Goal: Task Accomplishment & Management: Manage account settings

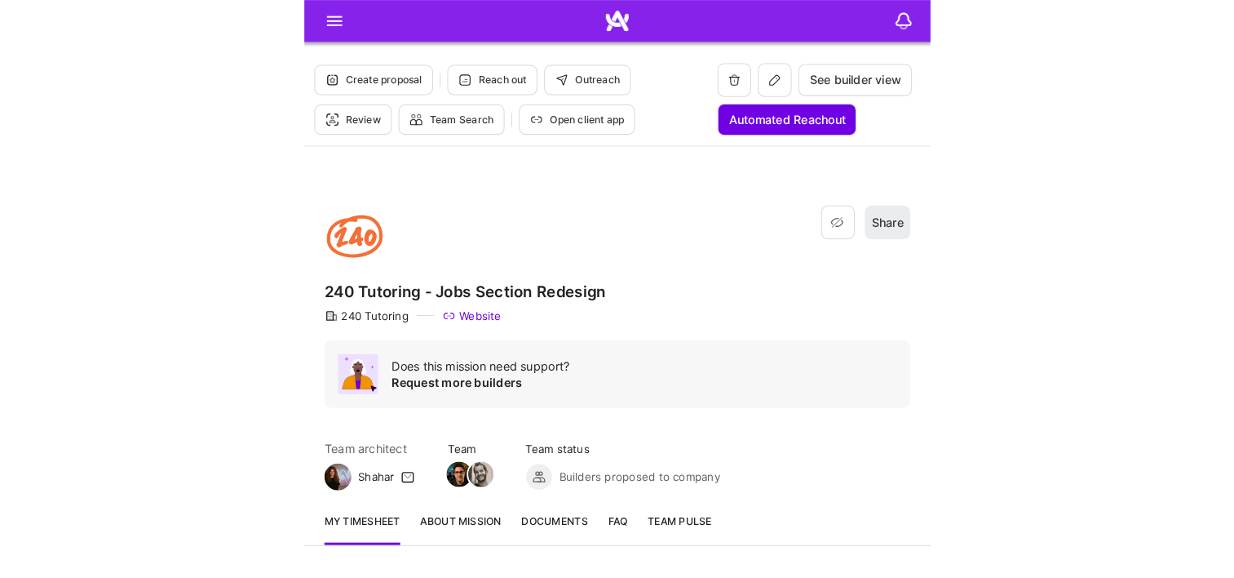
scroll to position [326, 0]
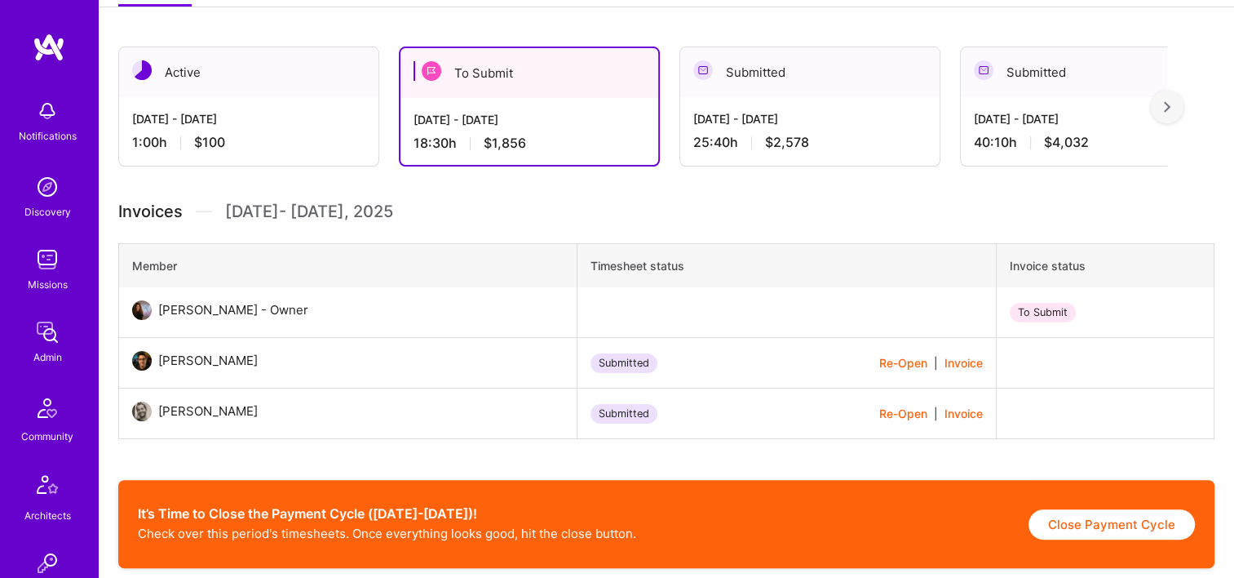
click at [42, 327] on img at bounding box center [47, 332] width 33 height 33
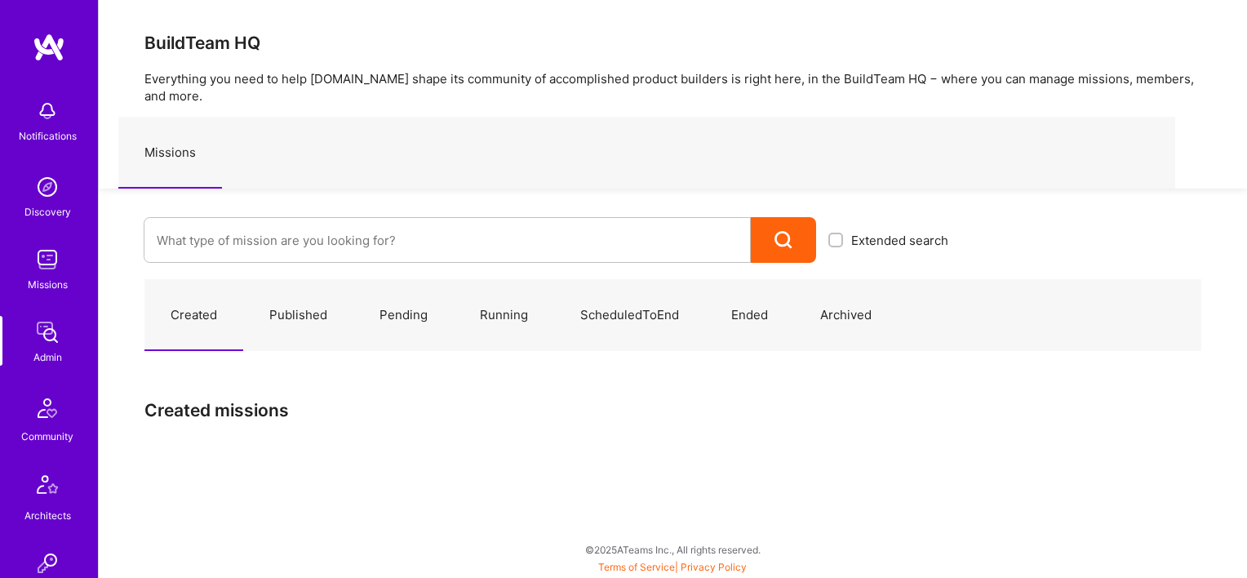
click at [384, 167] on div "Missions" at bounding box center [646, 153] width 1057 height 72
click at [346, 242] on input at bounding box center [447, 240] width 581 height 42
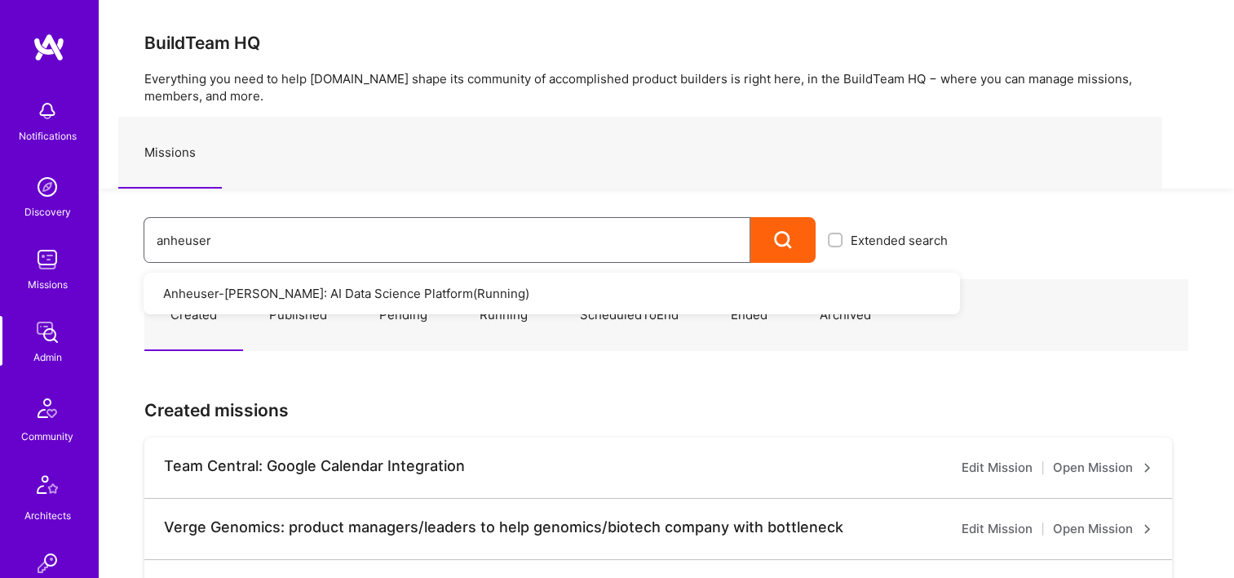
type input "anheuser"
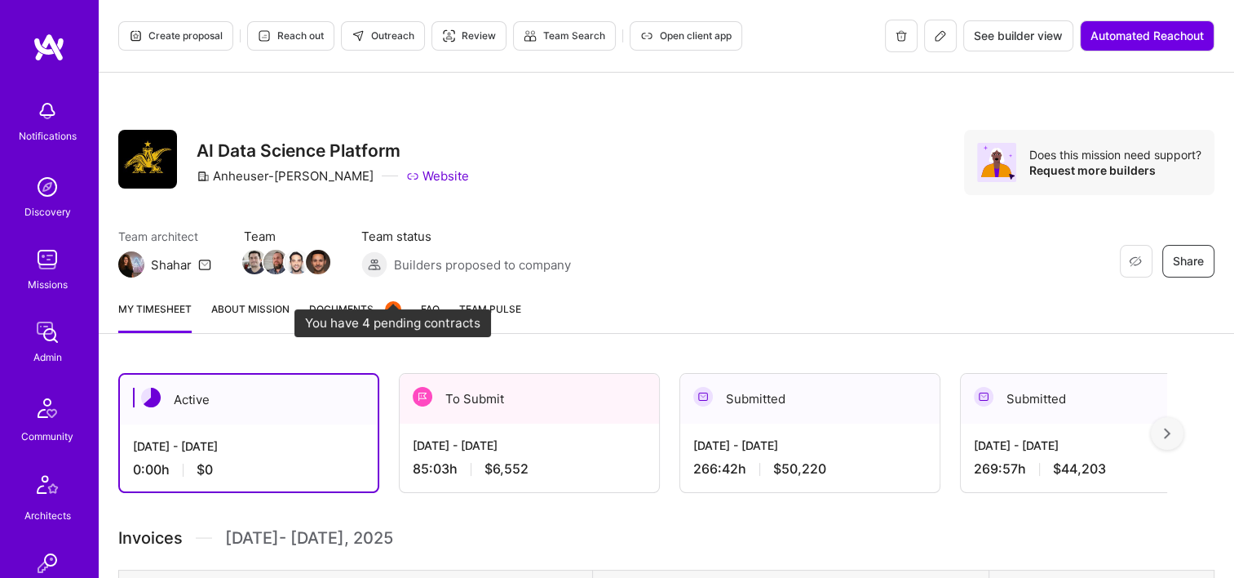
click at [385, 314] on div "4" at bounding box center [393, 308] width 16 height 17
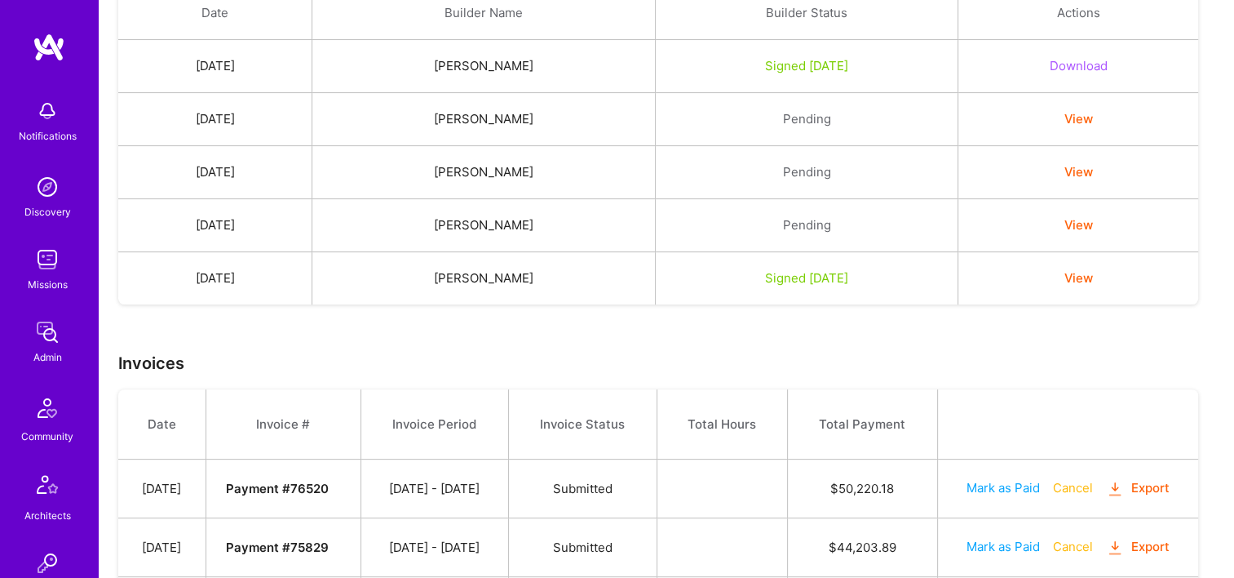
scroll to position [245, 0]
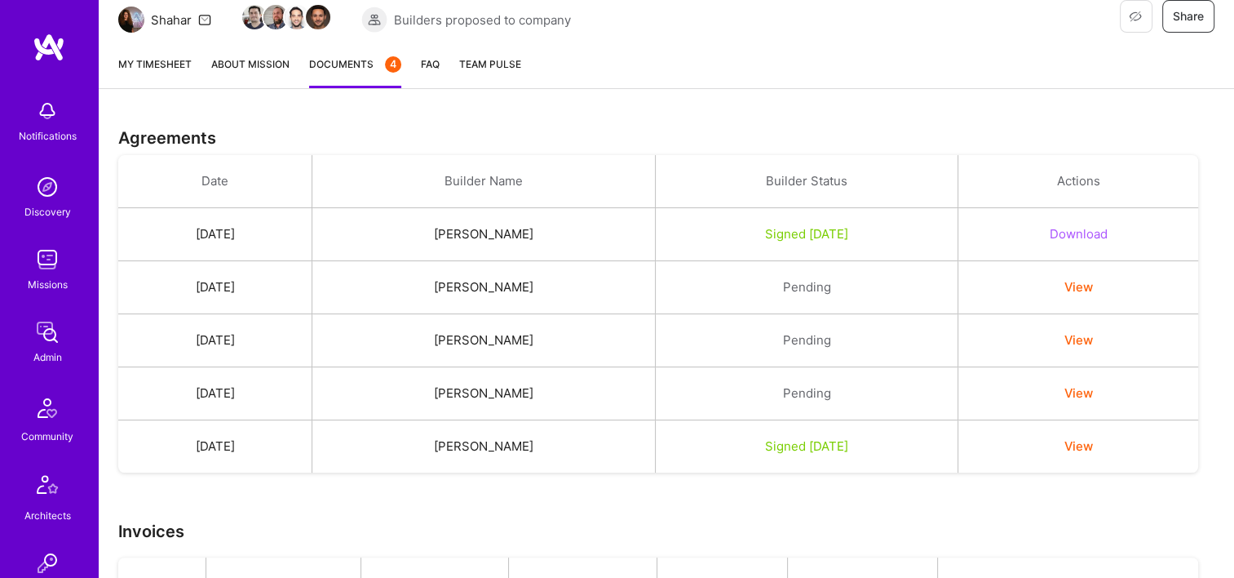
click at [146, 55] on link "My timesheet" at bounding box center [154, 71] width 73 height 33
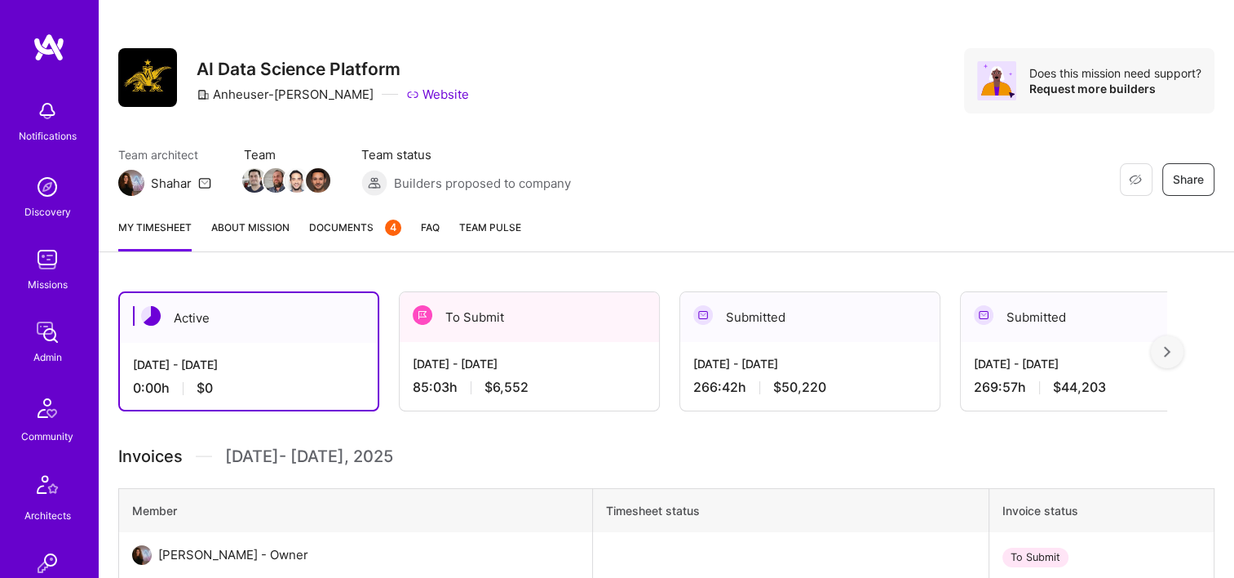
click at [519, 367] on div "[DATE] - [DATE]" at bounding box center [529, 363] width 233 height 17
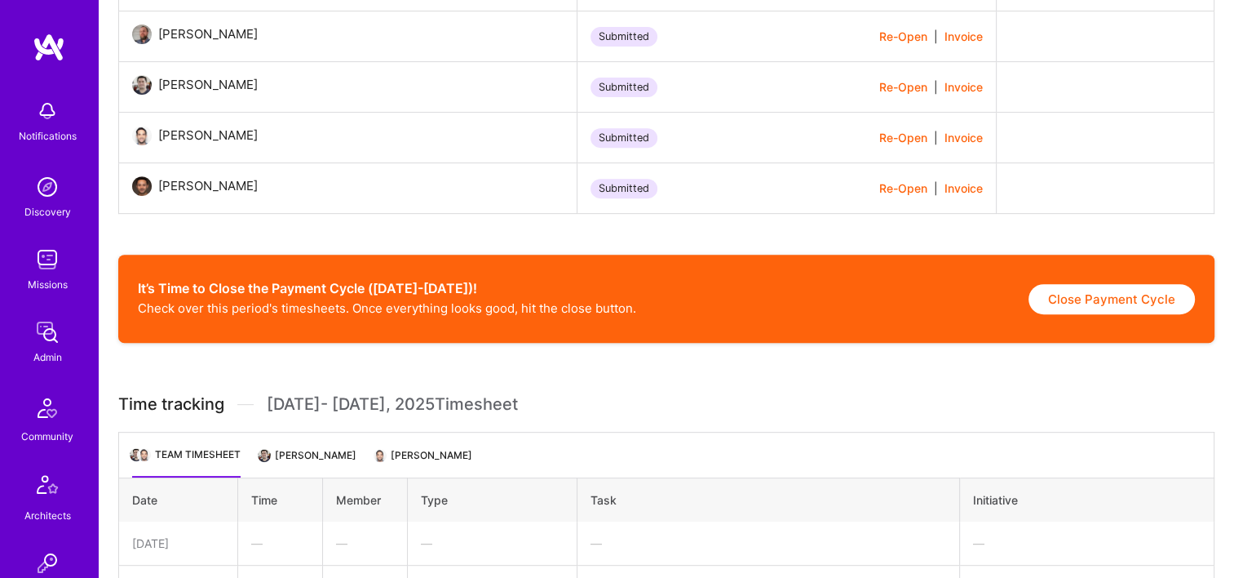
scroll to position [734, 0]
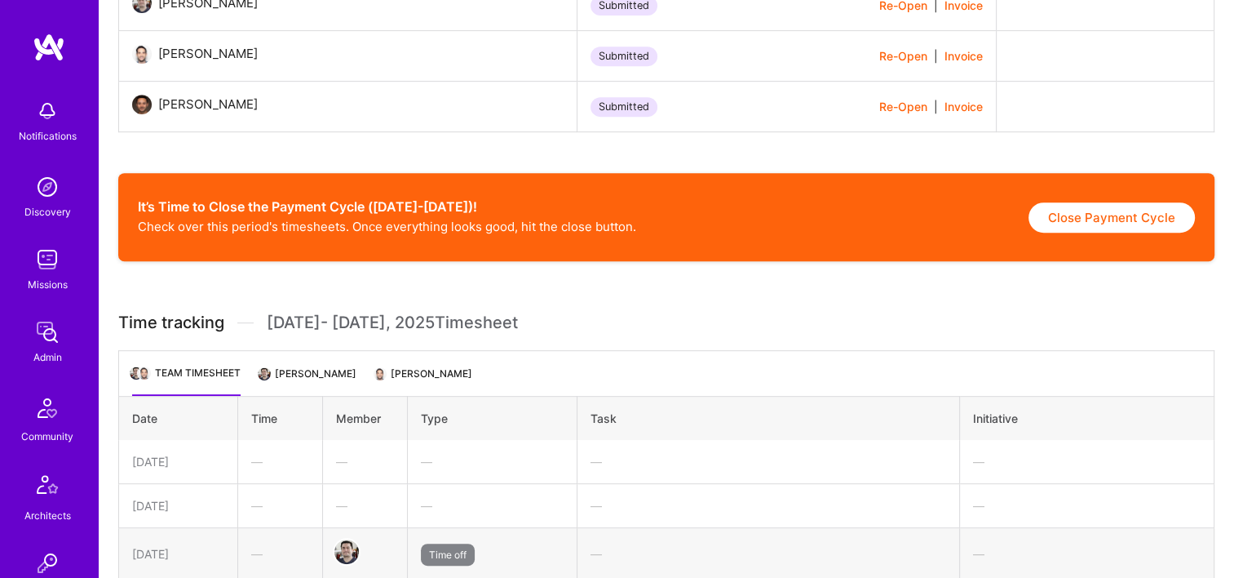
click at [338, 385] on li "Eduardo Luttner" at bounding box center [308, 380] width 96 height 32
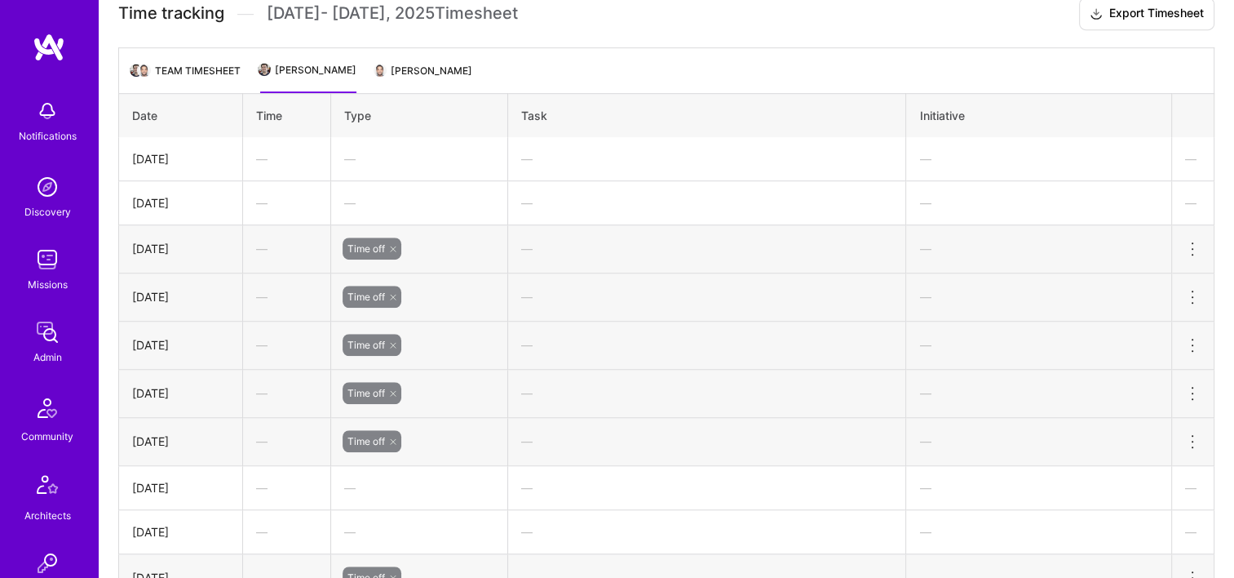
scroll to position [904, 0]
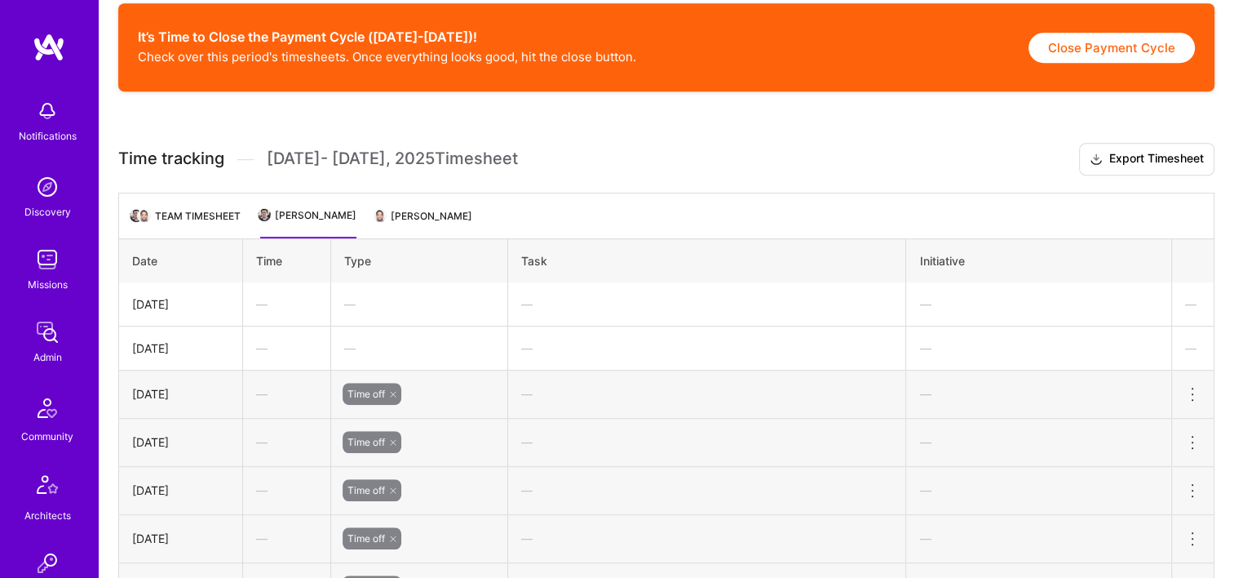
click at [423, 215] on li "[PERSON_NAME]" at bounding box center [424, 222] width 96 height 32
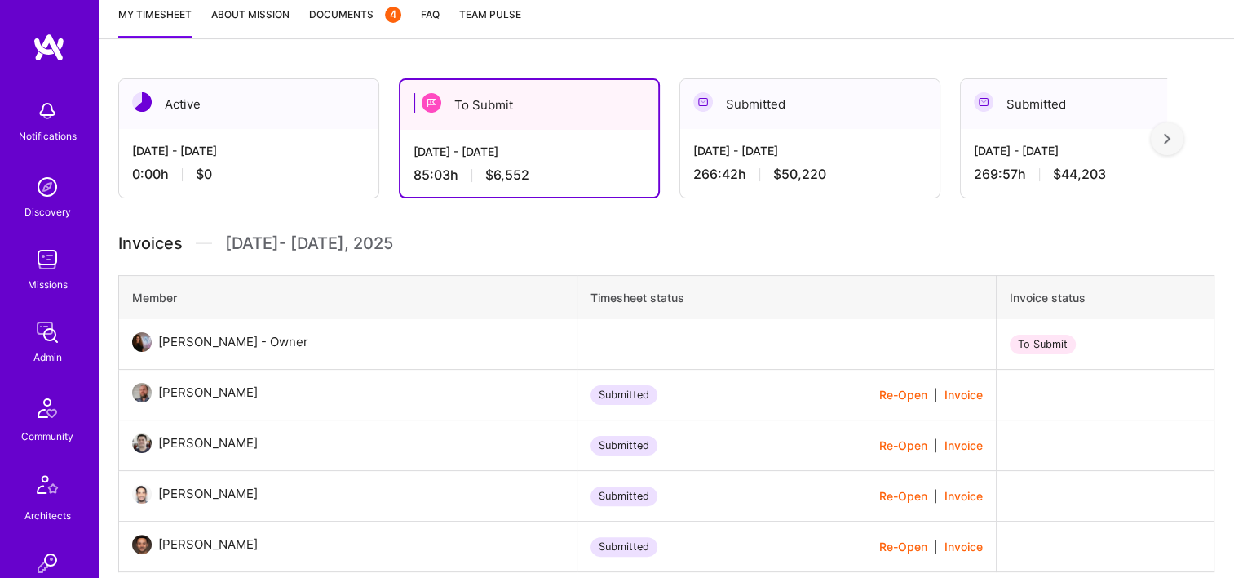
scroll to position [333, 0]
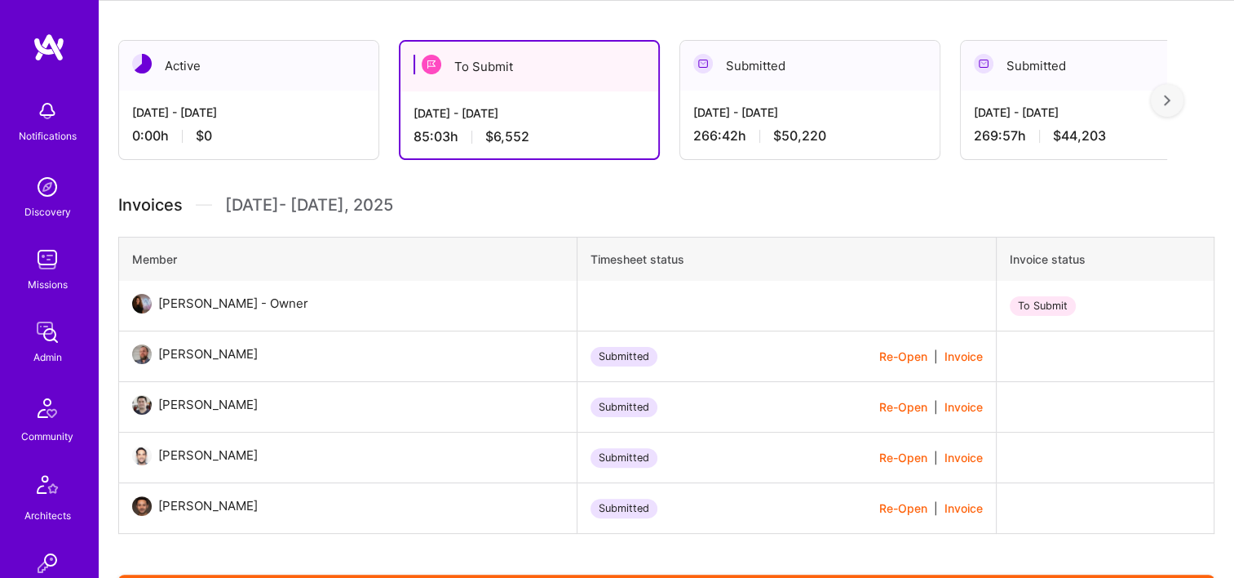
click at [317, 133] on div "0:00 h $0" at bounding box center [248, 135] width 233 height 17
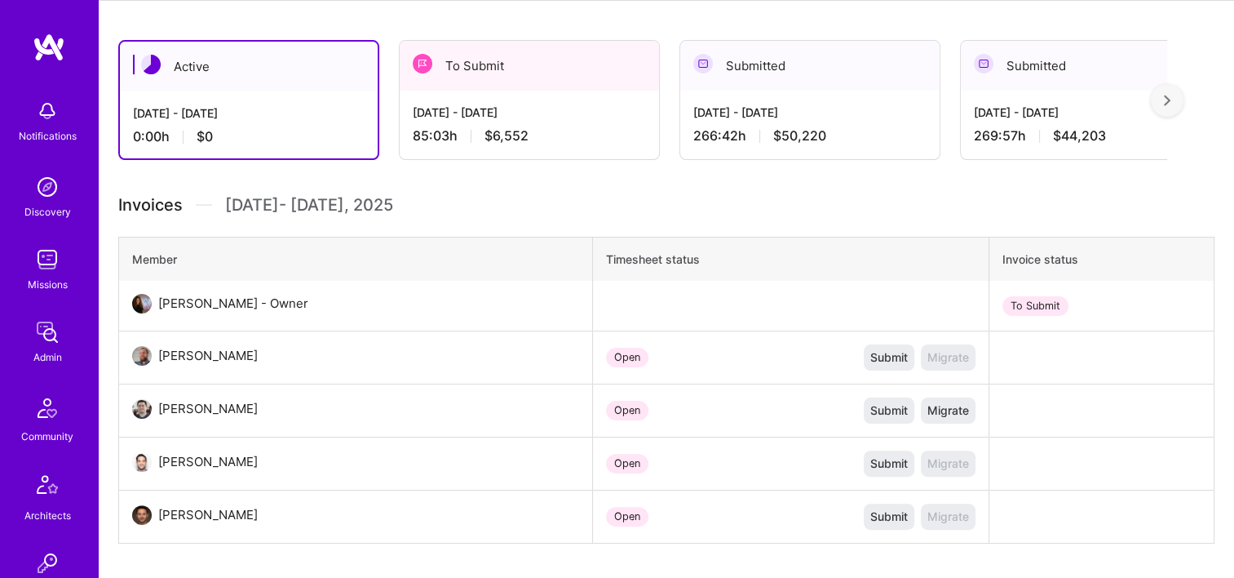
click at [517, 114] on div "[DATE] - [DATE]" at bounding box center [529, 112] width 233 height 17
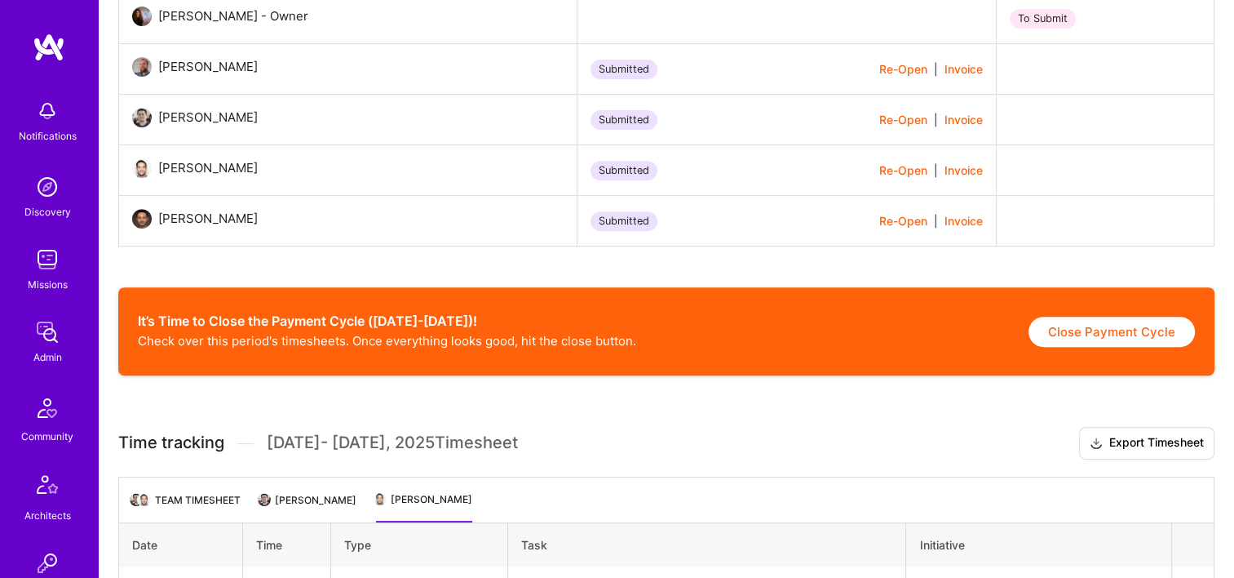
scroll to position [659, 0]
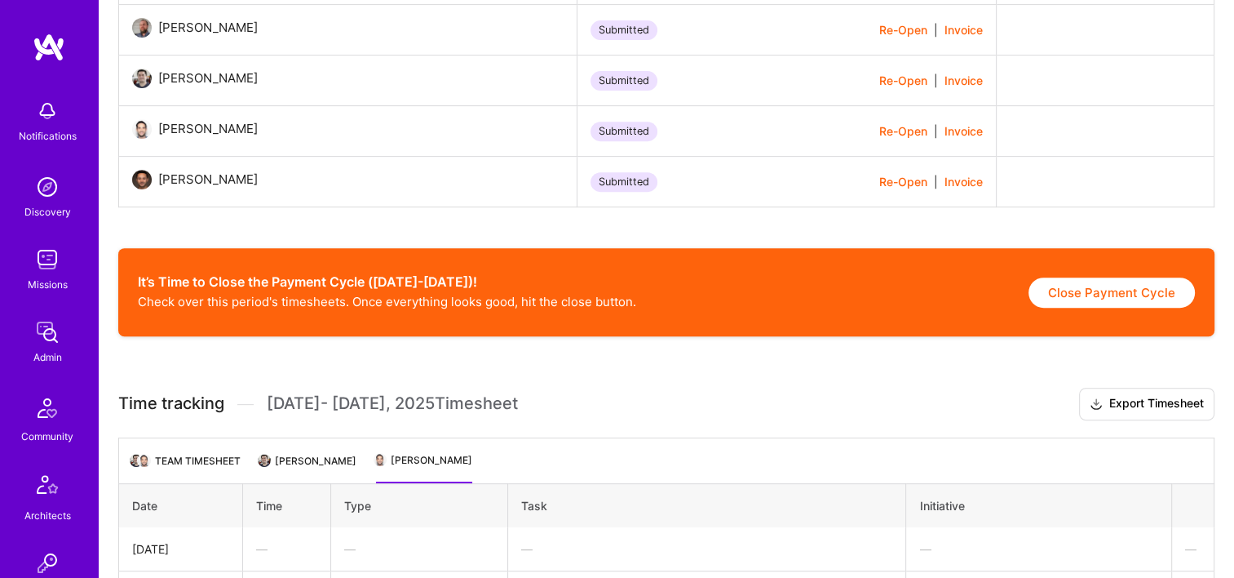
click at [294, 463] on li "Eduardo Luttner" at bounding box center [308, 467] width 96 height 32
click at [222, 461] on li "Team timesheet" at bounding box center [186, 467] width 109 height 32
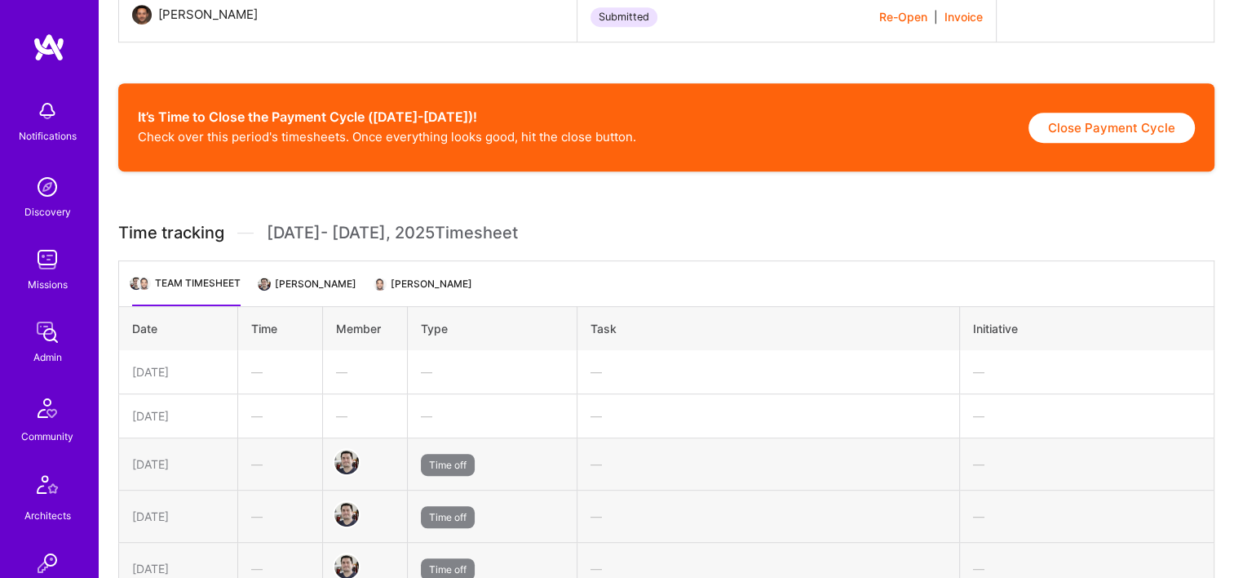
scroll to position [986, 0]
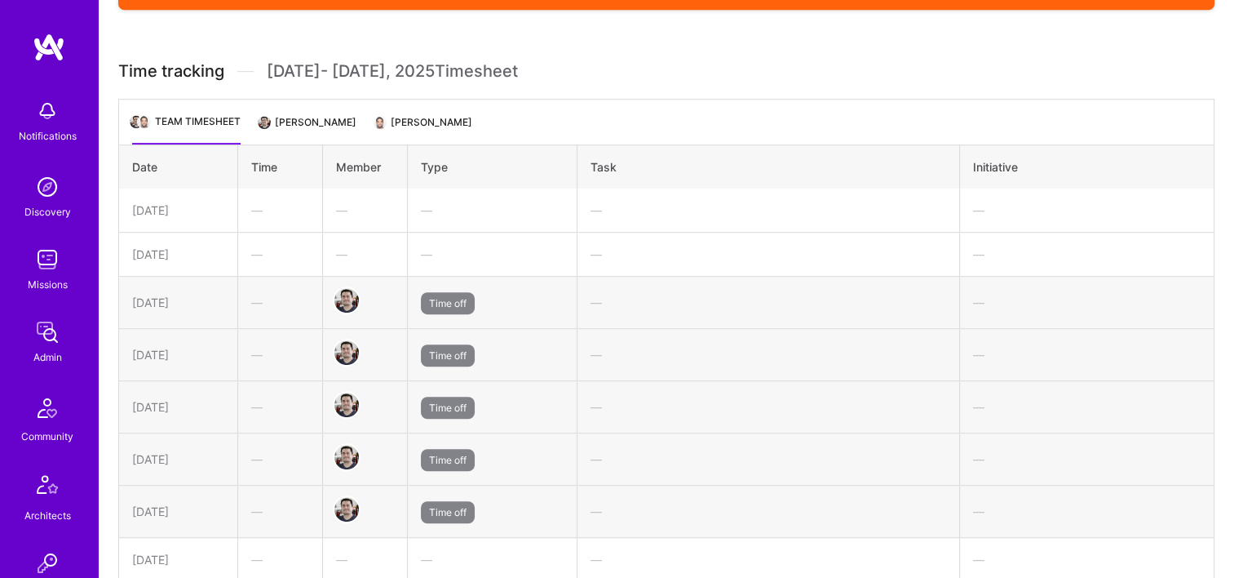
click at [344, 118] on li "Eduardo Luttner" at bounding box center [308, 129] width 96 height 32
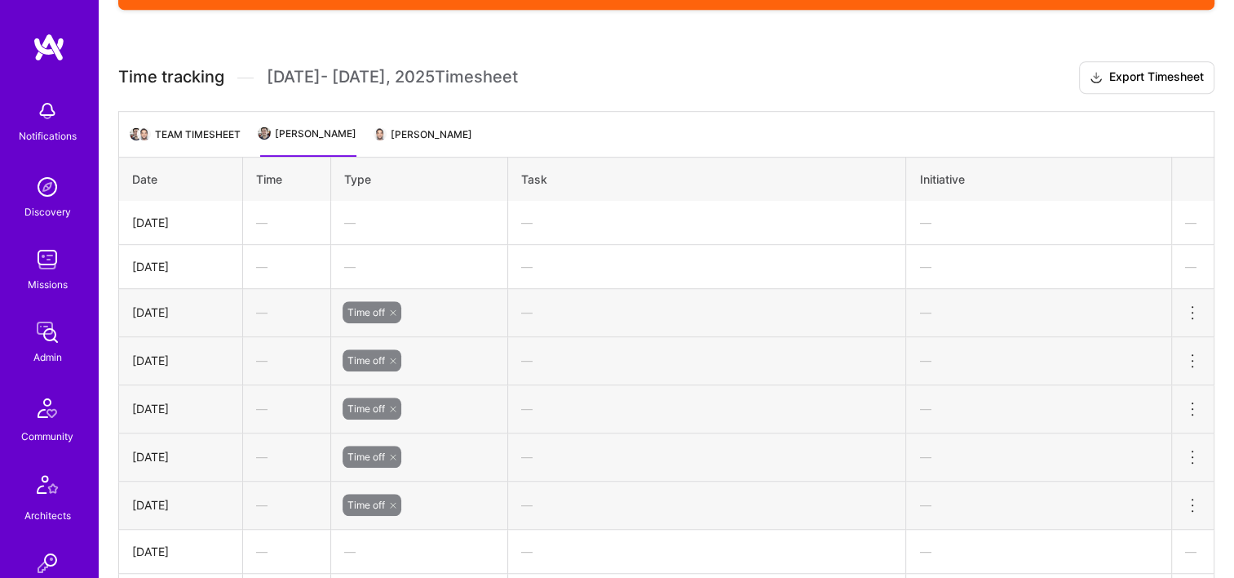
click at [454, 125] on li "Rob Shapiro" at bounding box center [424, 141] width 96 height 32
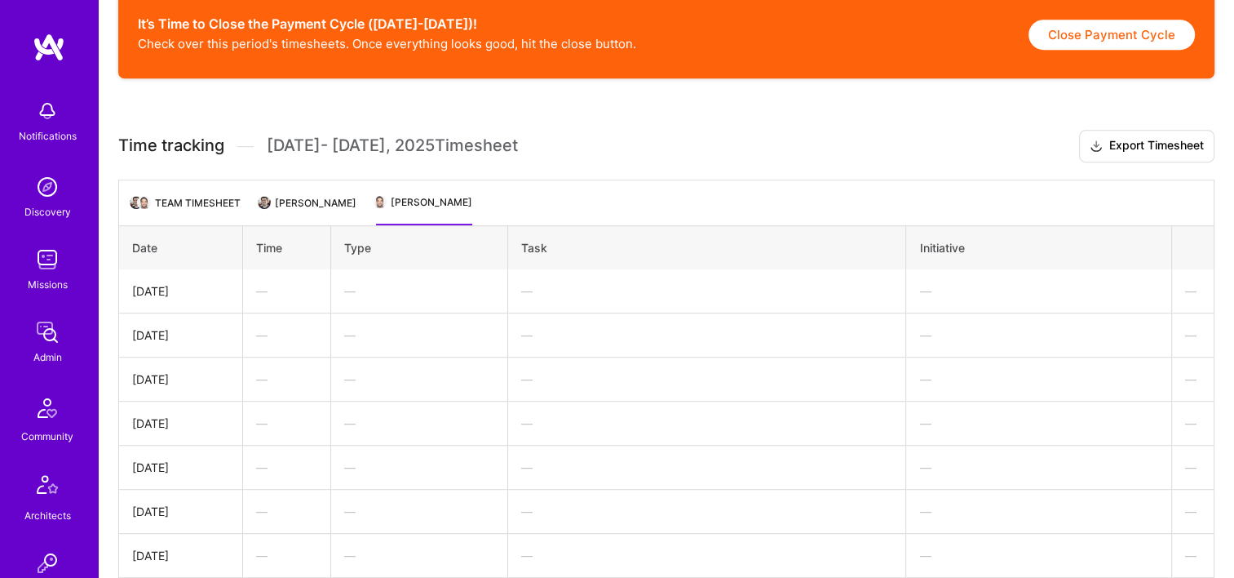
scroll to position [822, 0]
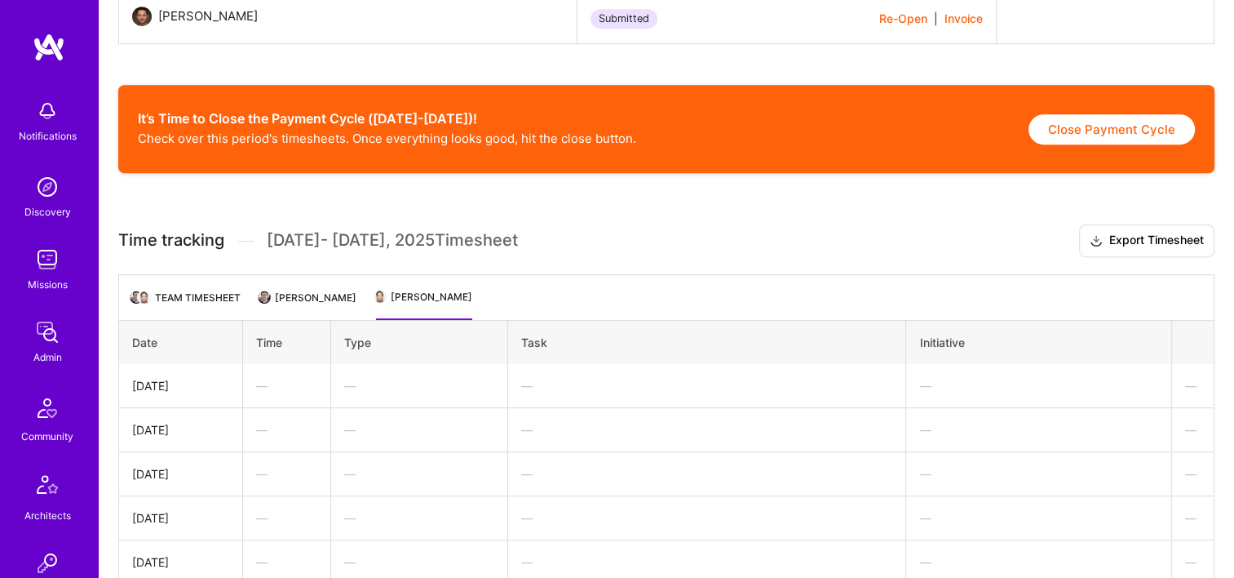
click at [1058, 123] on button "Close Payment Cycle" at bounding box center [1112, 129] width 166 height 30
select select "68a10e2a408814155b894b46"
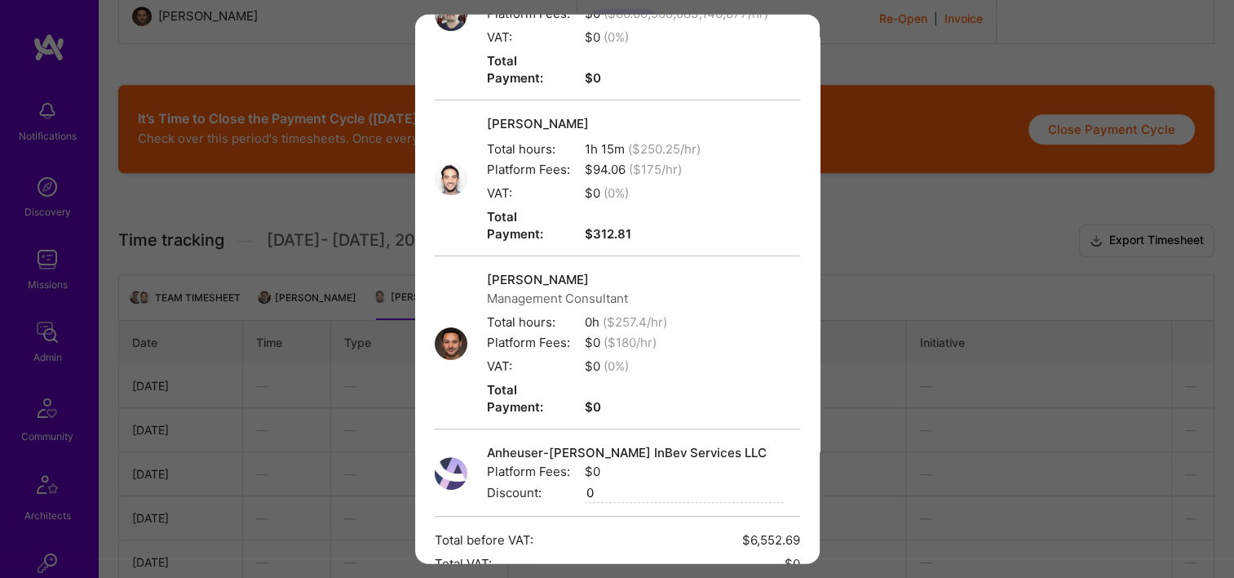
scroll to position [503, 0]
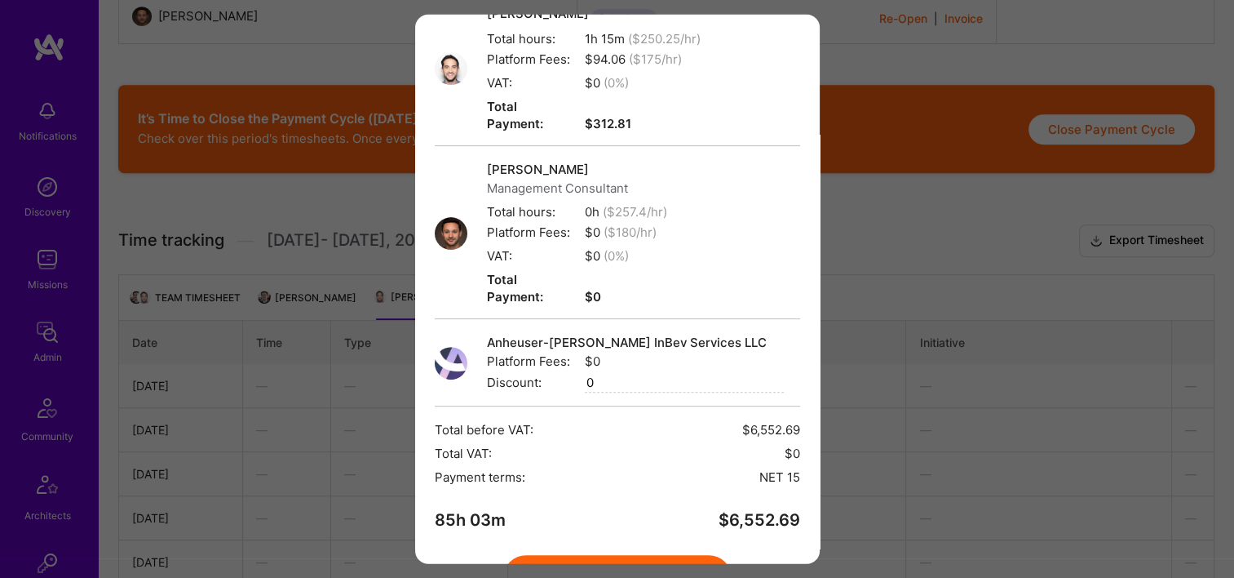
click at [678, 555] on button "Create" at bounding box center [617, 578] width 228 height 46
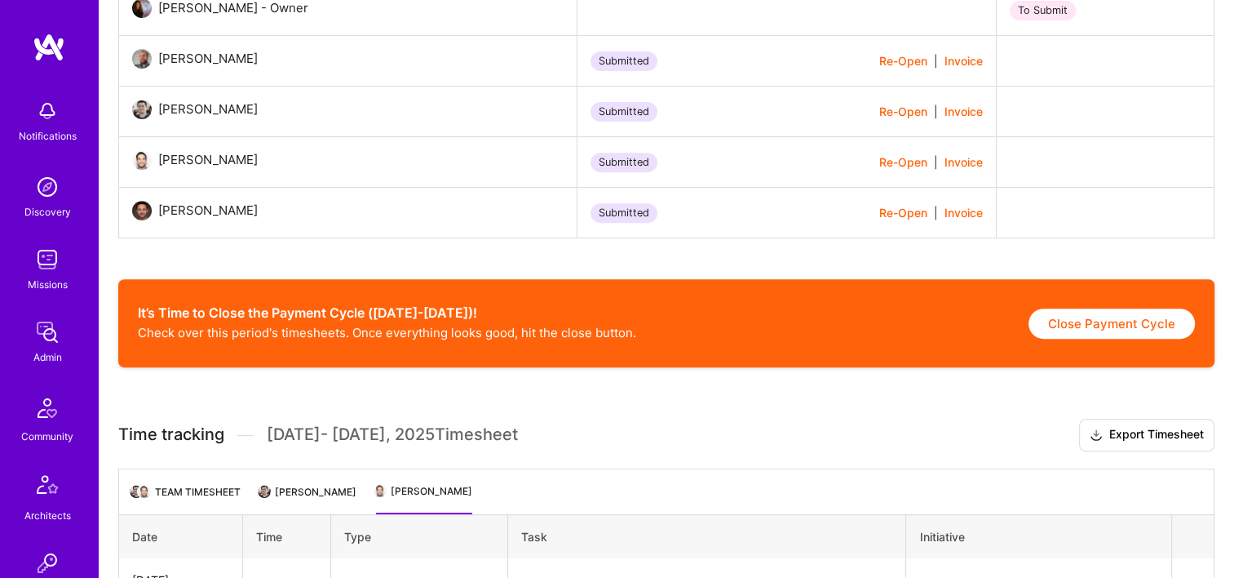
scroll to position [496, 0]
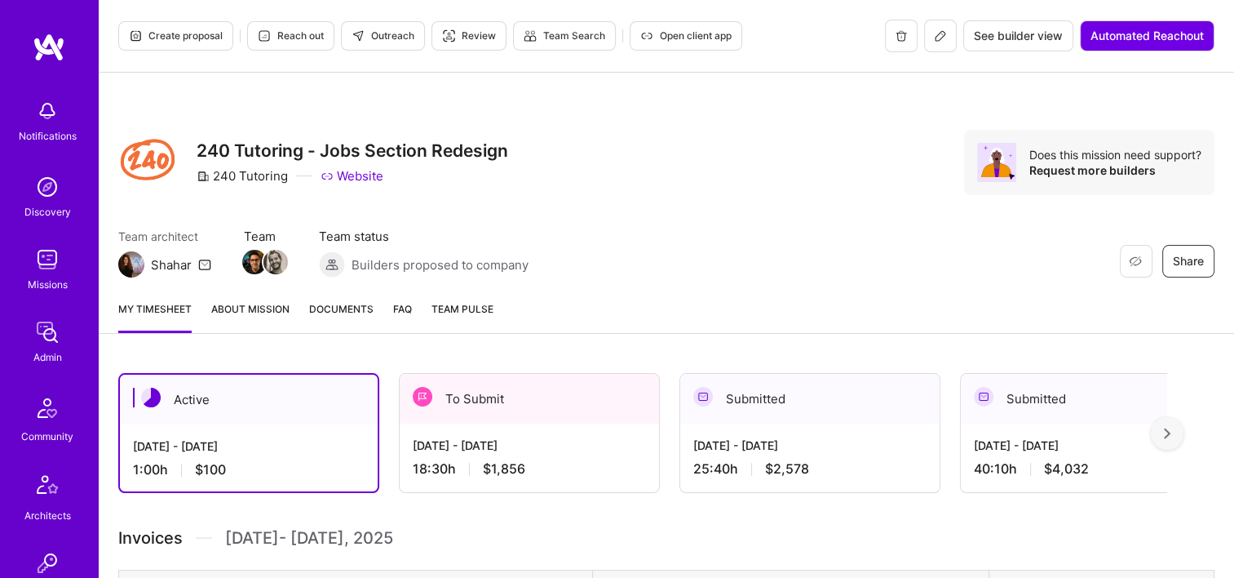
drag, startPoint x: 483, startPoint y: 393, endPoint x: 477, endPoint y: 376, distance: 18.1
click at [483, 397] on div "To Submit" at bounding box center [529, 399] width 259 height 50
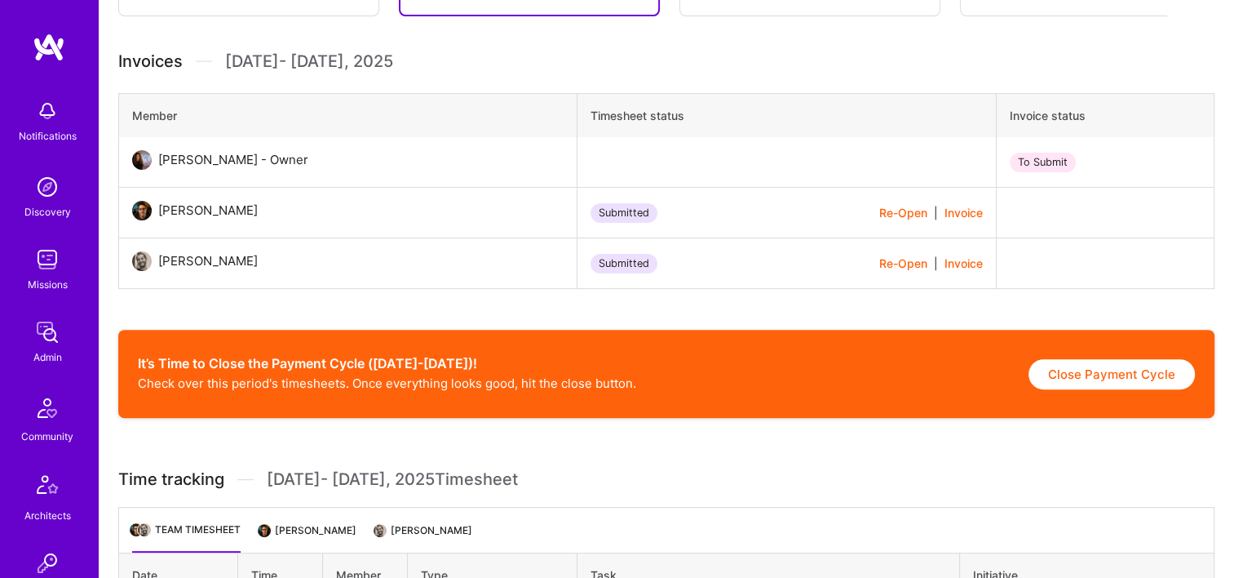
scroll to position [653, 0]
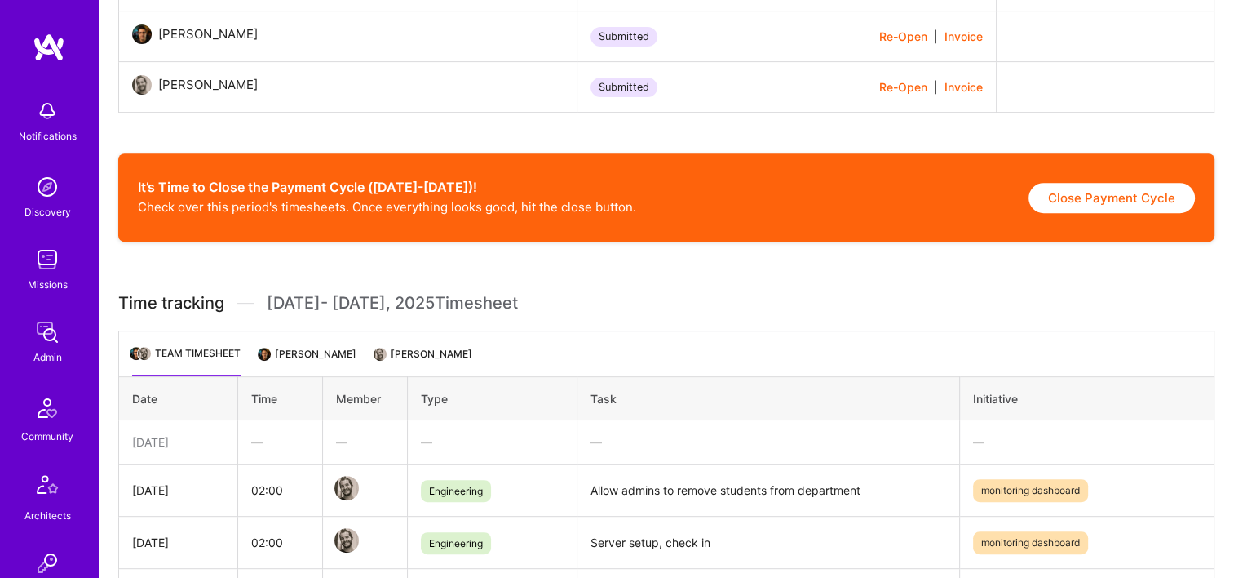
click at [1103, 202] on button "Close Payment Cycle" at bounding box center [1112, 198] width 166 height 30
select select "68a0564e4d2ac31c578d7870"
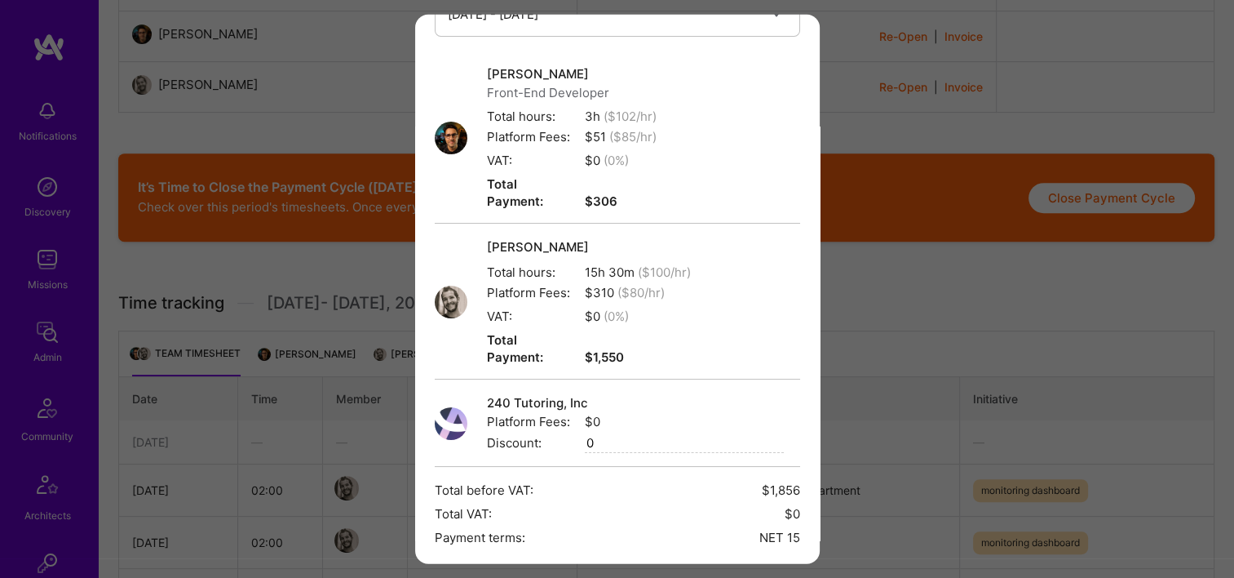
scroll to position [191, 0]
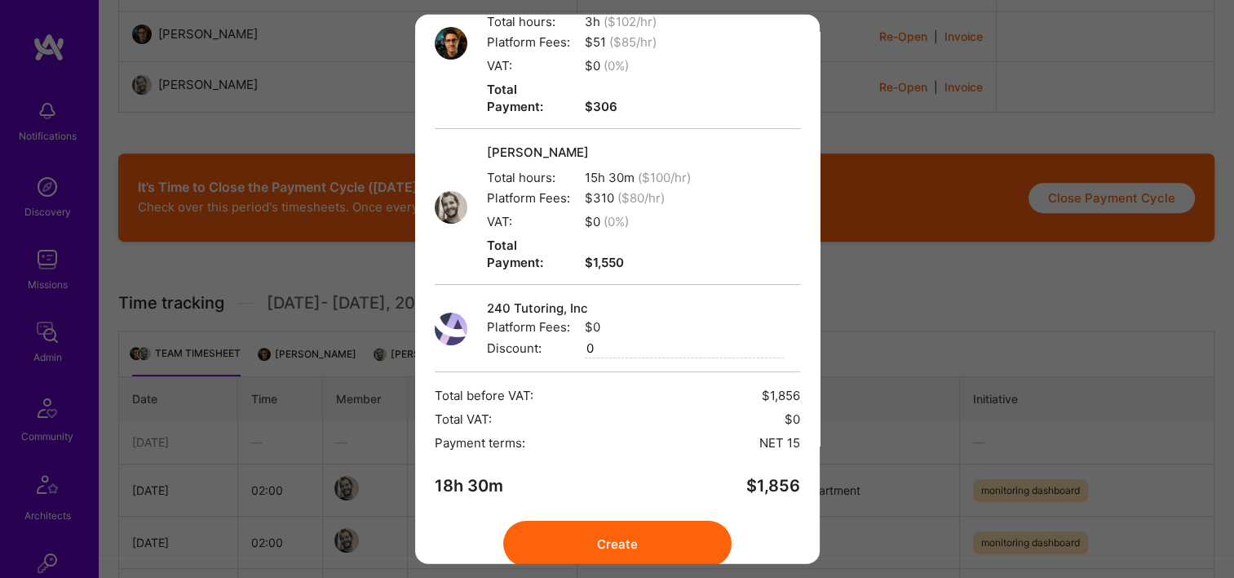
drag, startPoint x: 645, startPoint y: 485, endPoint x: 641, endPoint y: 493, distance: 8.8
click at [642, 521] on button "Create" at bounding box center [617, 544] width 228 height 46
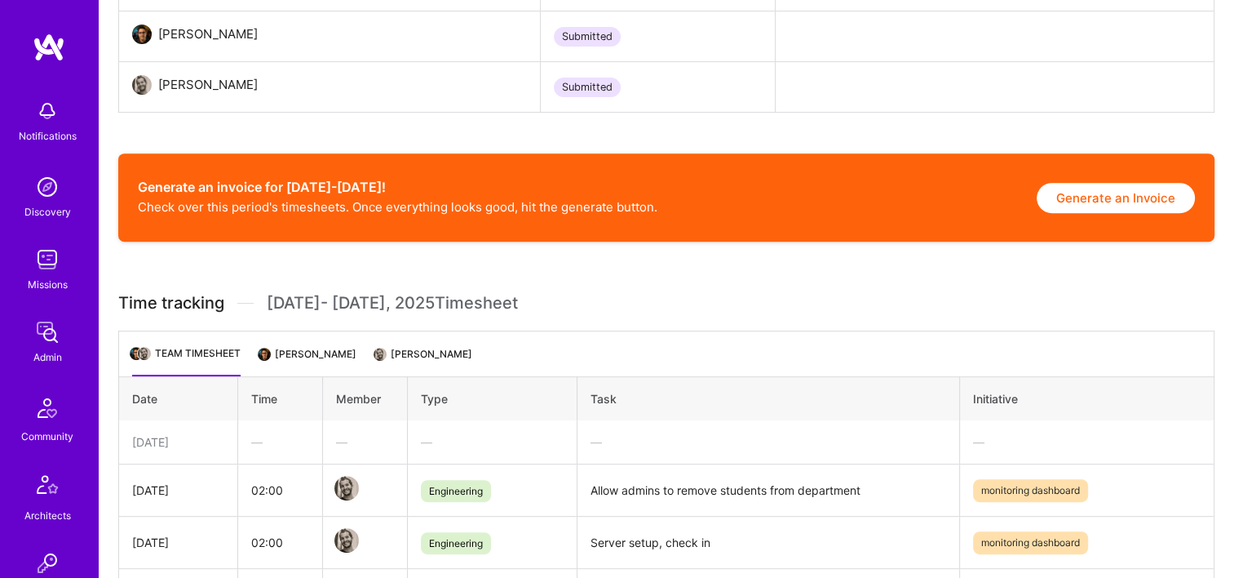
click at [1106, 210] on button "Generate an Invoice" at bounding box center [1116, 198] width 158 height 30
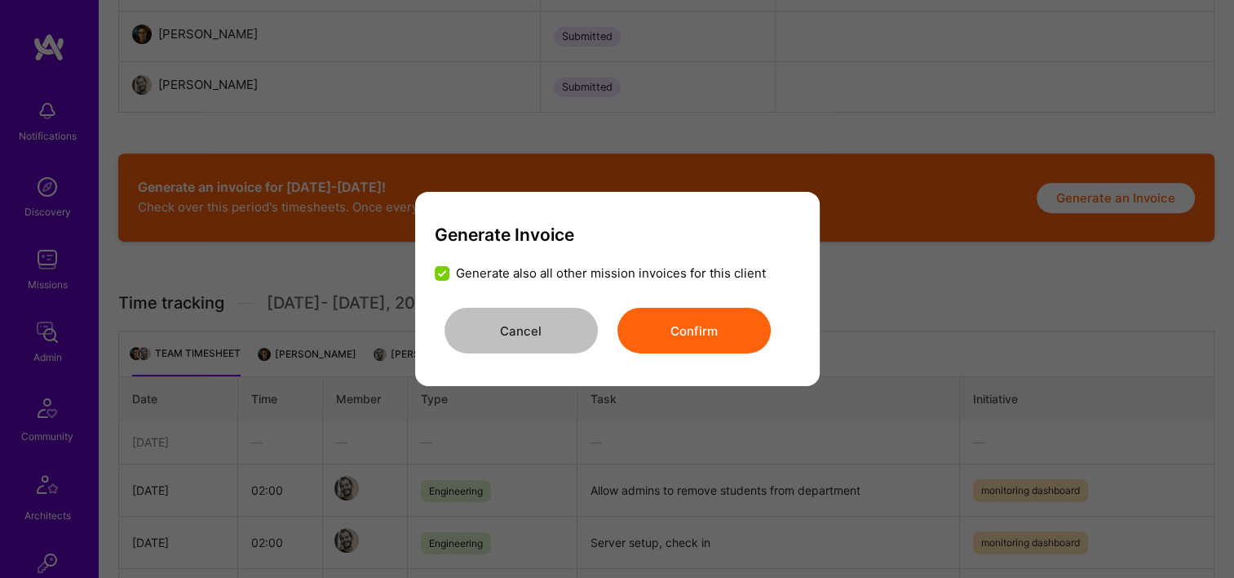
click at [682, 346] on button "Confirm" at bounding box center [694, 331] width 153 height 46
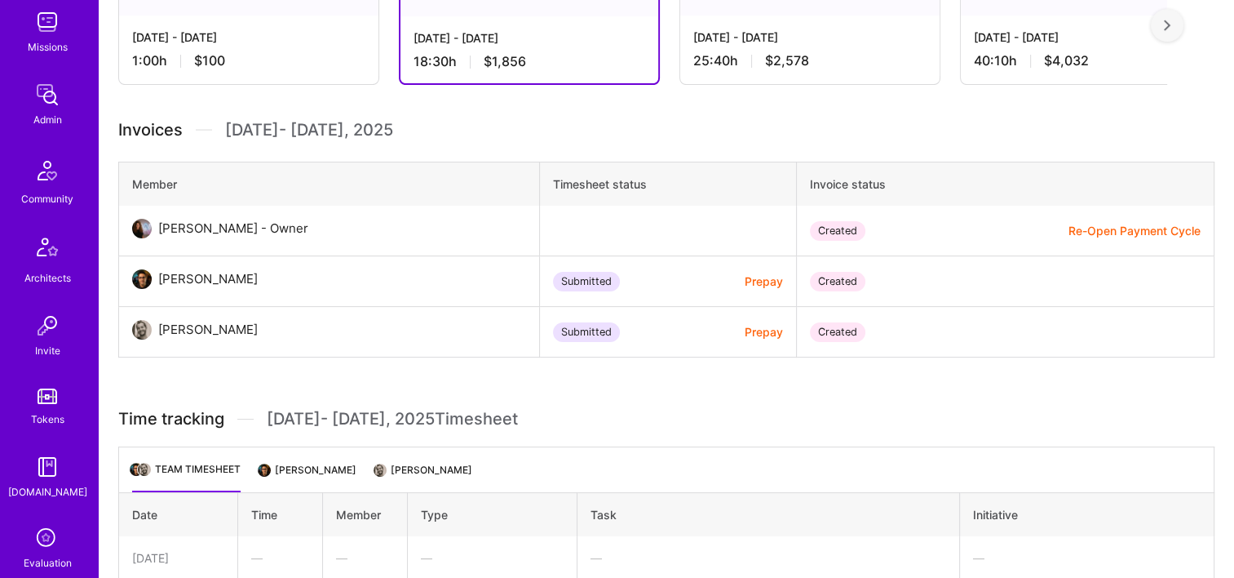
scroll to position [326, 0]
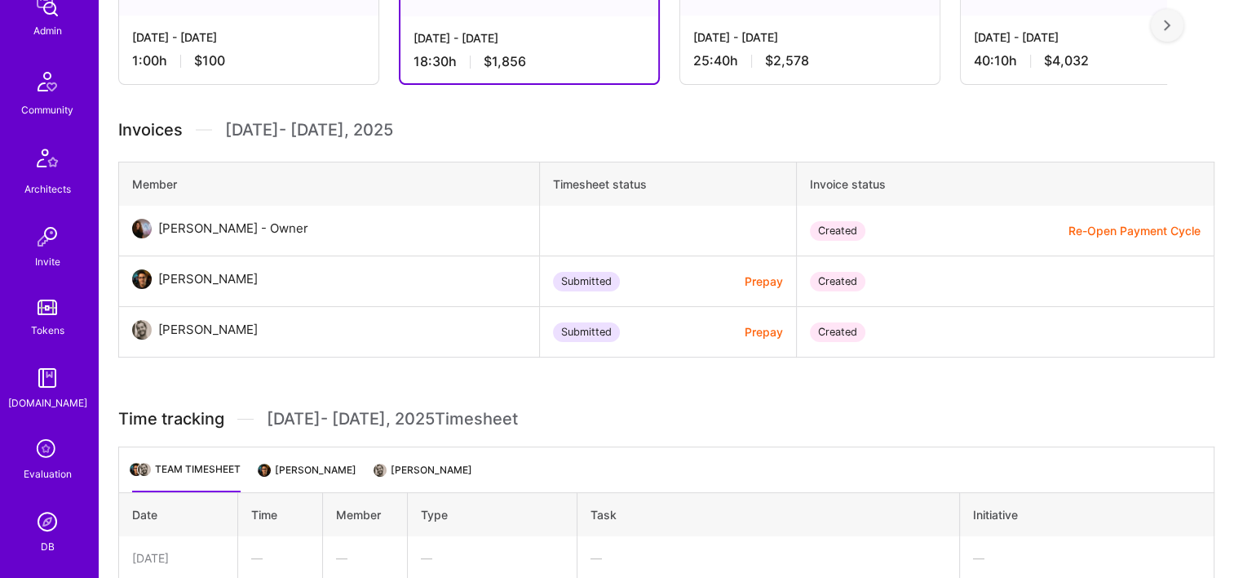
click at [49, 510] on img at bounding box center [47, 521] width 33 height 33
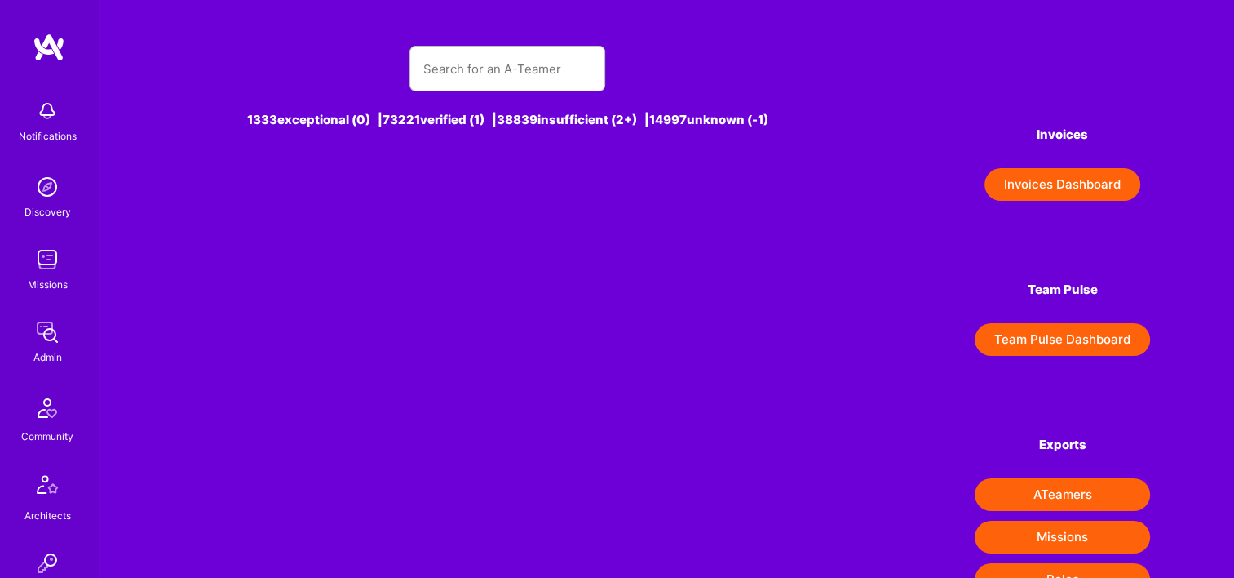
click at [1023, 185] on button "Invoices Dashboard" at bounding box center [1063, 184] width 156 height 33
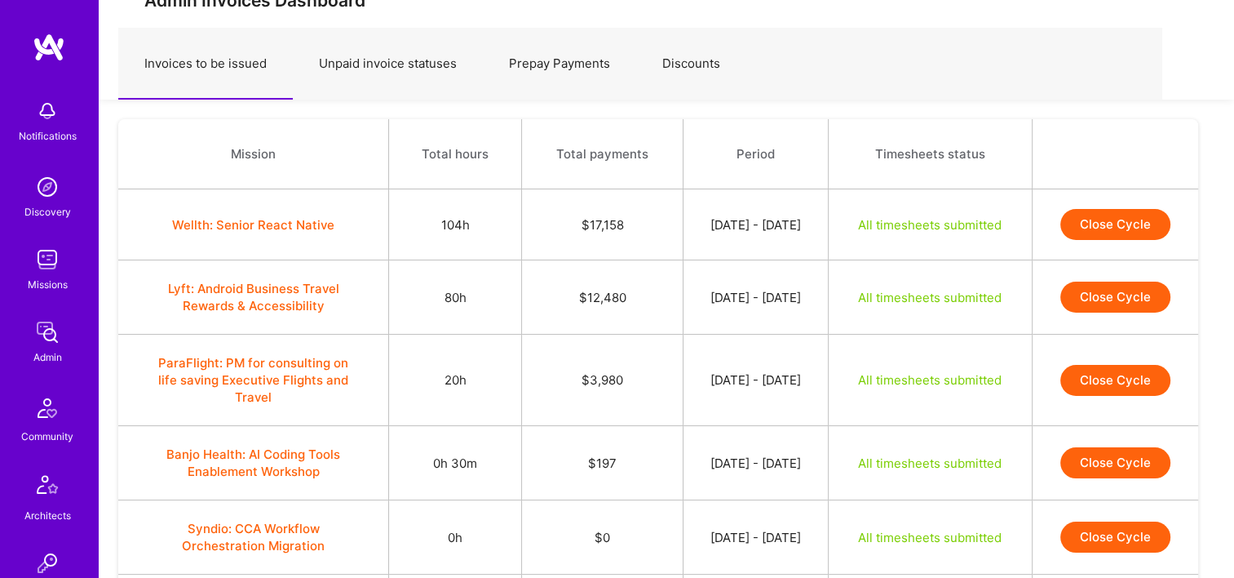
scroll to position [82, 0]
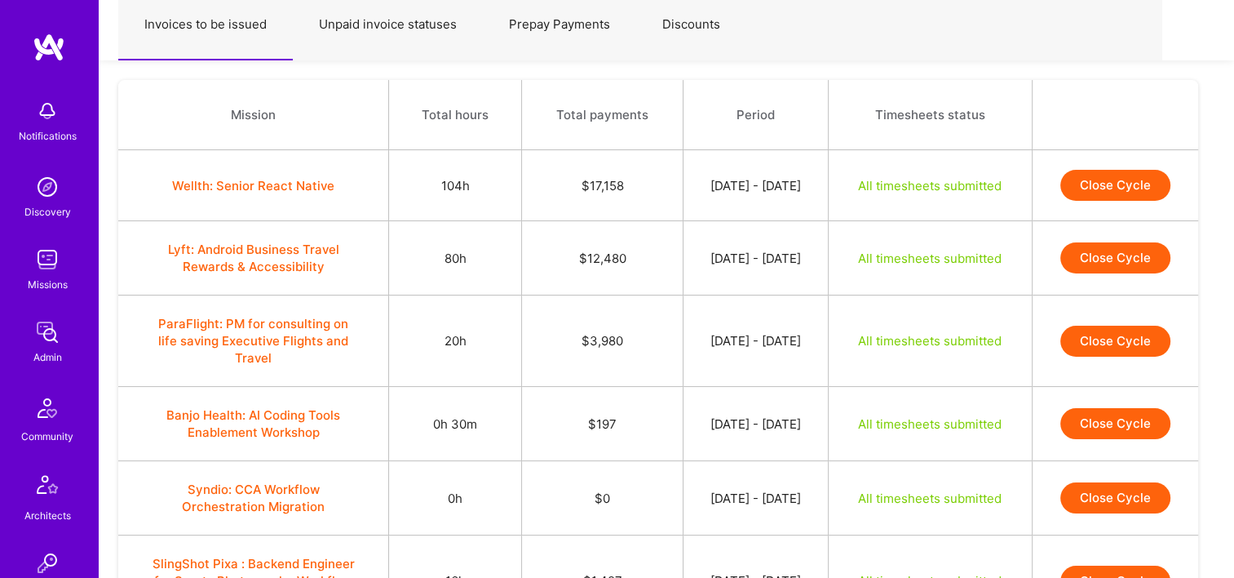
click at [1097, 194] on button "Close Cycle" at bounding box center [1116, 185] width 110 height 31
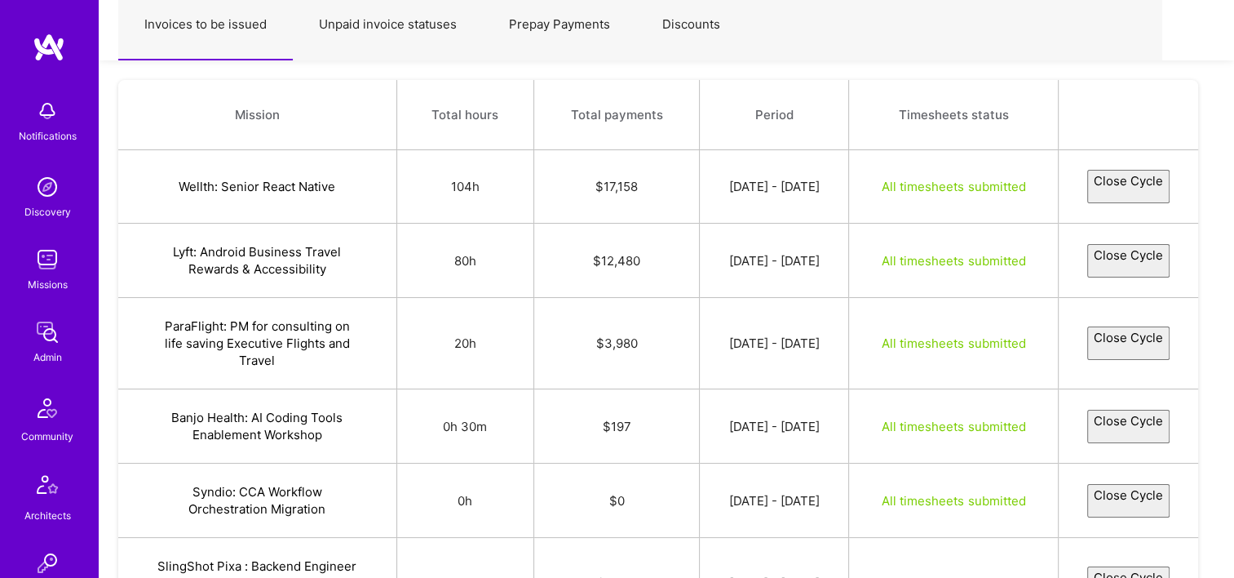
select select "68a7880ec3aea573ce0cbf64"
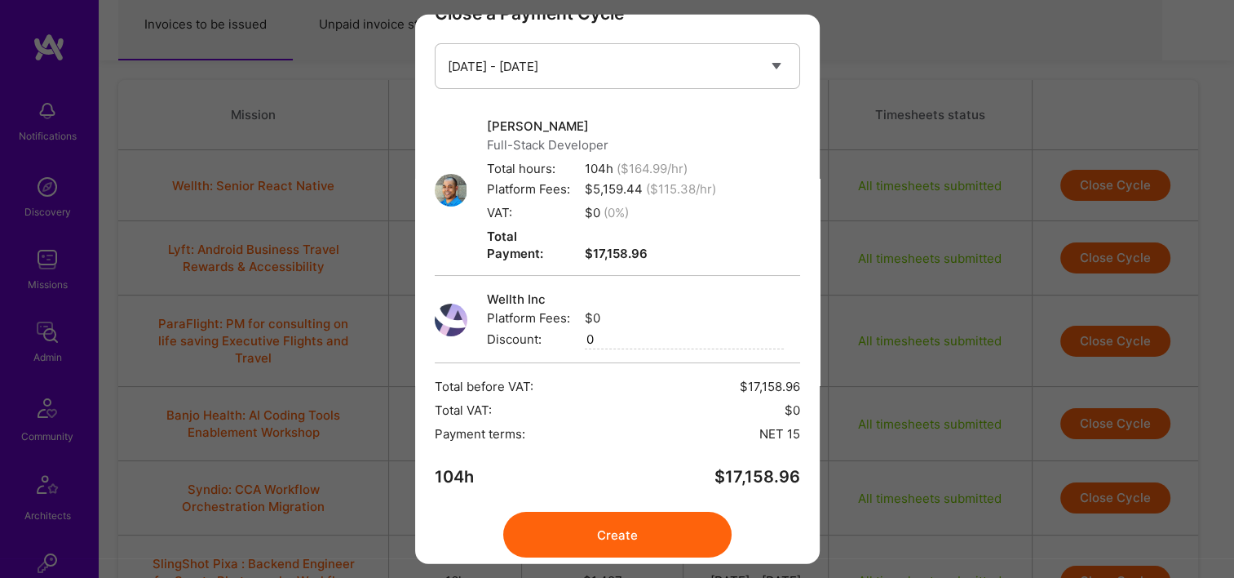
scroll to position [82, 0]
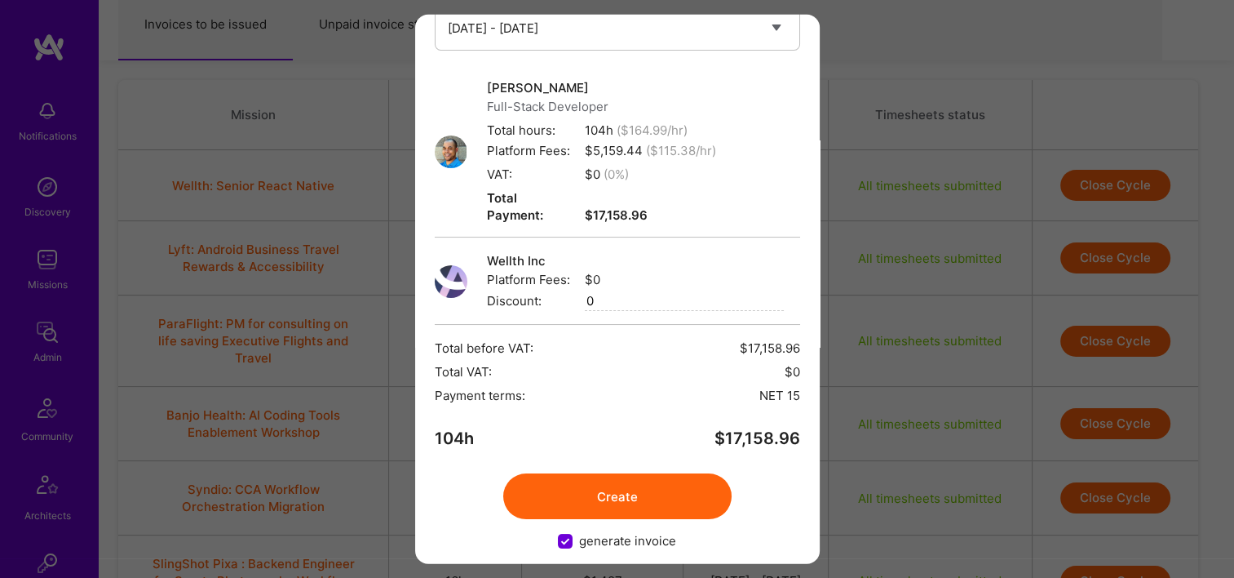
click at [588, 473] on button "Create" at bounding box center [617, 496] width 228 height 46
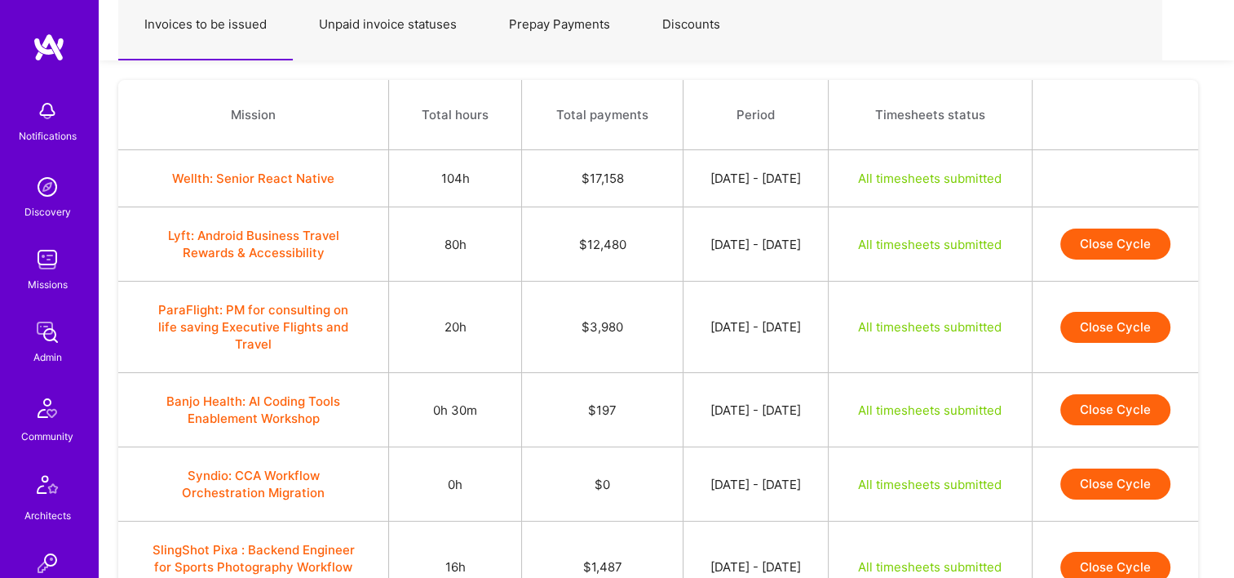
click at [1124, 241] on button "Close Cycle" at bounding box center [1116, 243] width 110 height 31
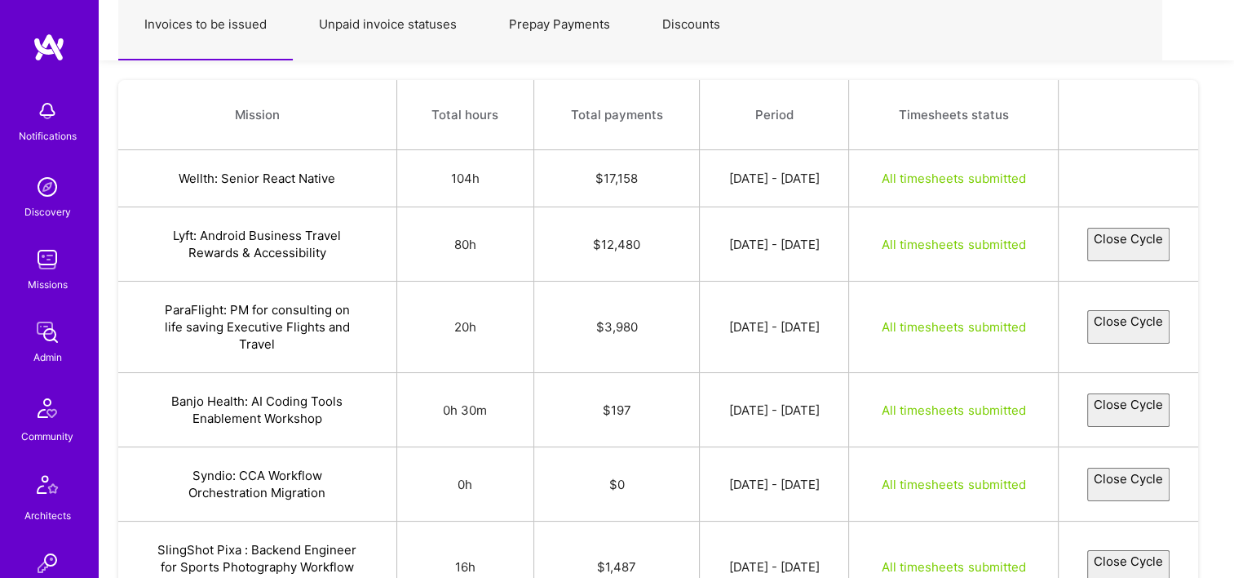
select select "689ff0b9d17a19b91f3a895b"
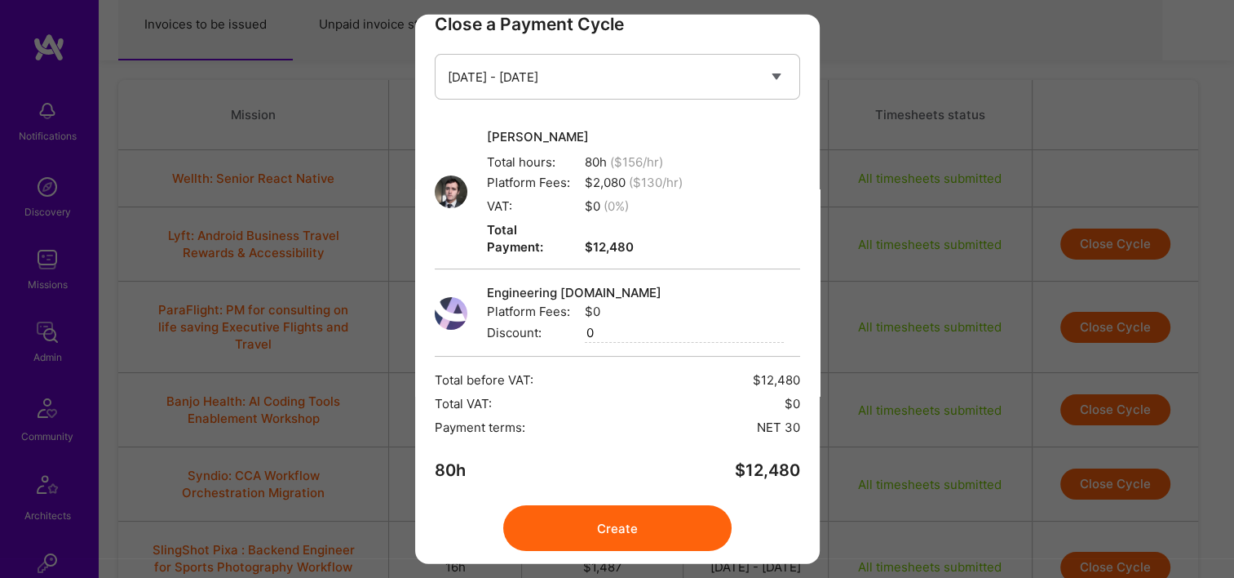
scroll to position [65, 0]
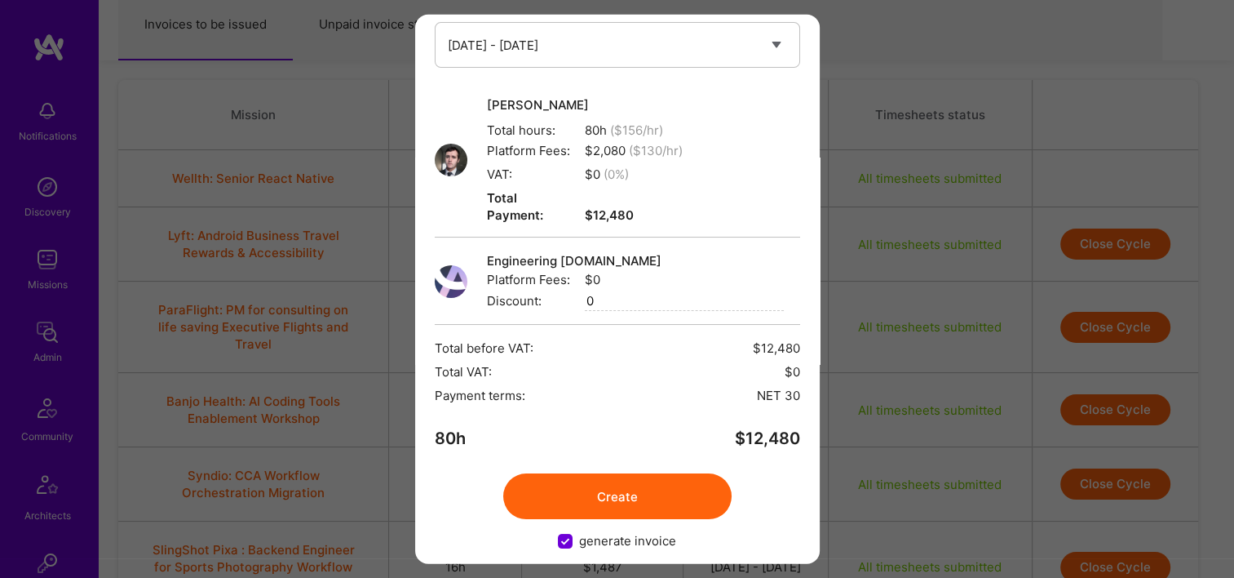
click at [575, 473] on button "Create" at bounding box center [617, 496] width 228 height 46
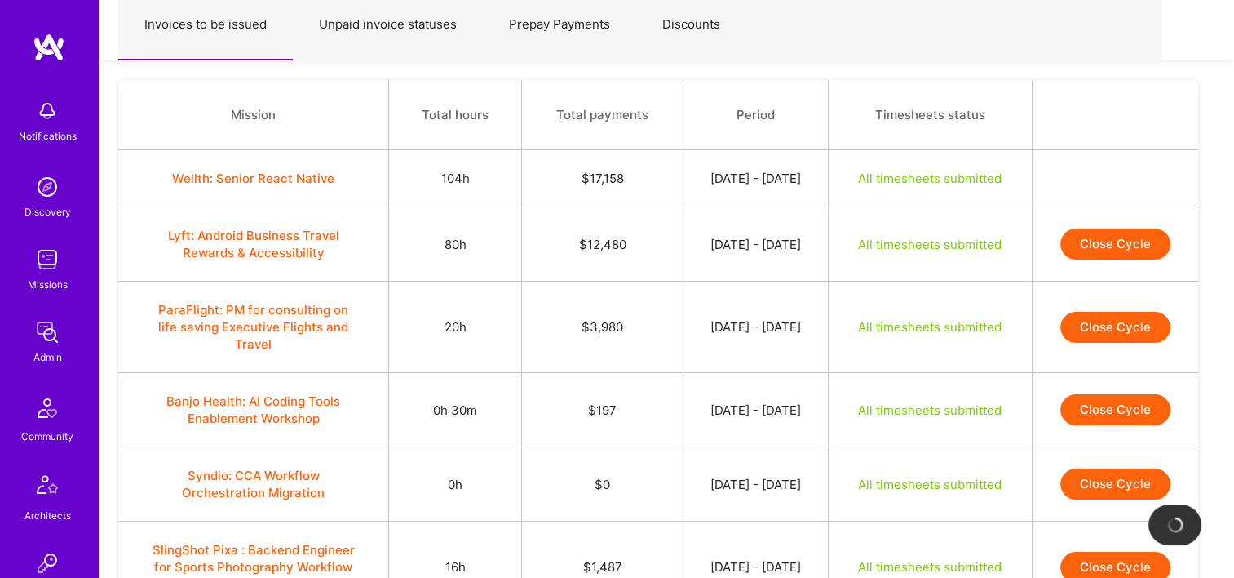
scroll to position [163, 0]
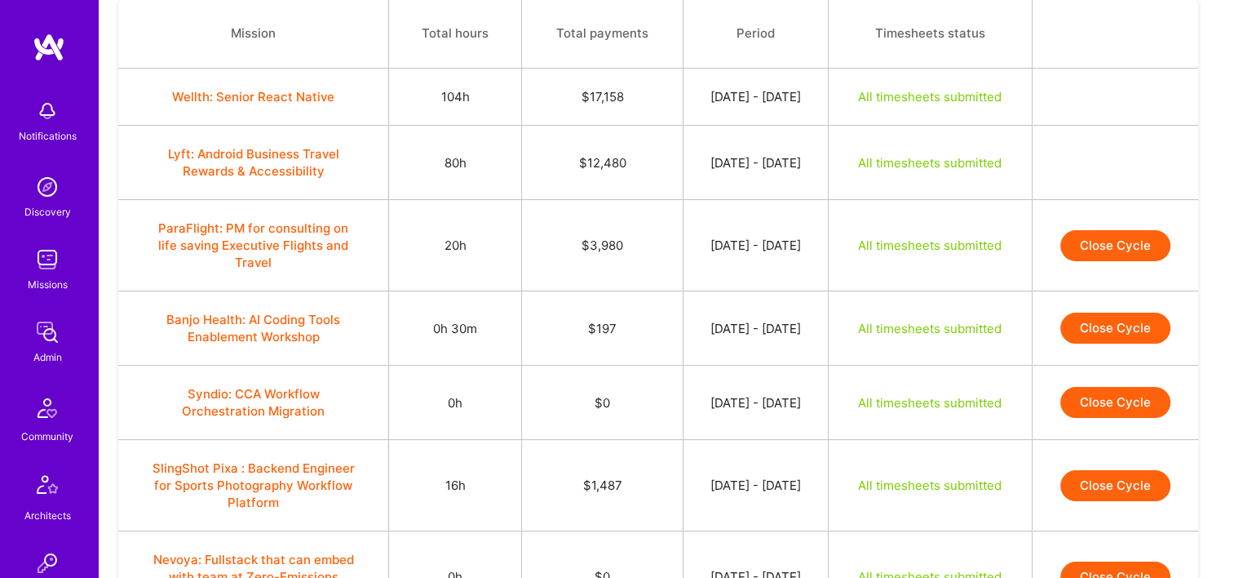
click at [1141, 244] on button "Close Cycle" at bounding box center [1116, 245] width 110 height 31
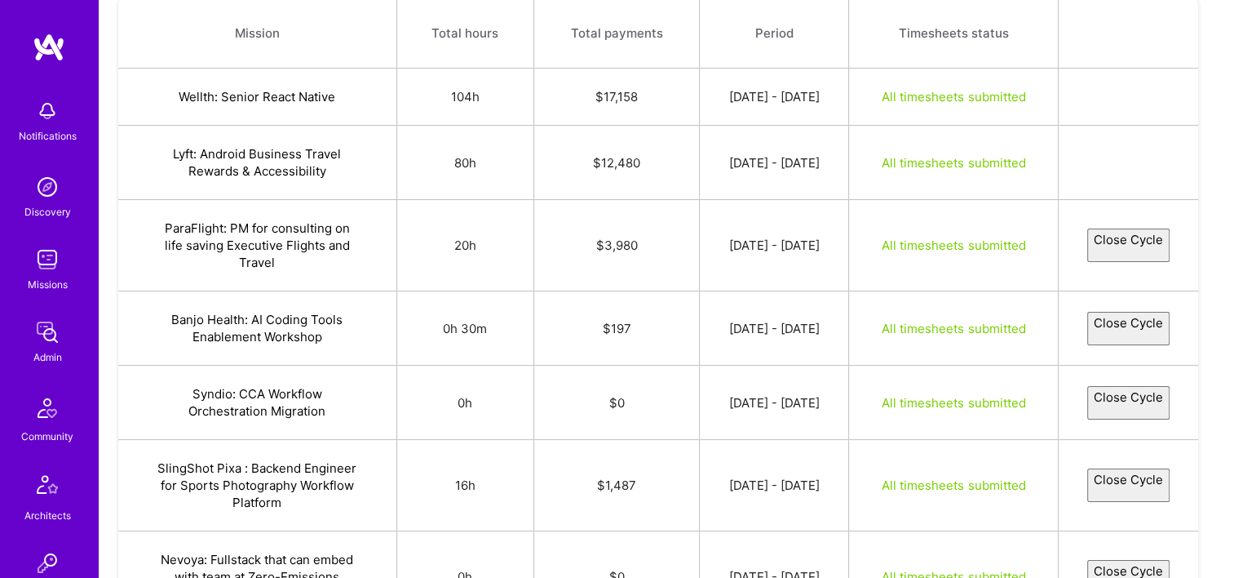
select select "68af288163d4125bb1f2a472"
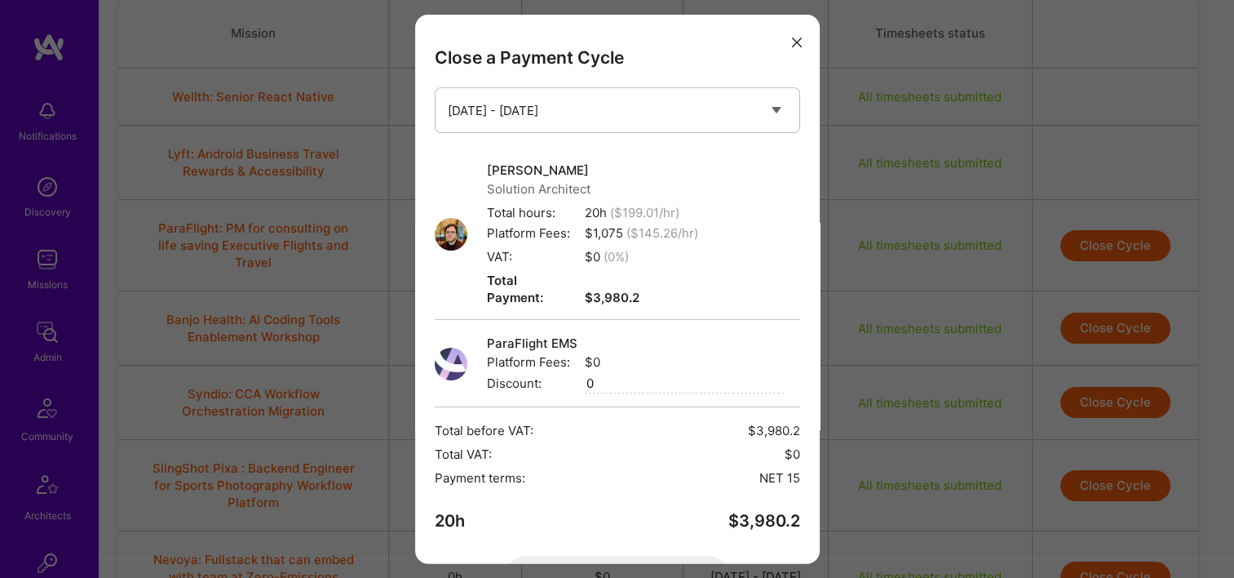
scroll to position [0, 0]
click at [787, 47] on button "modal" at bounding box center [797, 41] width 20 height 27
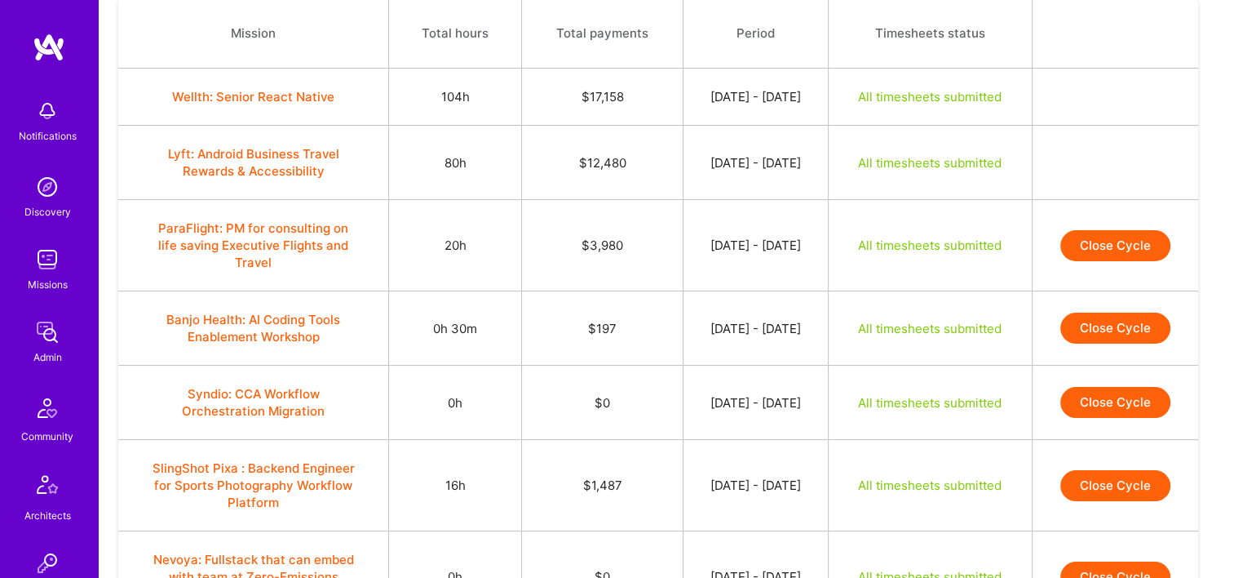
click at [1107, 247] on button "Close Cycle" at bounding box center [1116, 245] width 110 height 31
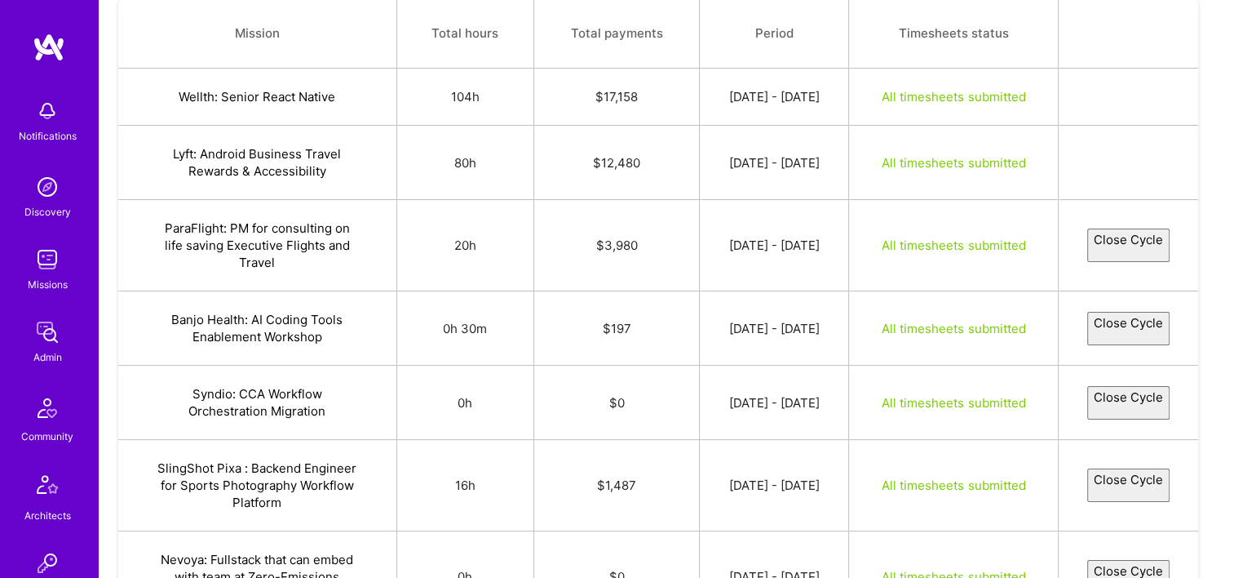
select select "68af288163d4125bb1f2a472"
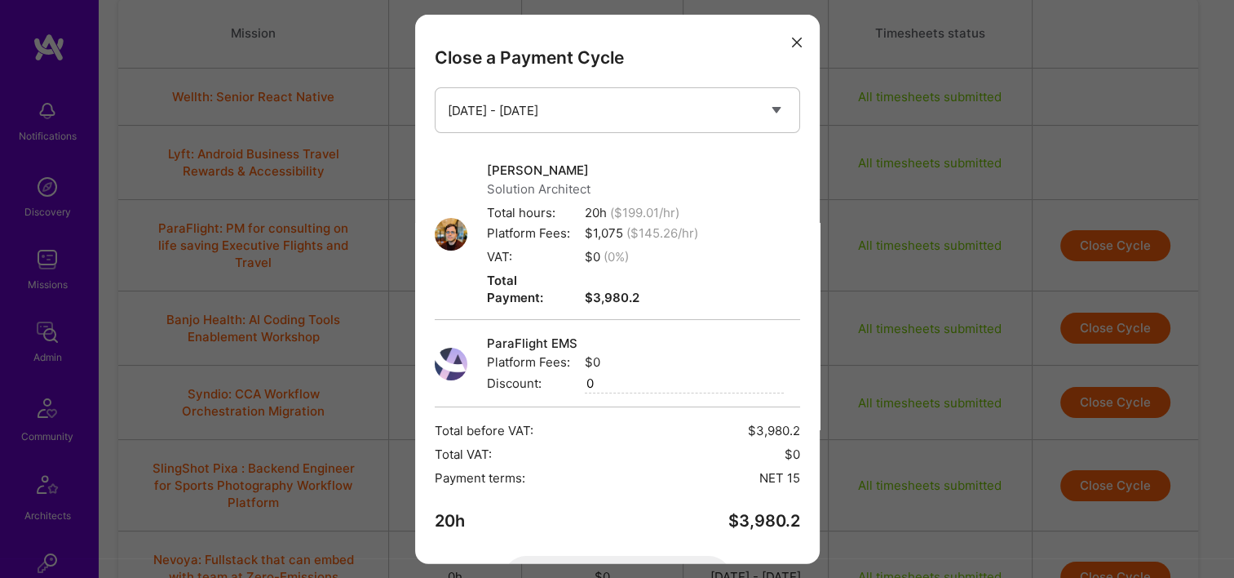
click at [792, 38] on icon "modal" at bounding box center [797, 42] width 10 height 10
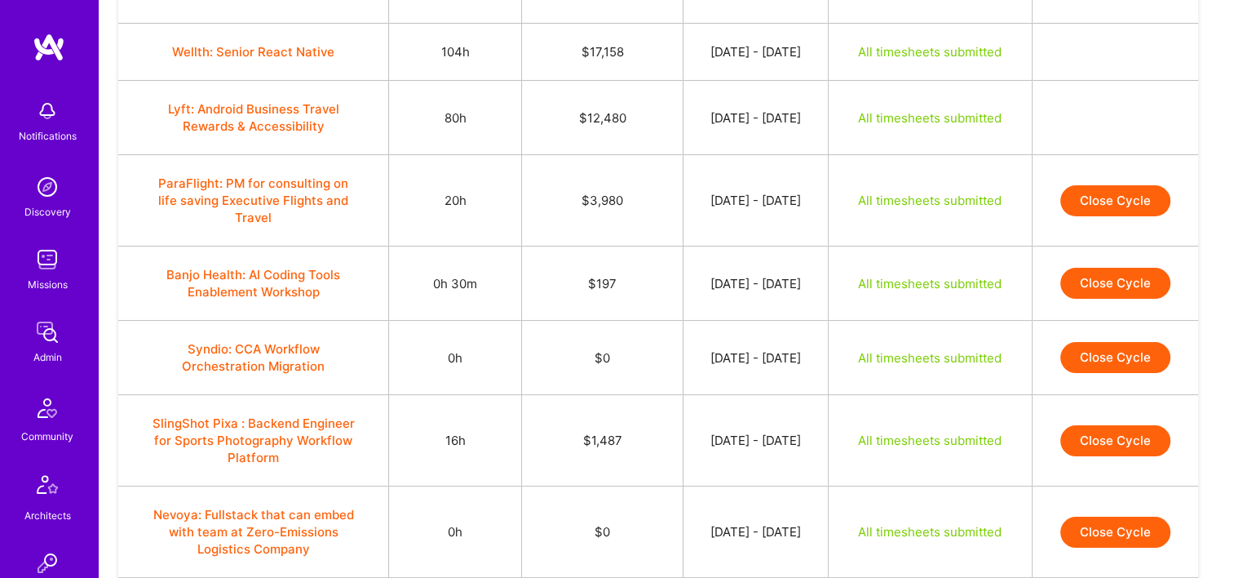
scroll to position [245, 0]
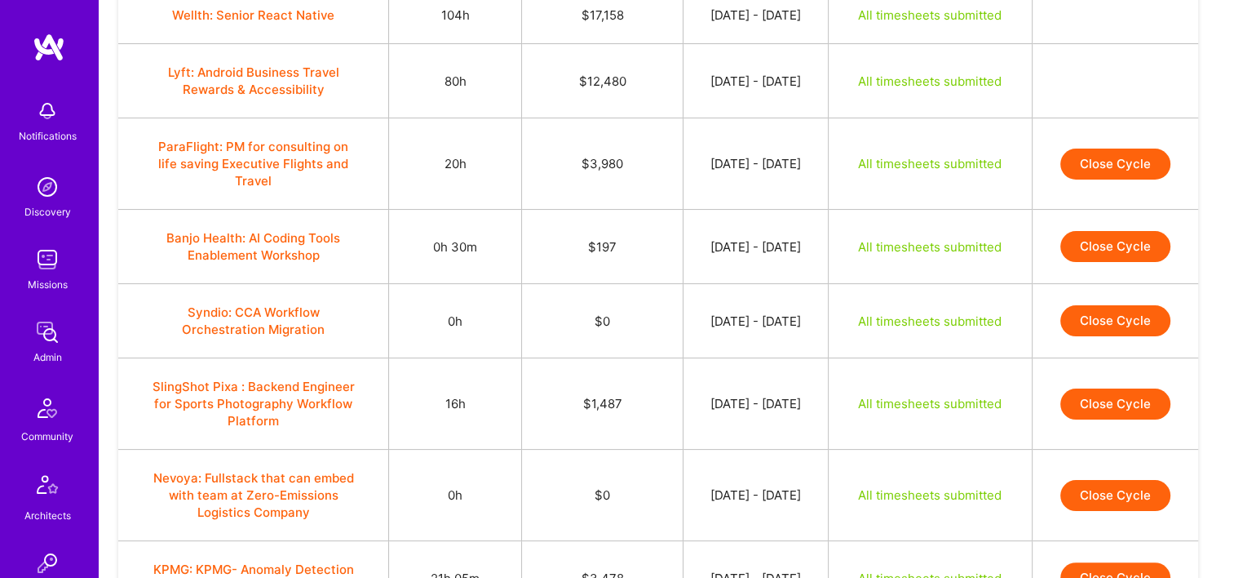
click at [1108, 232] on button "Close Cycle" at bounding box center [1116, 246] width 110 height 31
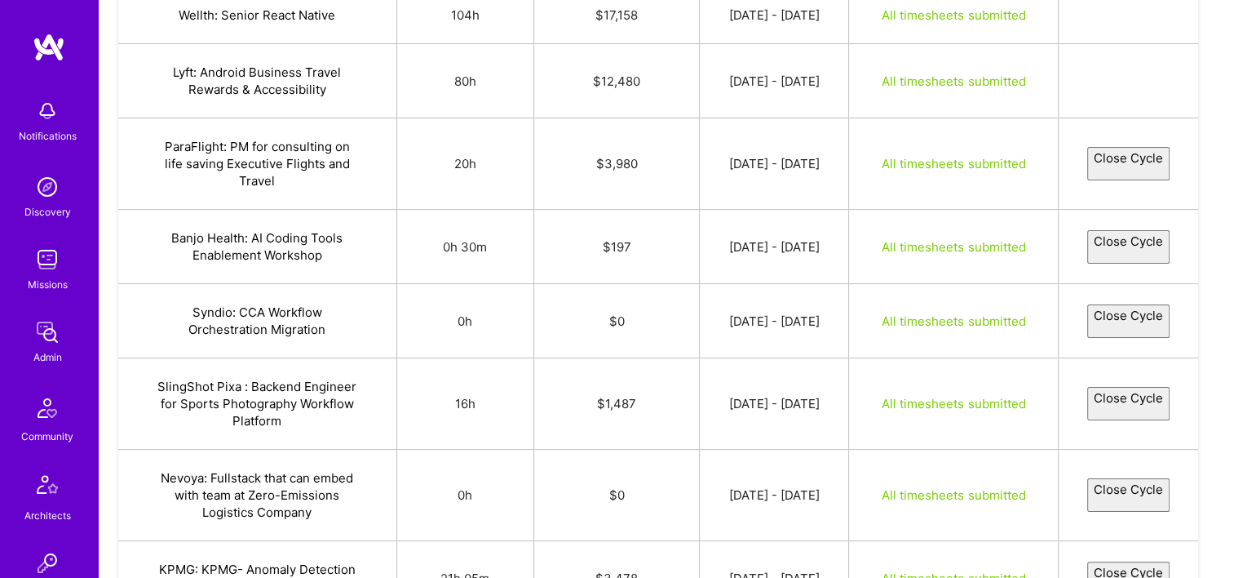
select select "68adf9d1338f3a02de253a08"
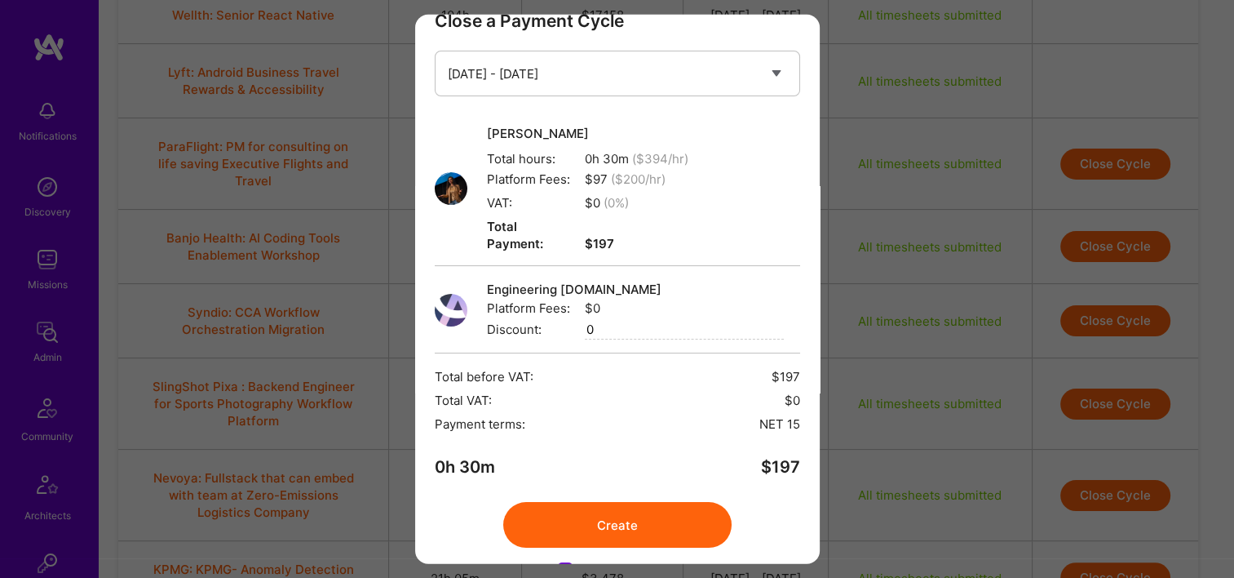
scroll to position [65, 0]
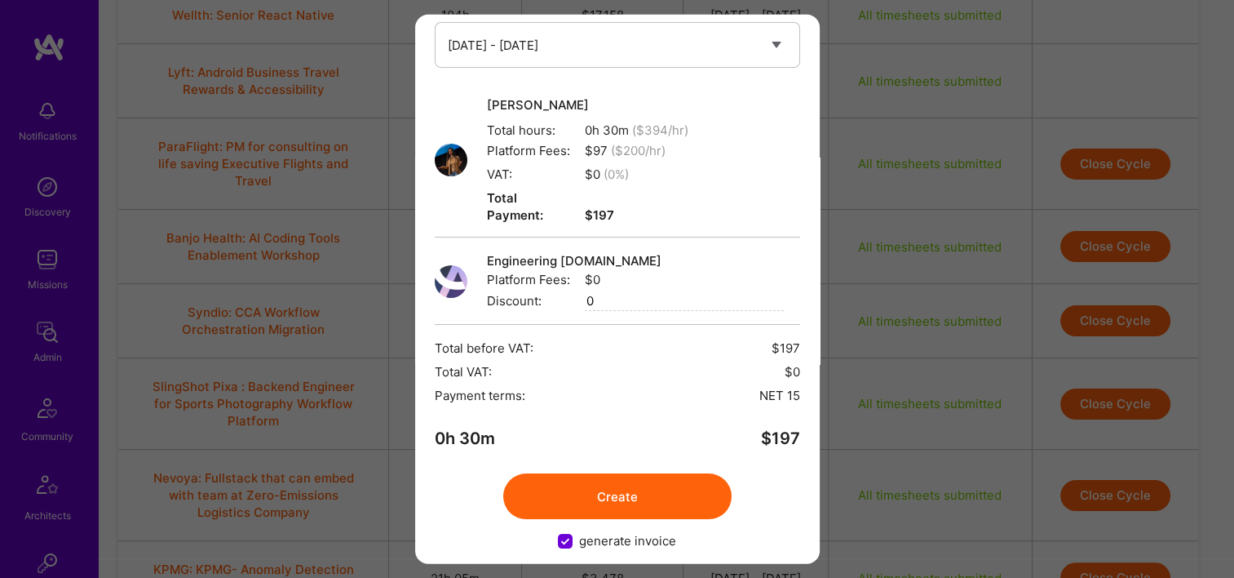
click at [644, 484] on button "Create" at bounding box center [617, 496] width 228 height 46
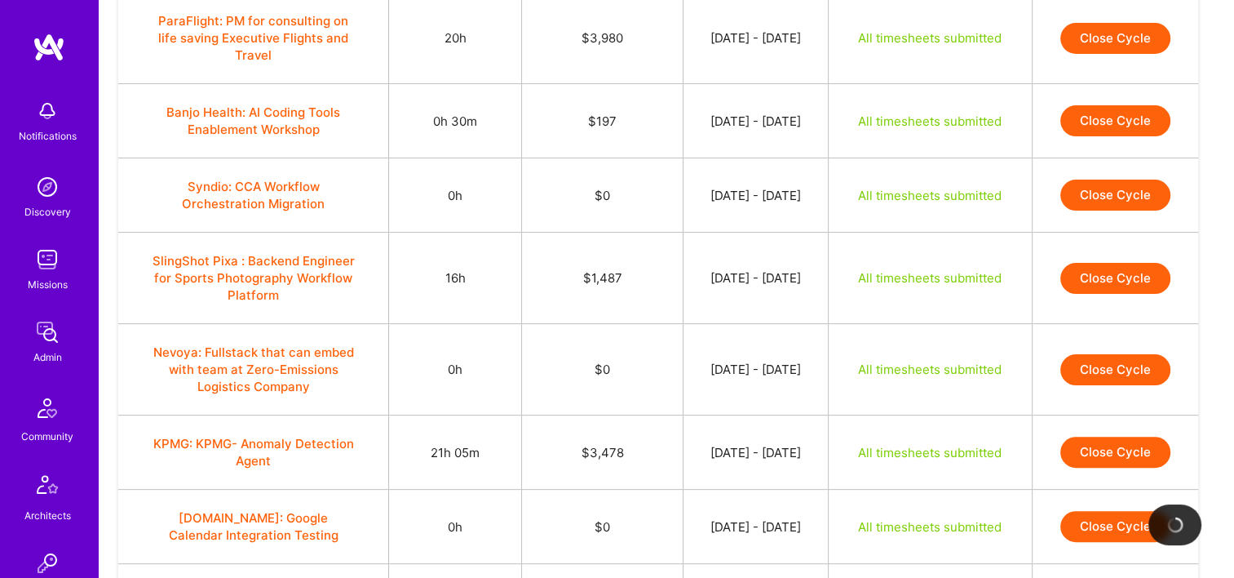
scroll to position [408, 0]
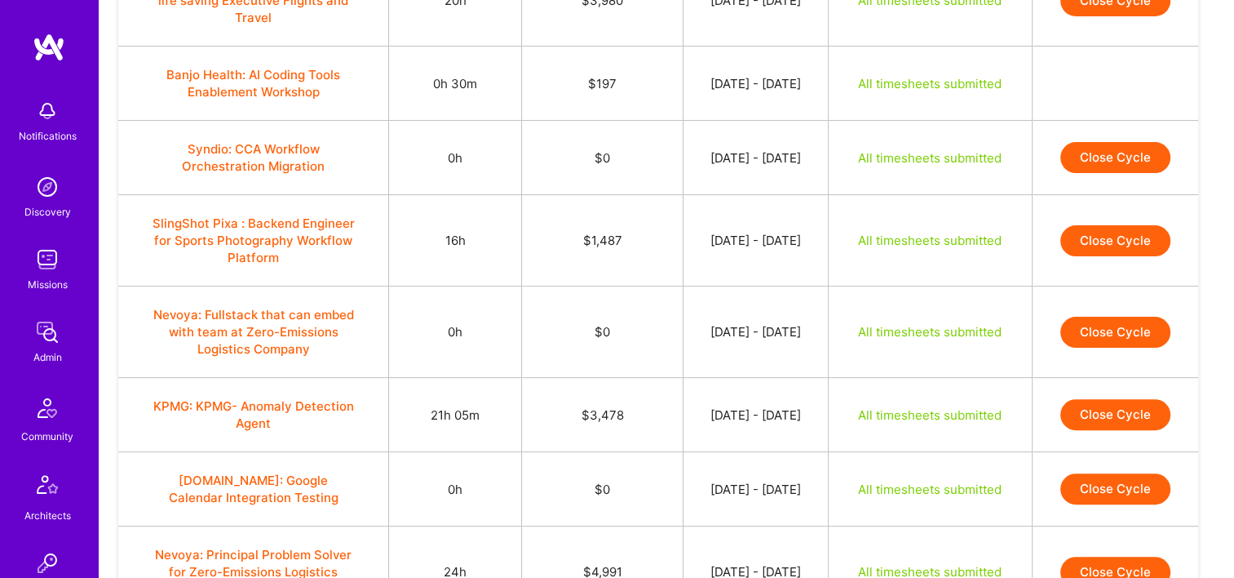
click at [1099, 237] on button "Close Cycle" at bounding box center [1116, 240] width 110 height 31
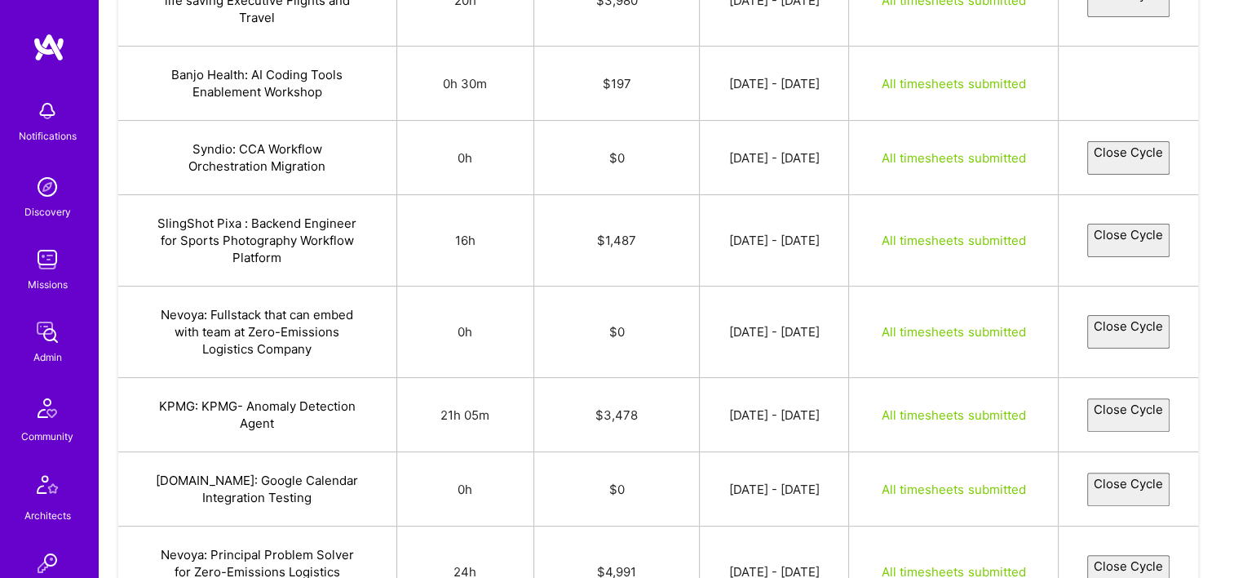
select select "68a497430b6659738558bb87"
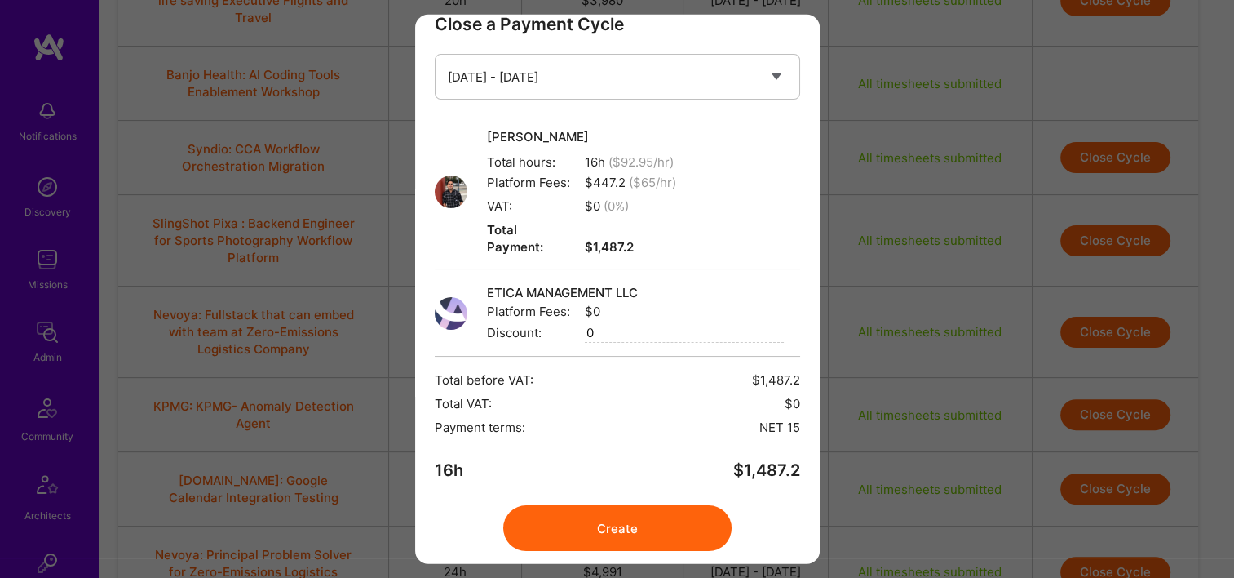
scroll to position [65, 0]
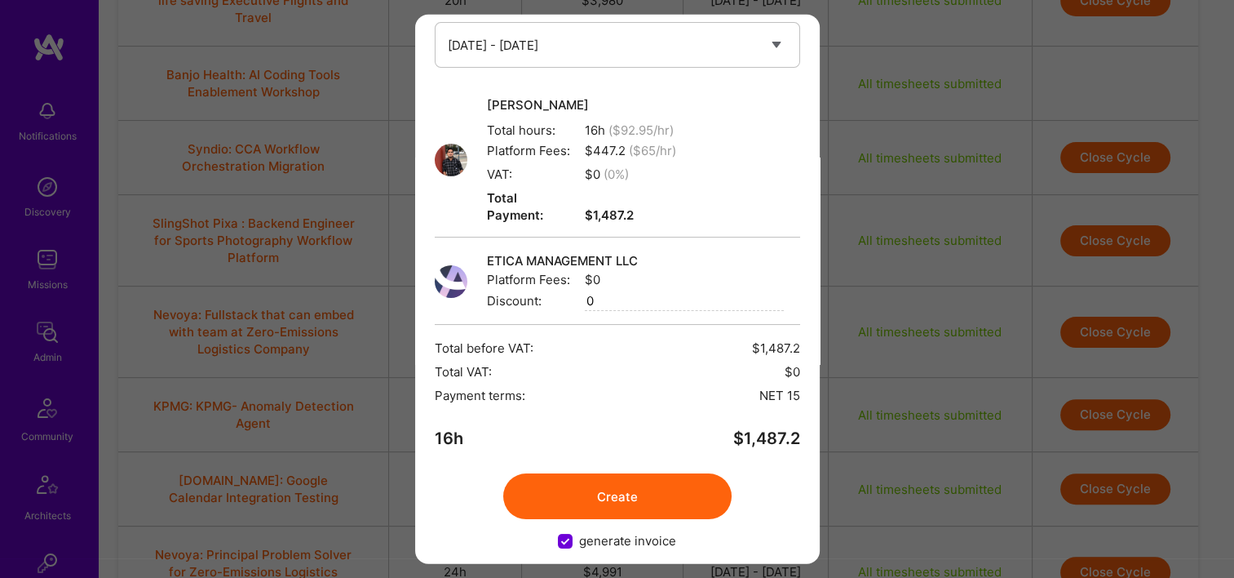
click at [632, 473] on button "Create" at bounding box center [617, 496] width 228 height 46
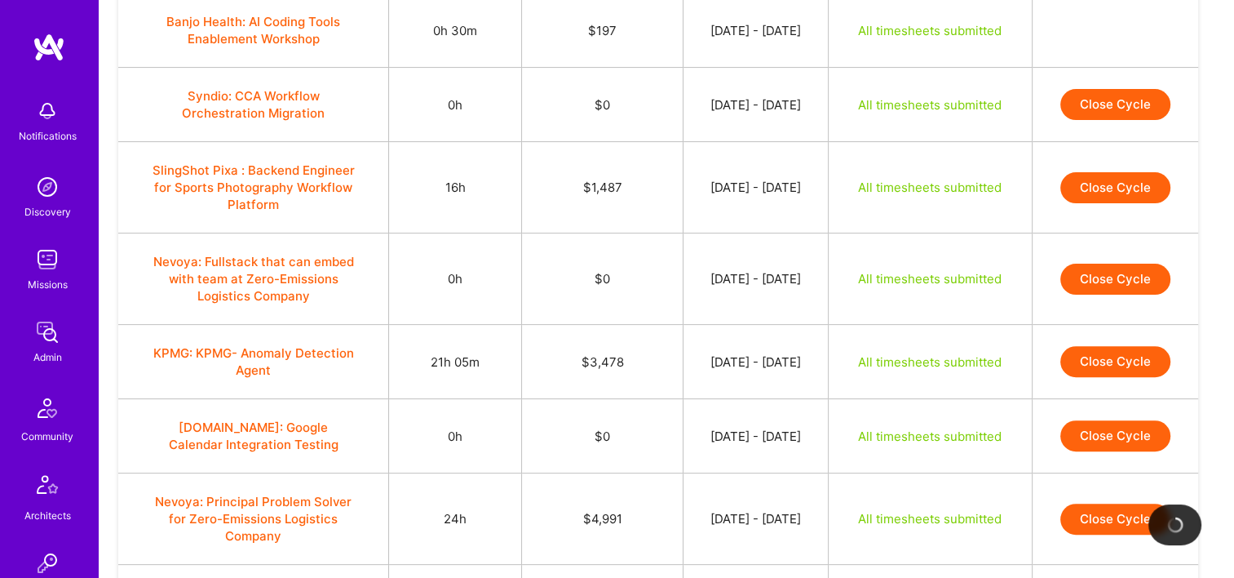
scroll to position [490, 0]
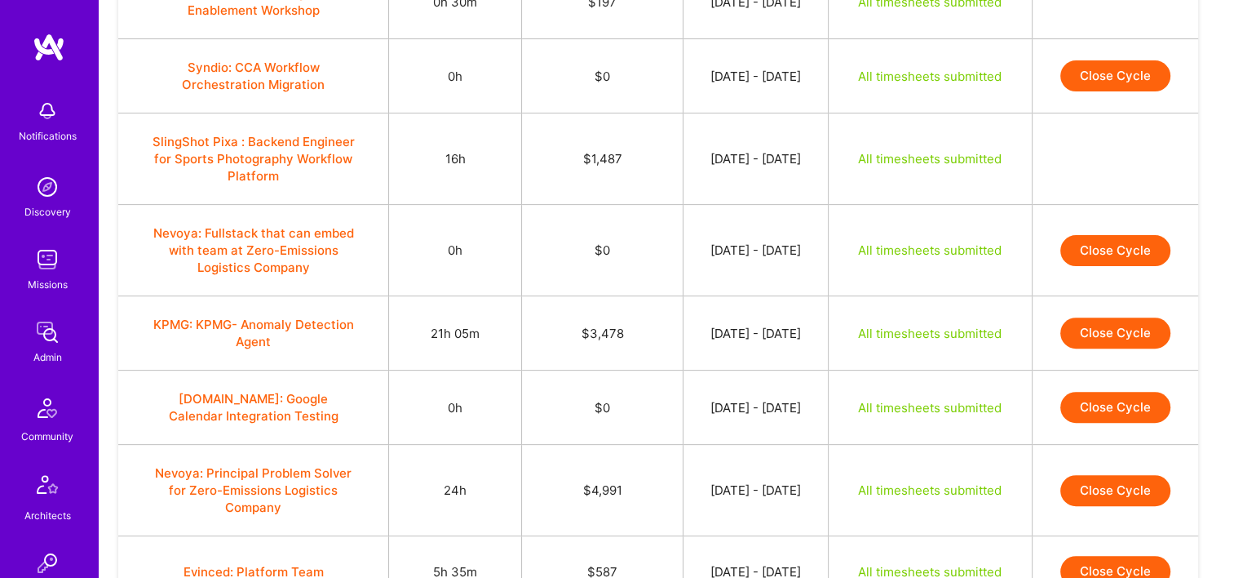
click at [1098, 329] on button "Close Cycle" at bounding box center [1116, 332] width 110 height 31
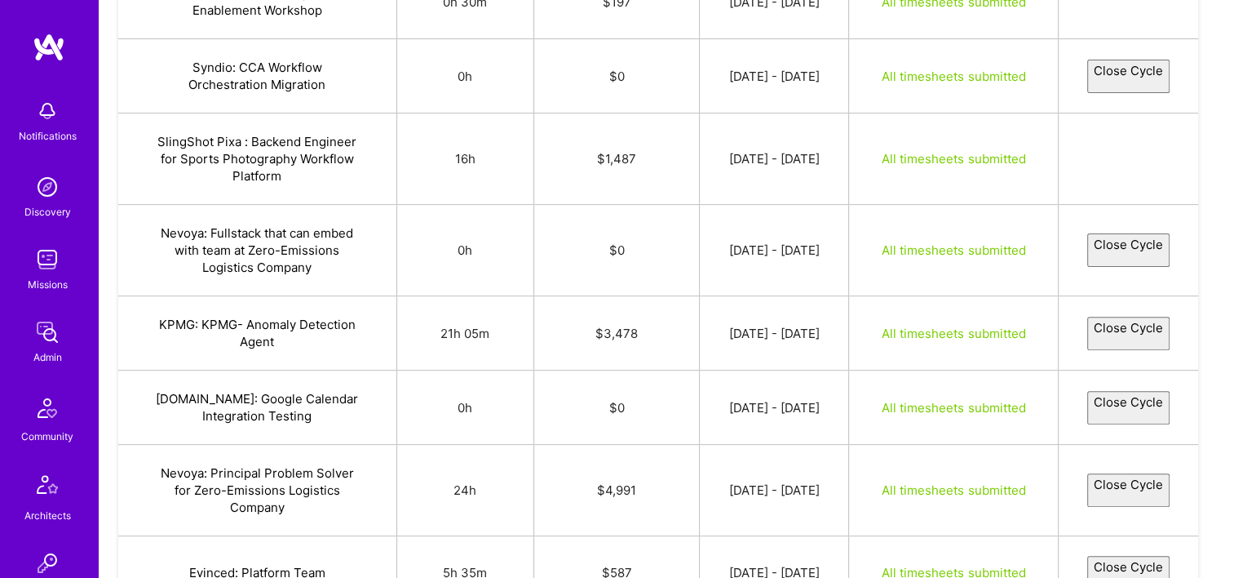
select select "68a35194637c08cedcc64f0b"
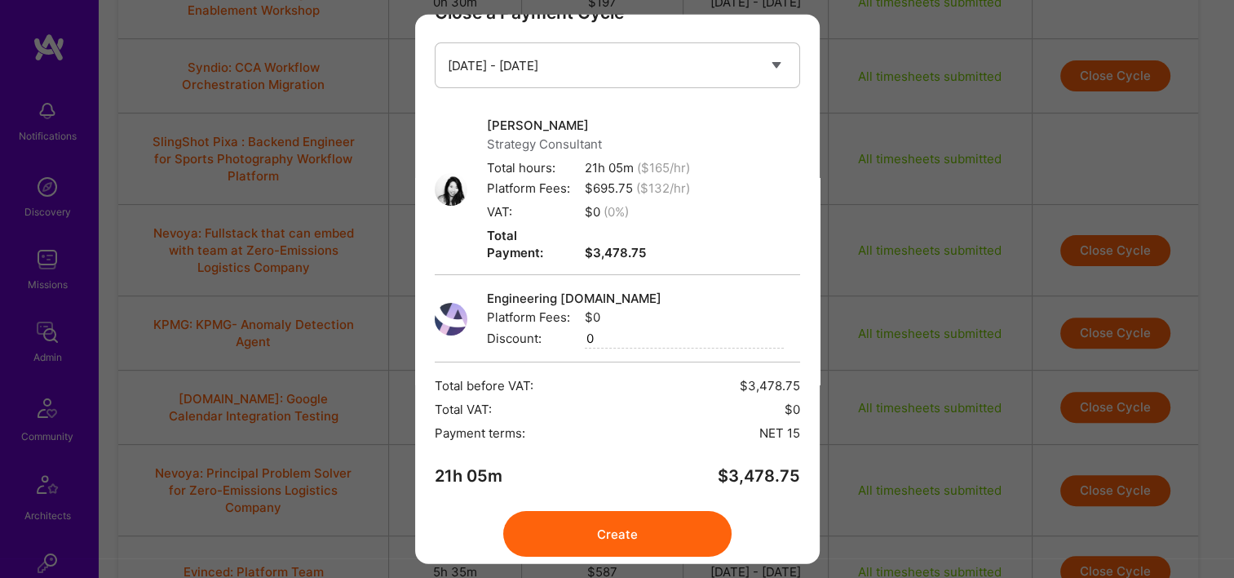
scroll to position [82, 0]
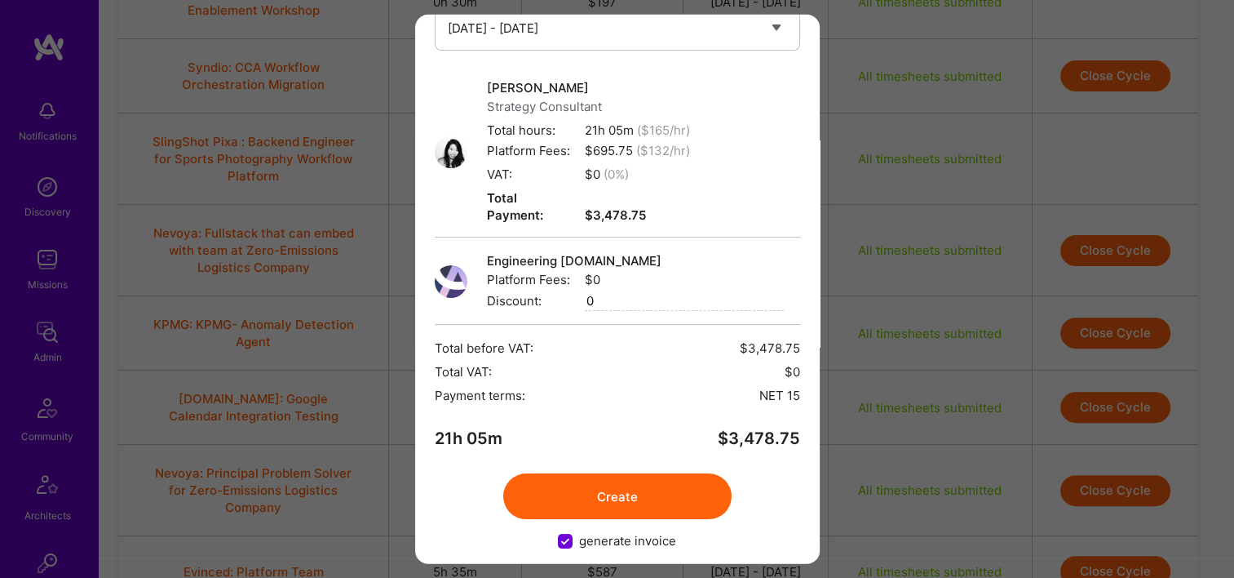
click at [656, 481] on button "Create" at bounding box center [617, 496] width 228 height 46
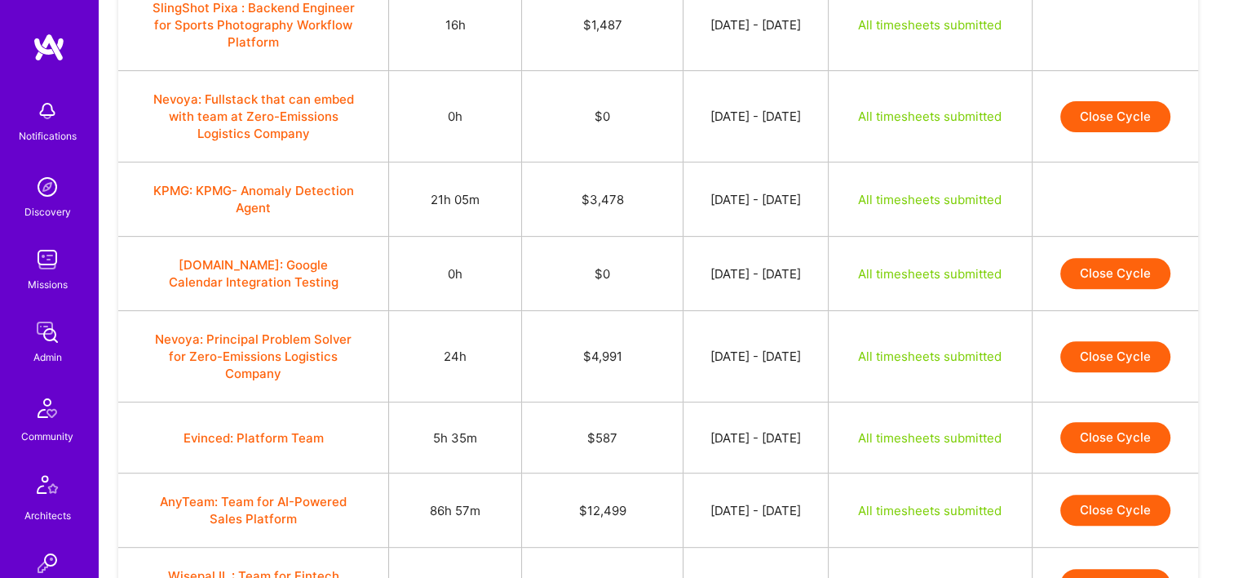
scroll to position [653, 0]
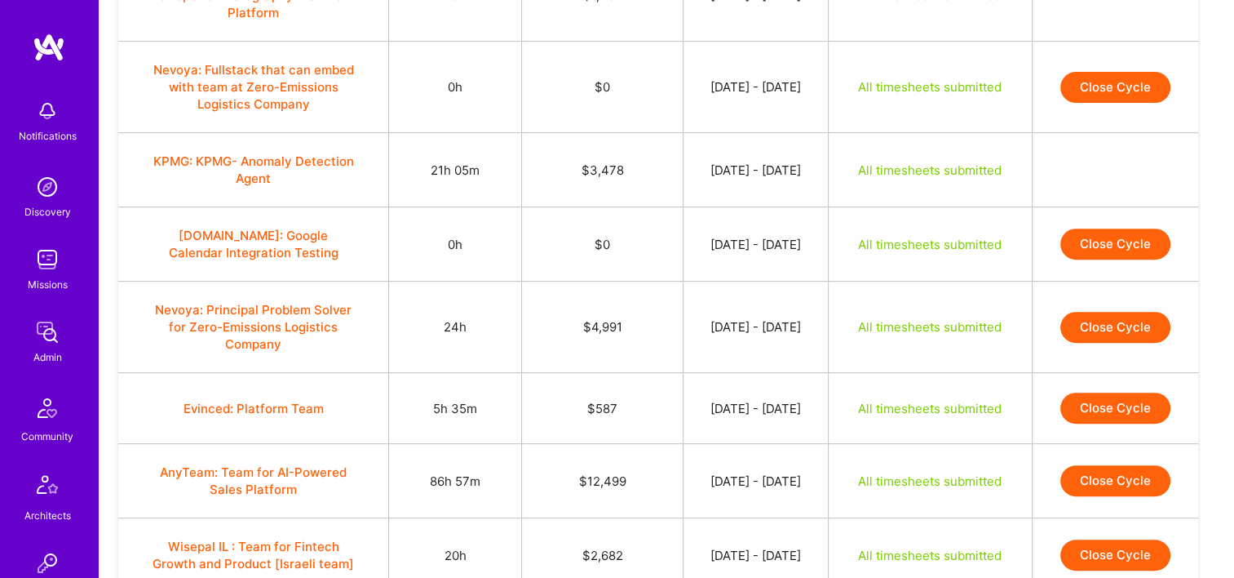
click at [1084, 318] on button "Close Cycle" at bounding box center [1116, 327] width 110 height 31
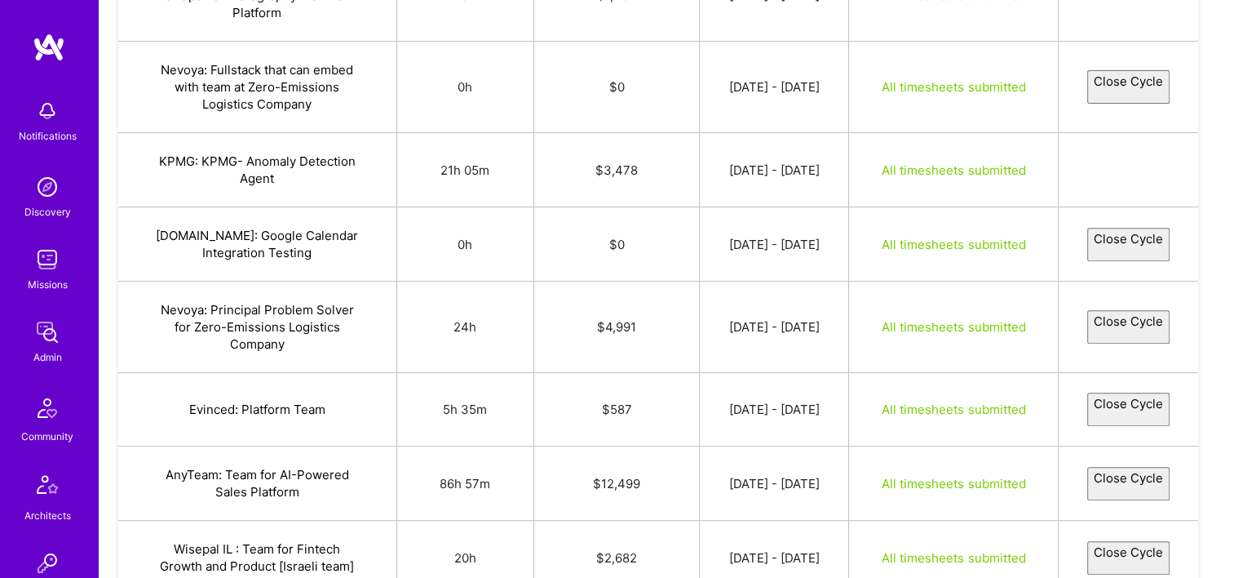
select select "68b72d6b969b6628cd2f0072"
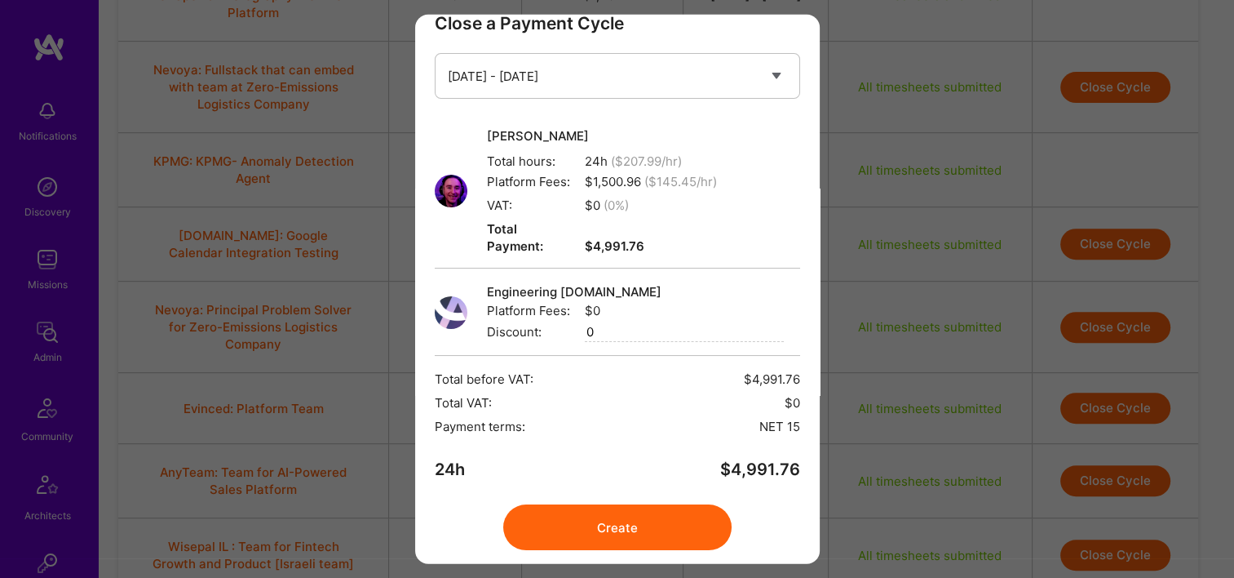
scroll to position [65, 0]
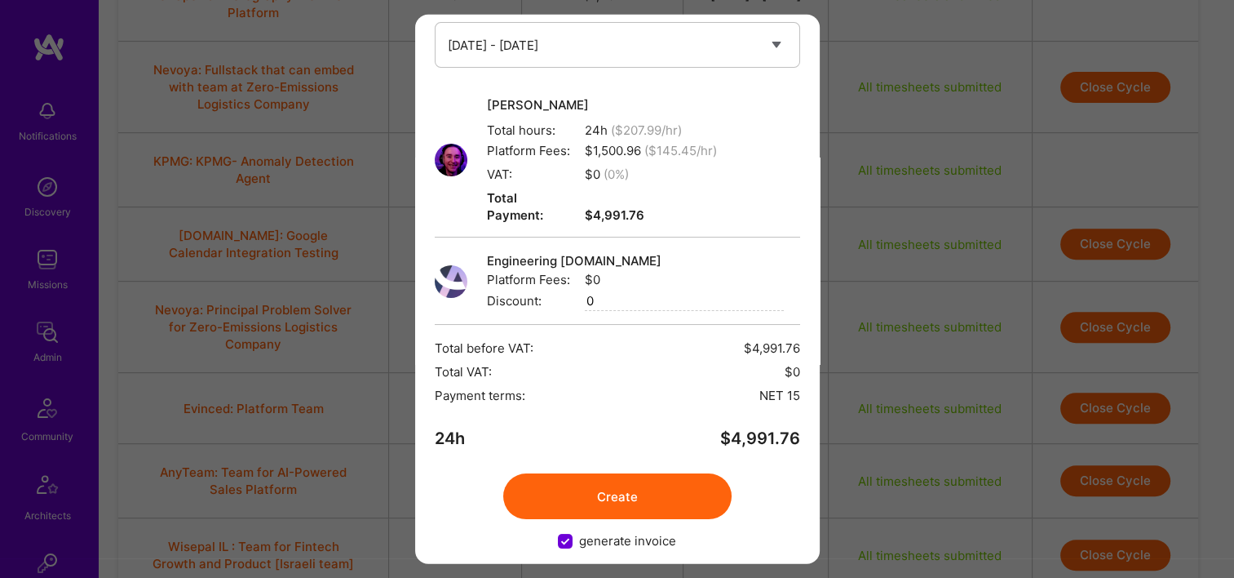
click at [657, 477] on button "Create" at bounding box center [617, 496] width 228 height 46
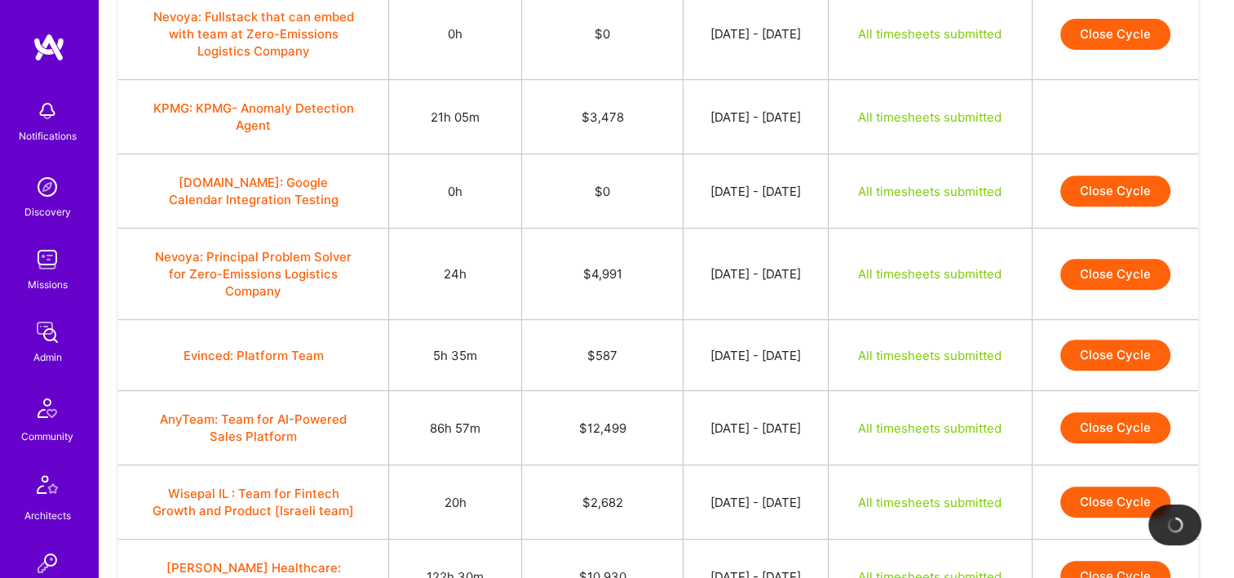
scroll to position [734, 0]
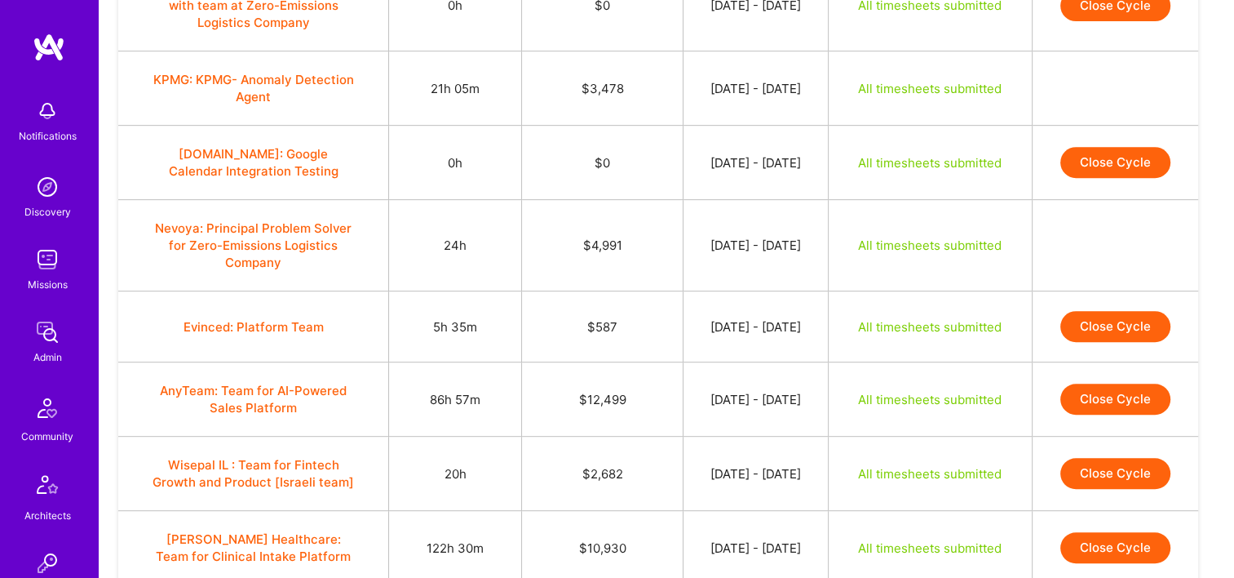
click at [1097, 342] on td "Close Cycle" at bounding box center [1115, 326] width 166 height 71
click at [1102, 330] on button "Close Cycle" at bounding box center [1116, 326] width 110 height 31
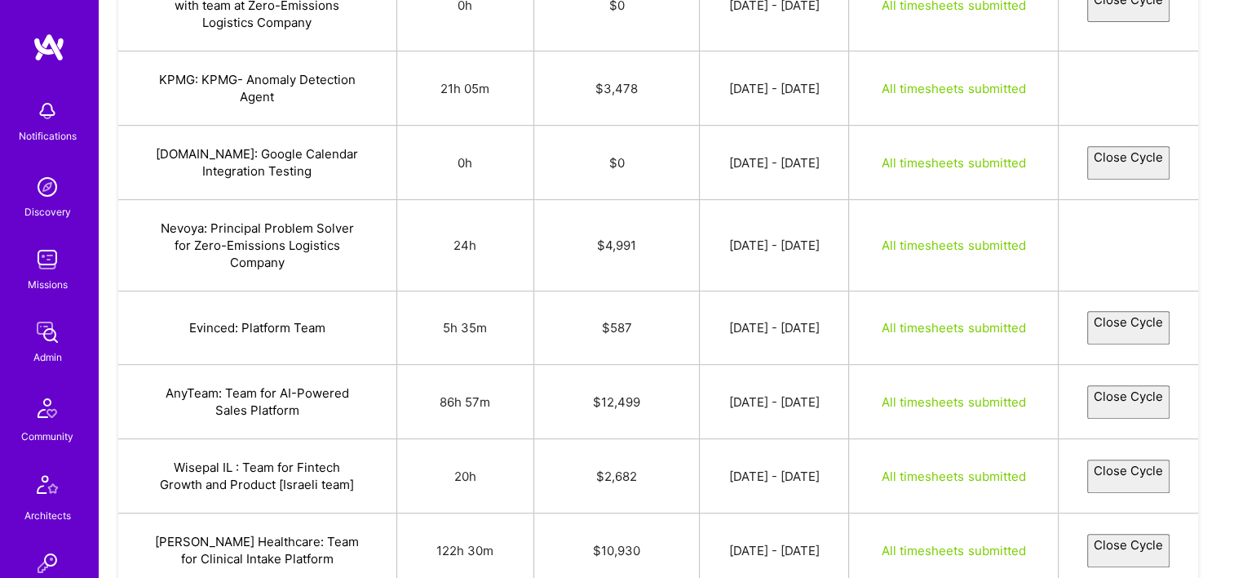
select select "68a6e9ef392e347fb190be6c"
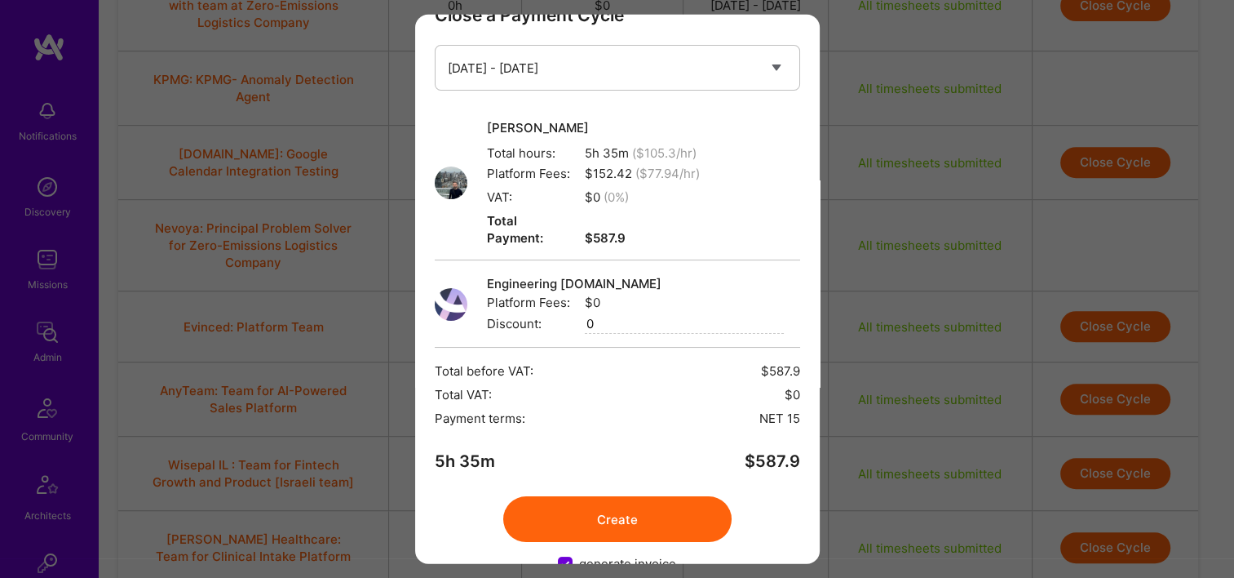
scroll to position [65, 0]
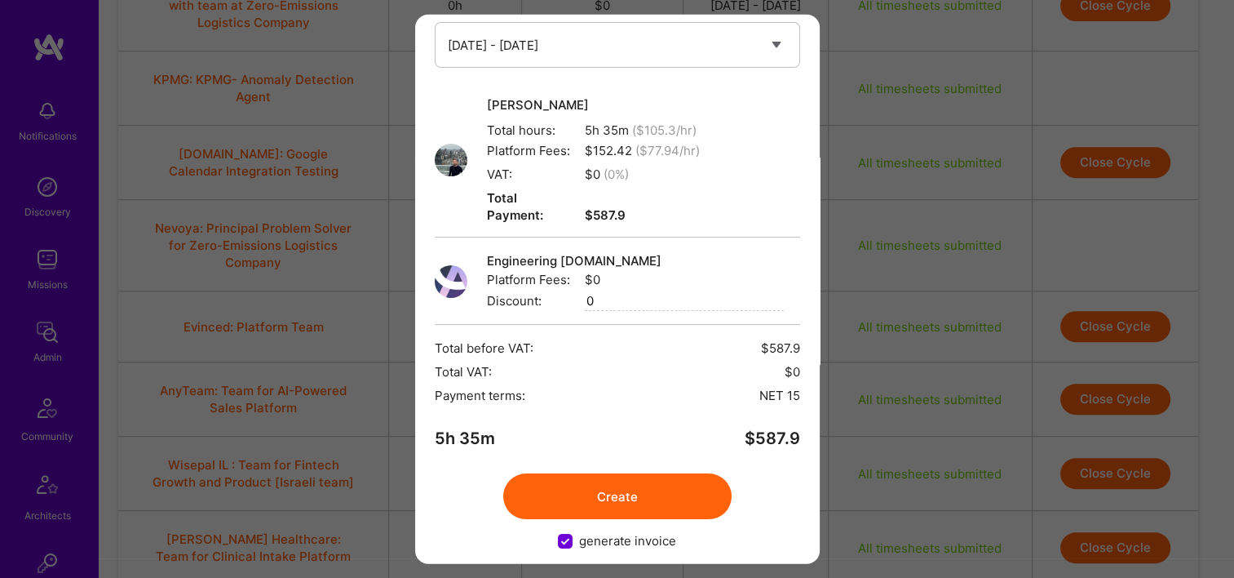
click at [622, 475] on button "Create" at bounding box center [617, 496] width 228 height 46
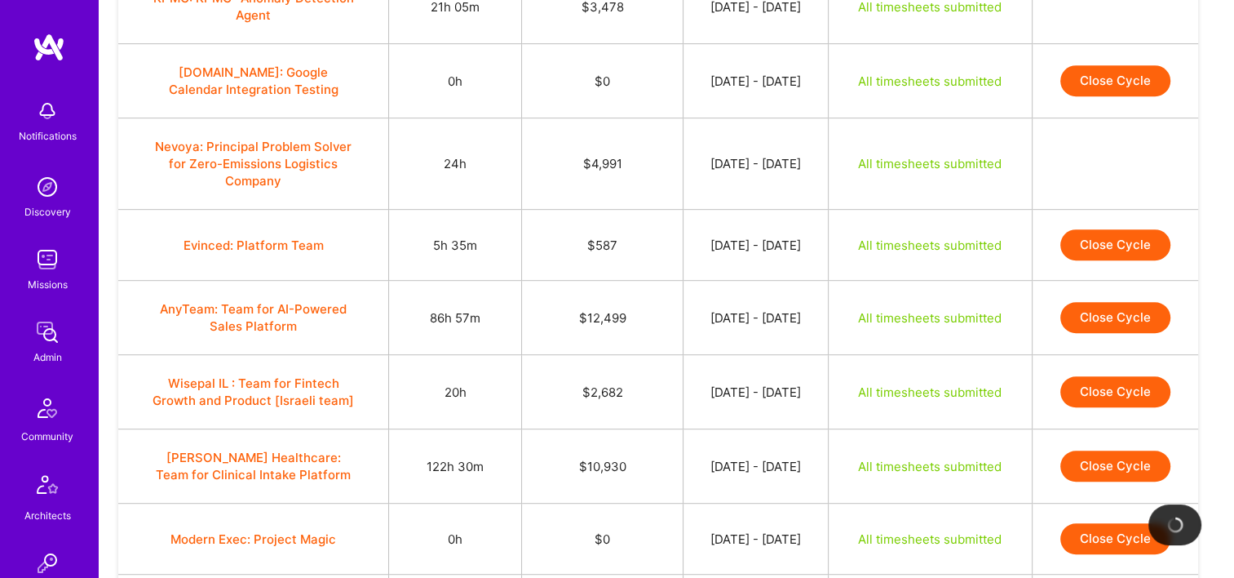
scroll to position [898, 0]
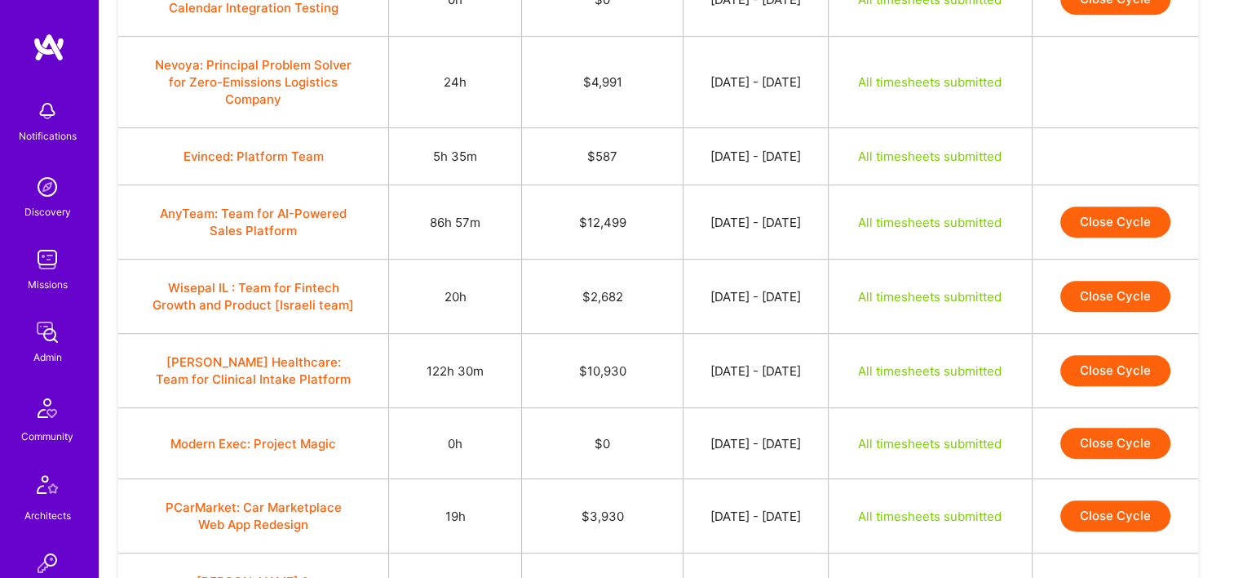
click at [1119, 231] on button "Close Cycle" at bounding box center [1116, 221] width 110 height 31
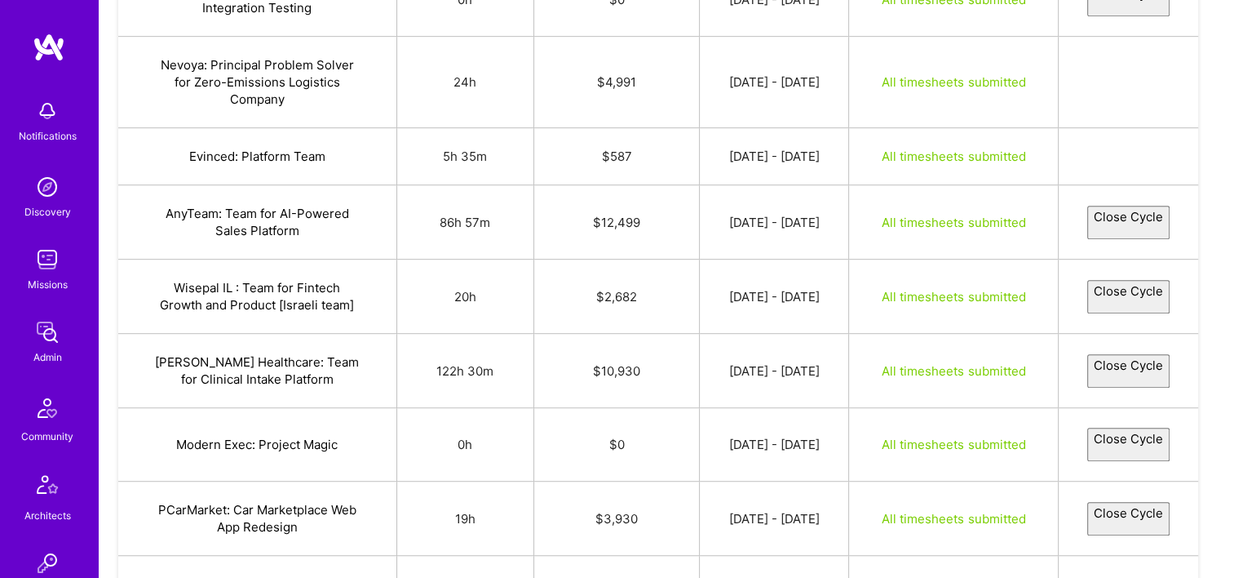
select select "689fd01a528a9727bd976cc6"
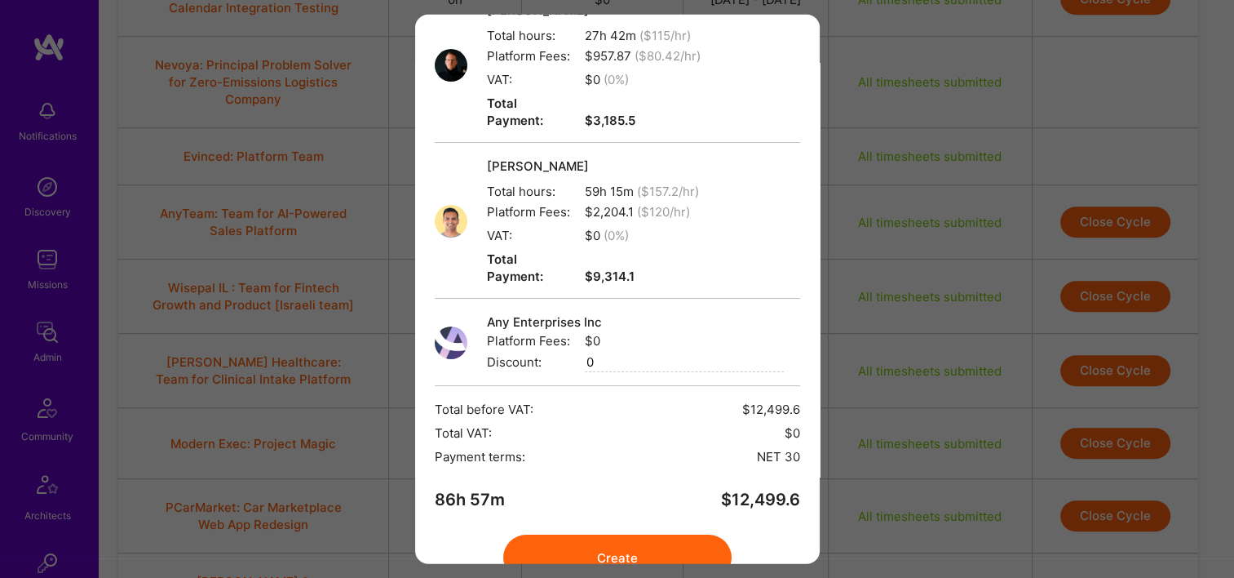
scroll to position [204, 0]
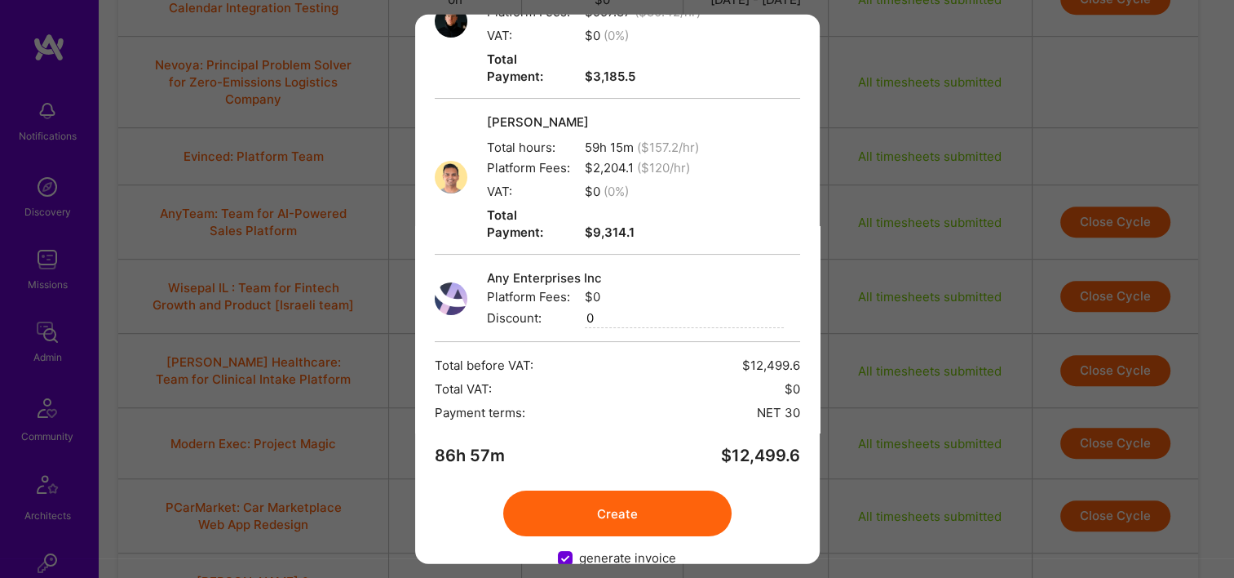
click at [650, 490] on button "Create" at bounding box center [617, 513] width 228 height 46
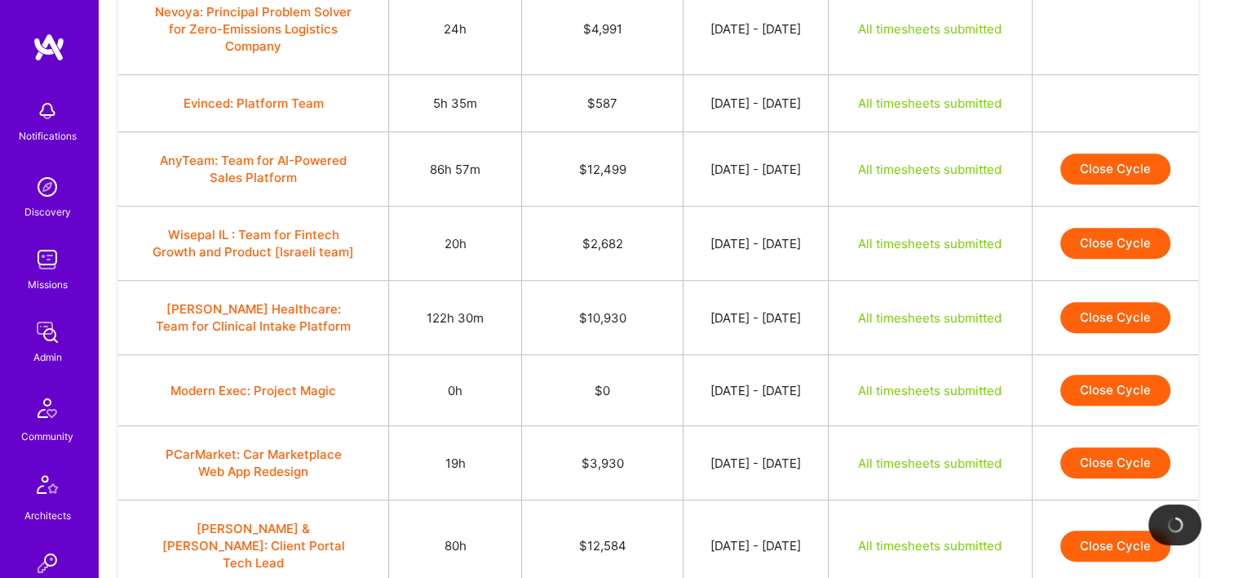
scroll to position [979, 0]
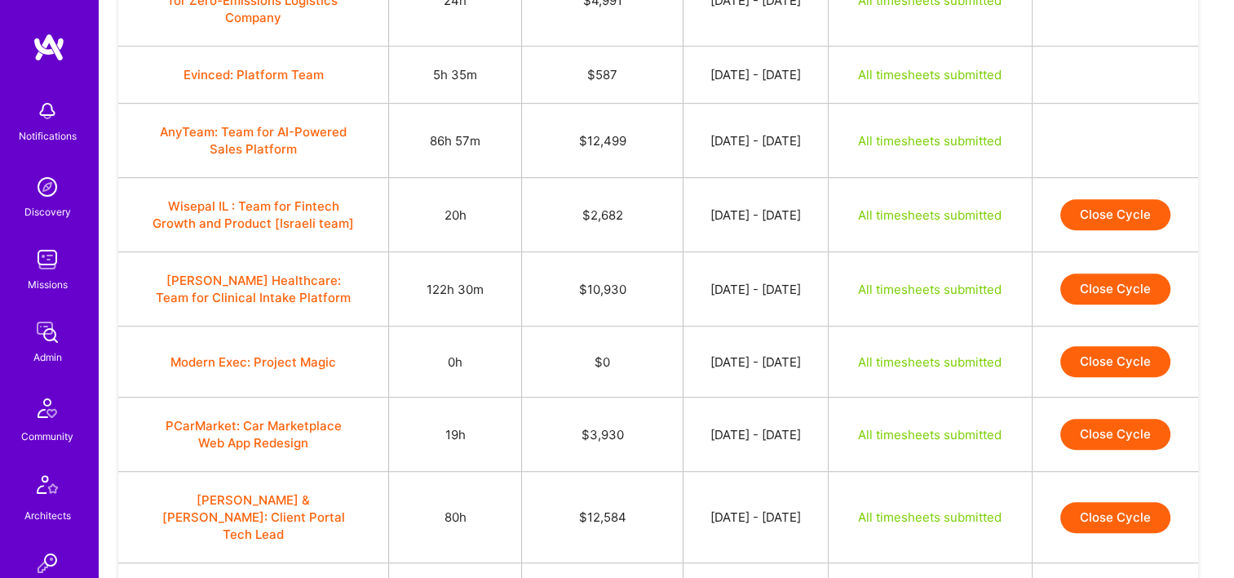
click at [1089, 211] on button "Close Cycle" at bounding box center [1116, 214] width 110 height 31
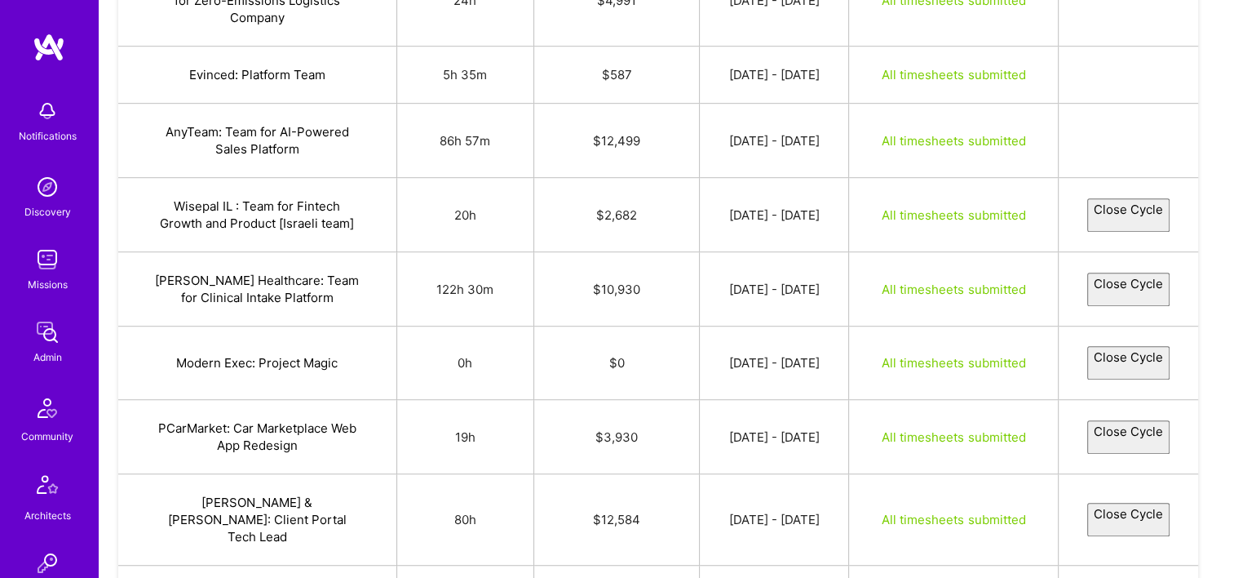
select select "68a1a5b8484d7b95b33f96b7"
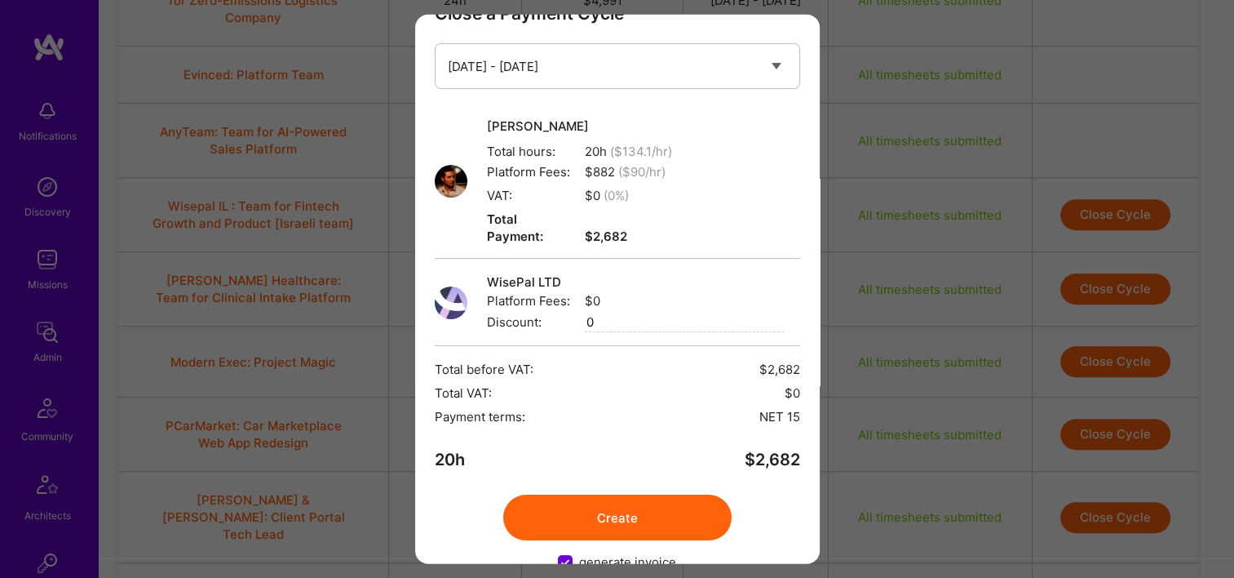
scroll to position [65, 0]
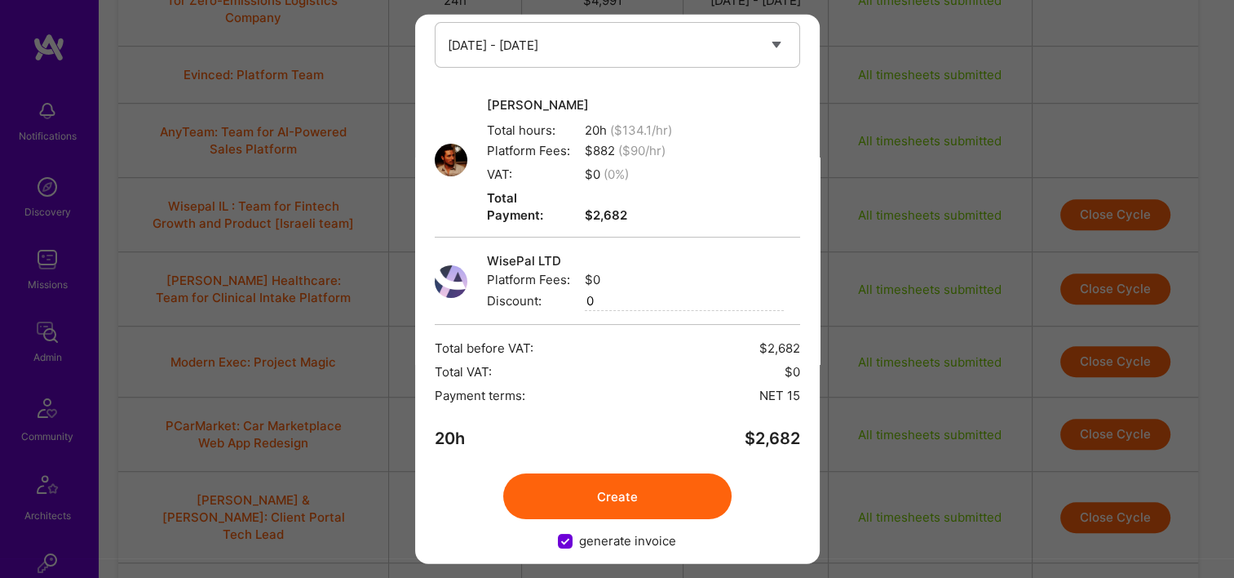
click at [624, 473] on button "Create" at bounding box center [617, 496] width 228 height 46
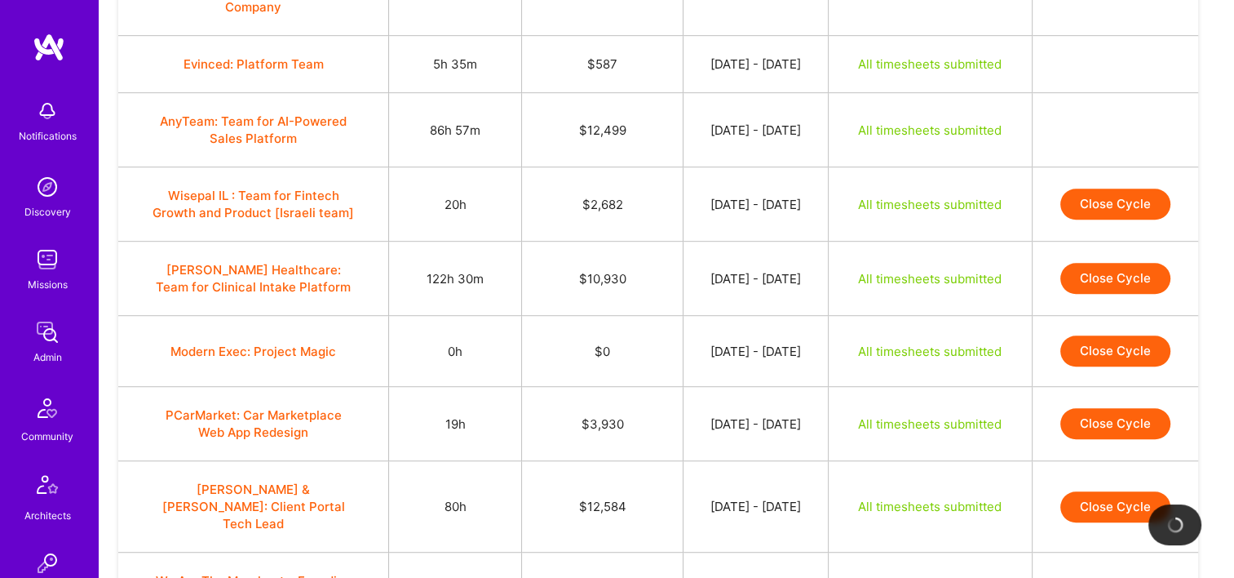
scroll to position [1061, 0]
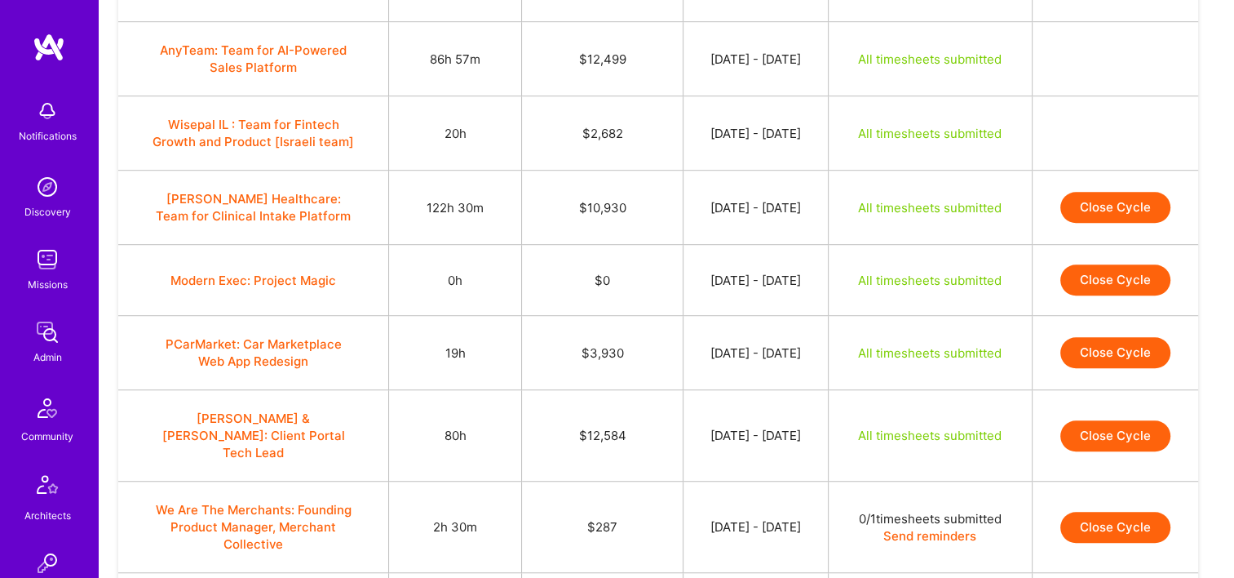
click at [1141, 209] on button "Close Cycle" at bounding box center [1116, 207] width 110 height 31
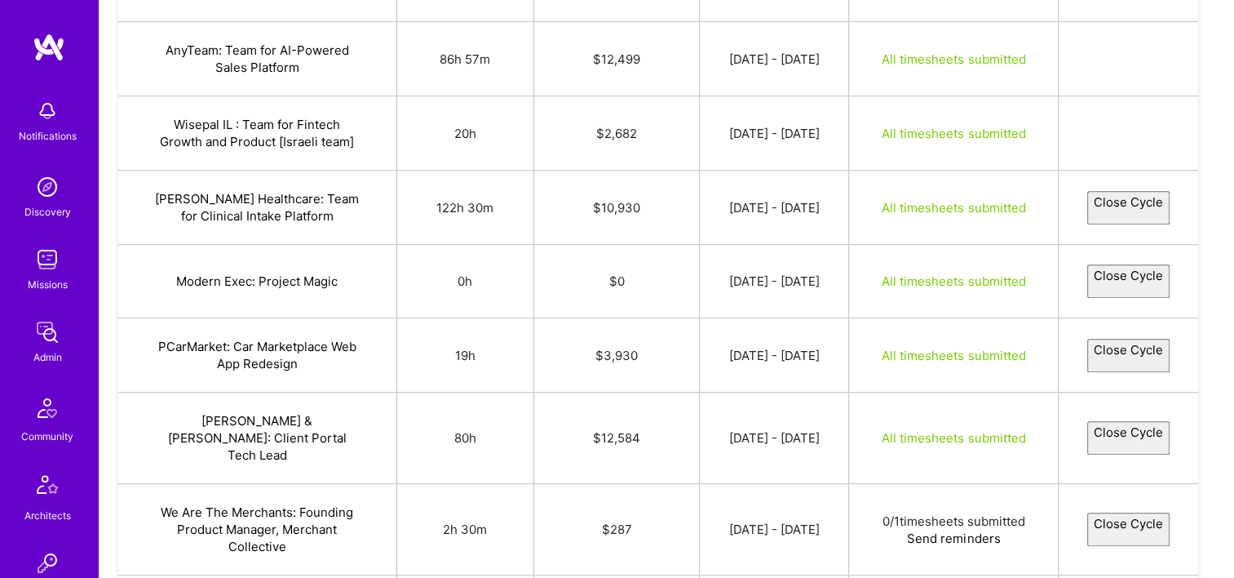
select select "68a1caf64088147aab894d9b"
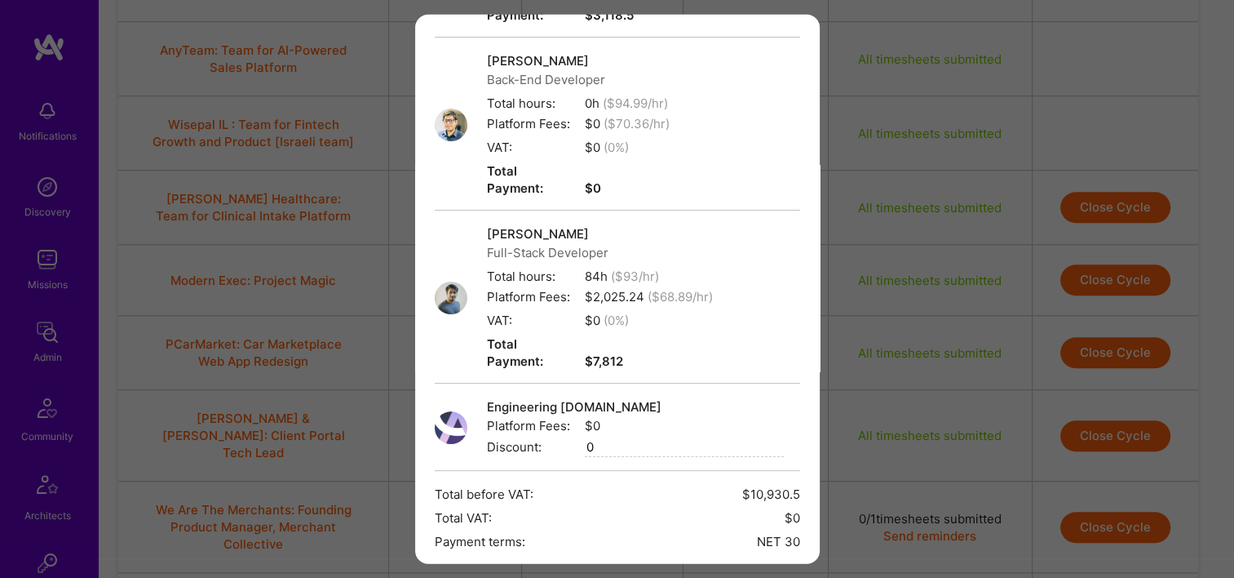
scroll to position [377, 0]
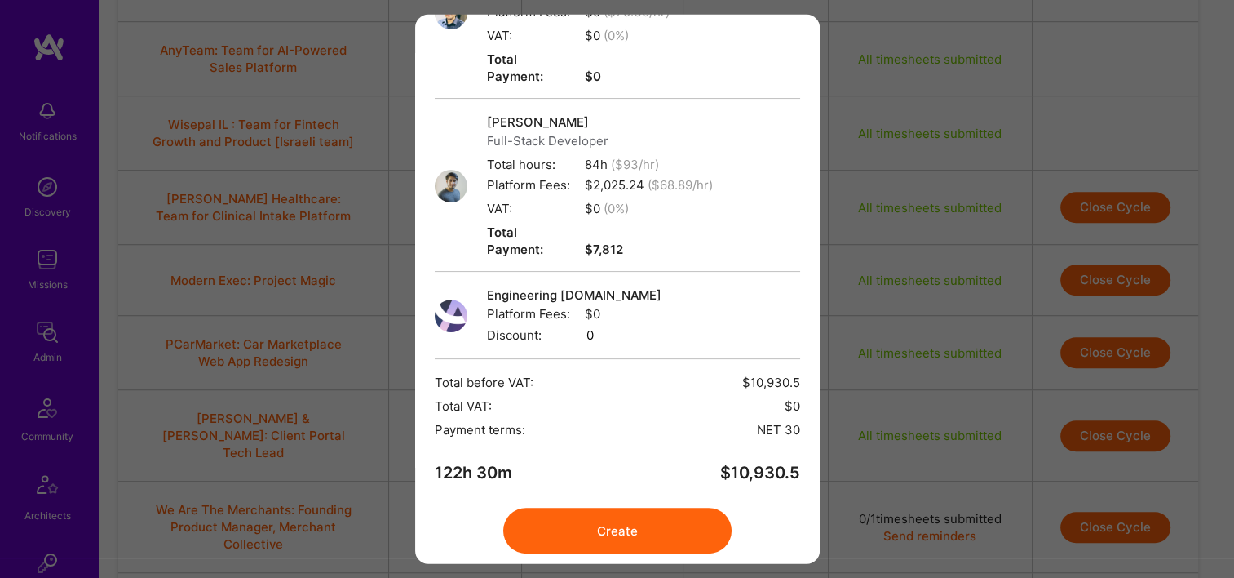
click at [630, 508] on button "Create" at bounding box center [617, 531] width 228 height 46
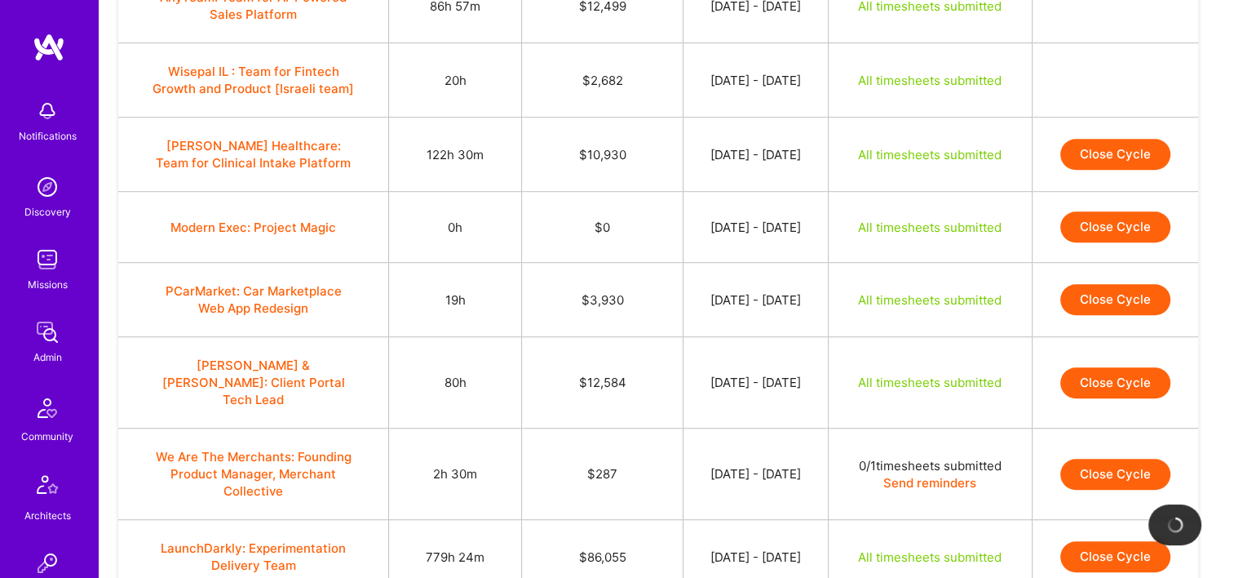
scroll to position [1142, 0]
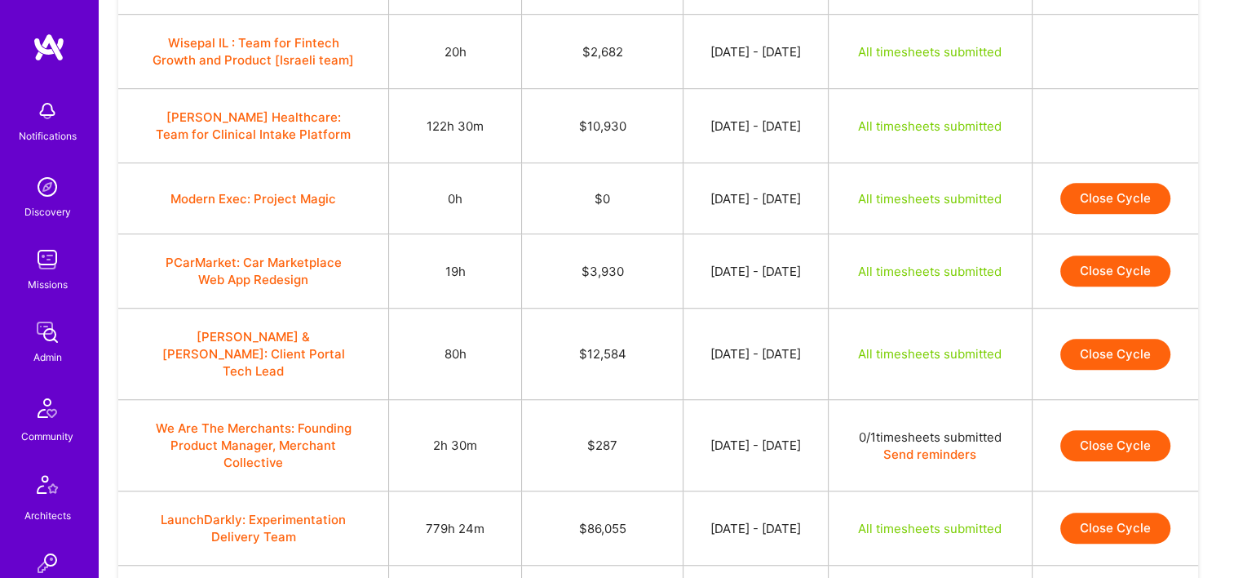
click at [1121, 277] on button "Close Cycle" at bounding box center [1116, 270] width 110 height 31
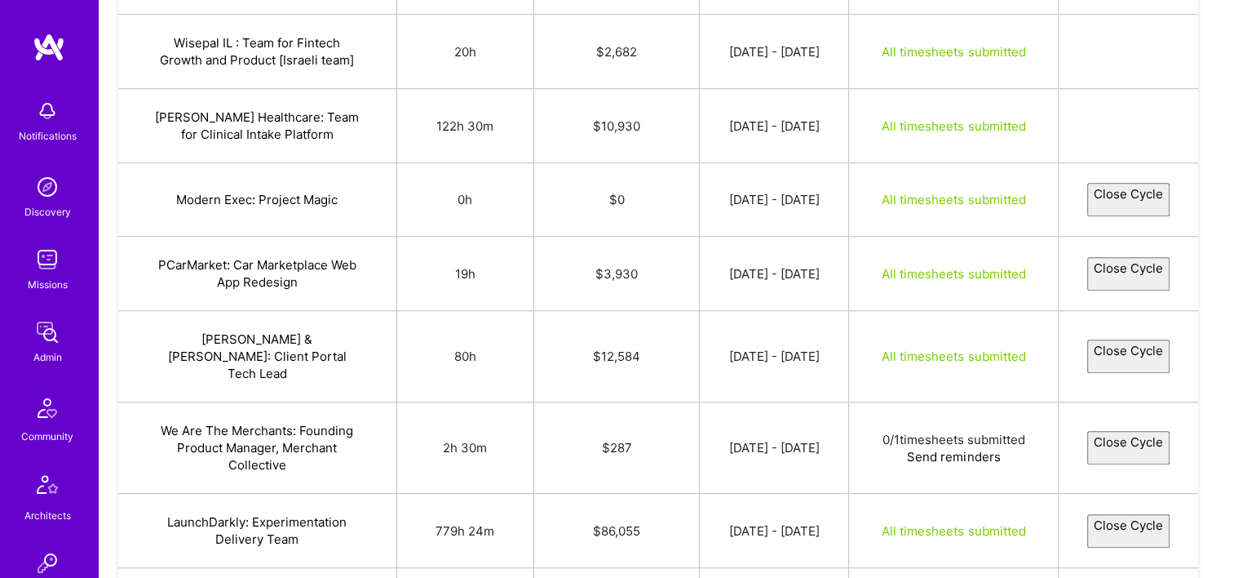
select select "68a1163681f31ab0d71da2fb"
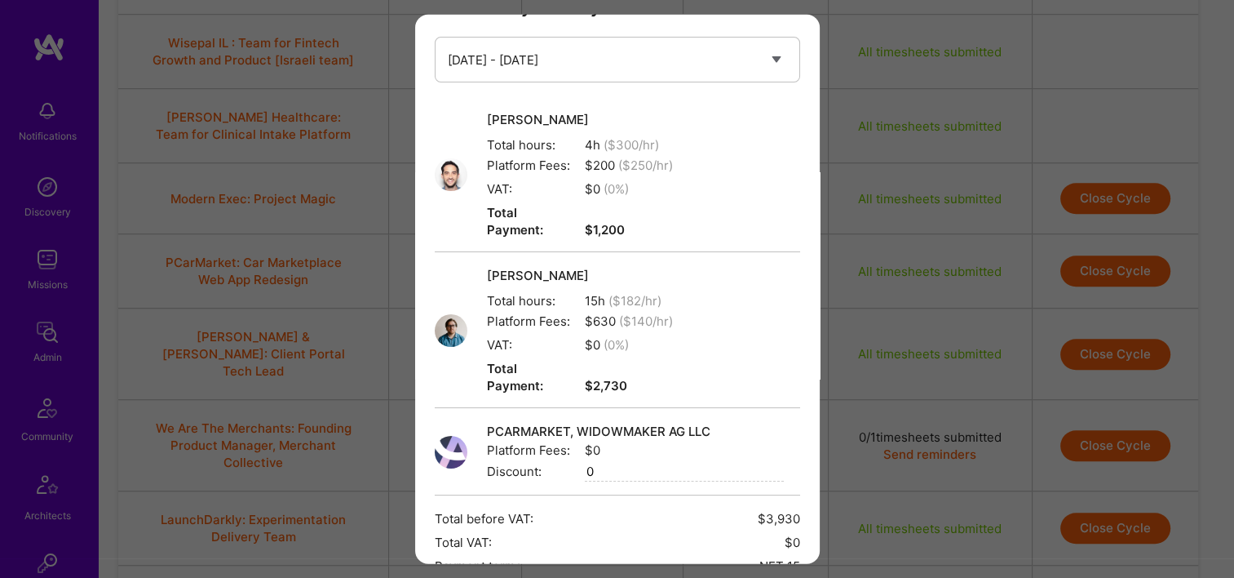
scroll to position [204, 0]
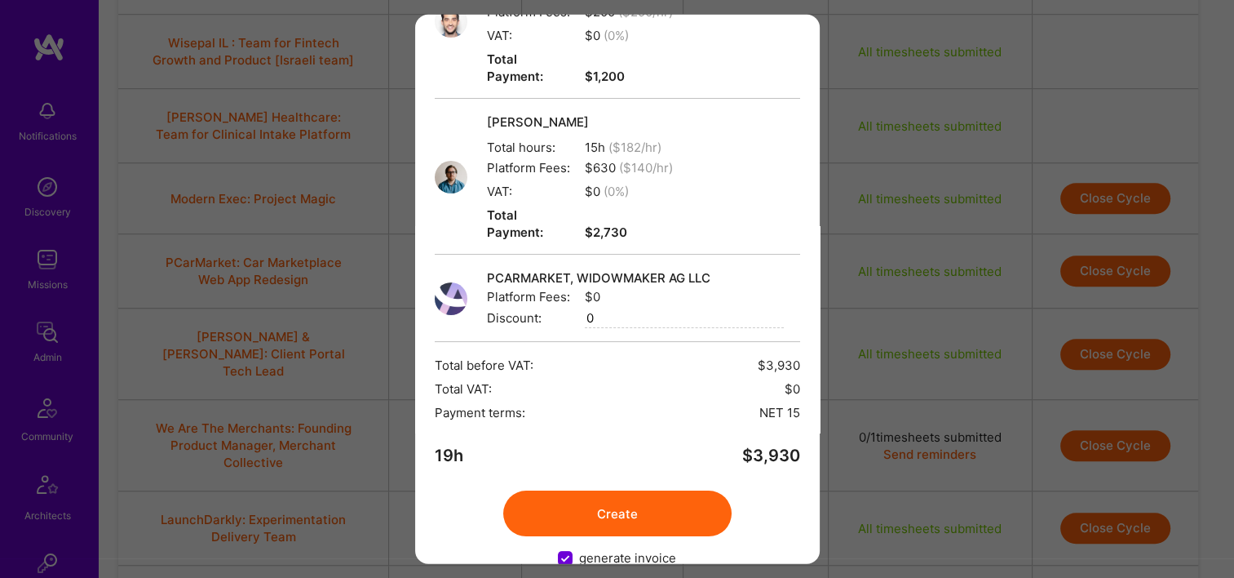
click at [615, 490] on button "Create" at bounding box center [617, 513] width 228 height 46
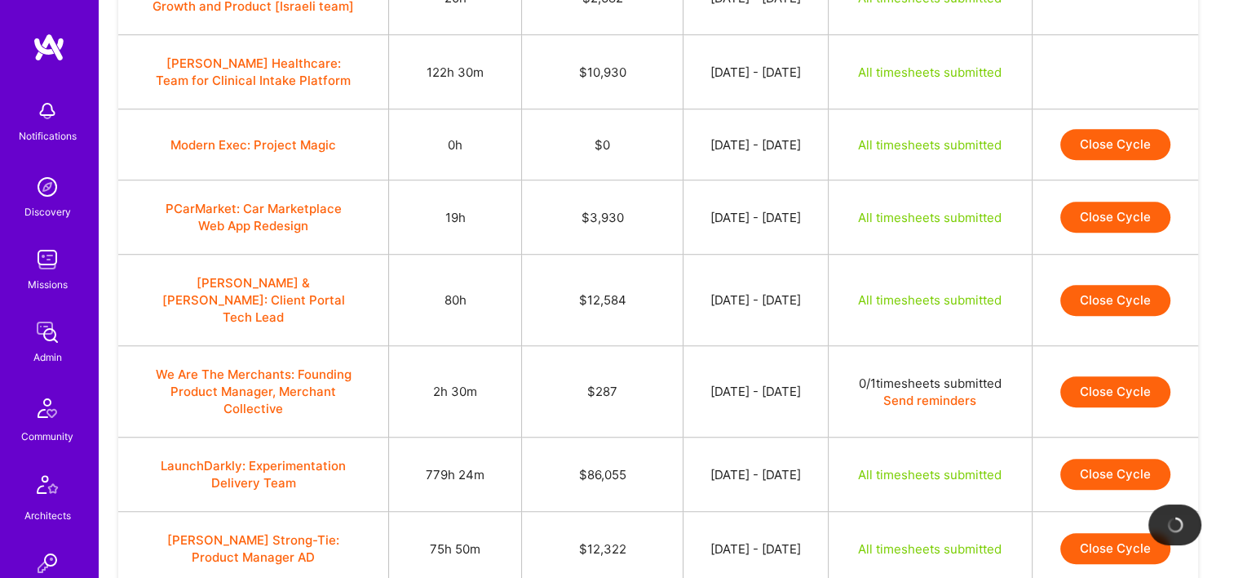
scroll to position [1224, 0]
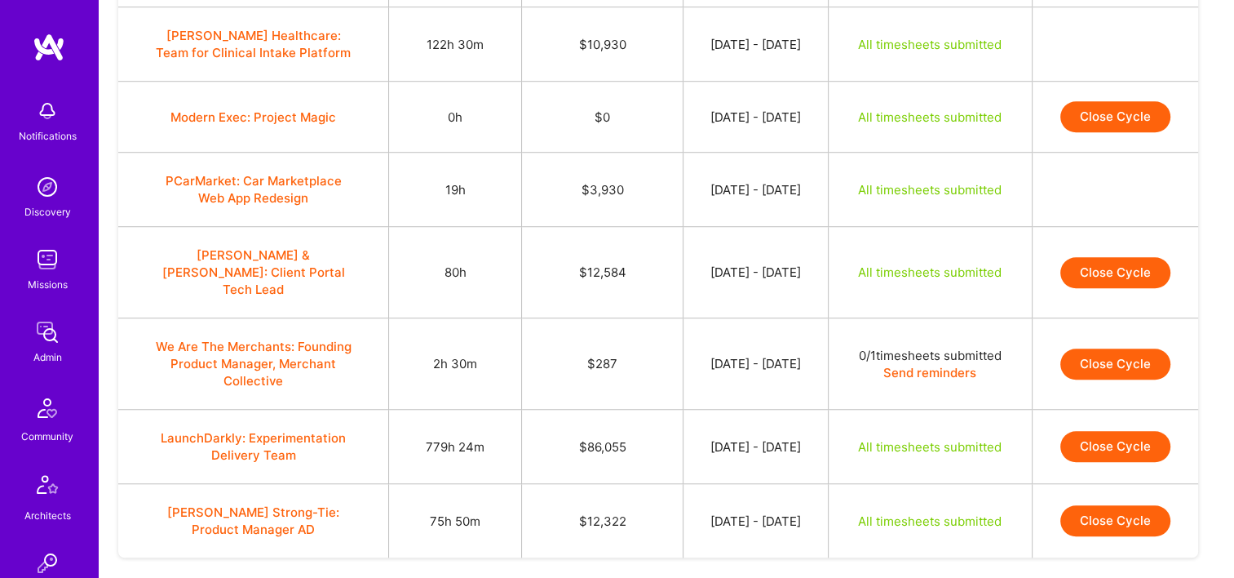
click at [1118, 259] on button "Close Cycle" at bounding box center [1116, 272] width 110 height 31
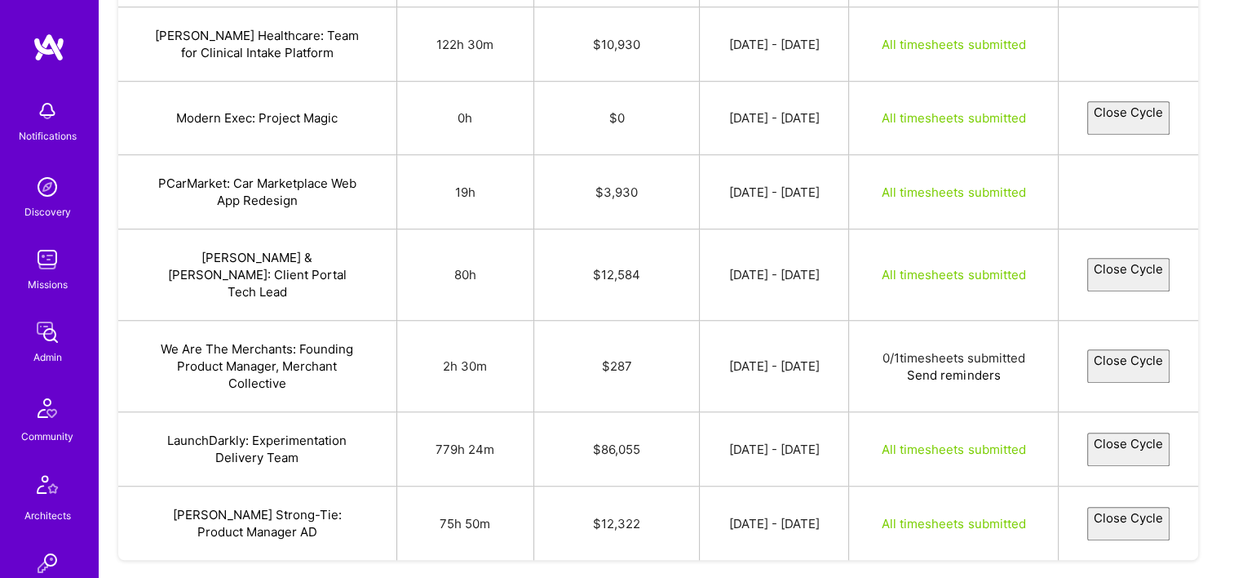
select select "68a23c00cb37bd05880b0875"
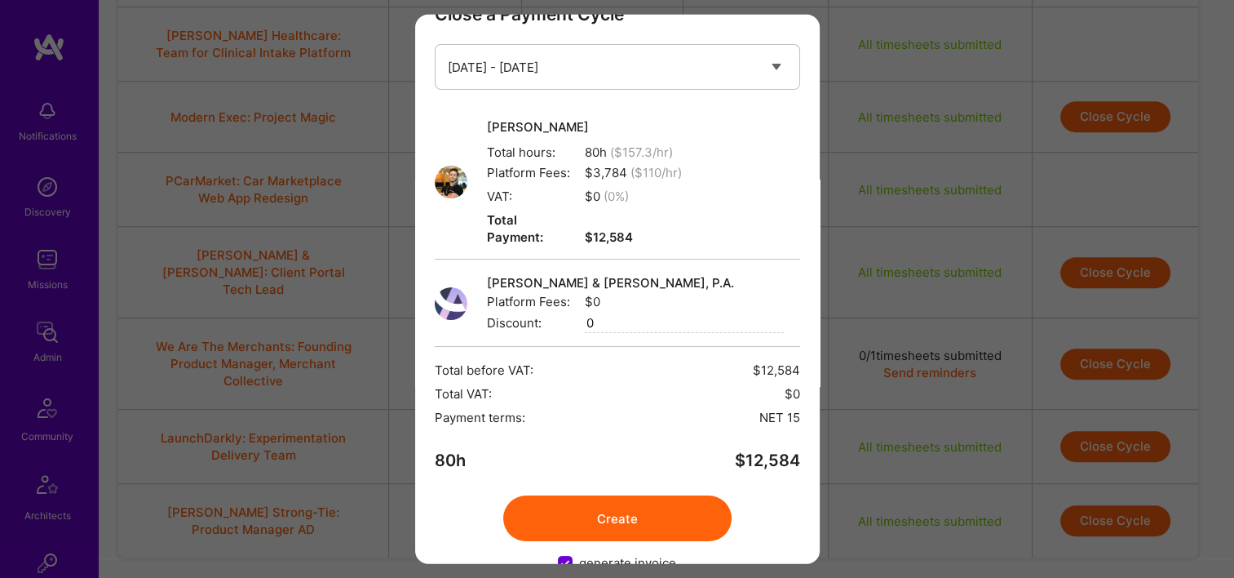
scroll to position [65, 0]
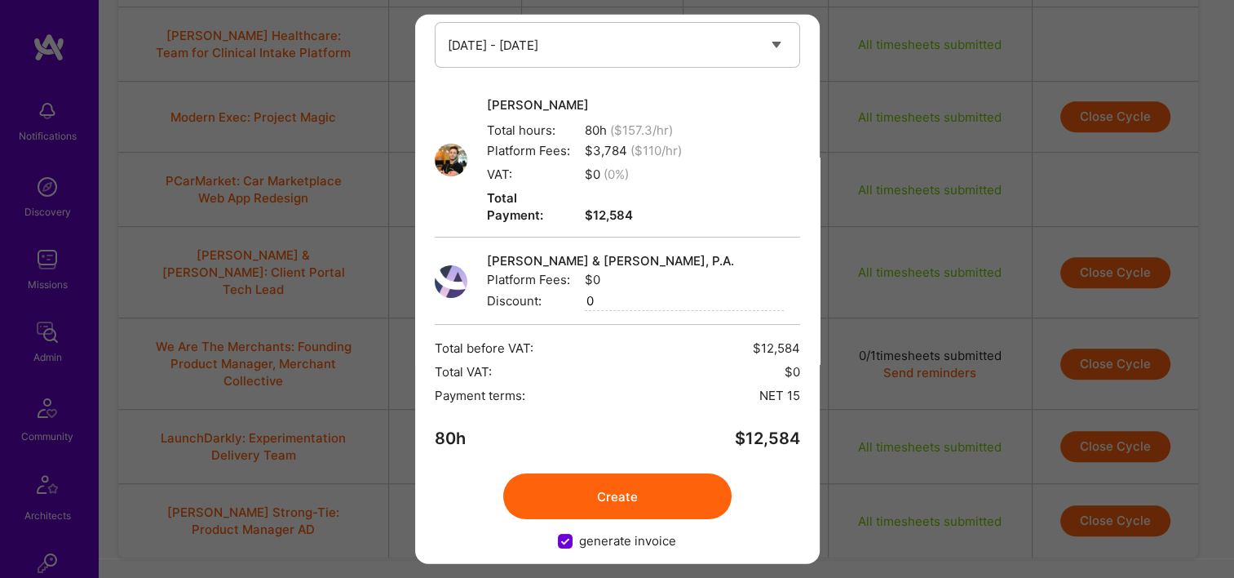
click at [649, 473] on button "Create" at bounding box center [617, 496] width 228 height 46
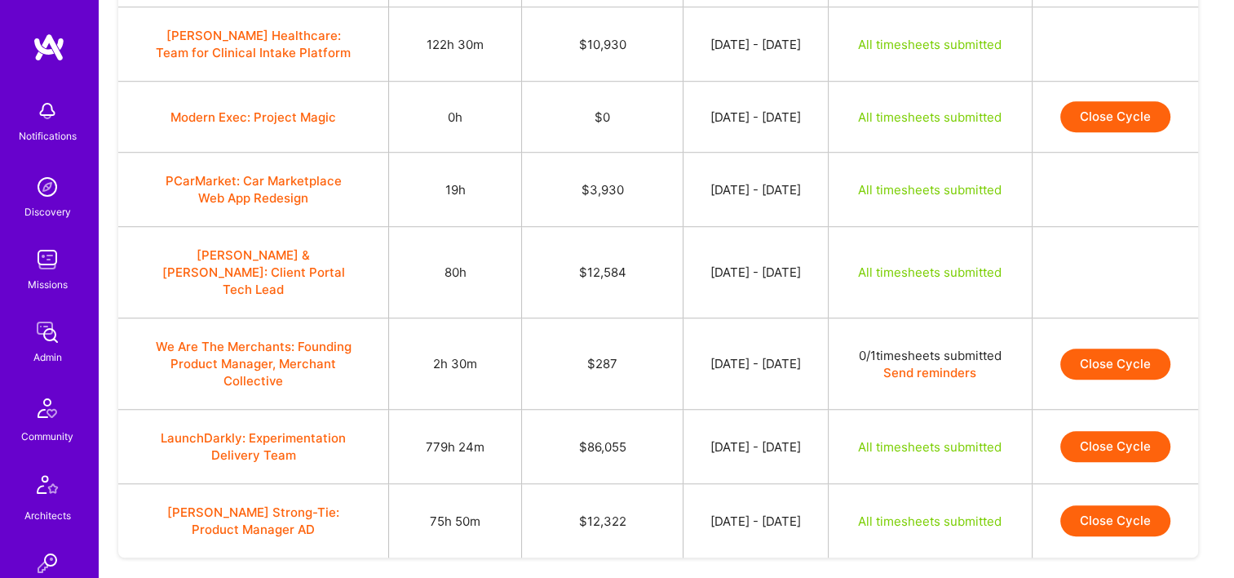
click at [1113, 431] on button "Close Cycle" at bounding box center [1116, 446] width 110 height 31
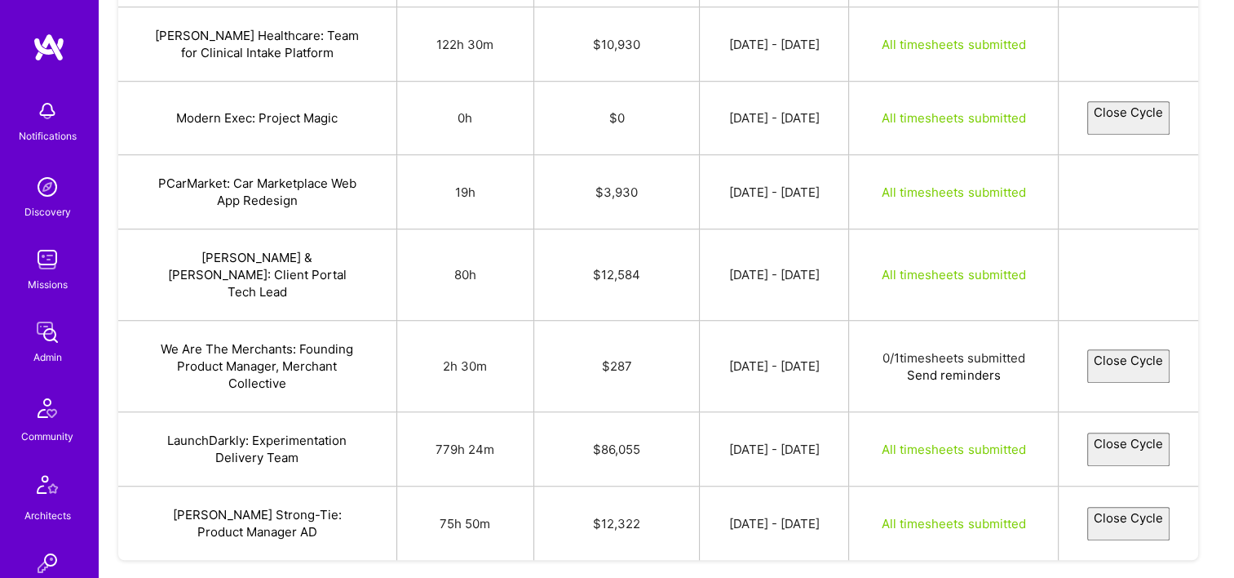
select select "689fc57a528a97e07d976c5c"
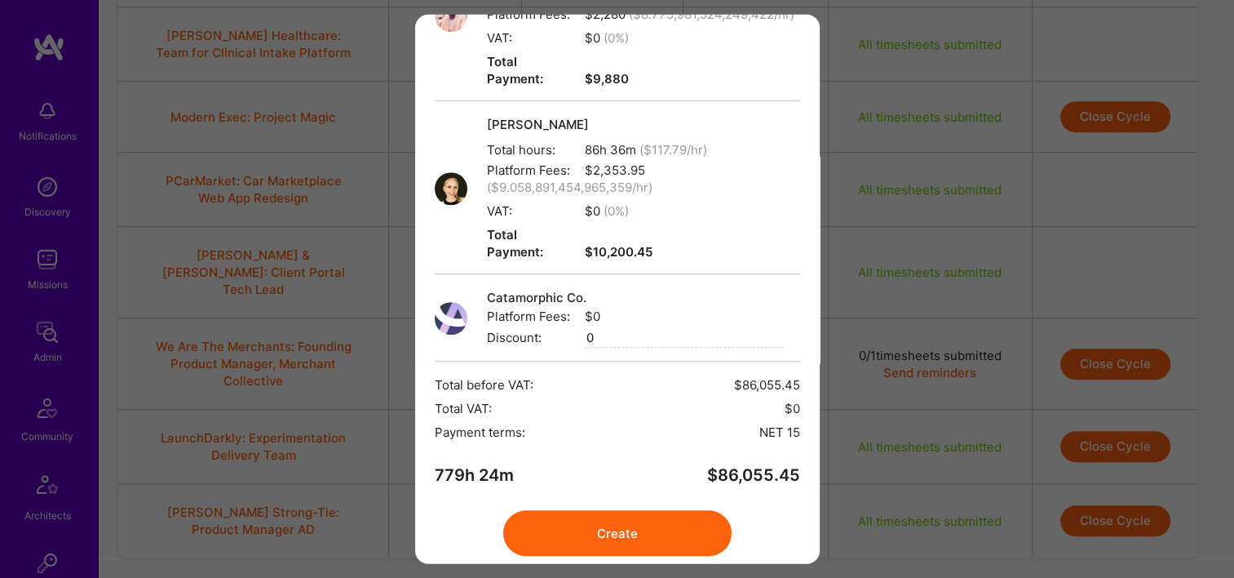
scroll to position [1328, 0]
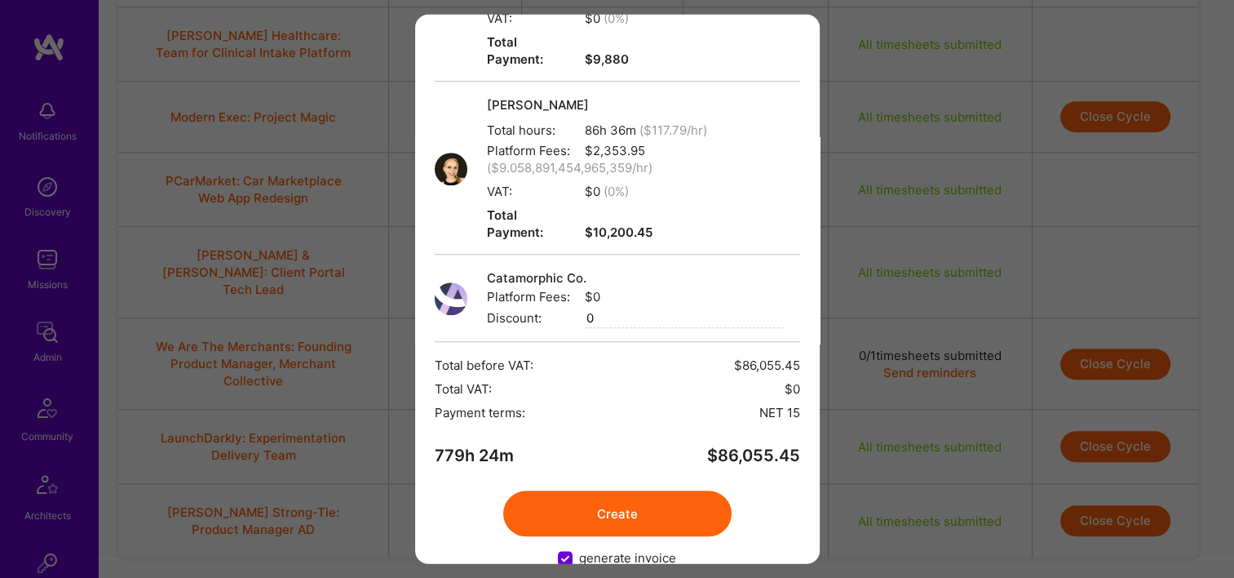
click at [639, 491] on button "Create" at bounding box center [617, 514] width 228 height 46
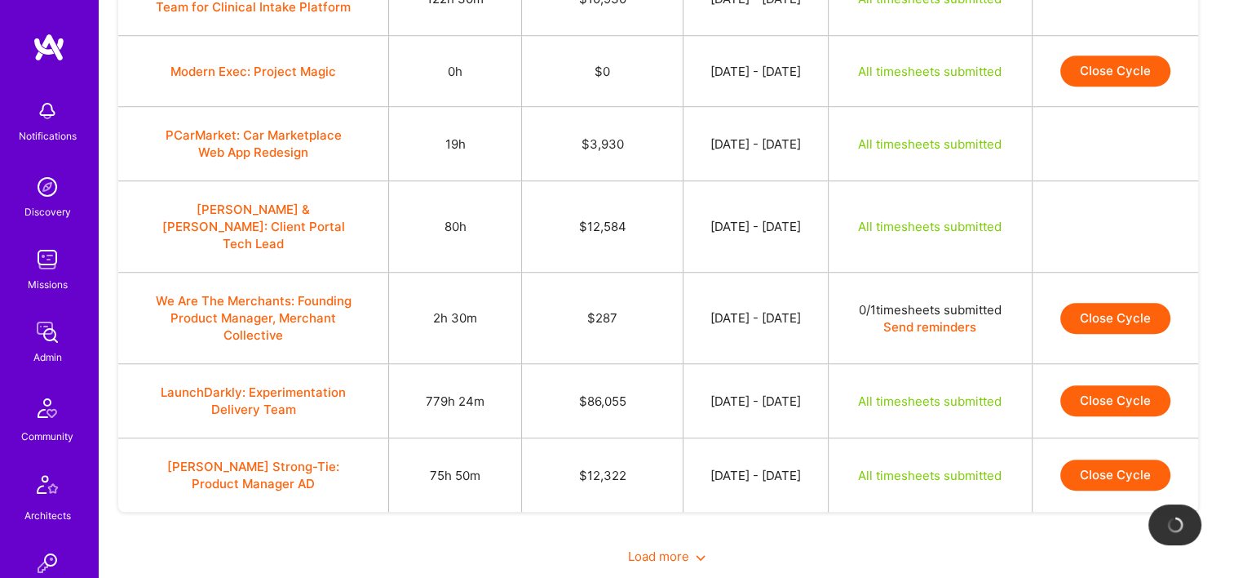
scroll to position [1295, 0]
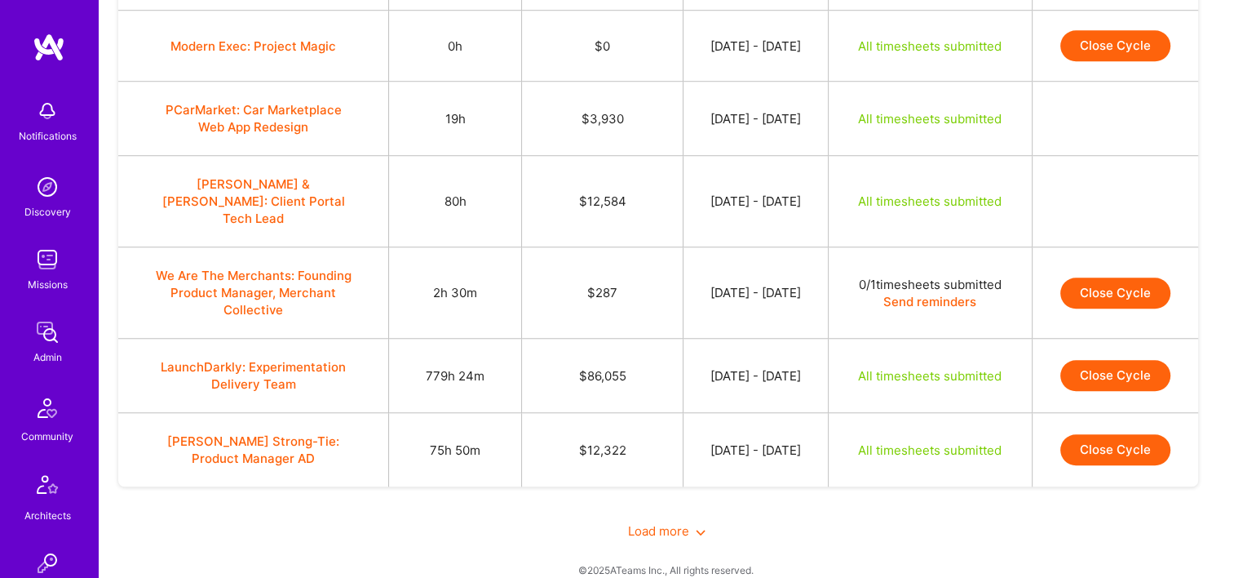
click at [1124, 360] on button "Close Cycle" at bounding box center [1116, 375] width 110 height 31
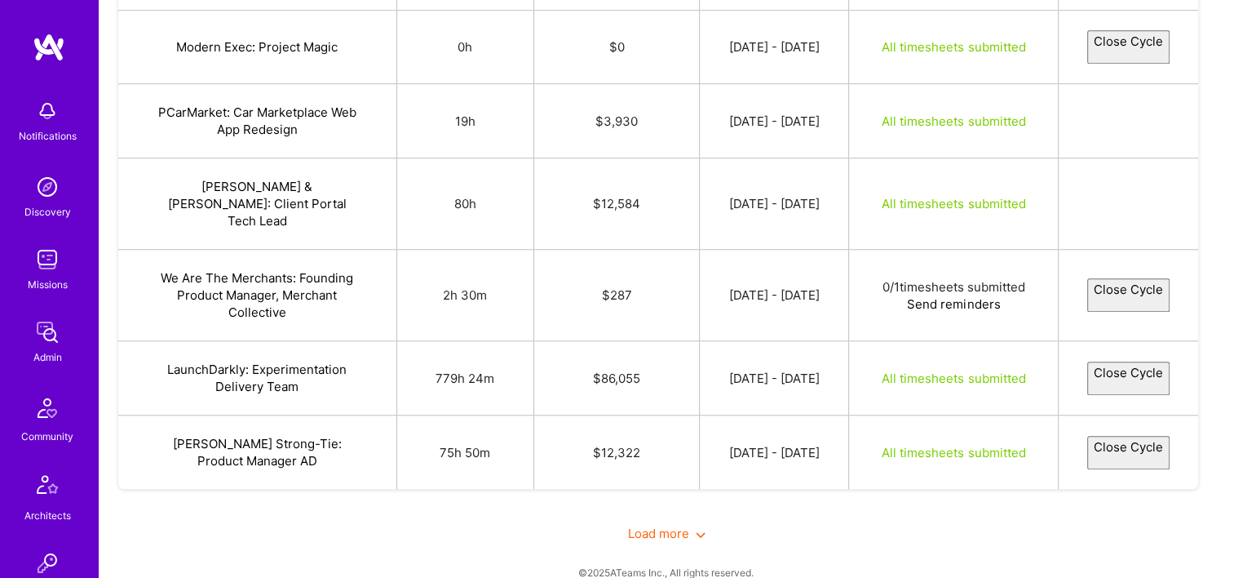
select select "689fc57a528a97e07d976c5c"
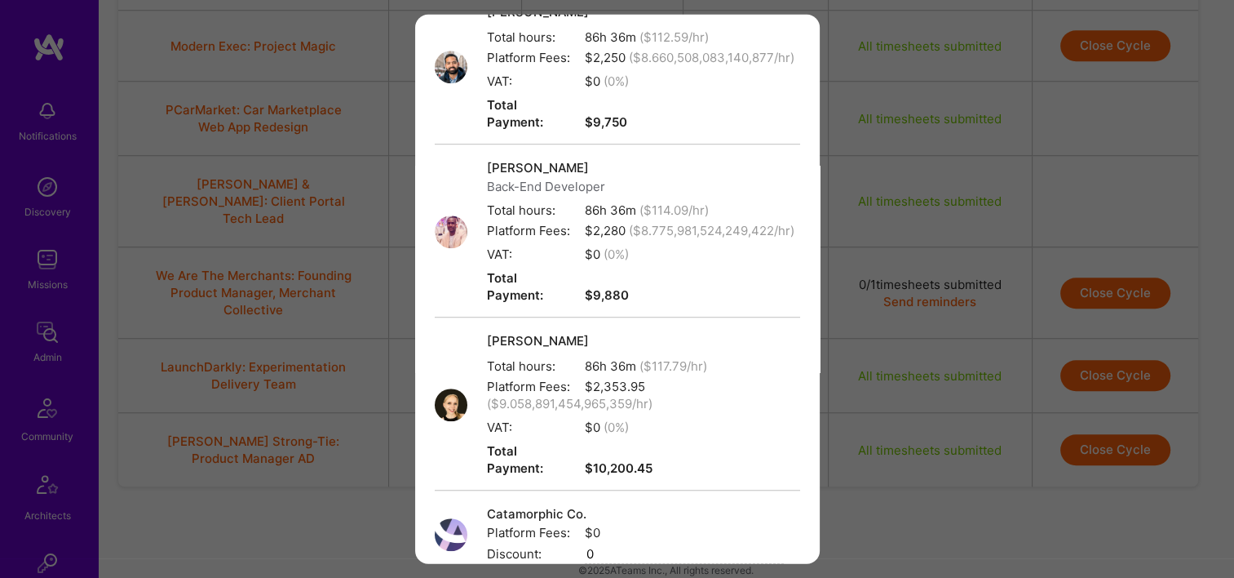
scroll to position [1328, 0]
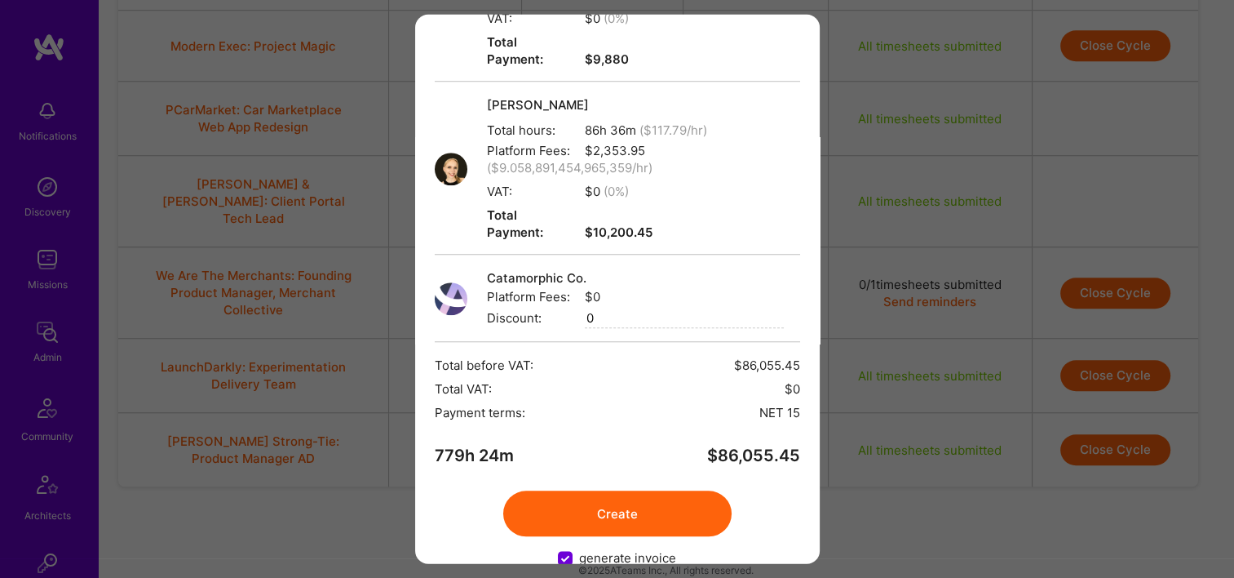
click at [620, 491] on button "Create" at bounding box center [617, 514] width 228 height 46
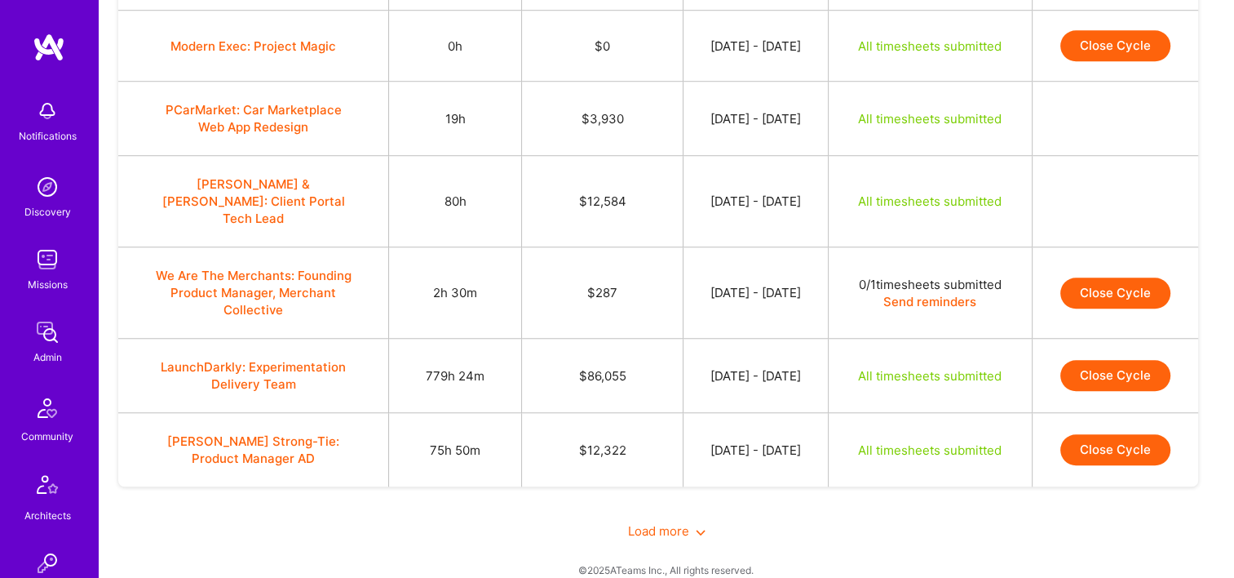
click at [1093, 362] on button "Close Cycle" at bounding box center [1116, 375] width 110 height 31
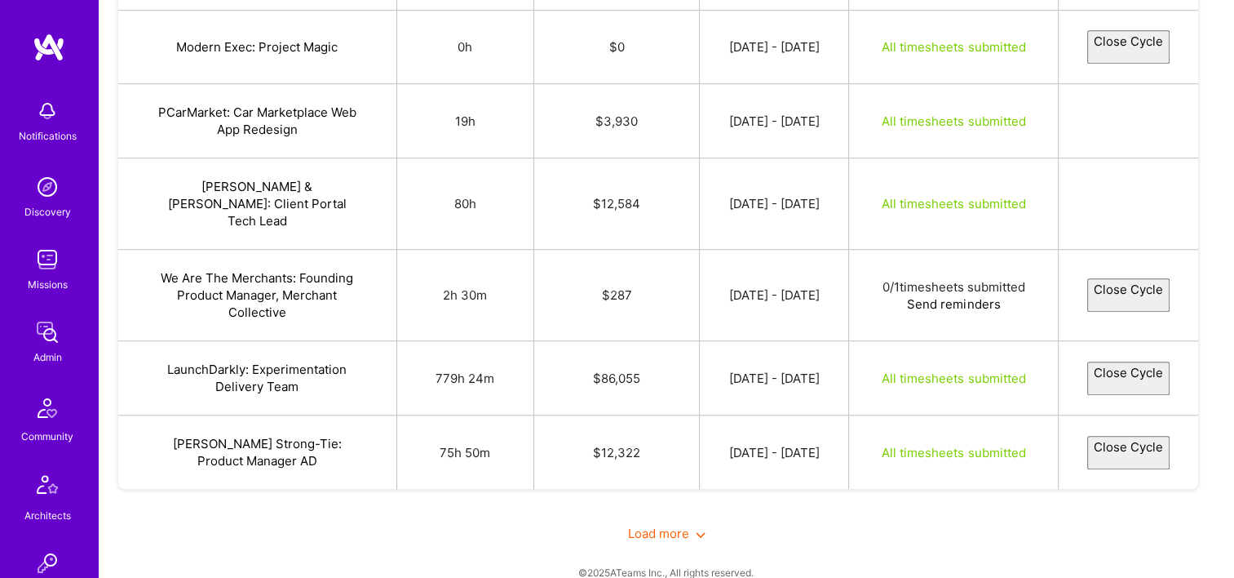
select select "689fc57a528a97e07d976c5c"
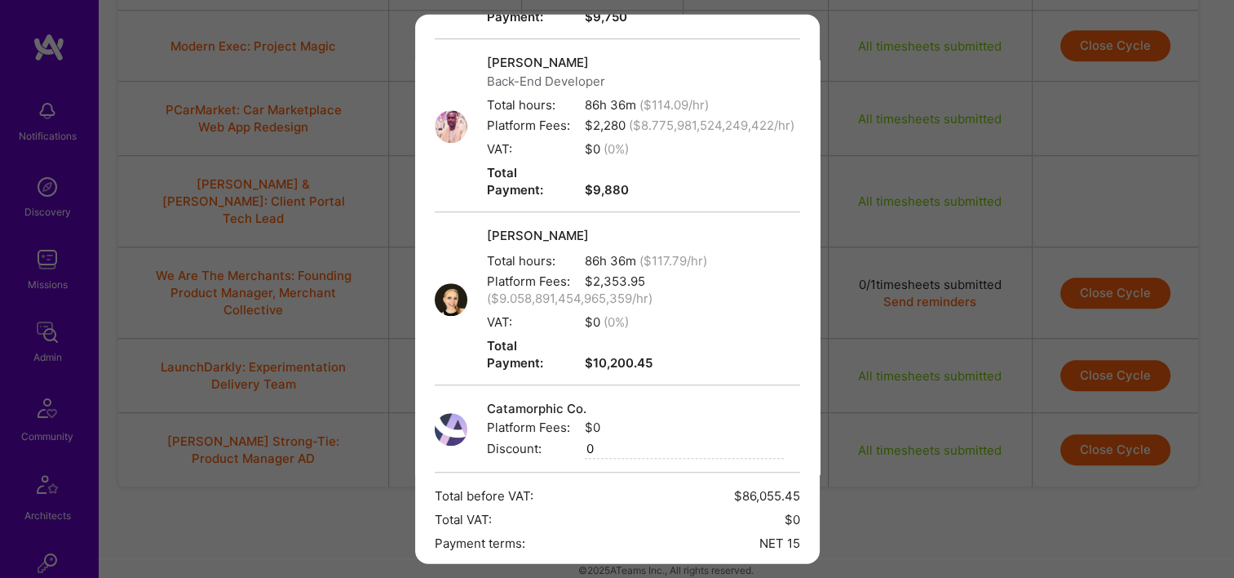
scroll to position [1305, 0]
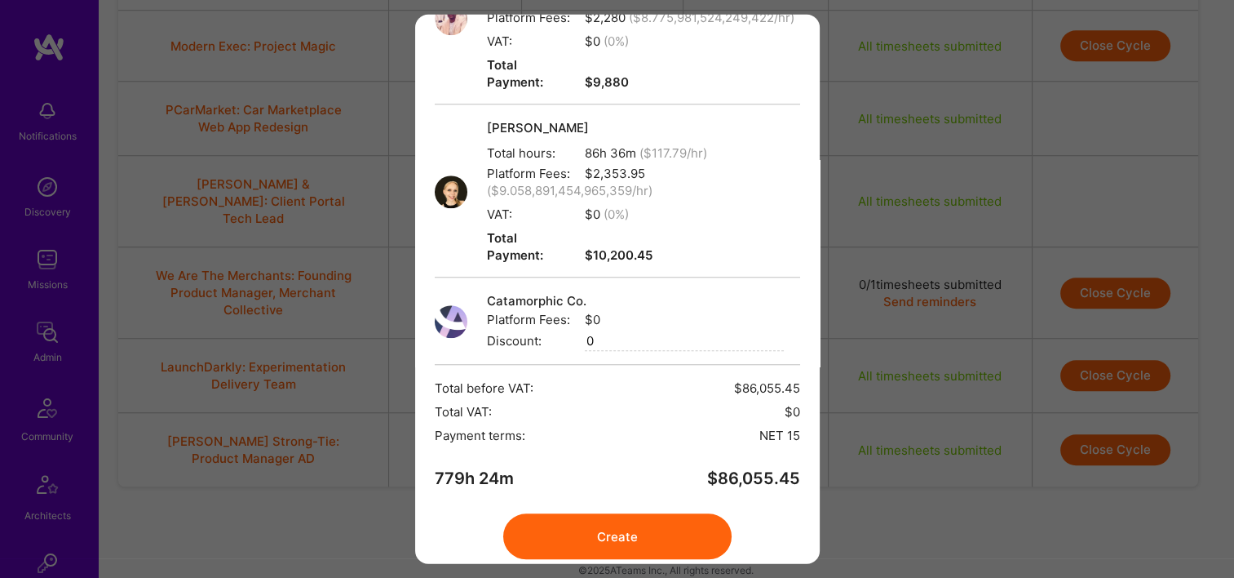
click at [580, 514] on button "Create" at bounding box center [617, 537] width 228 height 46
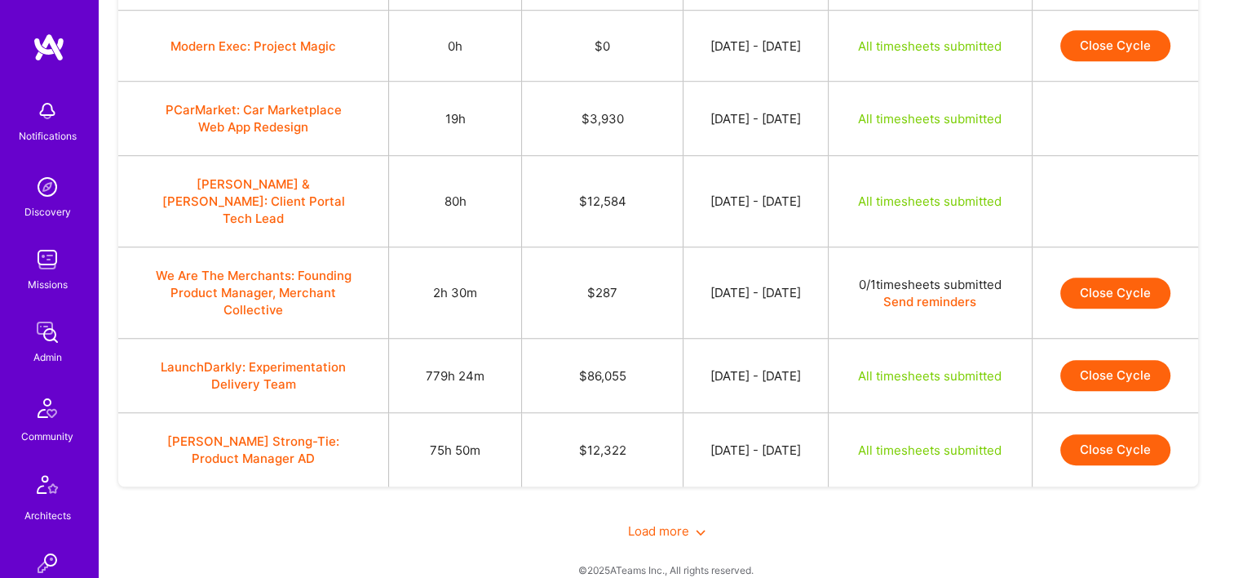
click at [1154, 379] on td "Close Cycle" at bounding box center [1115, 376] width 166 height 74
click at [1110, 360] on button "Close Cycle" at bounding box center [1116, 375] width 110 height 31
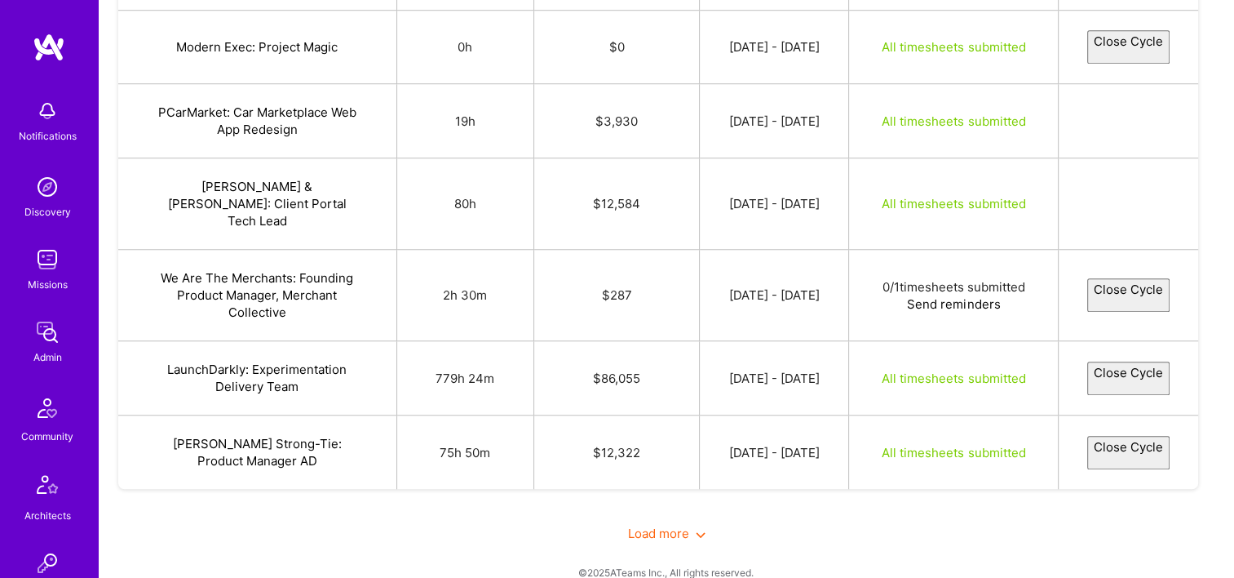
select select "689fc57a528a97e07d976c5c"
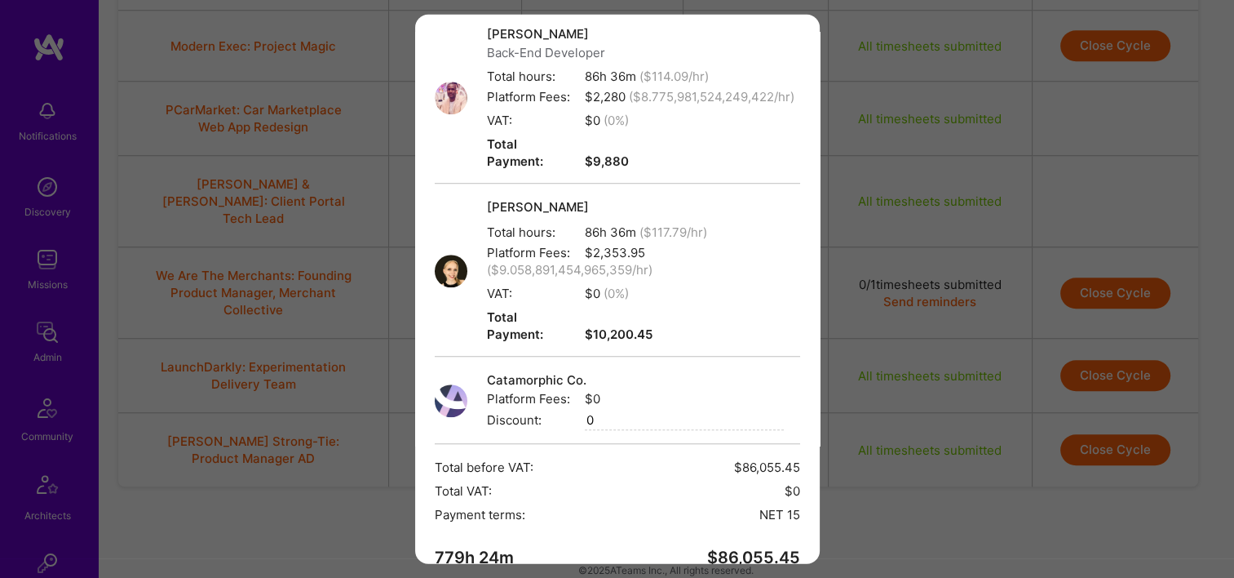
scroll to position [1328, 0]
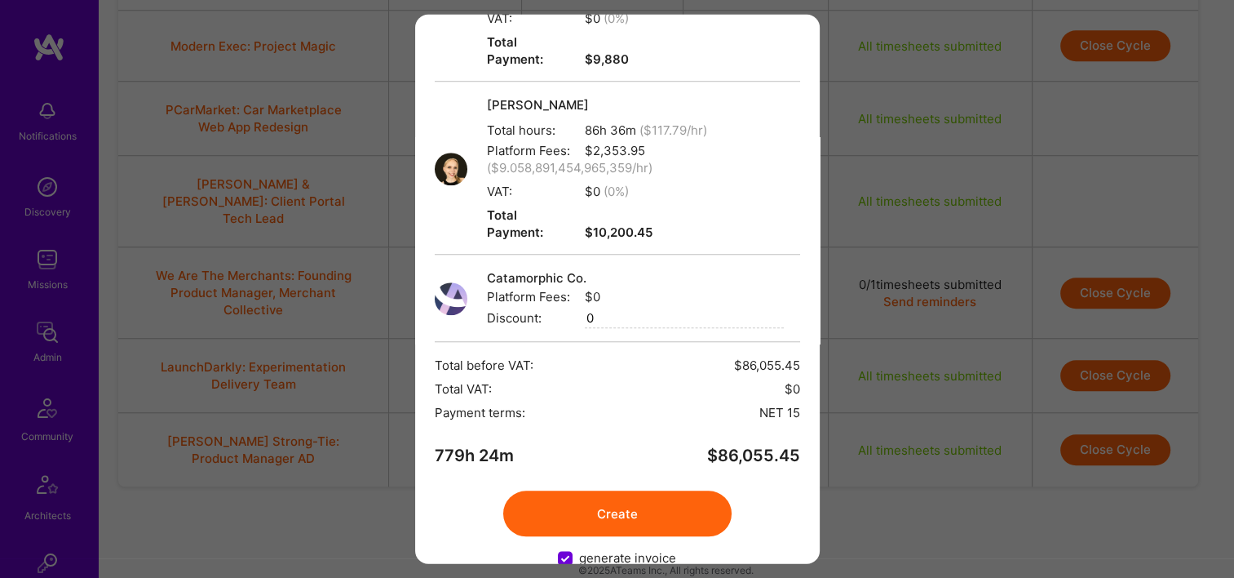
click at [676, 492] on button "Create" at bounding box center [617, 514] width 228 height 46
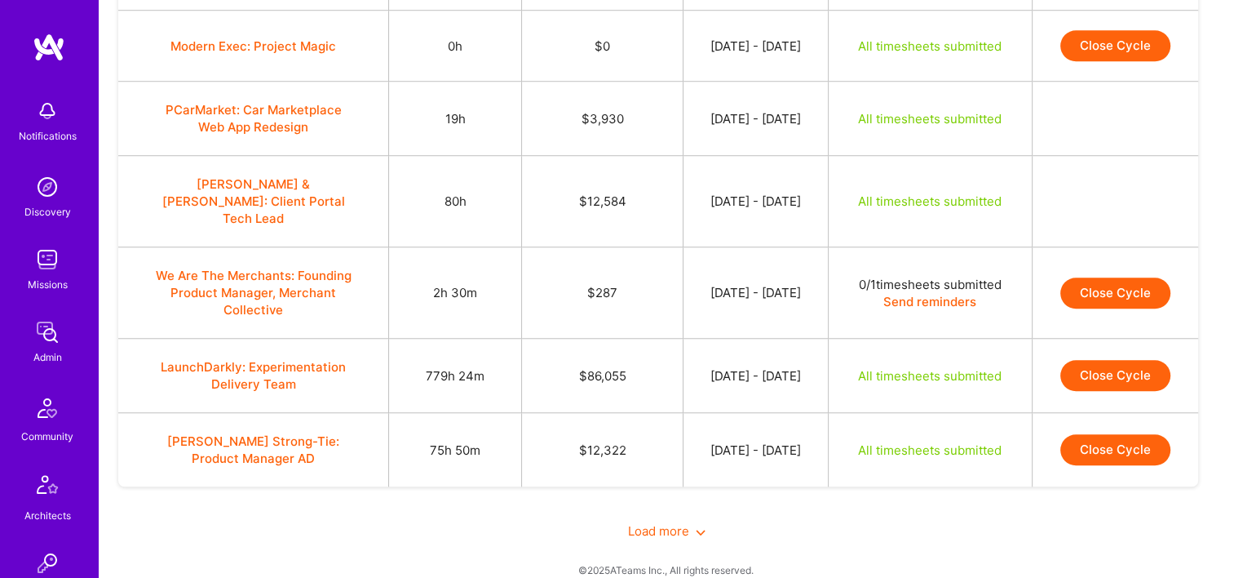
click at [1162, 434] on button "Close Cycle" at bounding box center [1116, 449] width 110 height 31
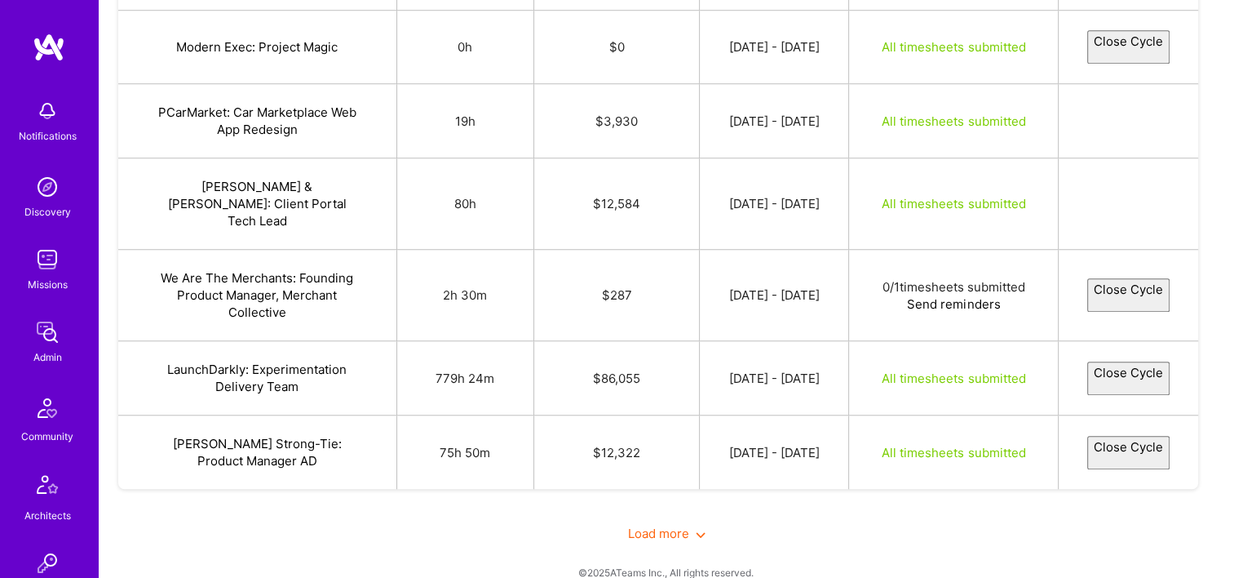
select select "68a13f1e81f31a08571da3bb"
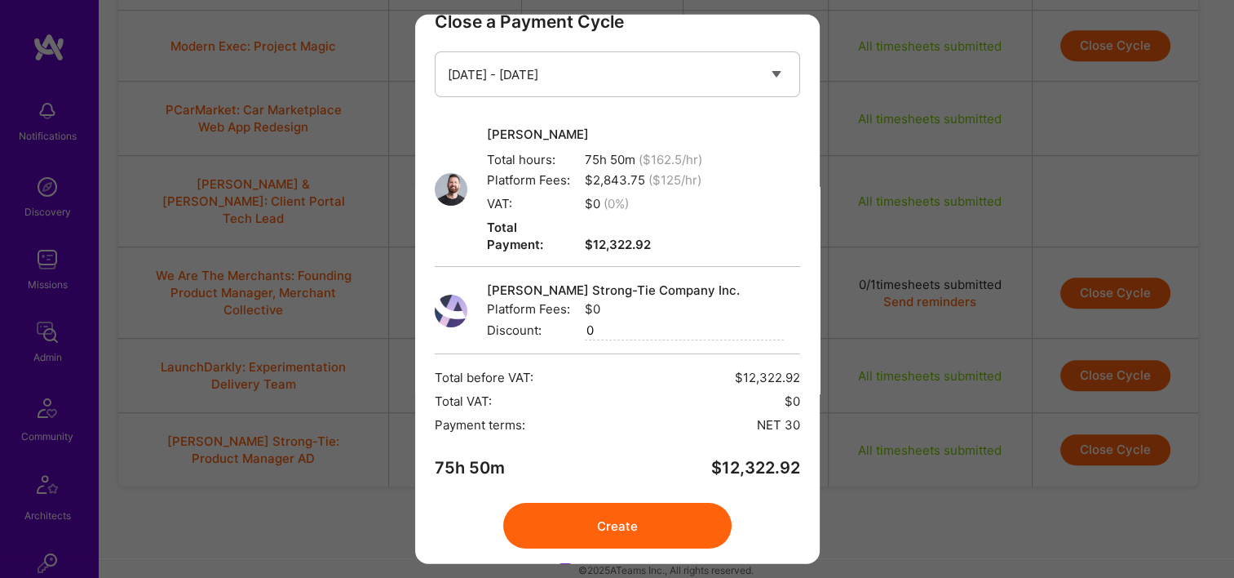
scroll to position [65, 0]
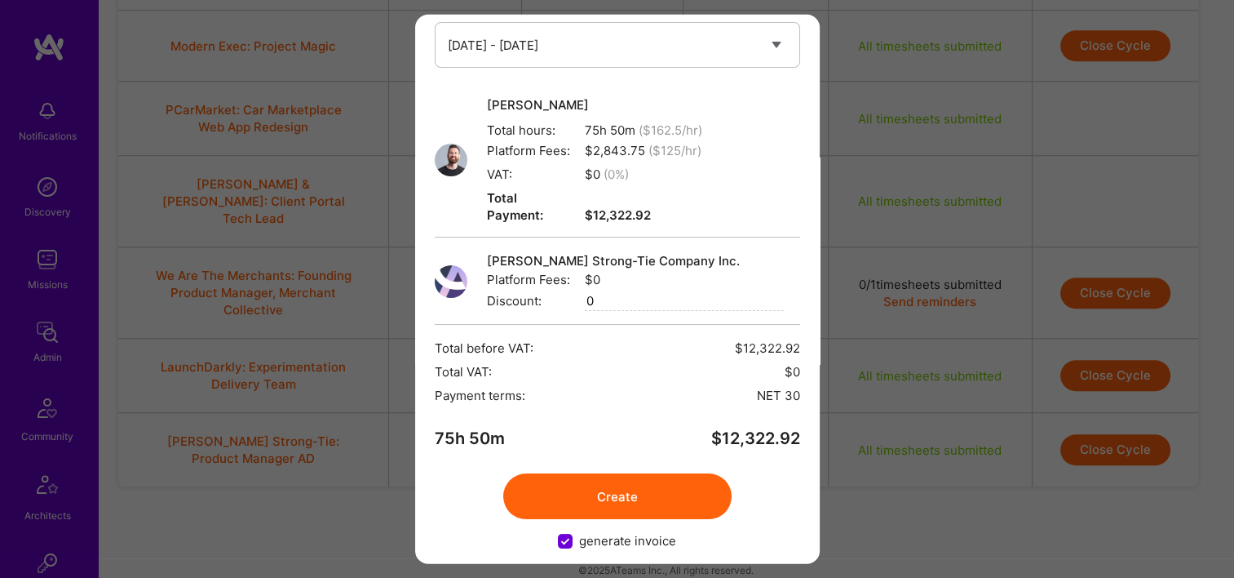
click at [562, 473] on button "Create" at bounding box center [617, 496] width 228 height 46
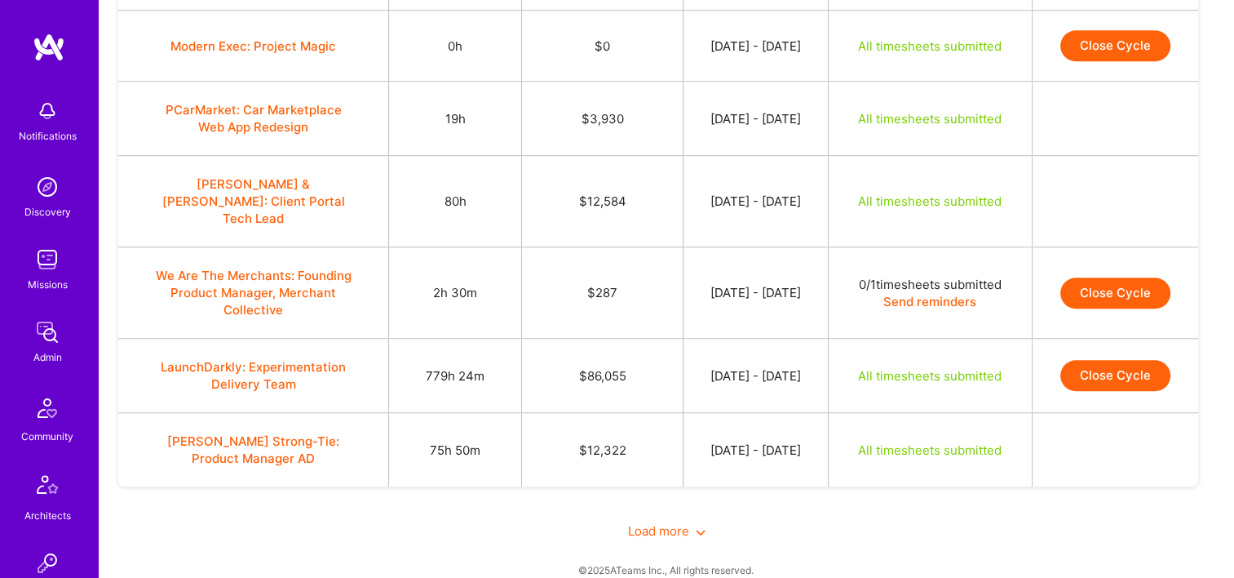
drag, startPoint x: 672, startPoint y: 506, endPoint x: 677, endPoint y: 478, distance: 28.2
click at [672, 523] on span "Load more" at bounding box center [667, 531] width 78 height 16
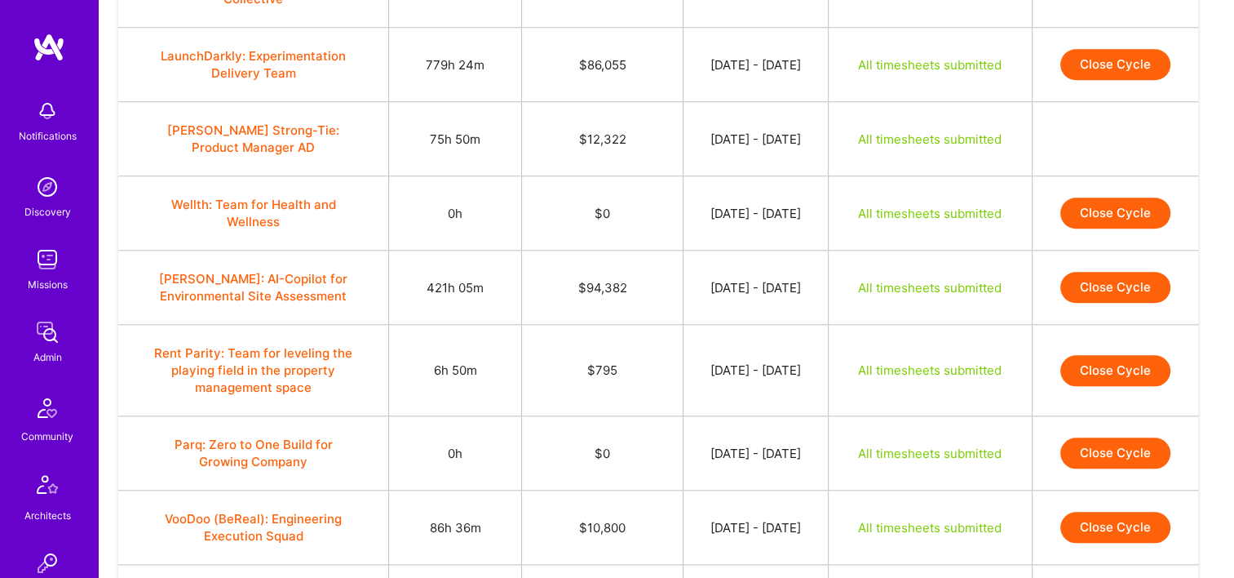
scroll to position [1621, 0]
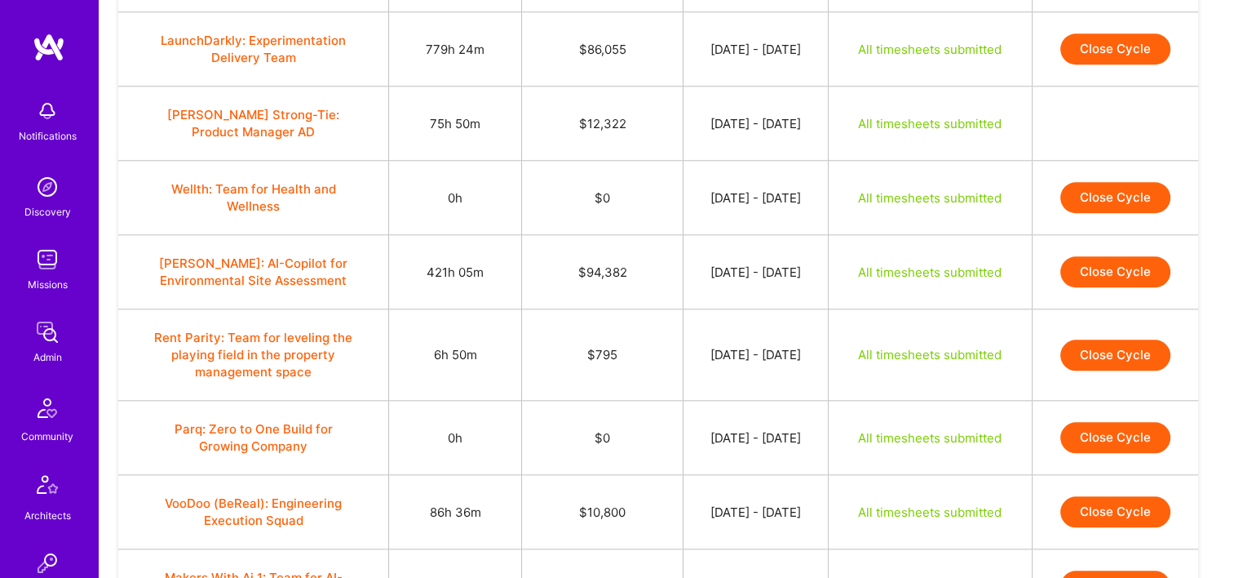
click at [1090, 256] on button "Close Cycle" at bounding box center [1116, 271] width 110 height 31
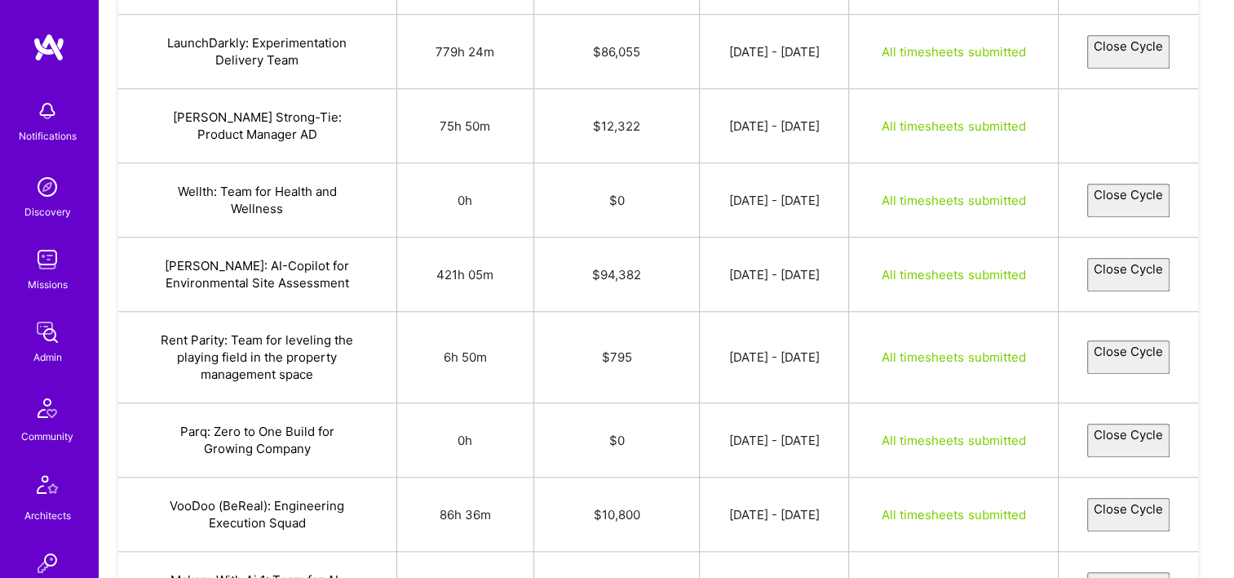
select select "68a0ccb781f31a85ac1da2d1"
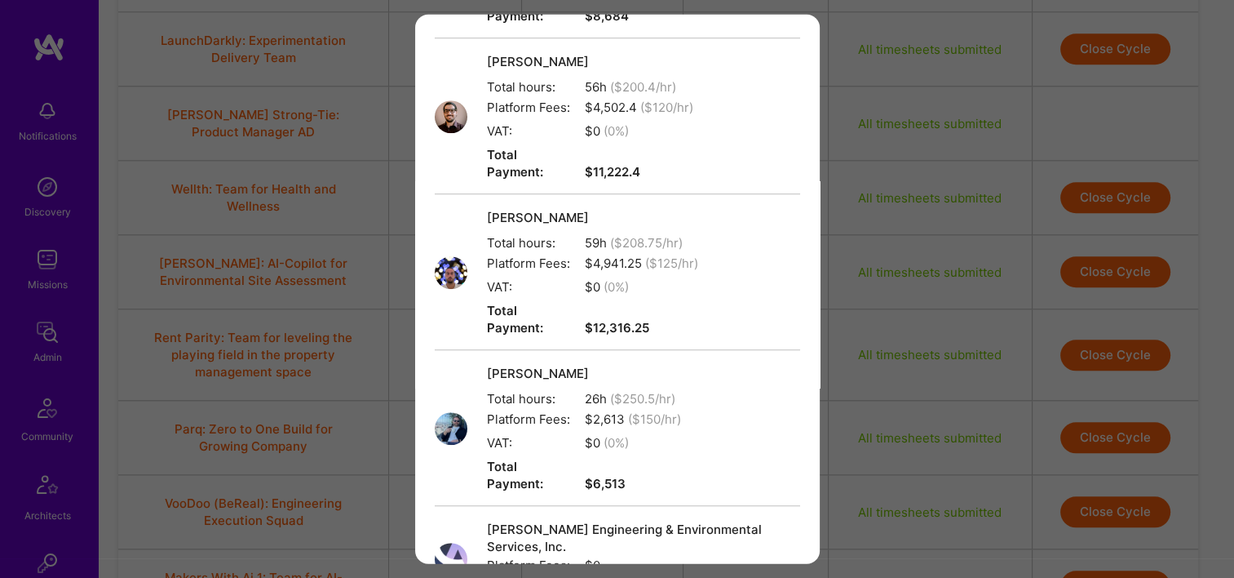
scroll to position [1208, 0]
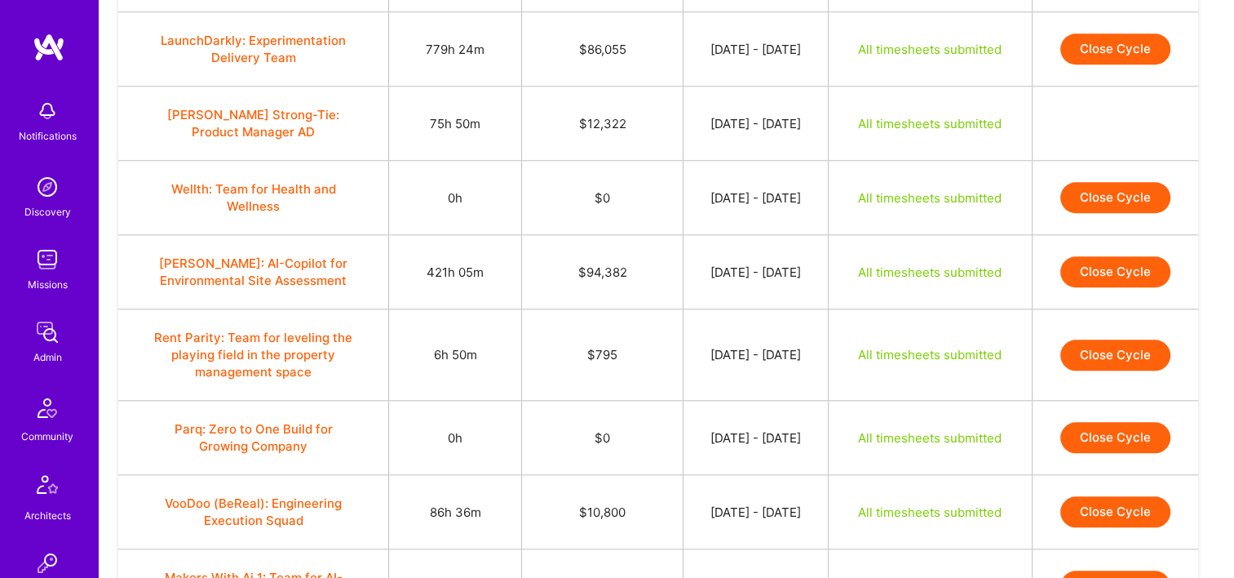
click at [1134, 256] on button "Close Cycle" at bounding box center [1116, 271] width 110 height 31
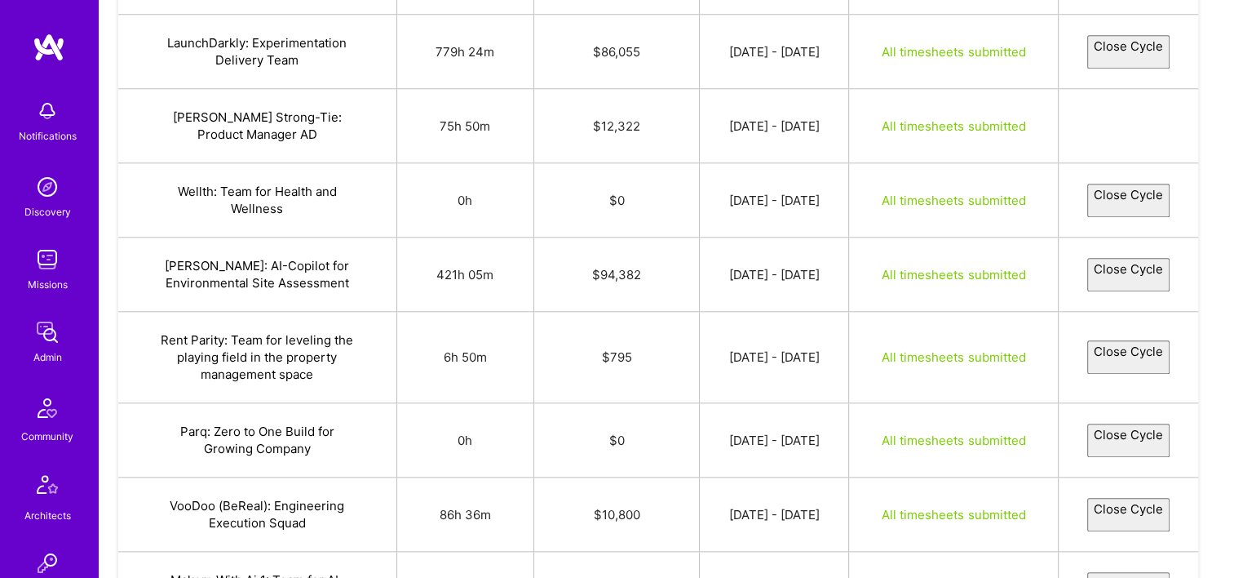
select select "68a0ccb781f31a85ac1da2d1"
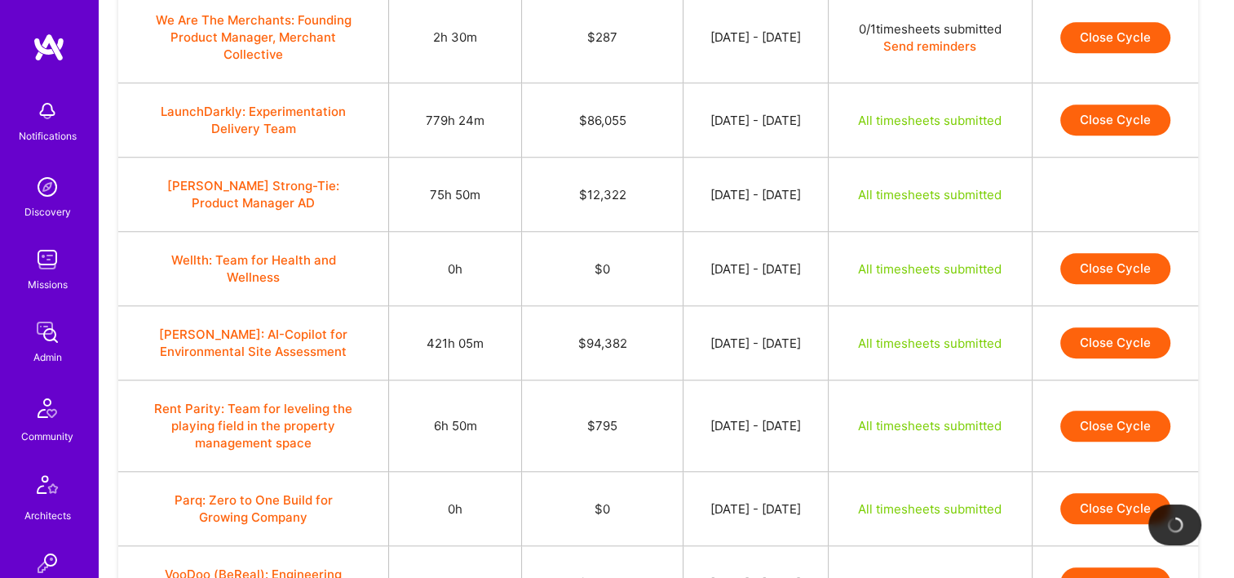
scroll to position [1621, 0]
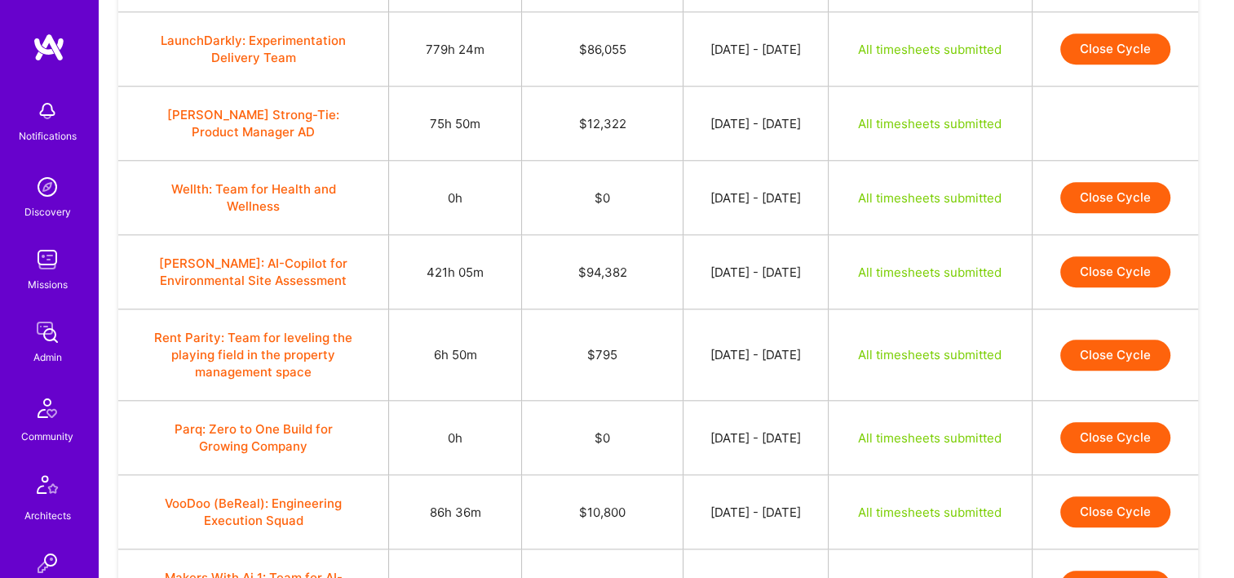
click at [1085, 256] on button "Close Cycle" at bounding box center [1116, 271] width 110 height 31
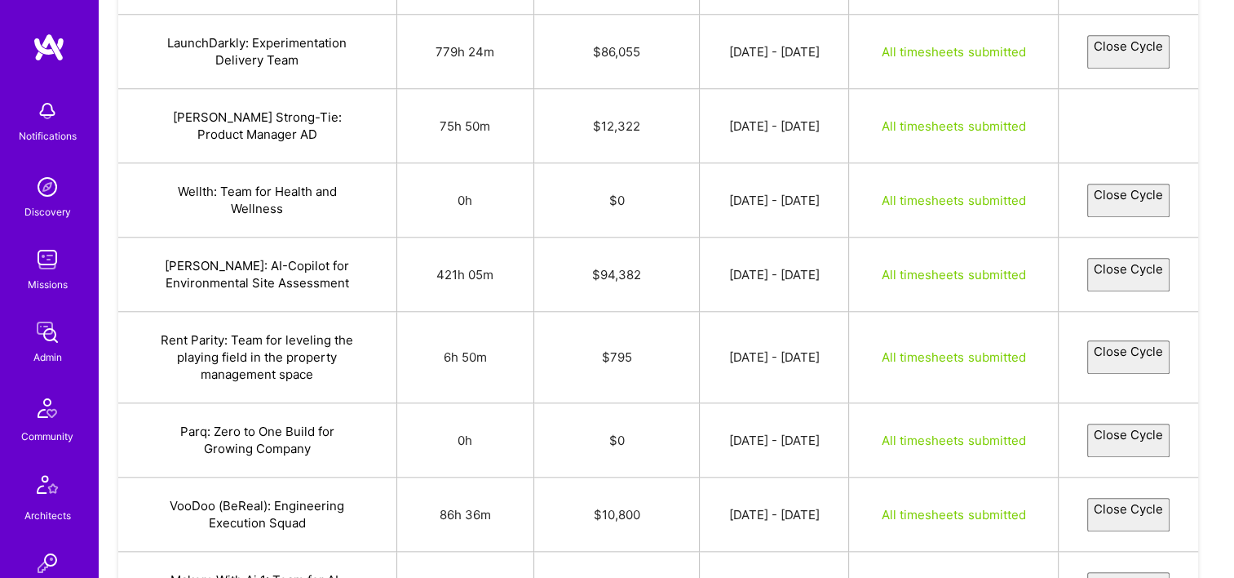
select select "68a0ccb781f31a85ac1da2d1"
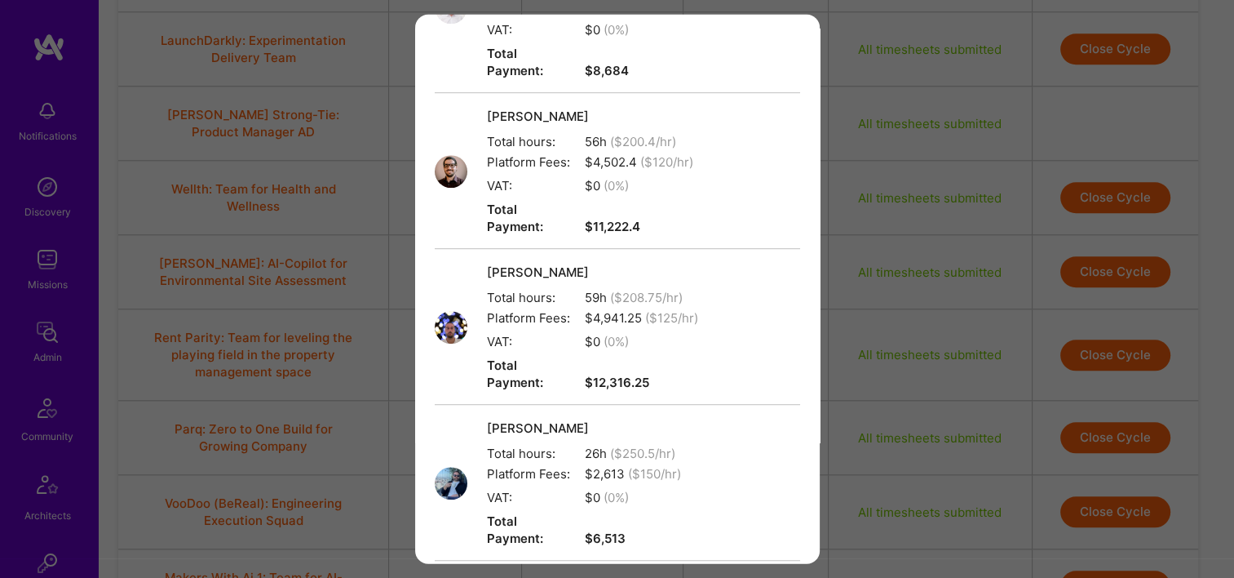
scroll to position [1208, 0]
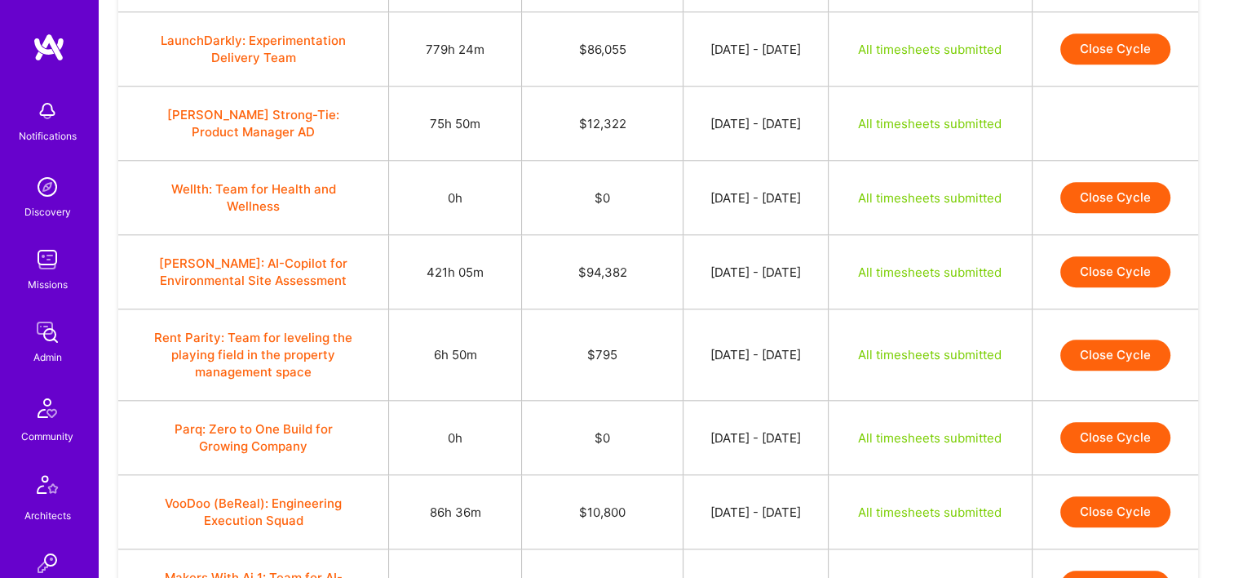
click at [1115, 339] on button "Close Cycle" at bounding box center [1116, 354] width 110 height 31
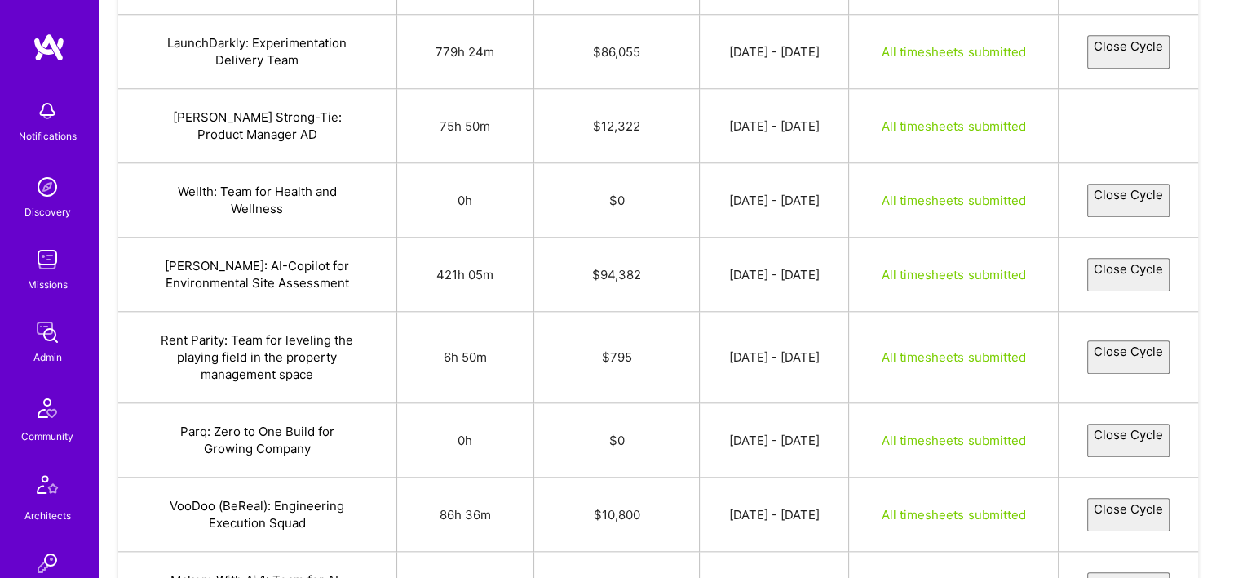
select select "68a2006481f31a7afa1da5fe"
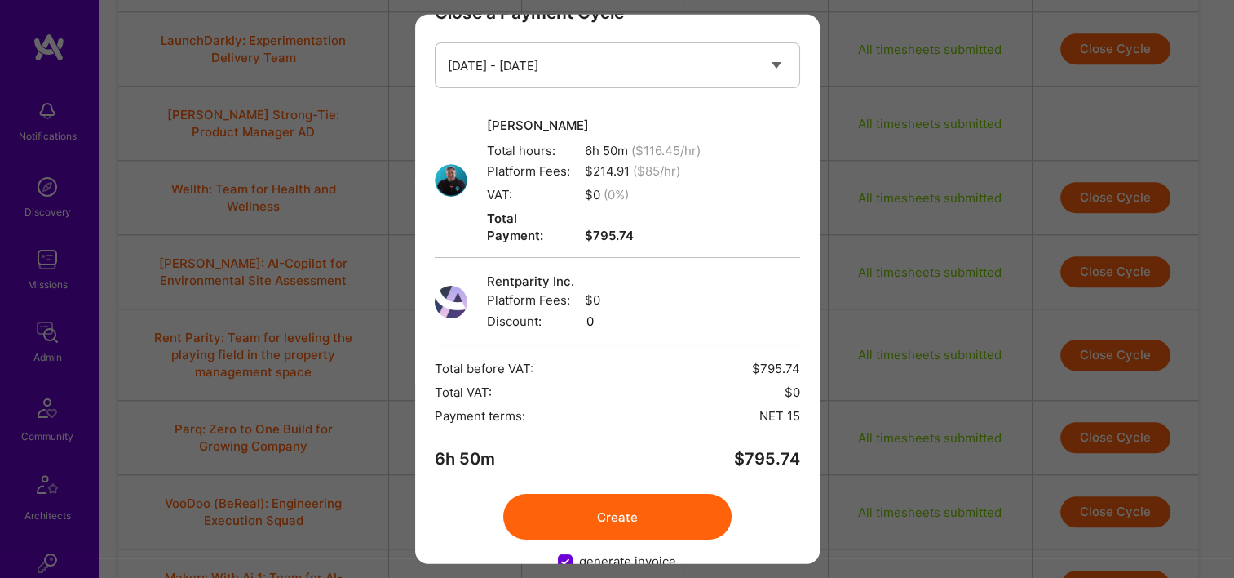
scroll to position [65, 0]
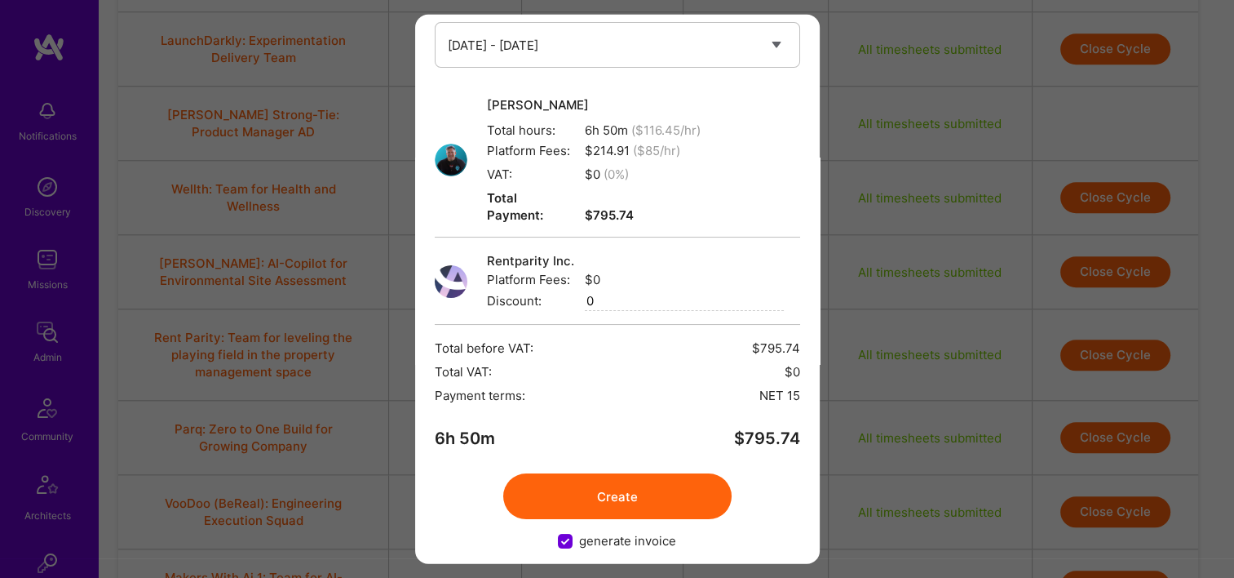
click at [613, 477] on button "Create" at bounding box center [617, 496] width 228 height 46
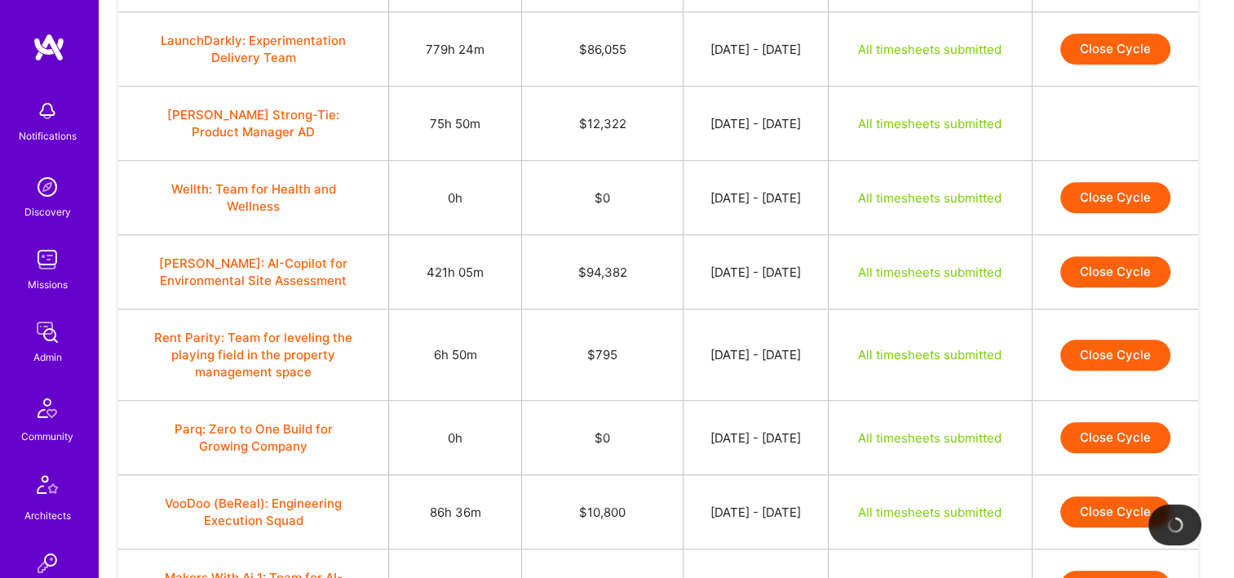
scroll to position [1784, 0]
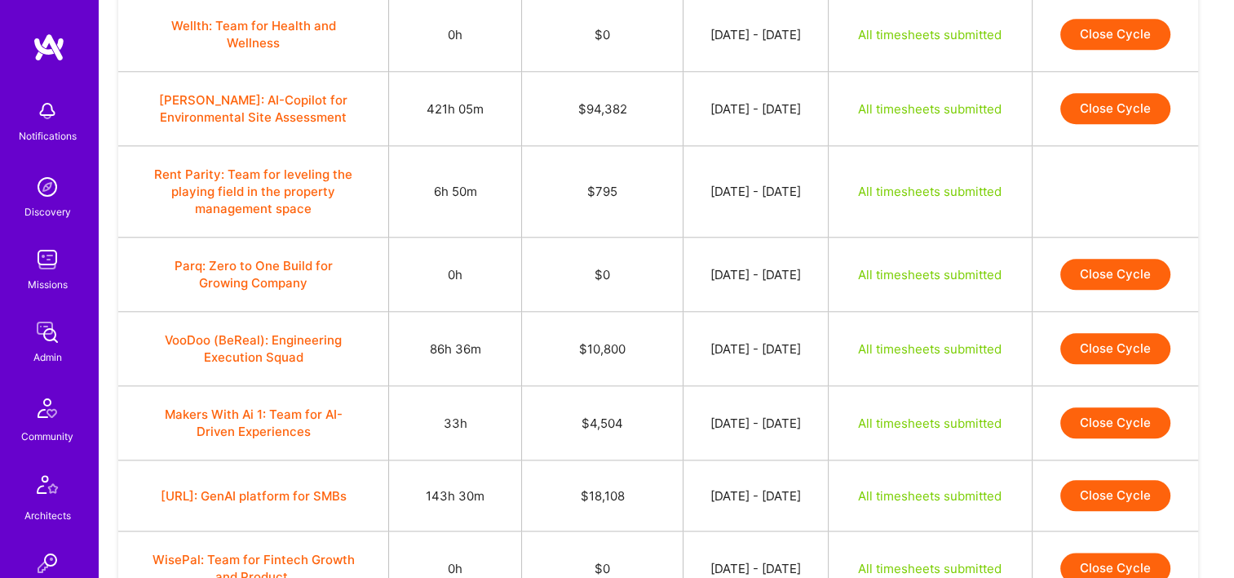
click at [1110, 333] on button "Close Cycle" at bounding box center [1116, 348] width 110 height 31
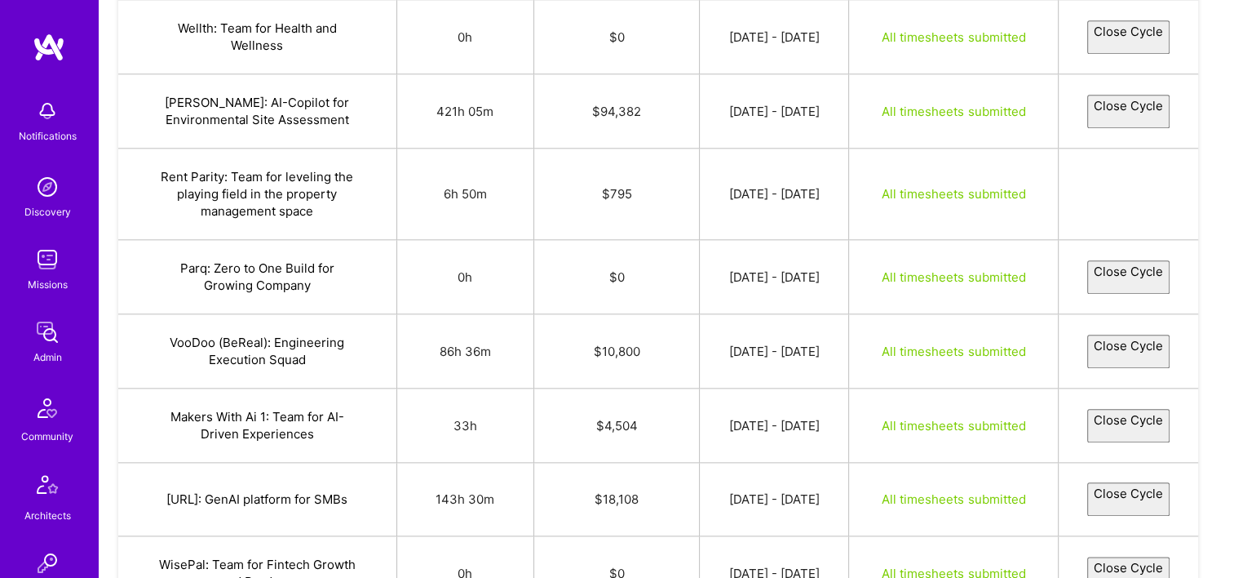
select select "68a17e1c48bf37440eb96cbd"
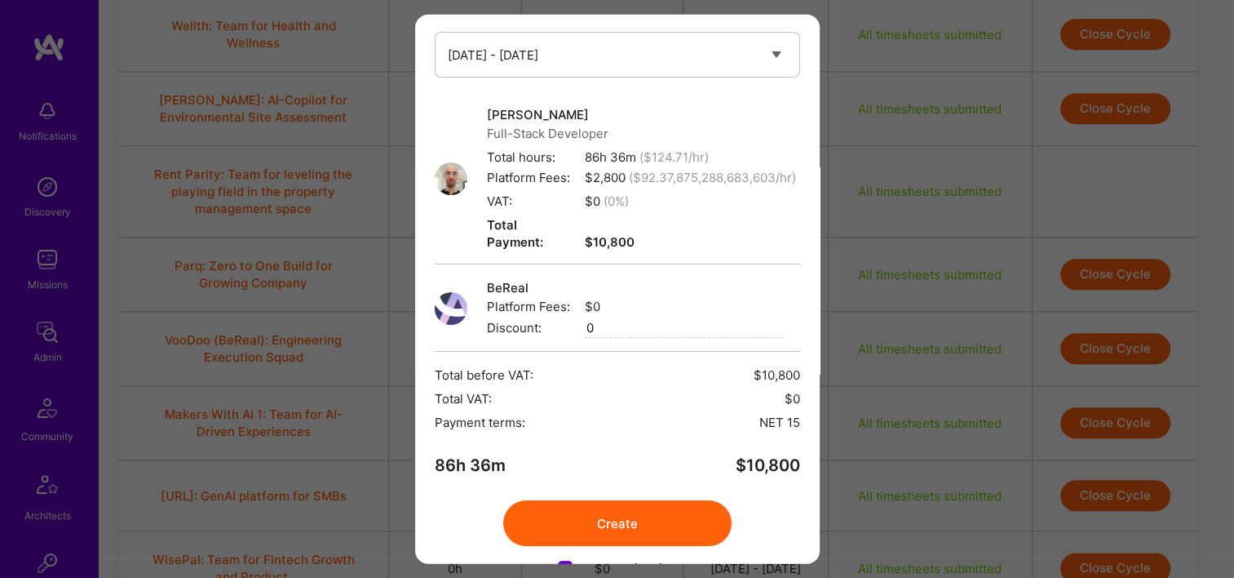
scroll to position [100, 0]
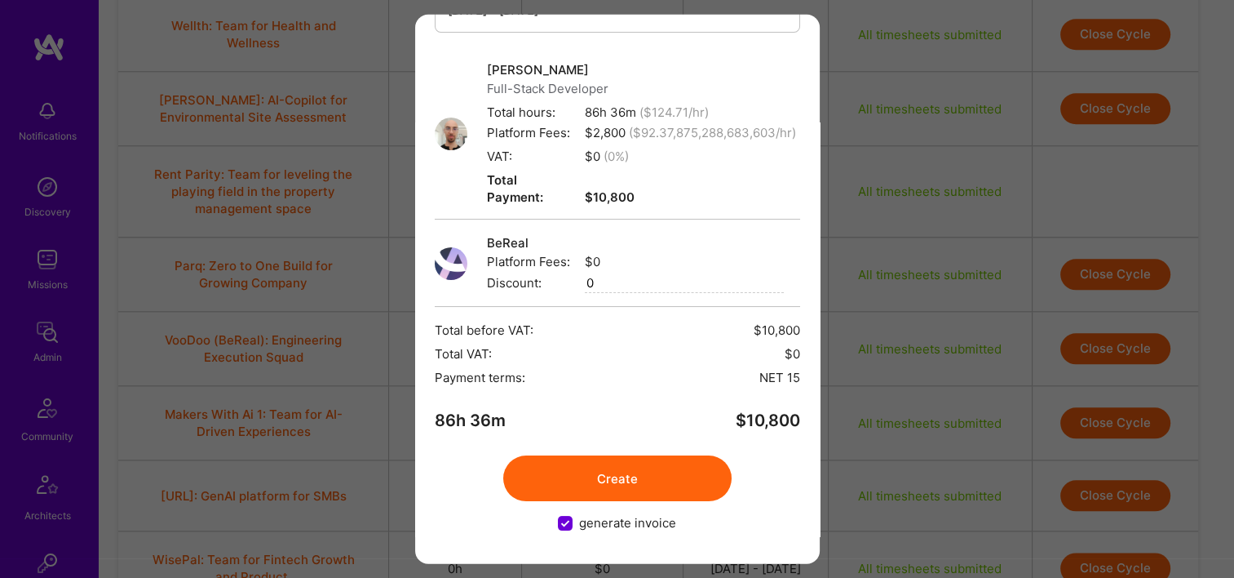
click at [612, 473] on button "Create" at bounding box center [617, 478] width 228 height 46
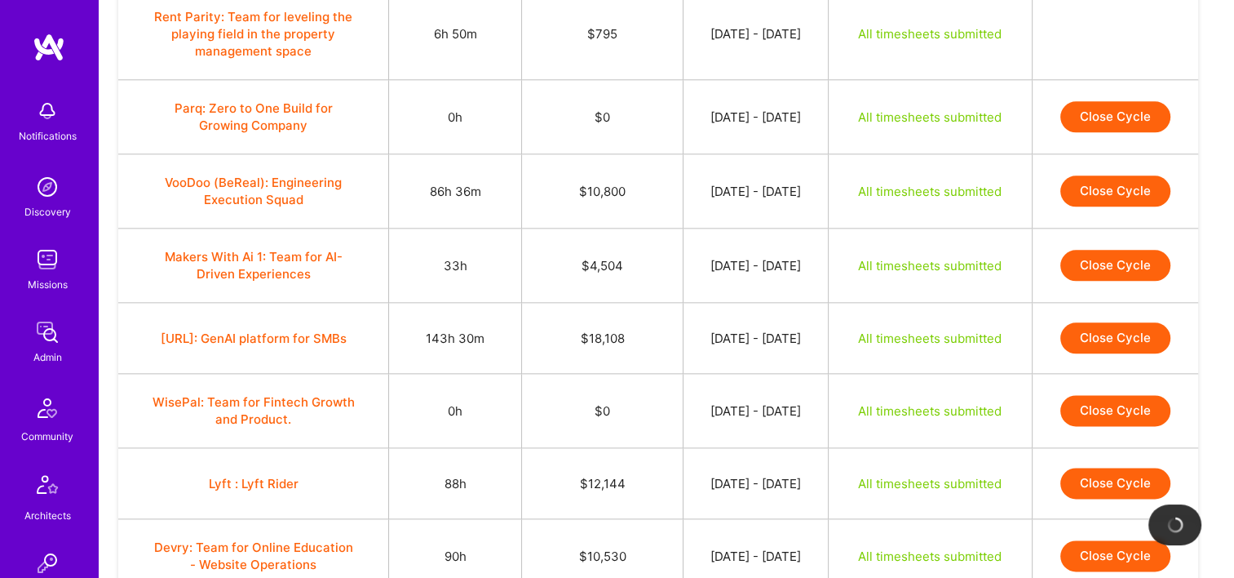
scroll to position [1948, 0]
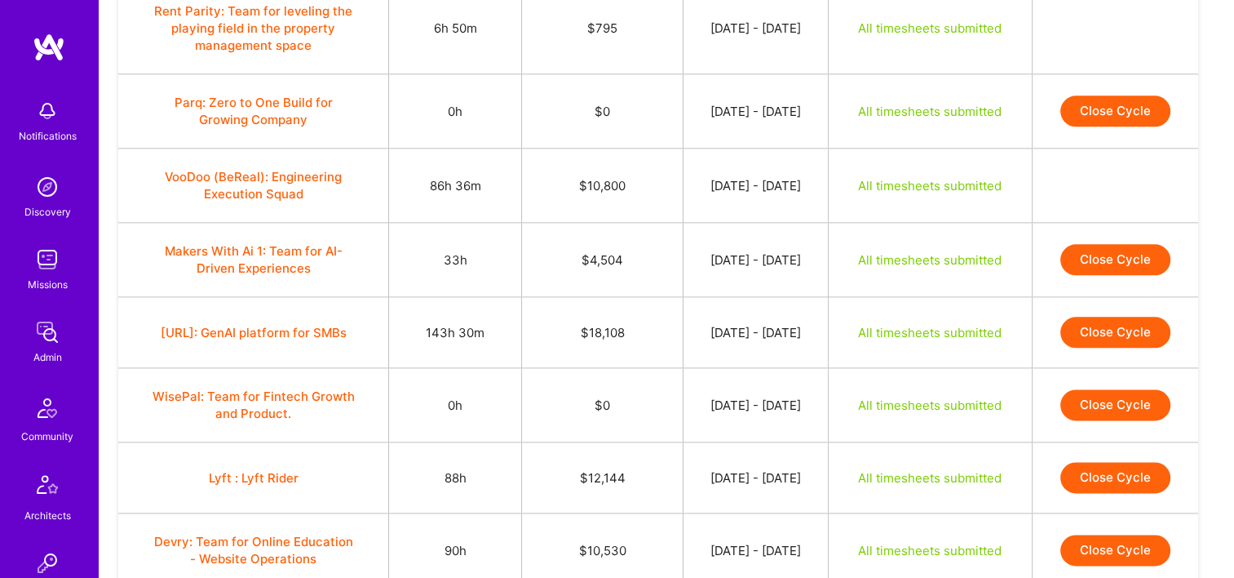
click at [1107, 244] on button "Close Cycle" at bounding box center [1116, 259] width 110 height 31
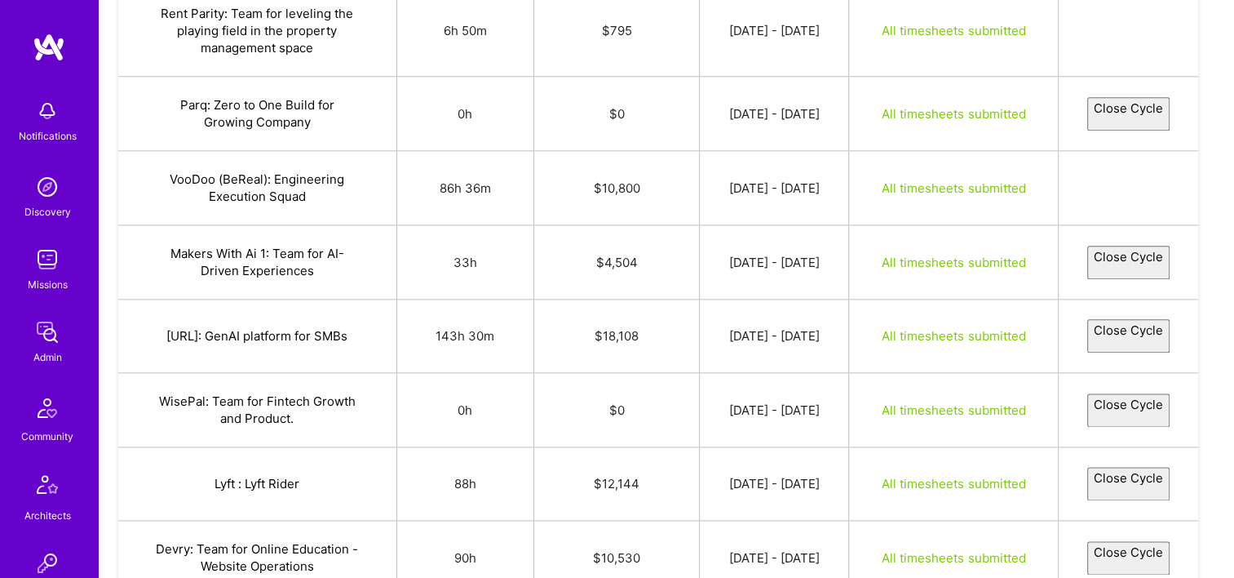
select select "68a0f4014088148988894b09"
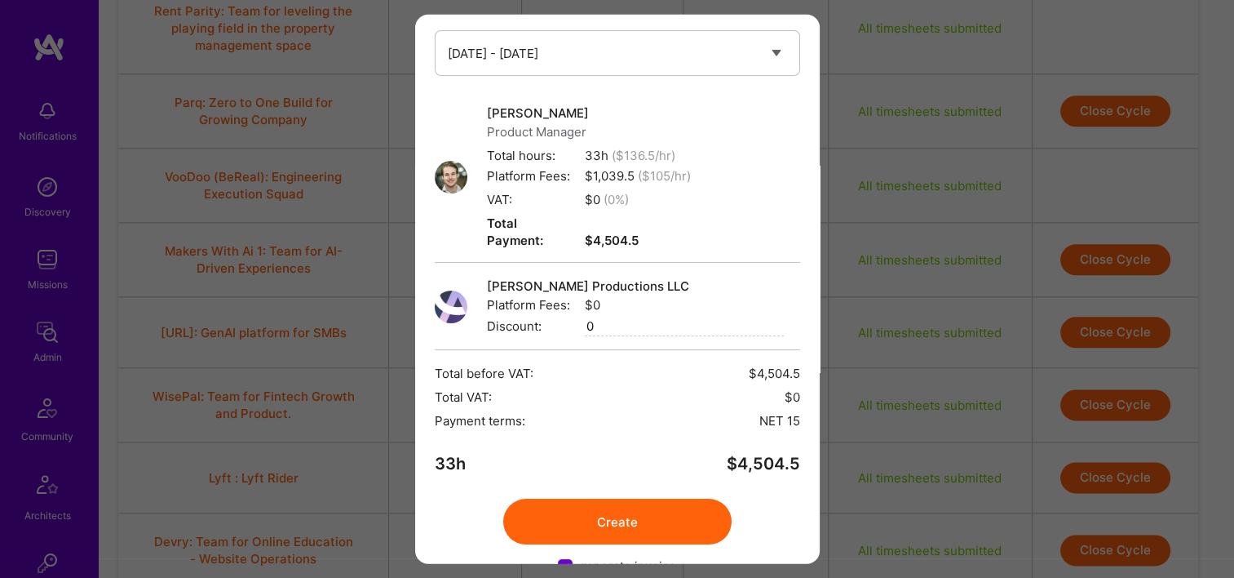
scroll to position [82, 0]
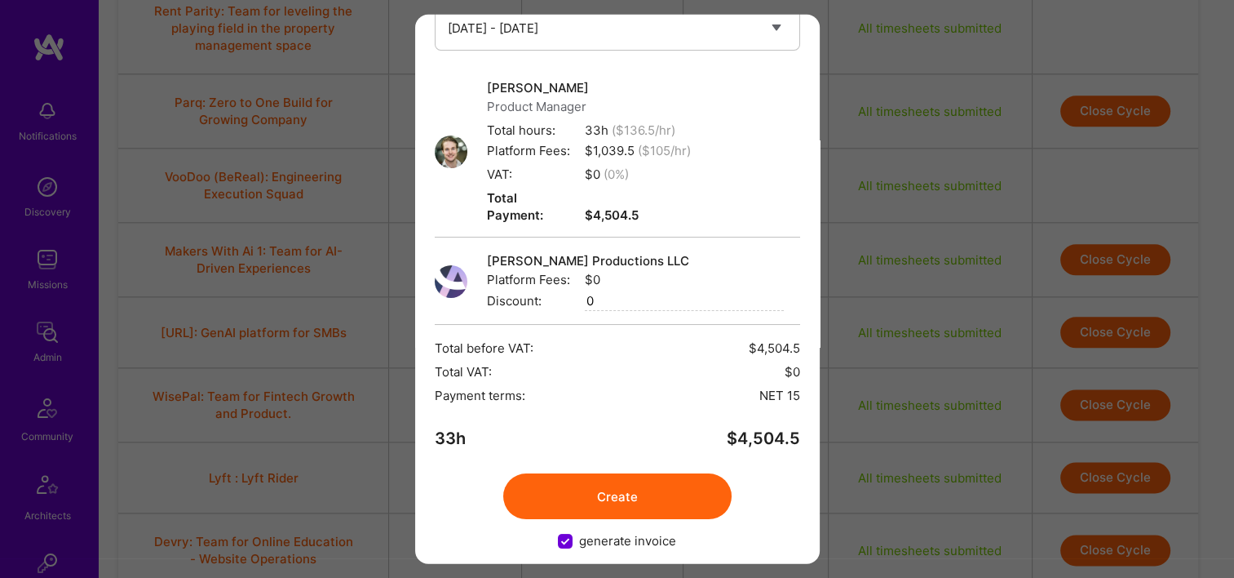
click at [630, 481] on button "Create" at bounding box center [617, 496] width 228 height 46
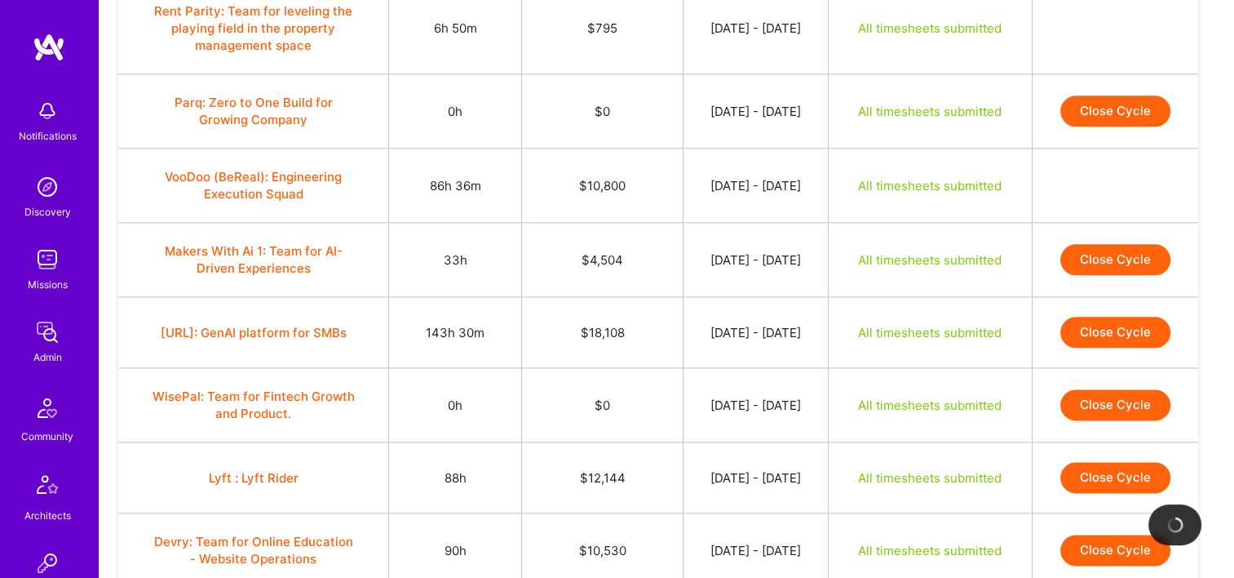
scroll to position [2029, 0]
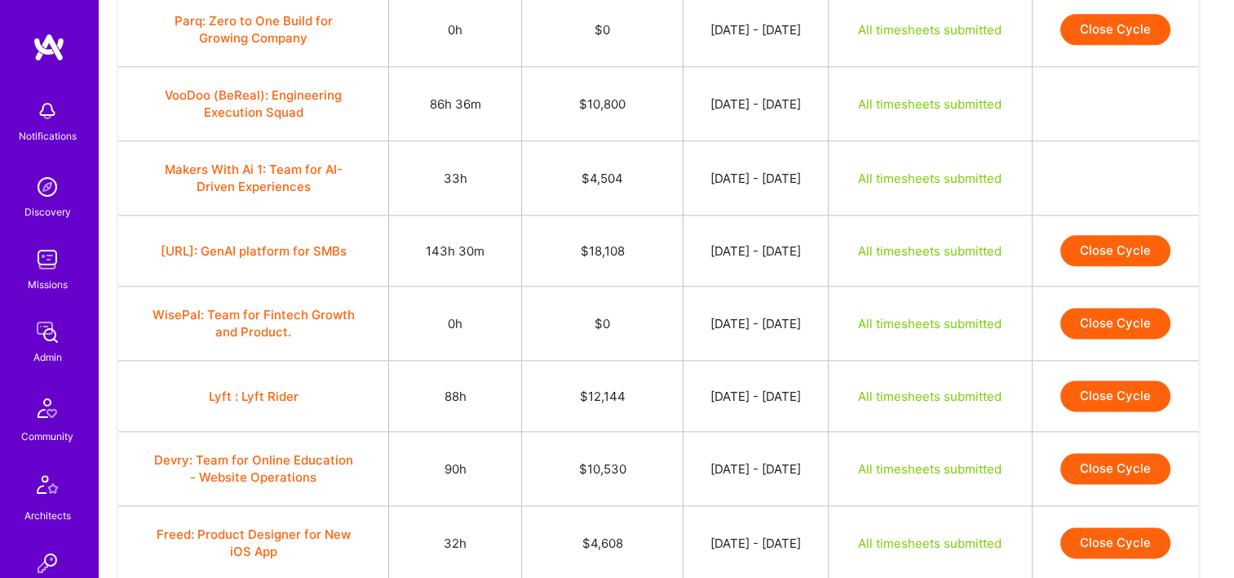
click at [1110, 235] on button "Close Cycle" at bounding box center [1116, 250] width 110 height 31
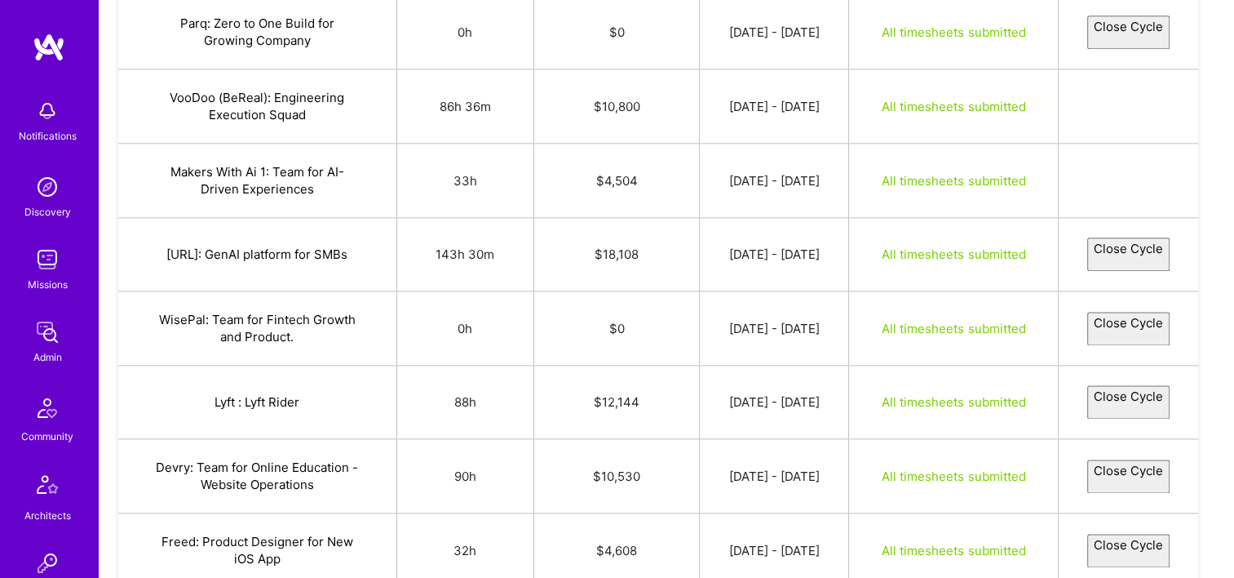
select select "68a083fe81f31aeb421da120"
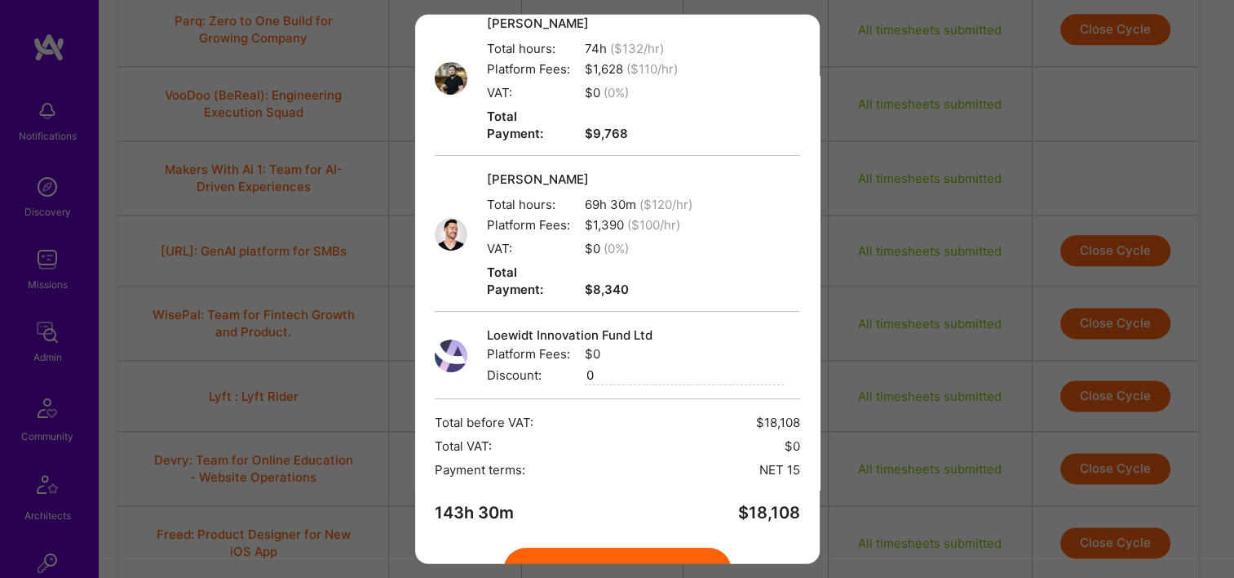
scroll to position [204, 0]
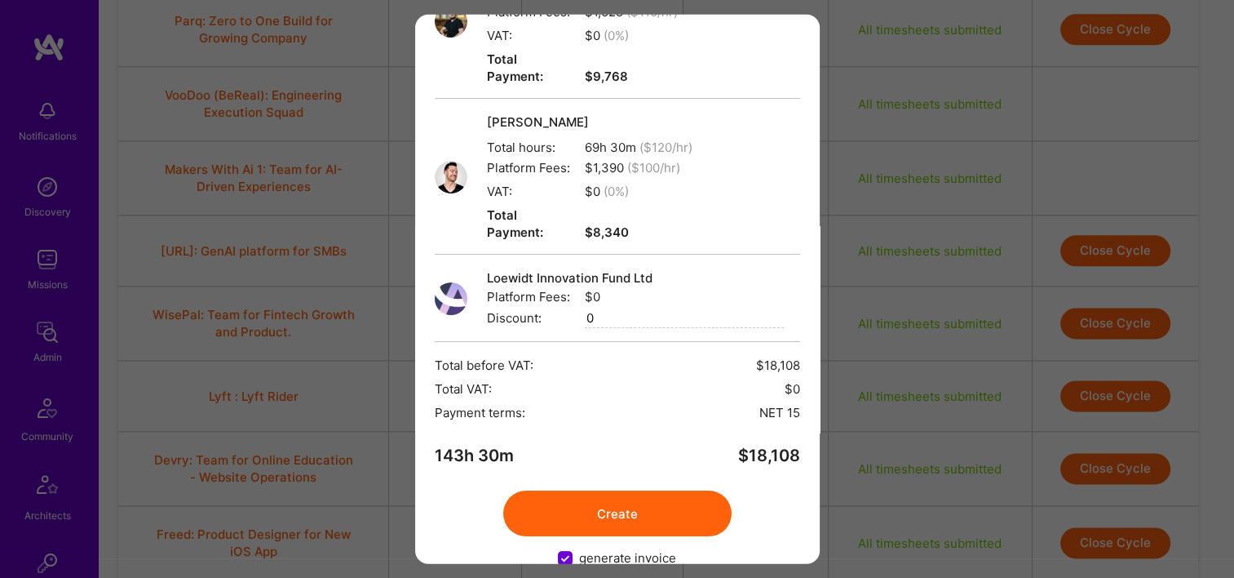
click at [663, 490] on button "Create" at bounding box center [617, 513] width 228 height 46
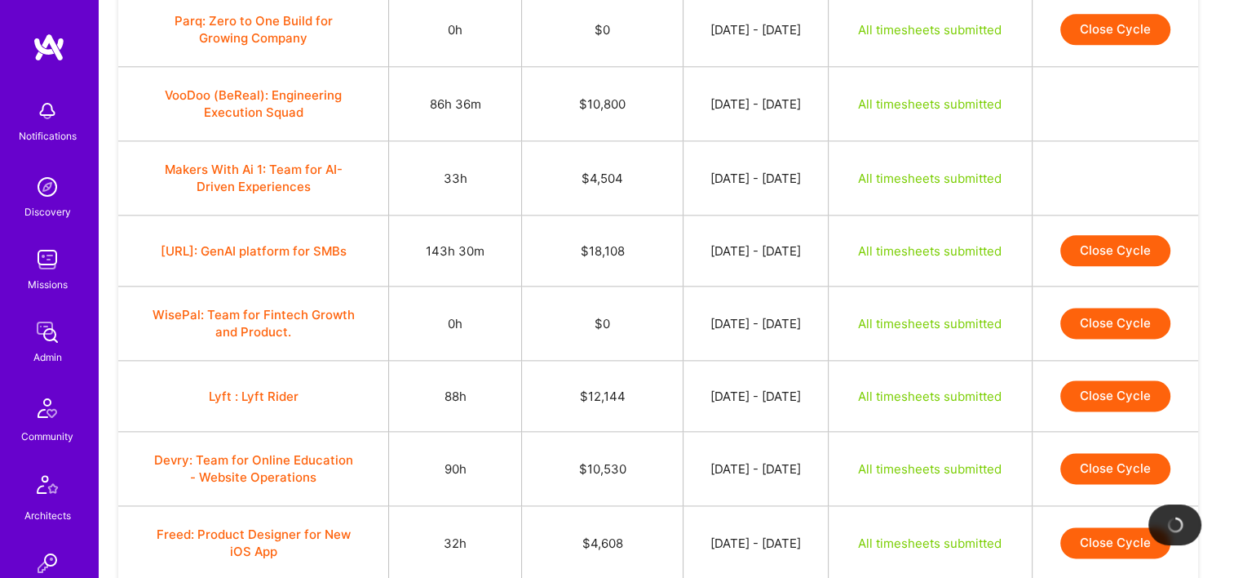
scroll to position [2111, 0]
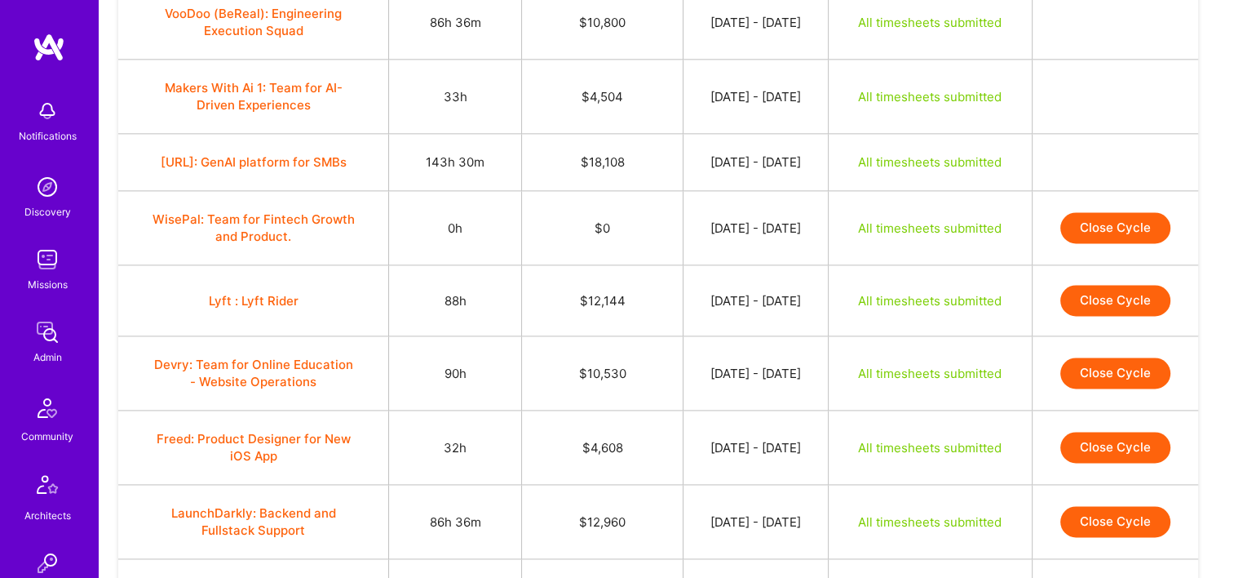
click at [1149, 294] on button "Close Cycle" at bounding box center [1116, 300] width 110 height 31
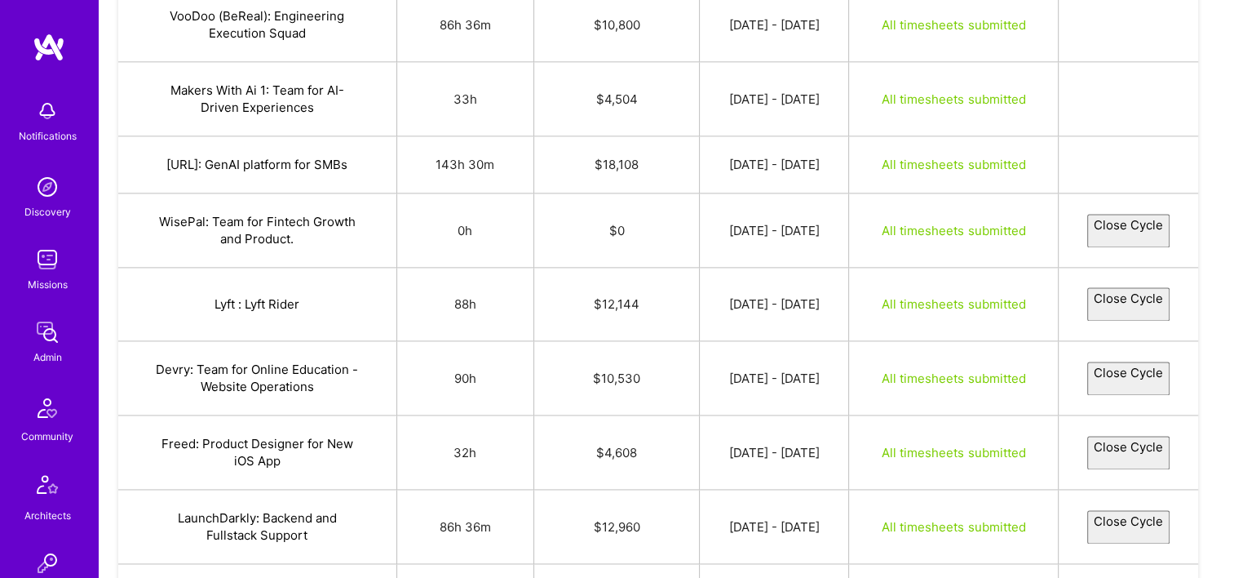
select select "68a153b781f31a035d1da3fd"
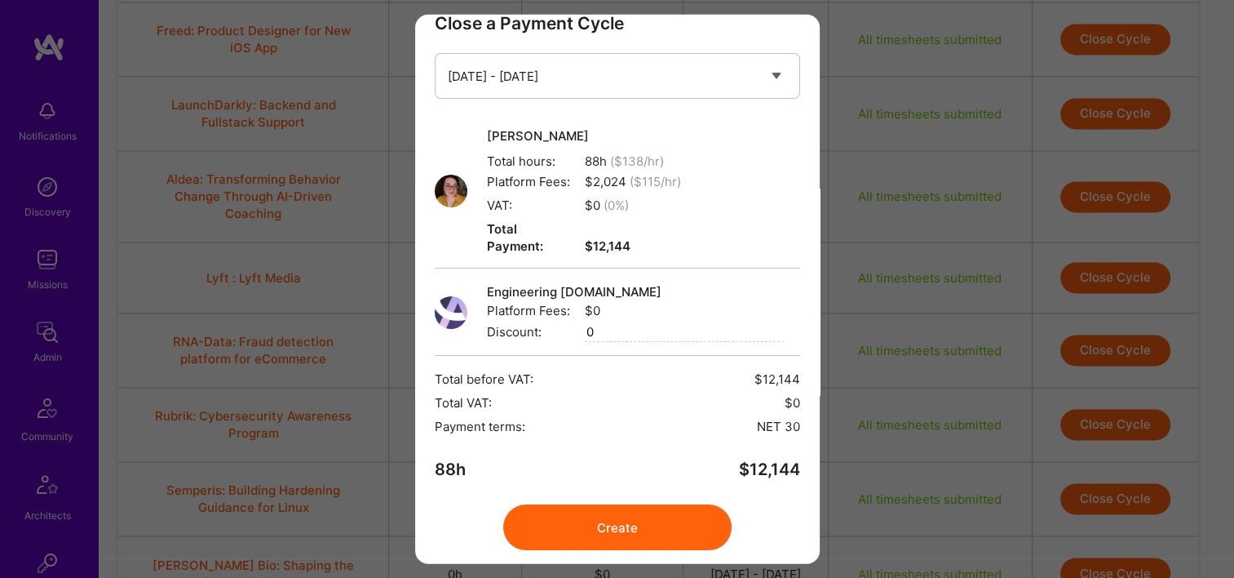
scroll to position [65, 0]
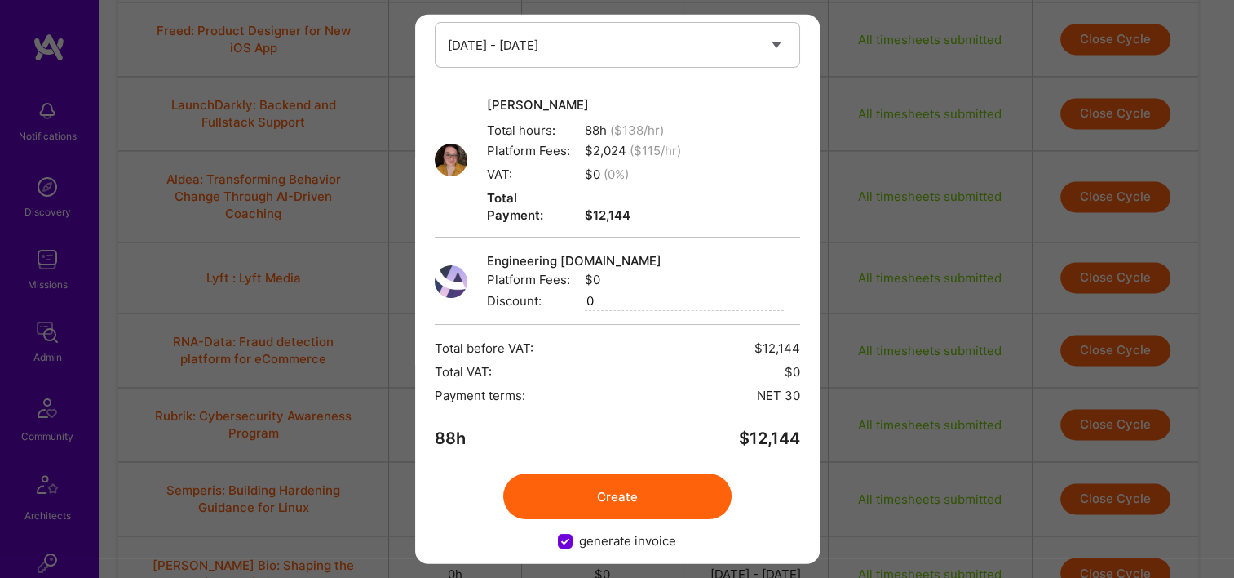
click at [654, 485] on button "Create" at bounding box center [617, 496] width 228 height 46
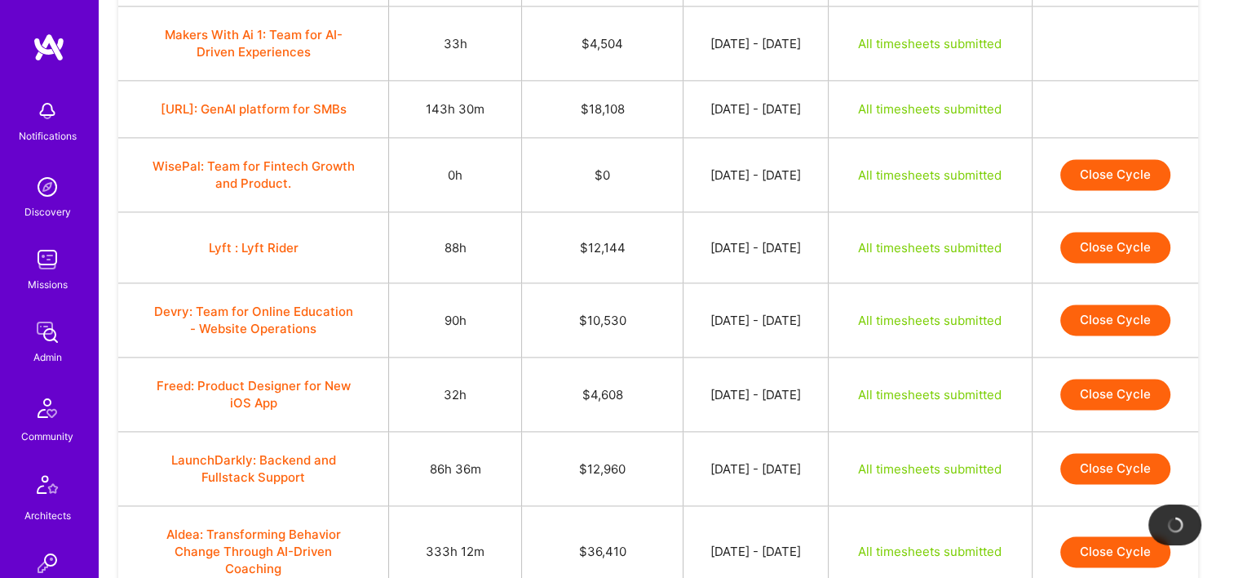
scroll to position [2192, 0]
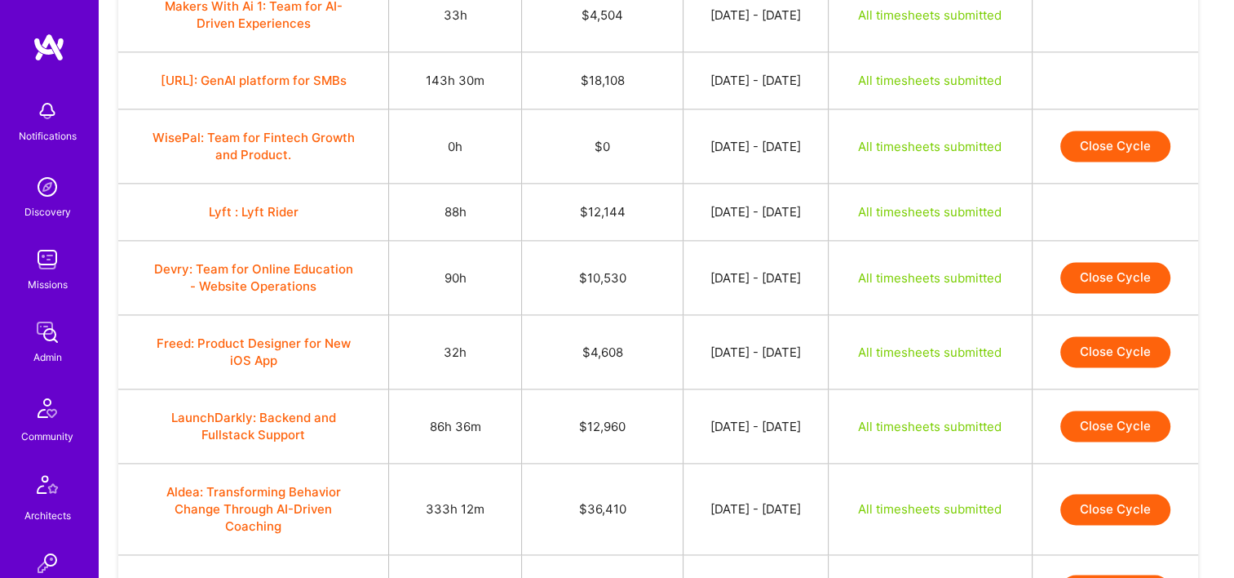
click at [1133, 268] on button "Close Cycle" at bounding box center [1116, 277] width 110 height 31
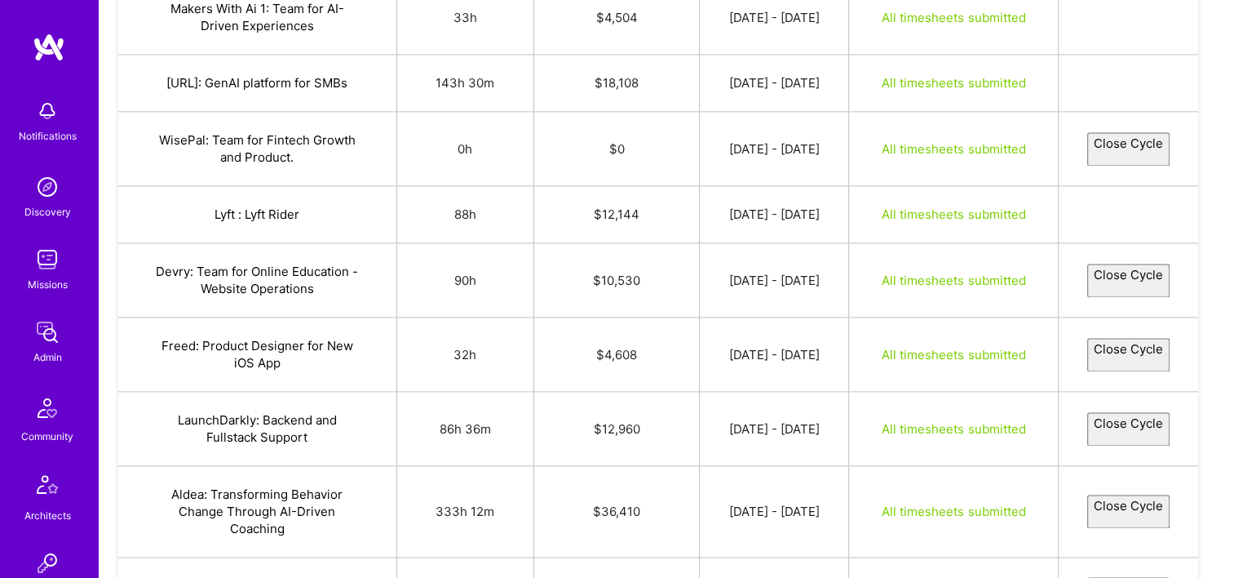
select select "68a276eed10ca04a56a933c6"
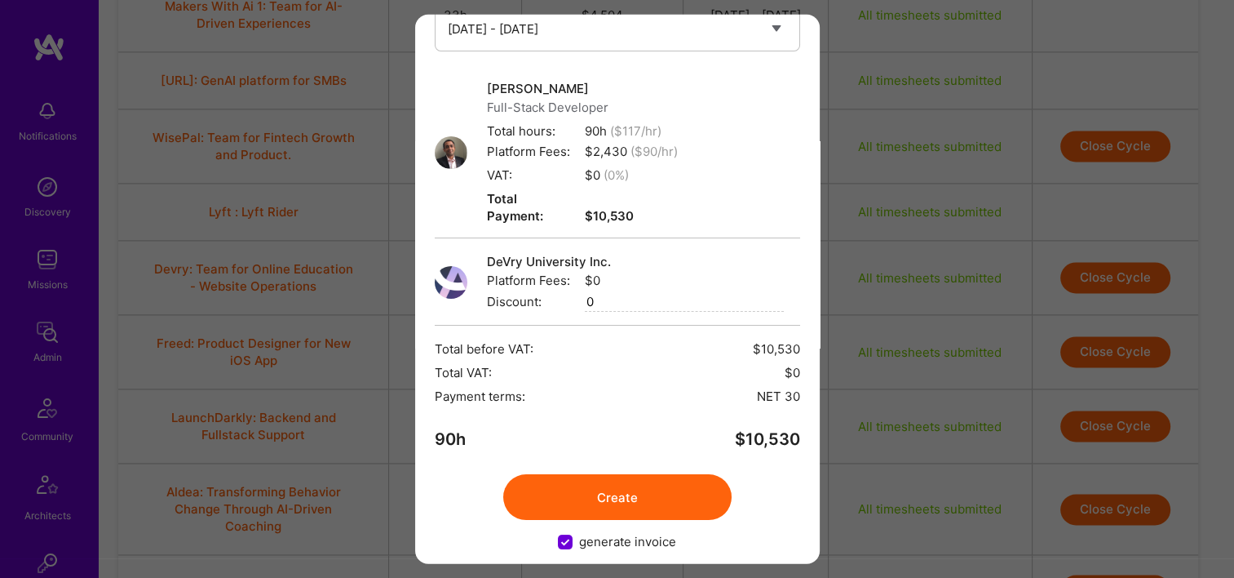
scroll to position [82, 0]
click at [546, 496] on button "Create" at bounding box center [617, 496] width 228 height 46
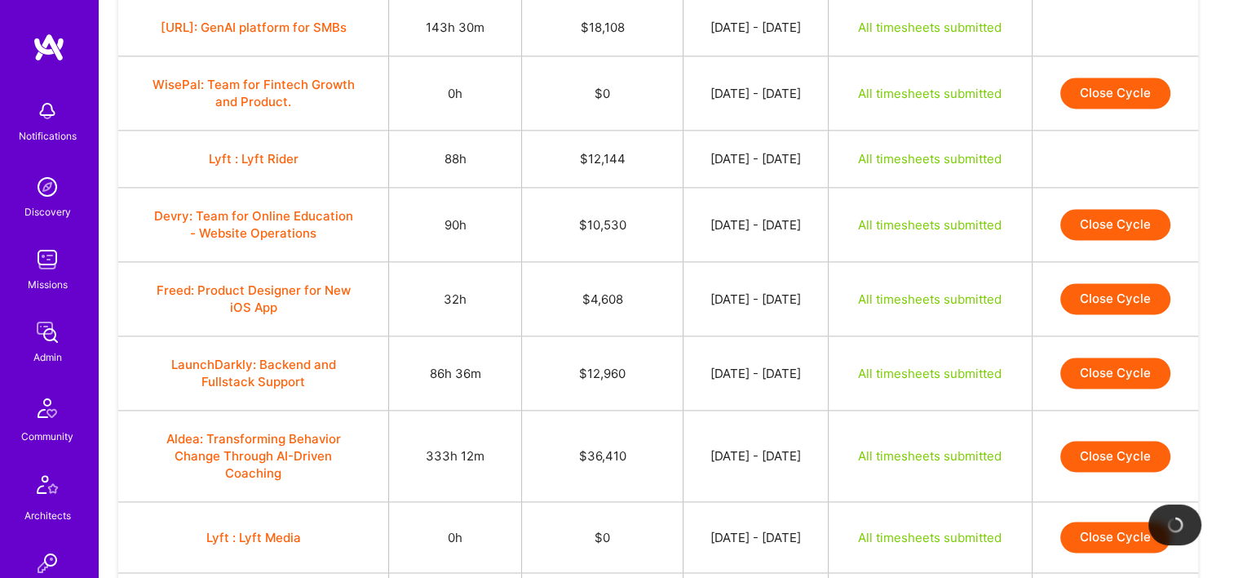
scroll to position [2274, 0]
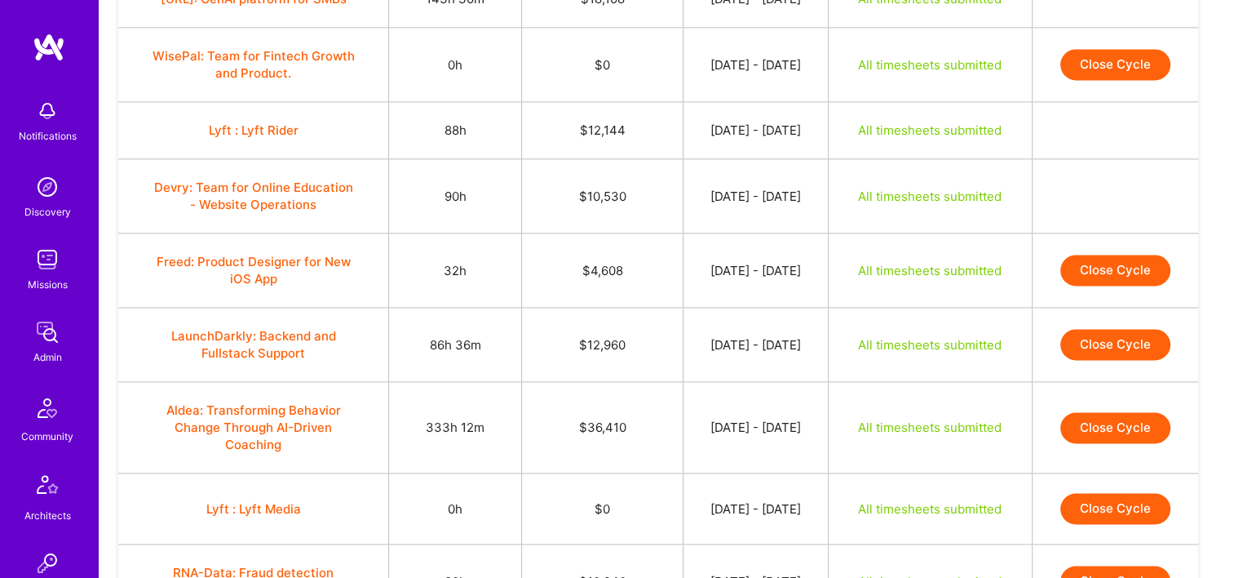
click at [1145, 273] on button "Close Cycle" at bounding box center [1116, 270] width 110 height 31
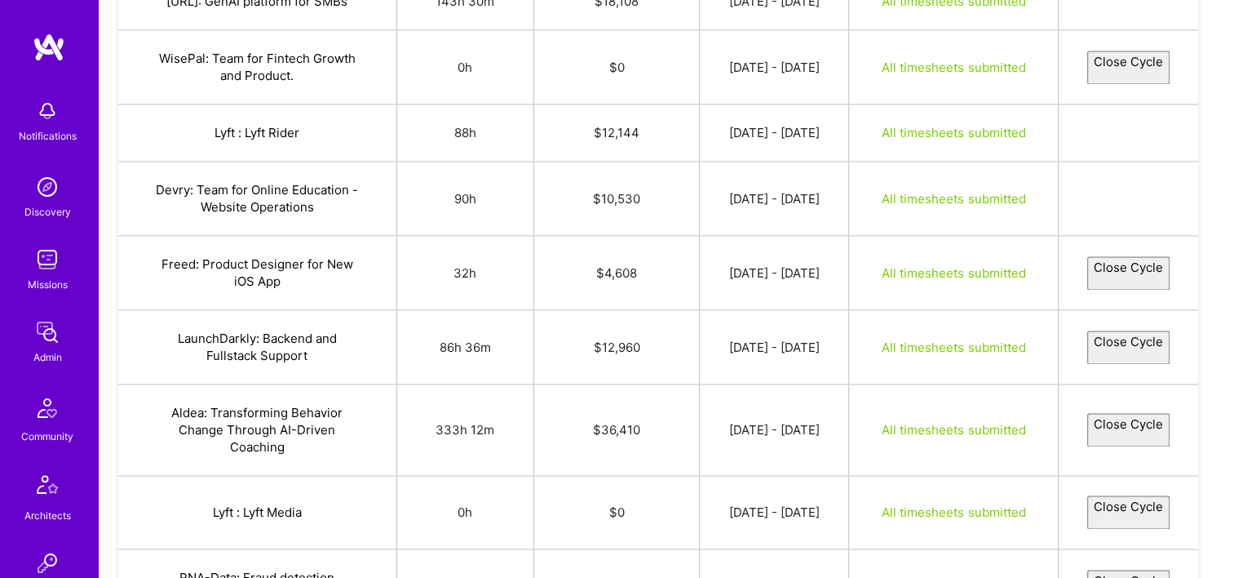
select select "68a0e6a94088141d3b894b00"
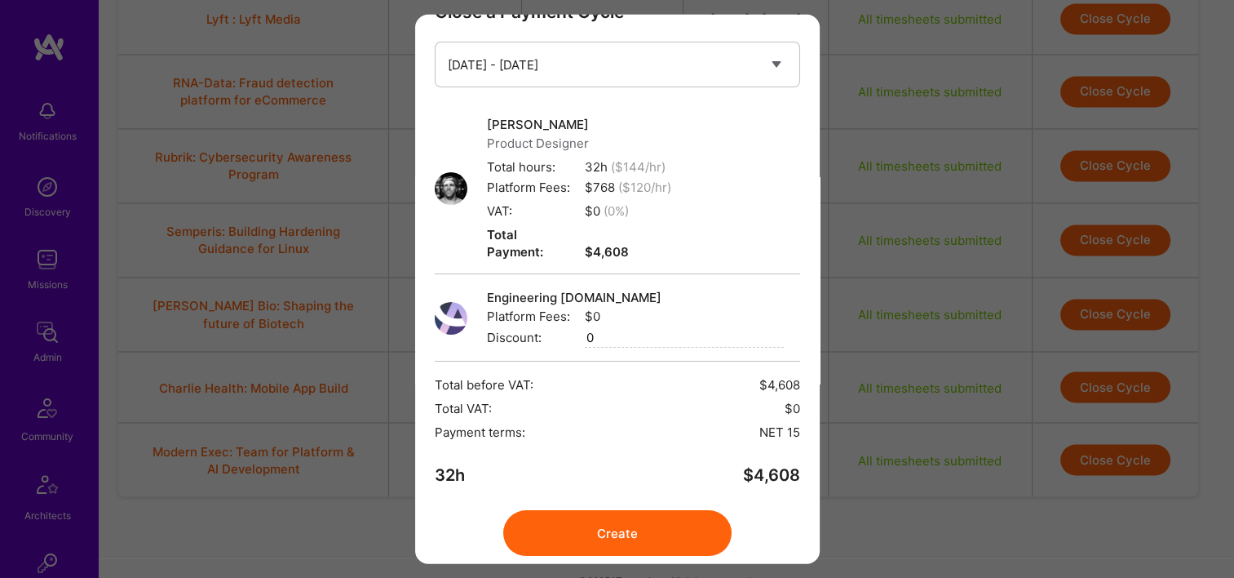
scroll to position [82, 0]
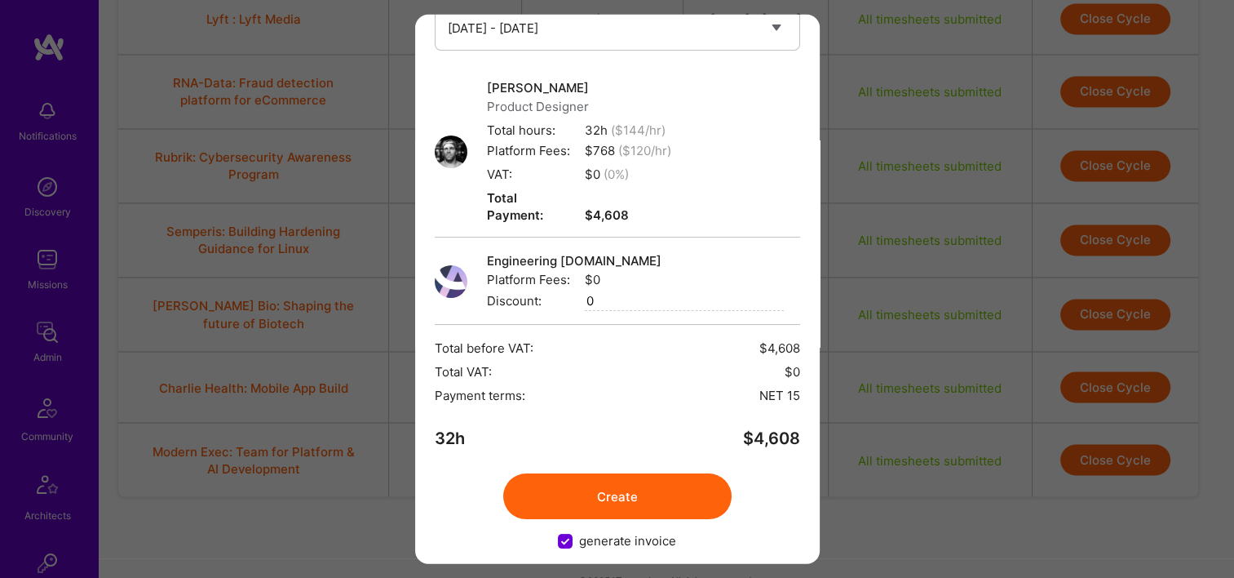
click at [620, 473] on button "Create" at bounding box center [617, 496] width 228 height 46
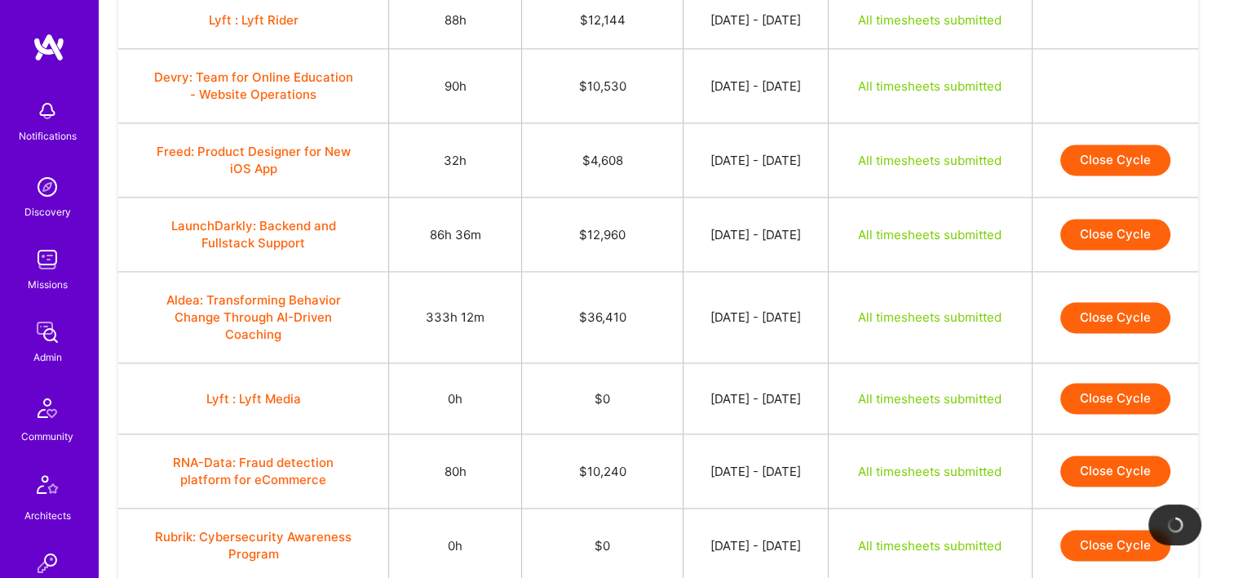
scroll to position [2274, 0]
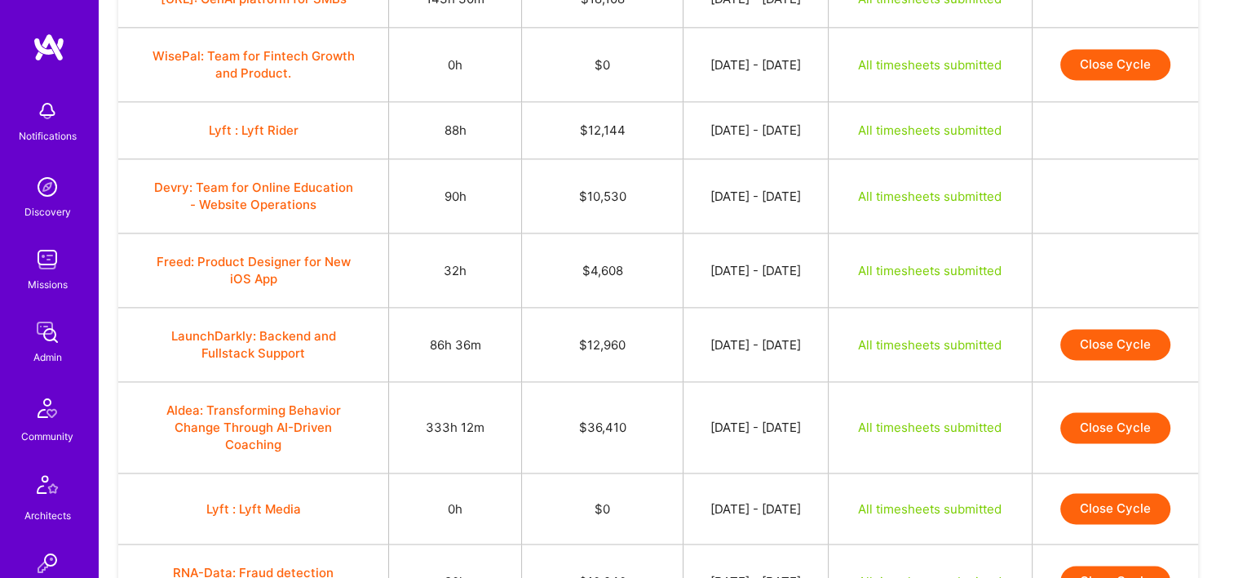
click at [1103, 330] on button "Close Cycle" at bounding box center [1116, 344] width 110 height 31
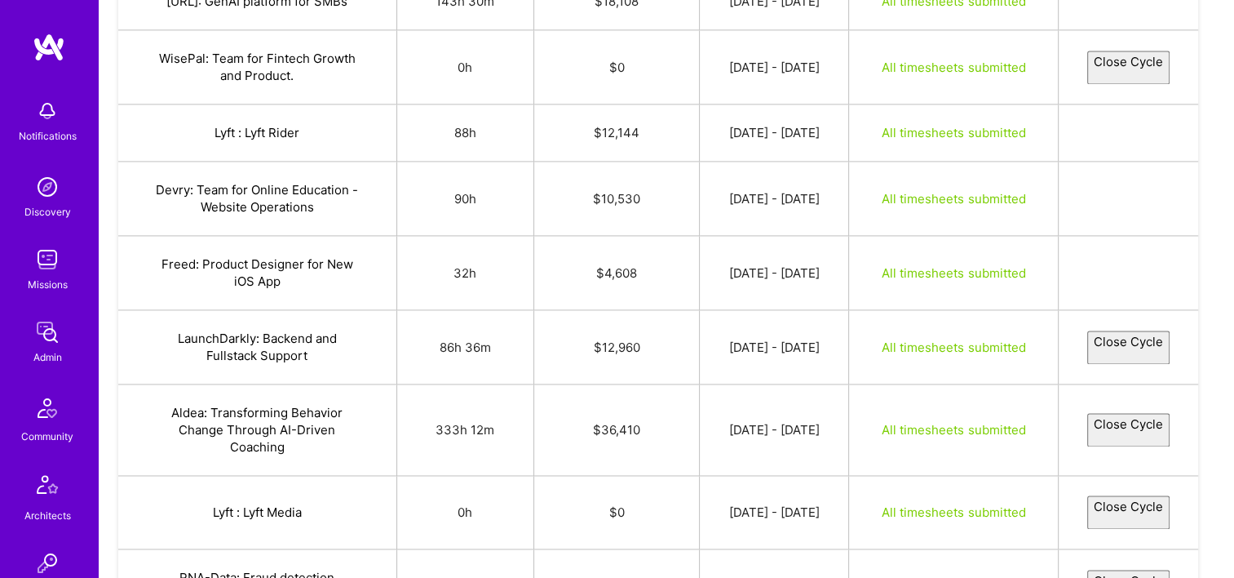
select select "68a4419abb6f0441e915a998"
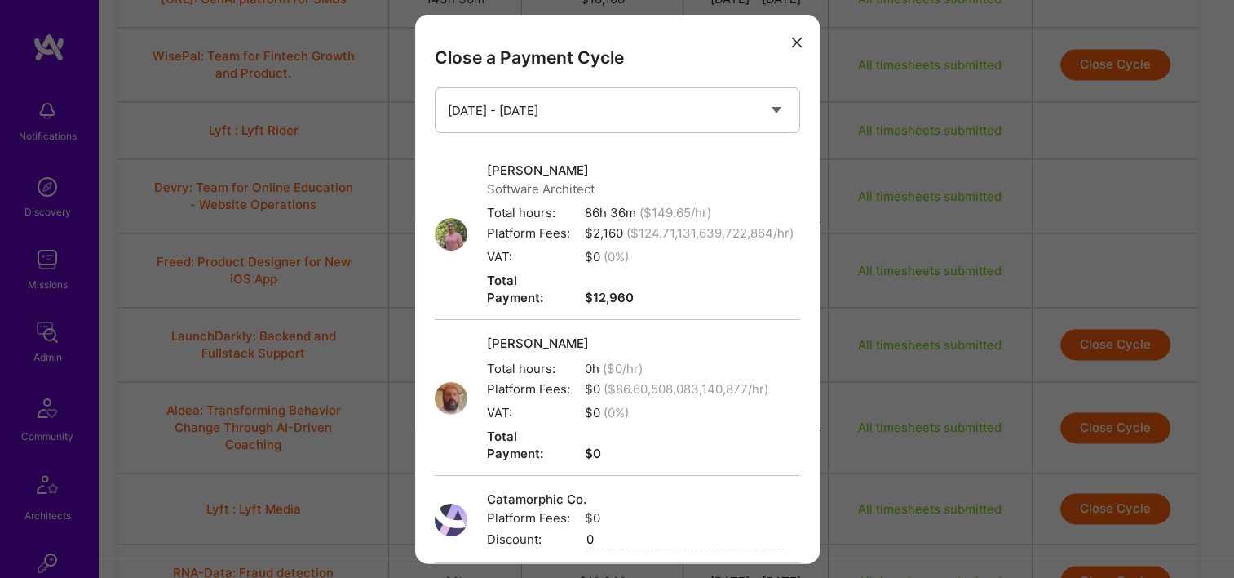
scroll to position [238, 0]
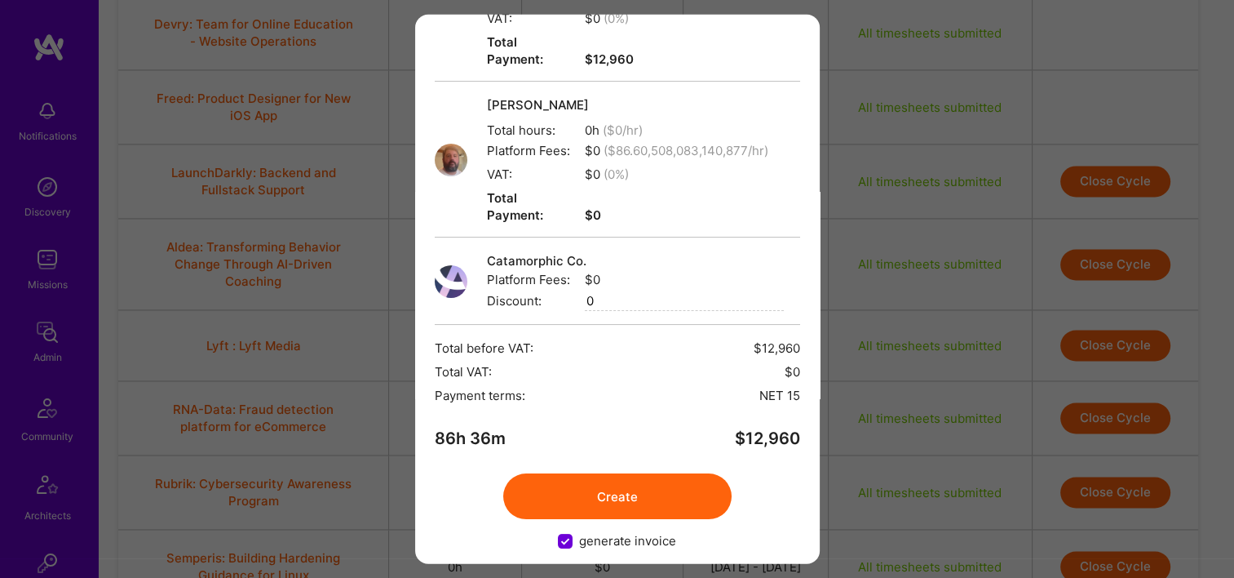
click at [645, 473] on button "Create" at bounding box center [617, 496] width 228 height 46
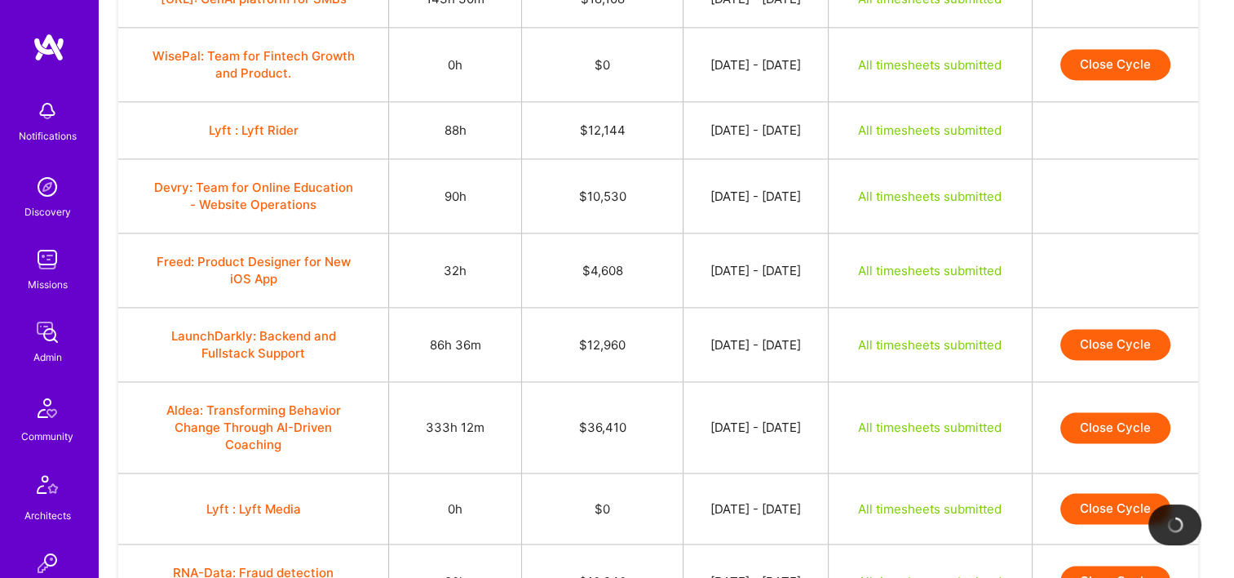
scroll to position [2356, 0]
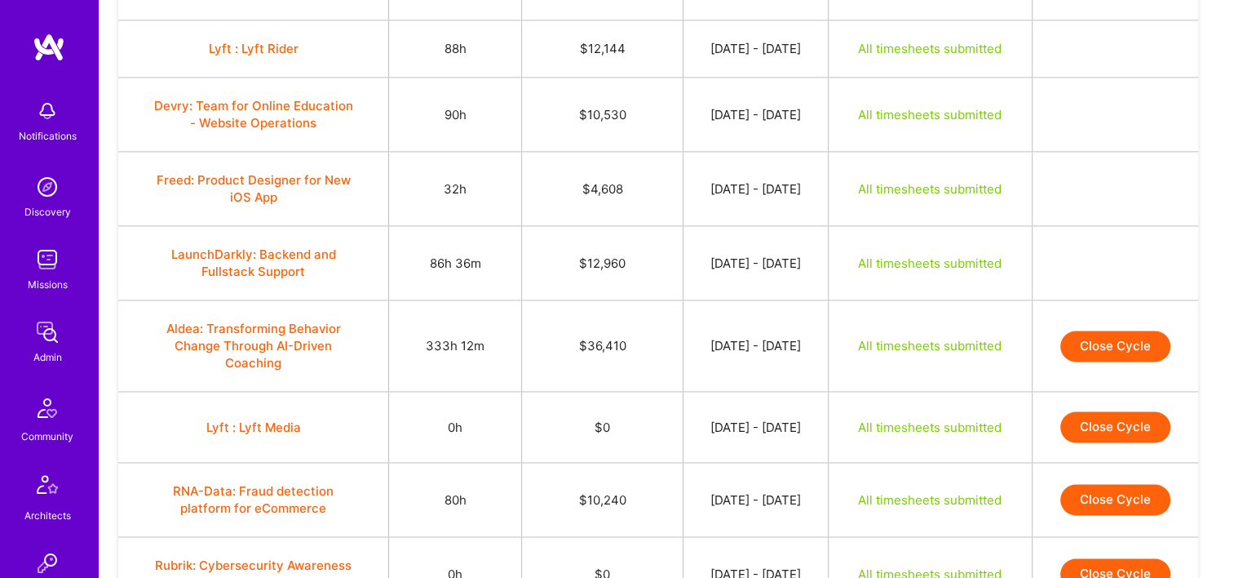
click at [1093, 340] on button "Close Cycle" at bounding box center [1116, 345] width 110 height 31
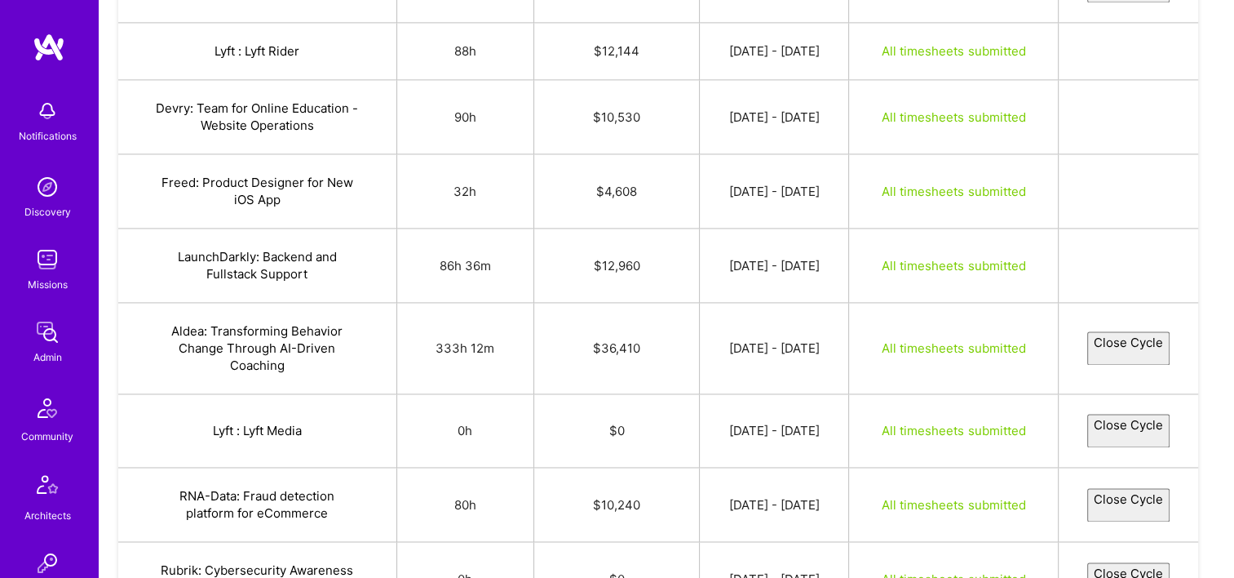
select select "68a3459b103e6eca964ab1a4"
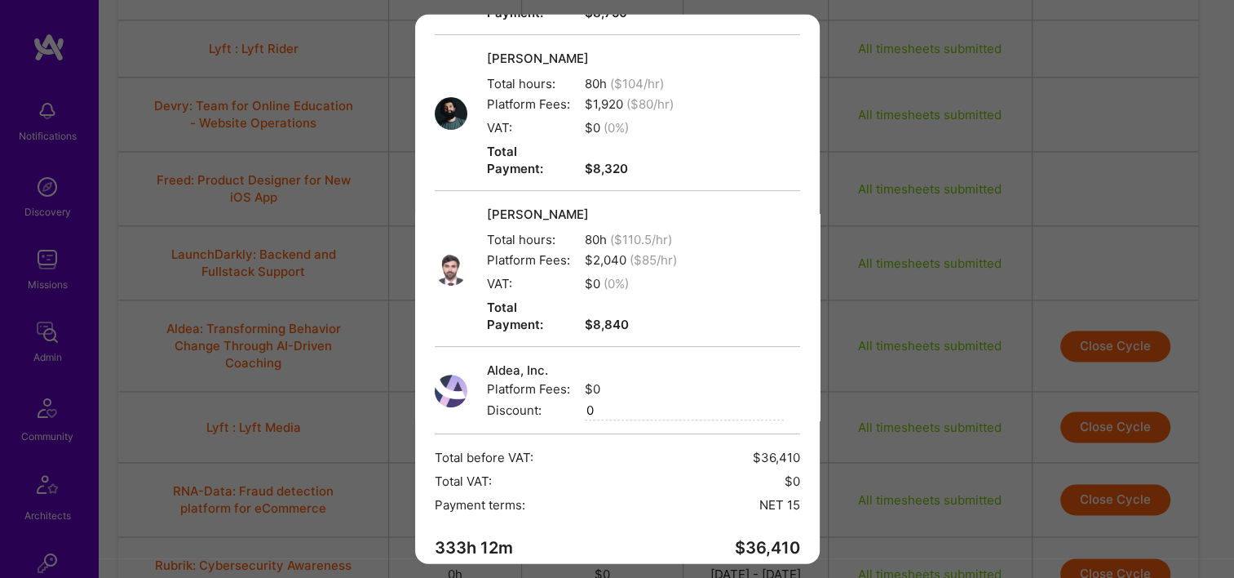
scroll to position [499, 0]
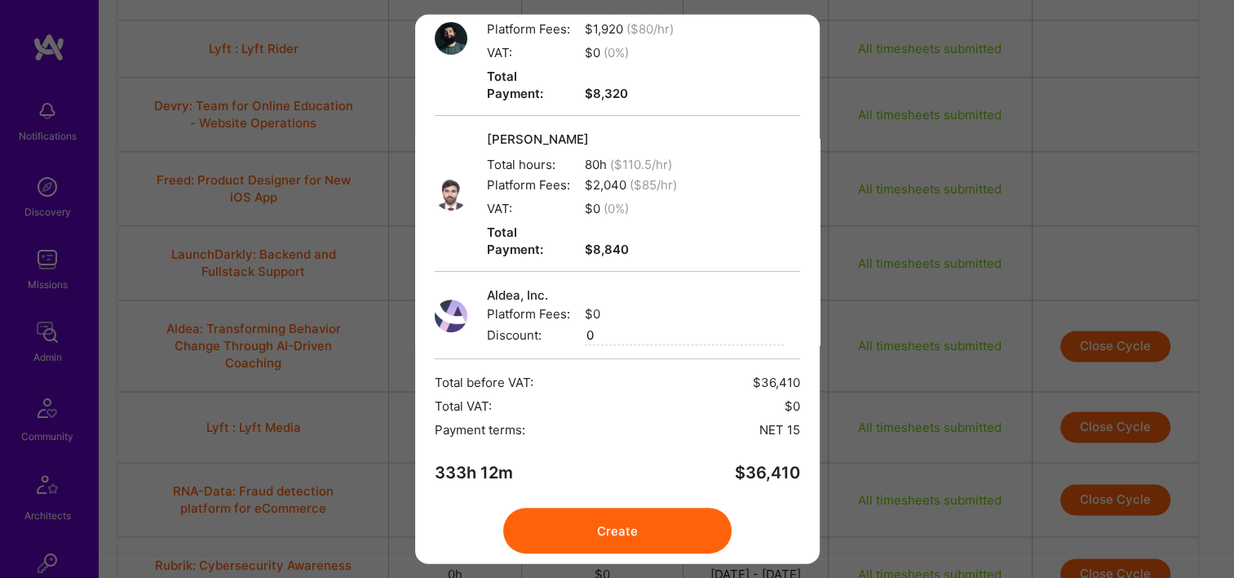
click at [654, 508] on button "Create" at bounding box center [617, 531] width 228 height 46
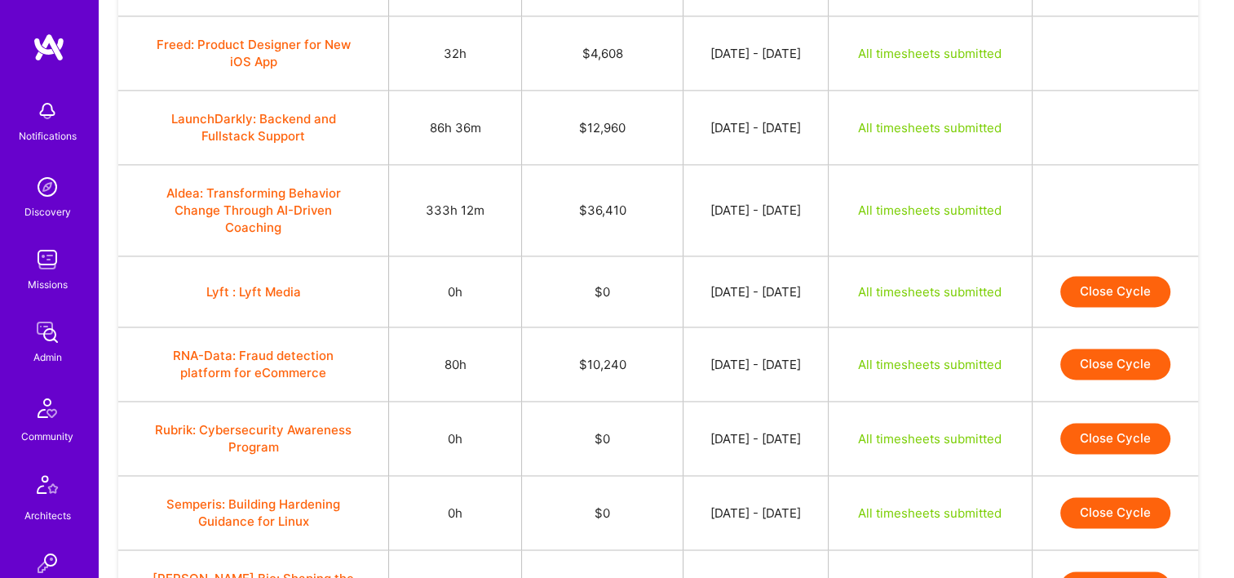
scroll to position [2600, 0]
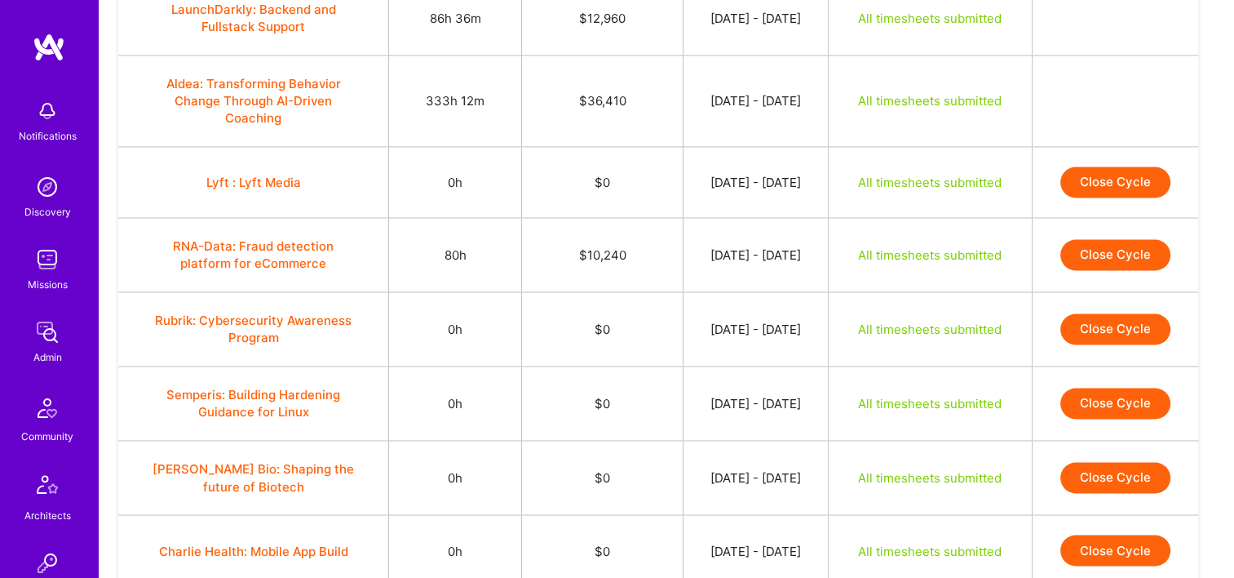
click at [1102, 239] on button "Close Cycle" at bounding box center [1116, 254] width 110 height 31
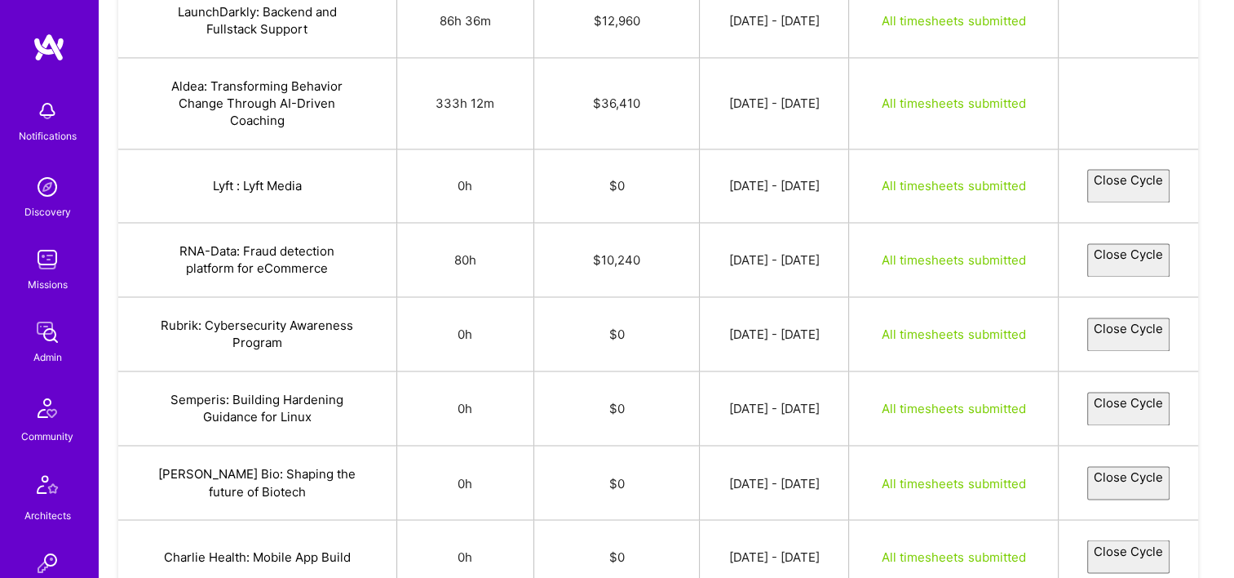
select select "68a01b10d17a19523e3a8a15"
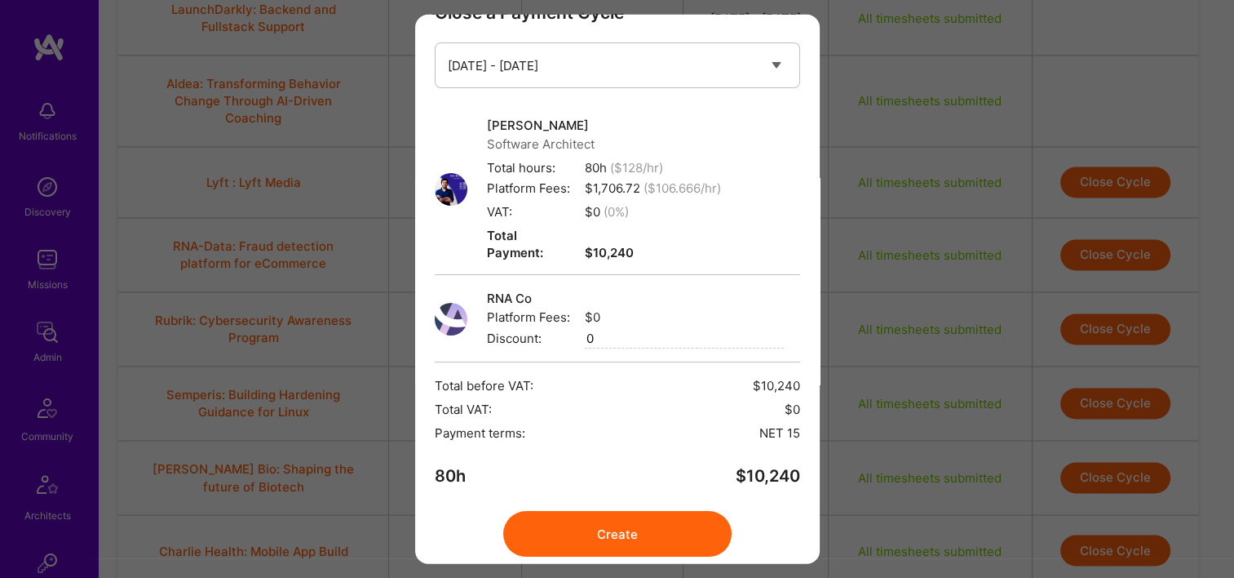
scroll to position [82, 0]
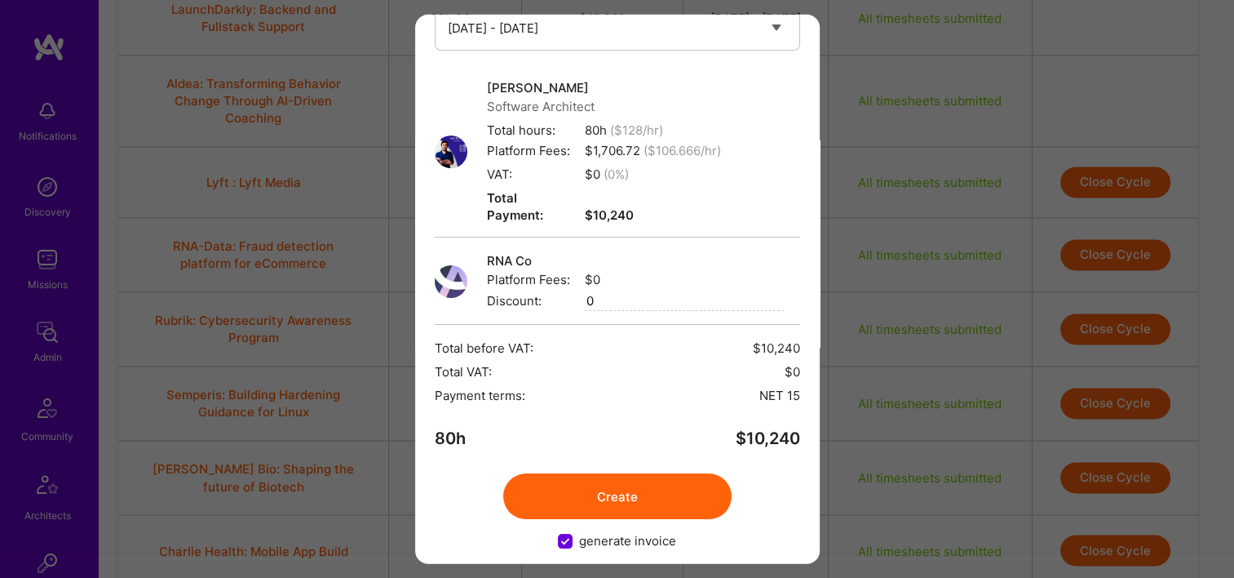
click at [618, 480] on button "Create" at bounding box center [617, 496] width 228 height 46
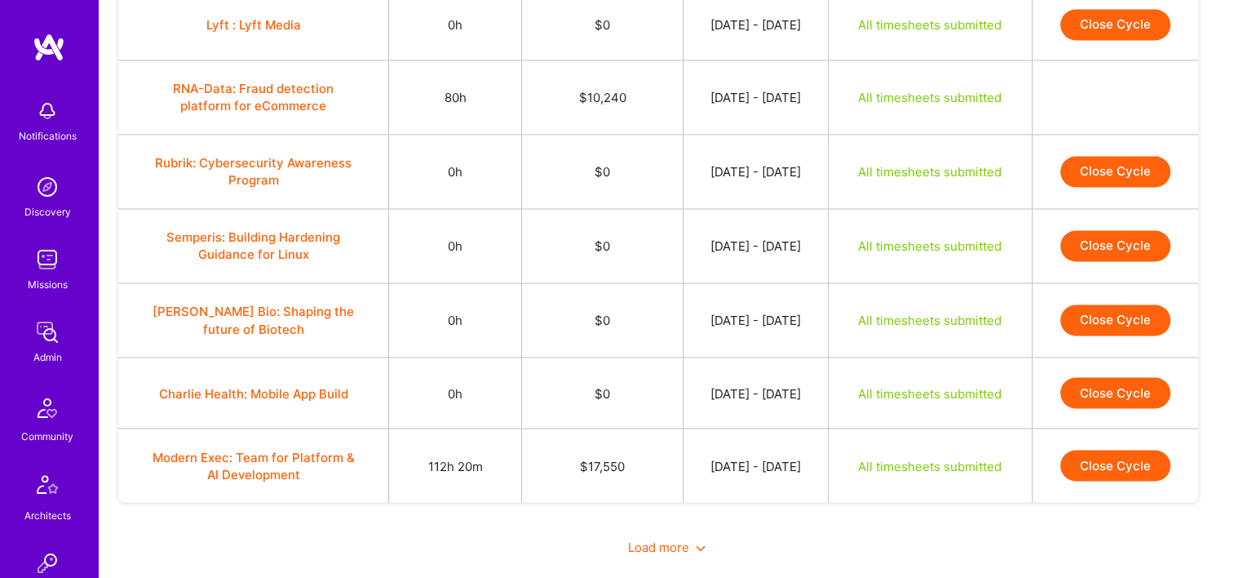
scroll to position [2787, 0]
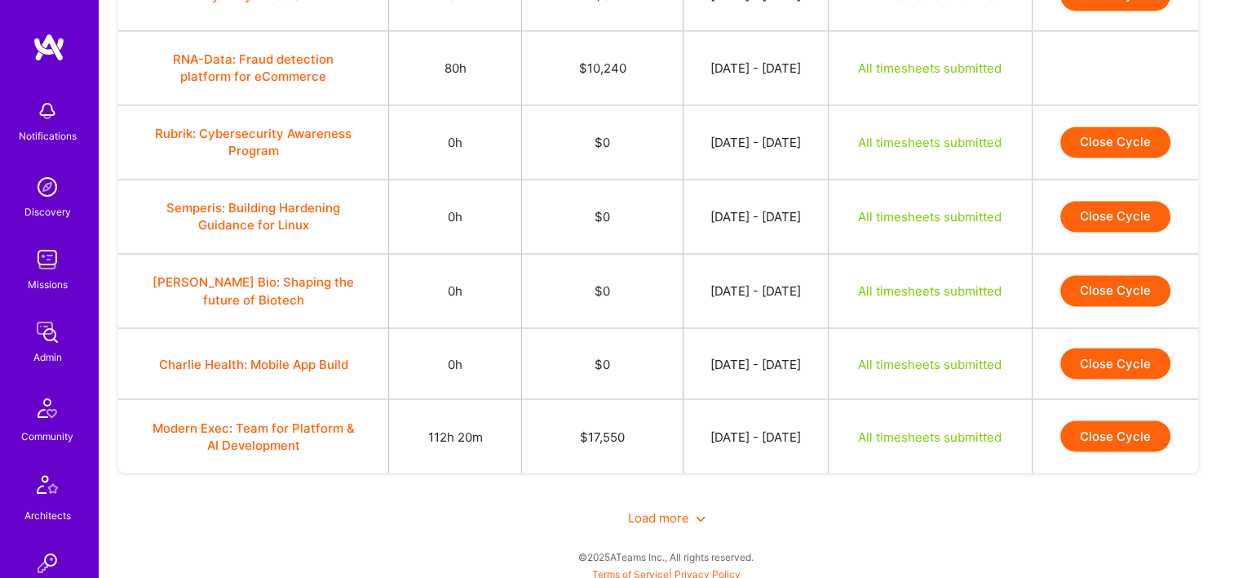
click at [1123, 432] on button "Close Cycle" at bounding box center [1116, 435] width 110 height 31
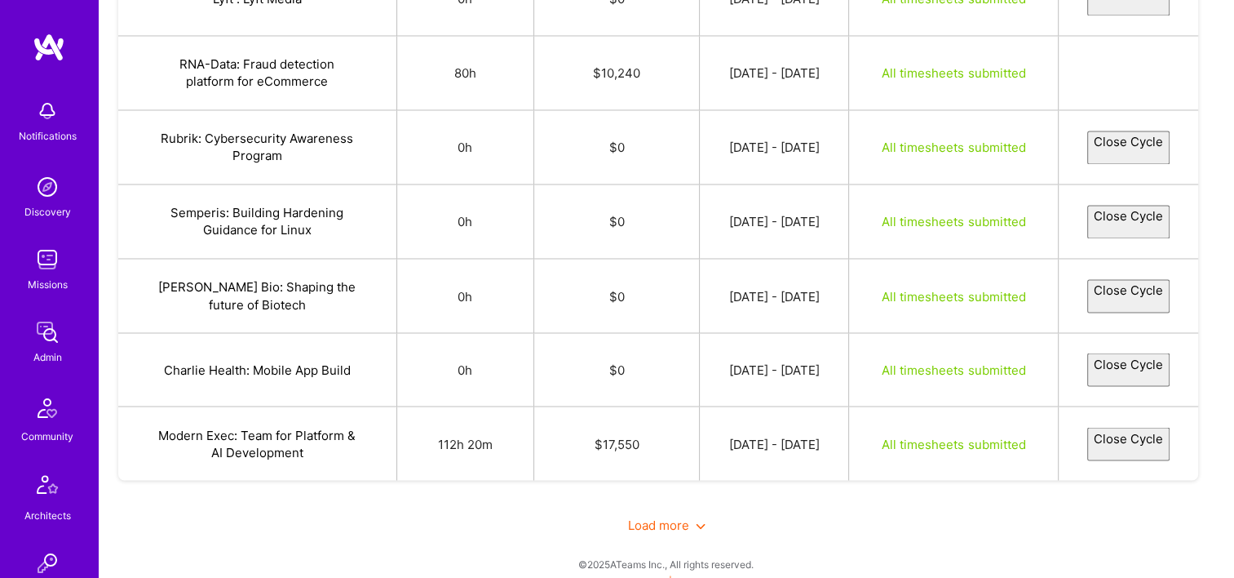
select select "68a1d058408814f97a894e12"
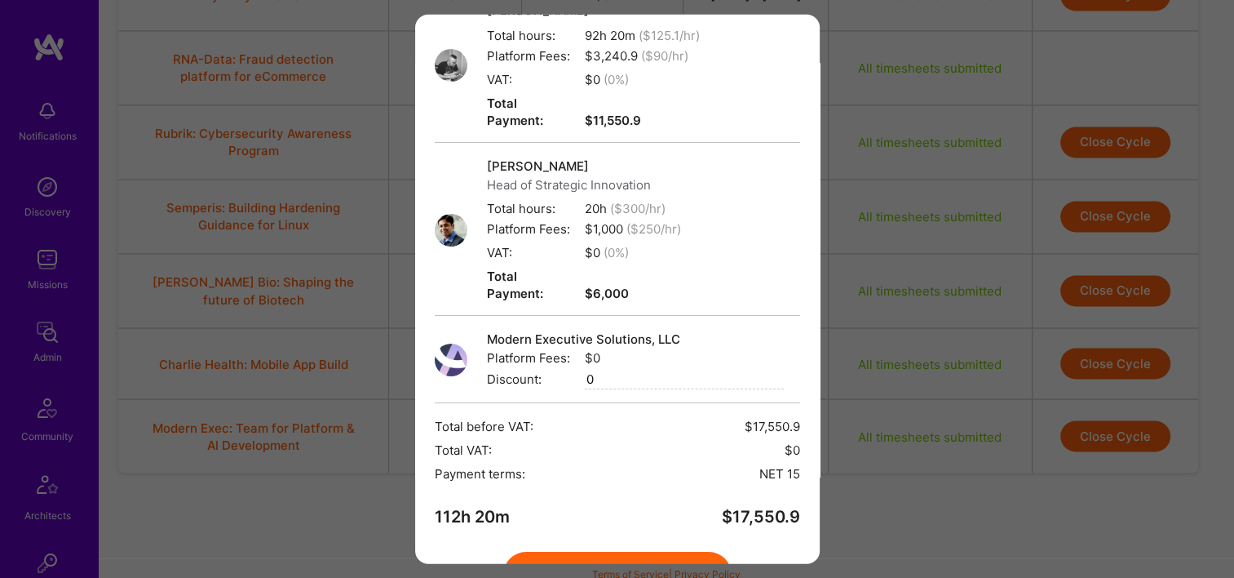
scroll to position [222, 0]
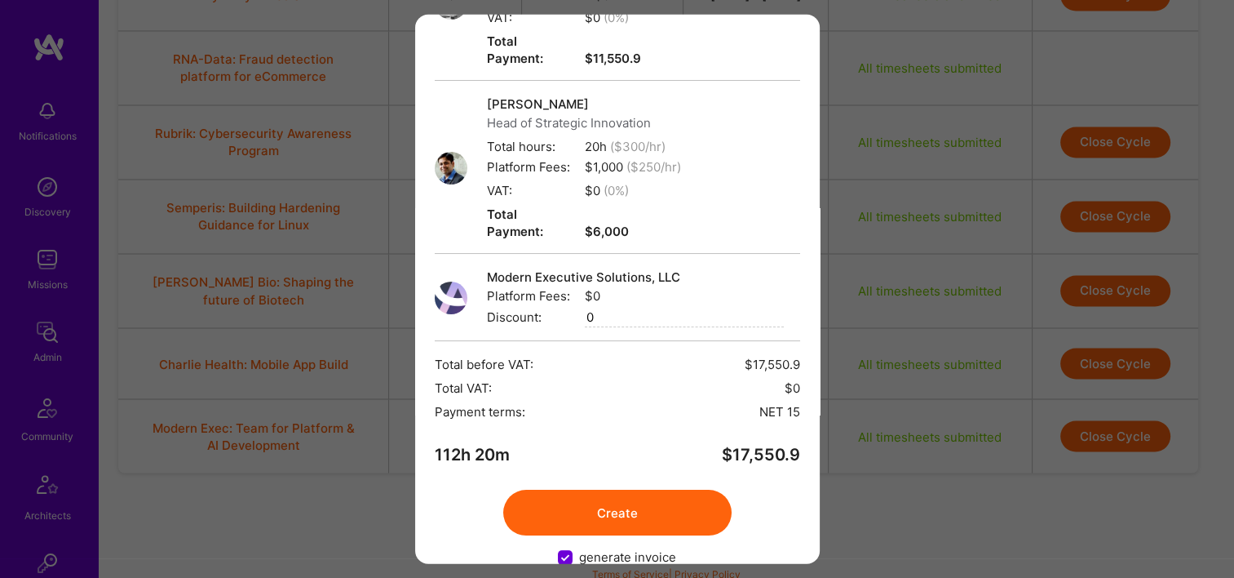
click at [614, 490] on button "Create" at bounding box center [617, 513] width 228 height 46
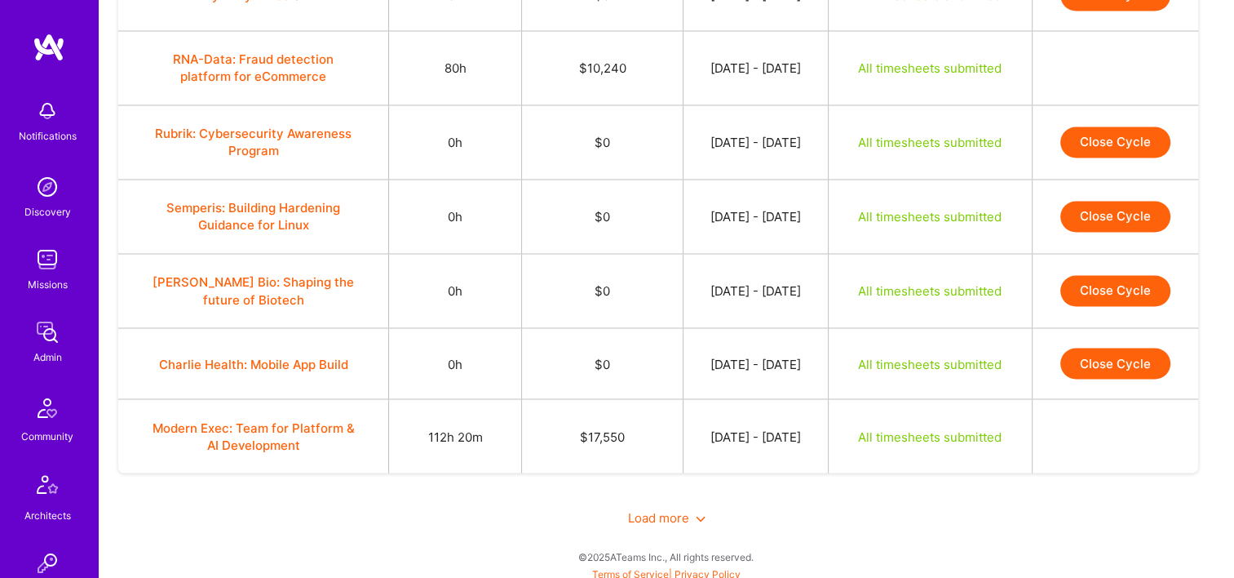
click at [661, 516] on span "Load more" at bounding box center [667, 517] width 78 height 16
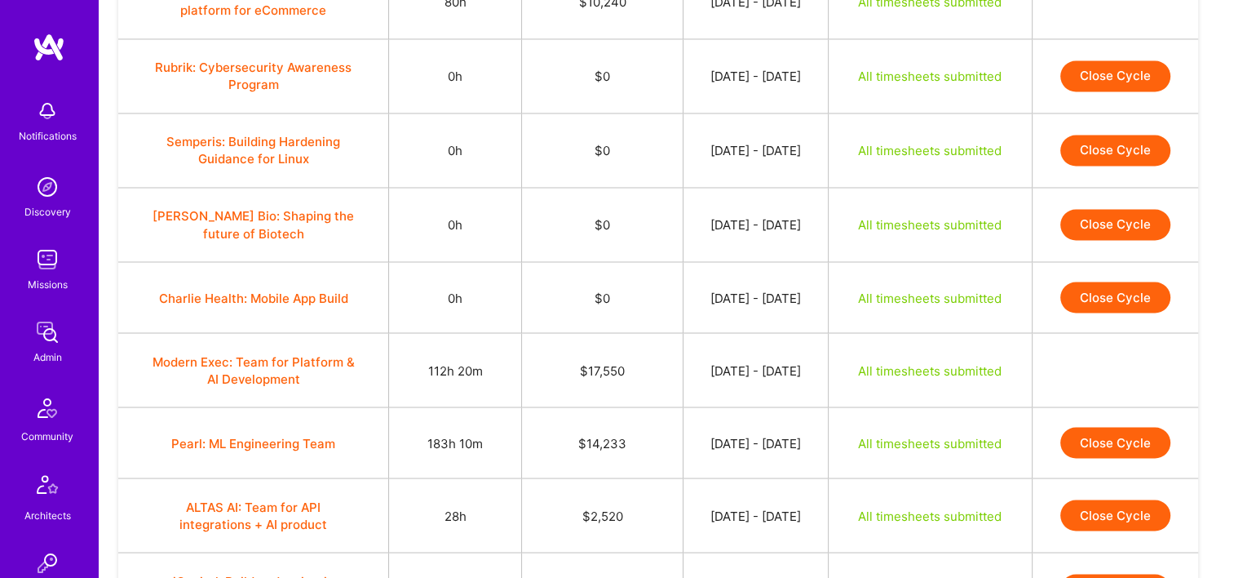
scroll to position [3032, 0]
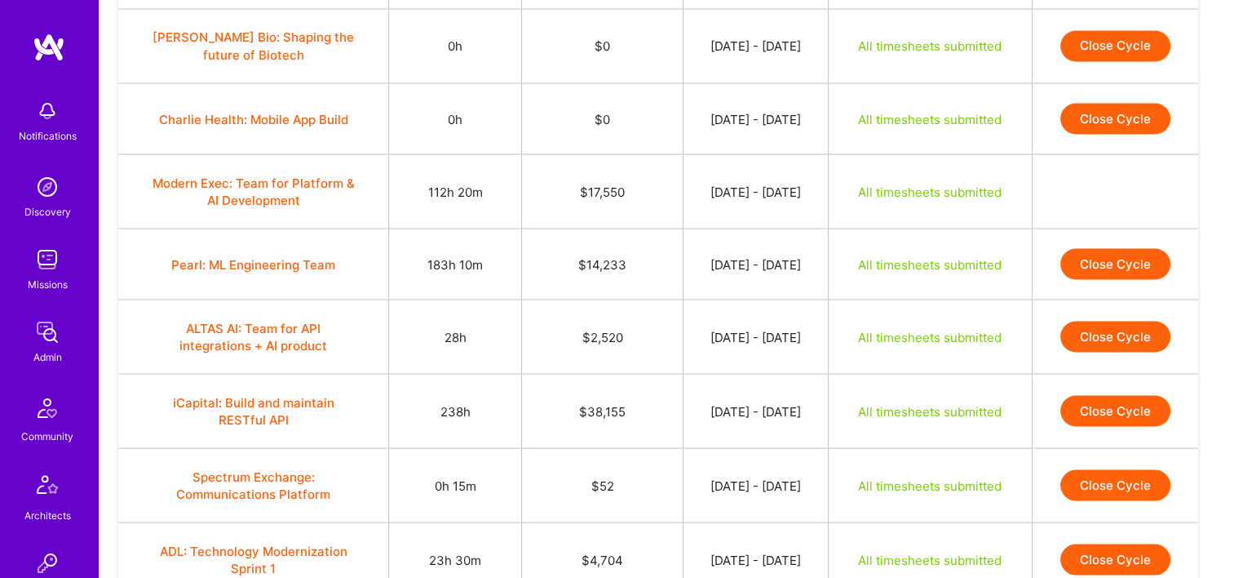
click at [1113, 256] on button "Close Cycle" at bounding box center [1116, 263] width 110 height 31
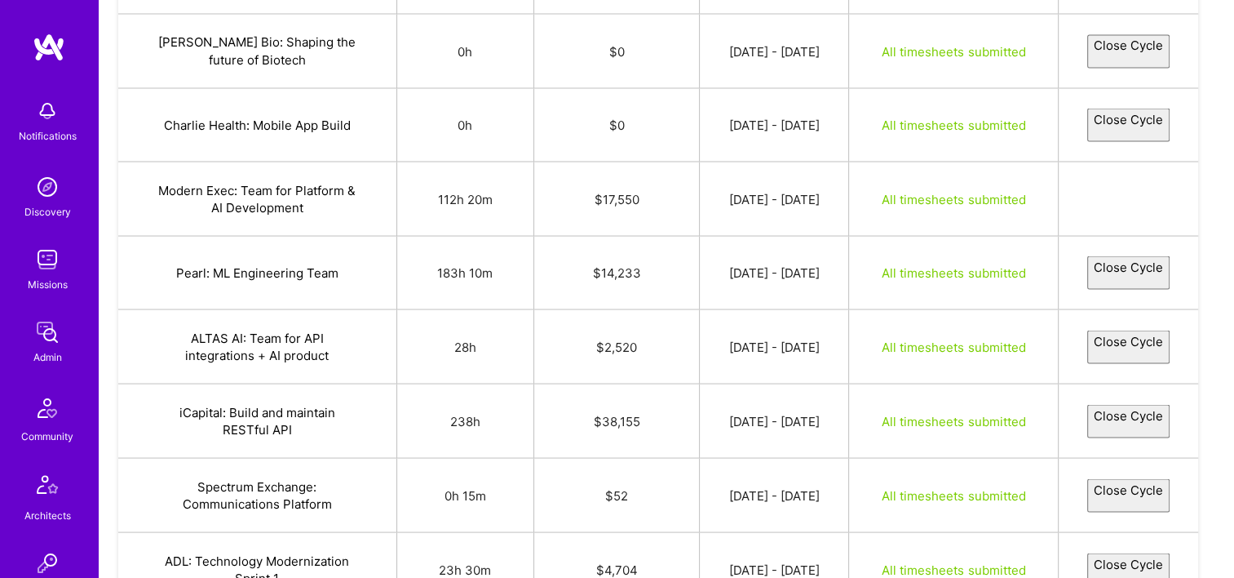
select select "68a230873774b42ed05d093f"
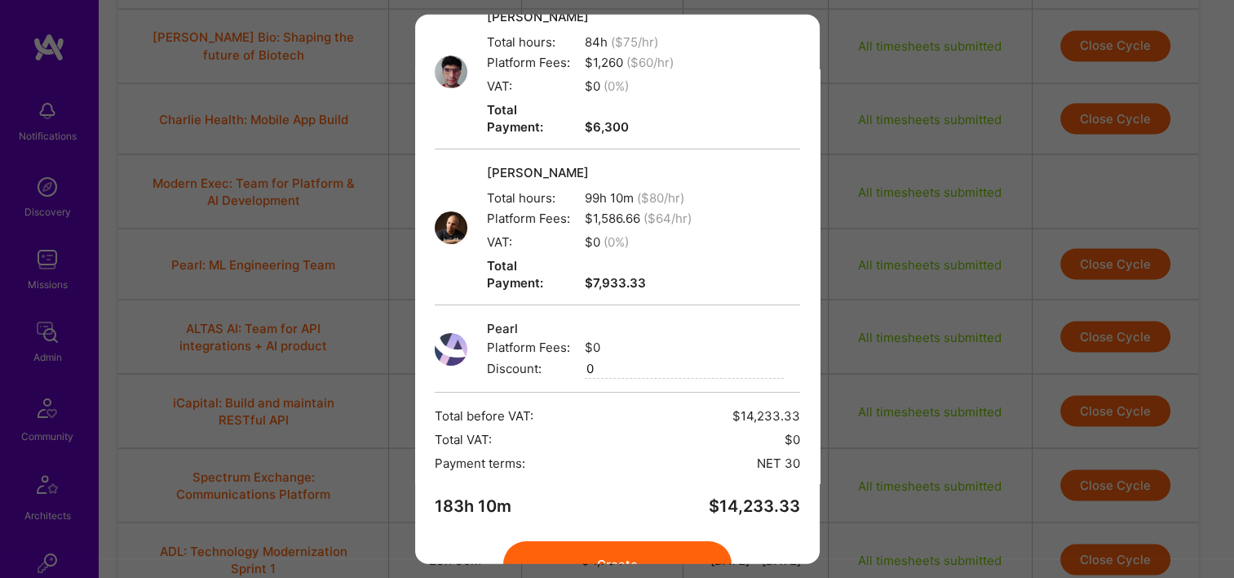
scroll to position [204, 0]
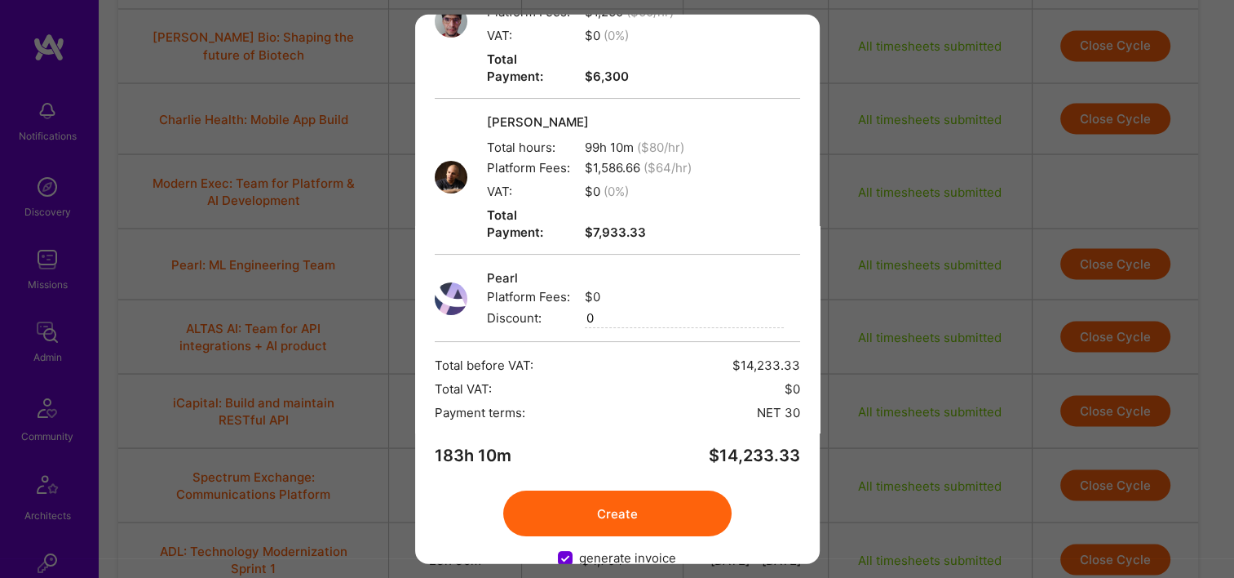
click at [637, 490] on button "Create" at bounding box center [617, 513] width 228 height 46
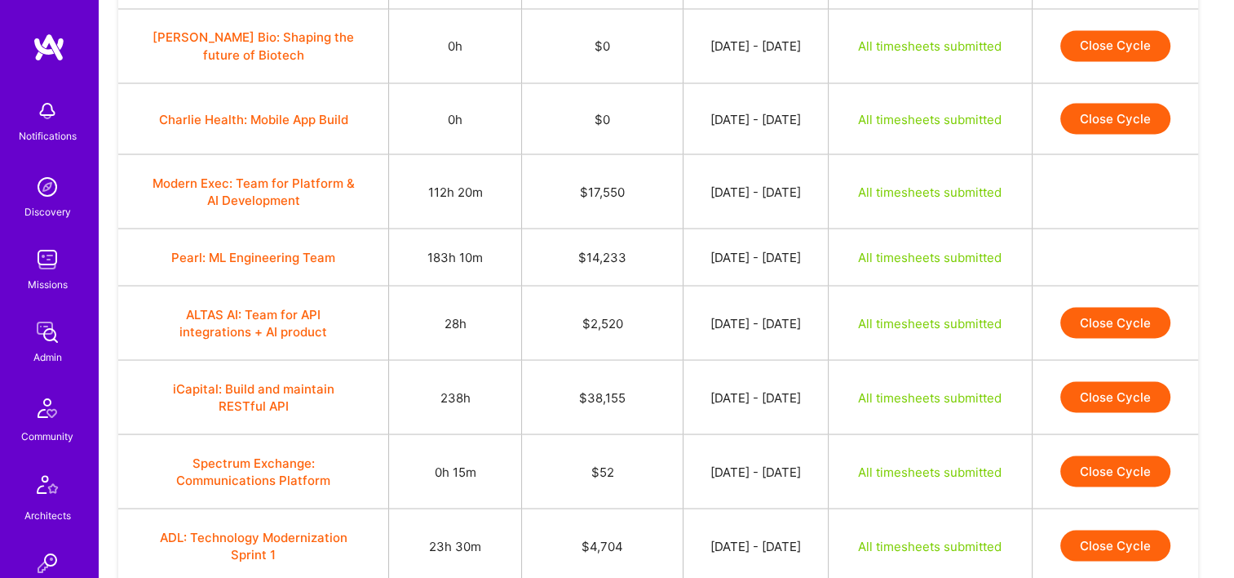
click at [1129, 307] on button "Close Cycle" at bounding box center [1116, 322] width 110 height 31
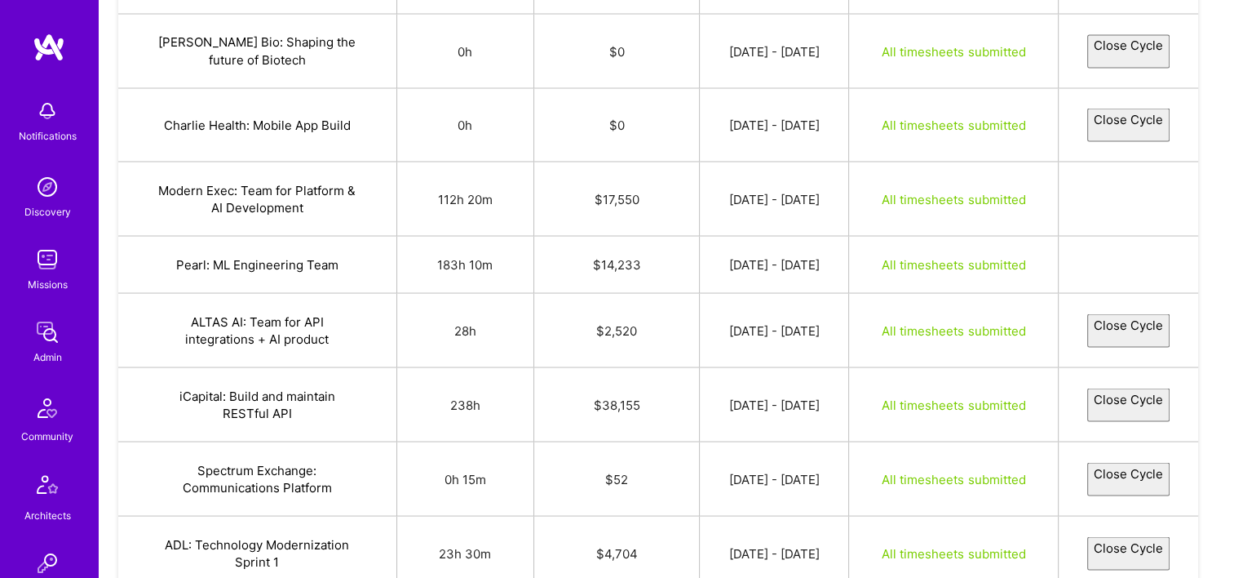
select select "68a293e9b2bab08ef7304363"
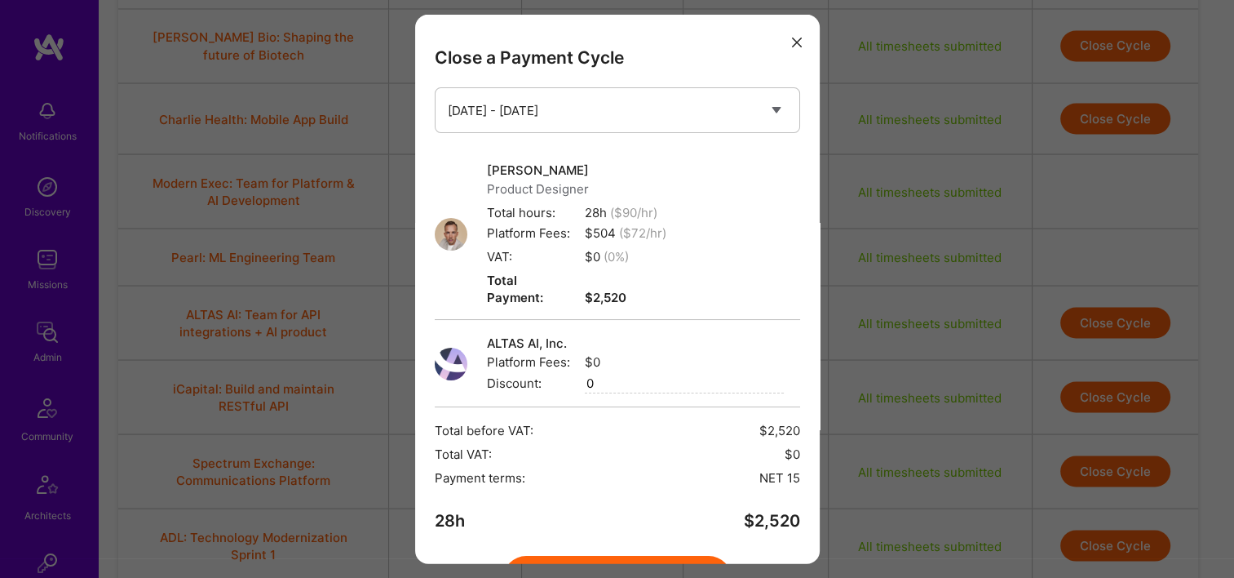
scroll to position [82, 0]
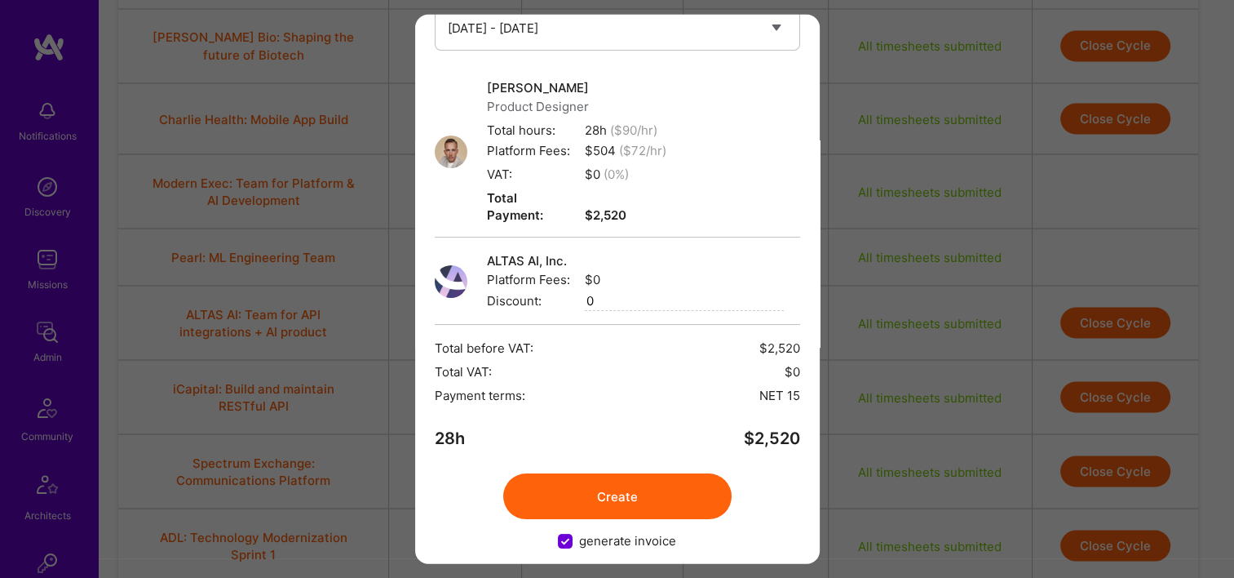
click at [632, 476] on button "Create" at bounding box center [617, 496] width 228 height 46
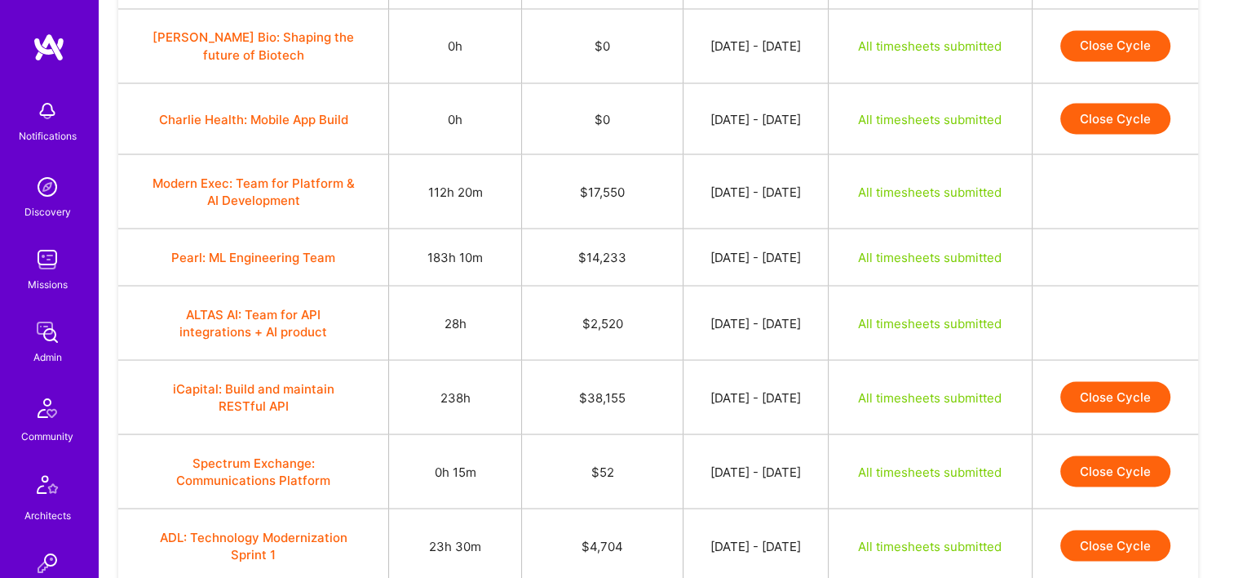
click at [1124, 401] on button "Close Cycle" at bounding box center [1116, 396] width 110 height 31
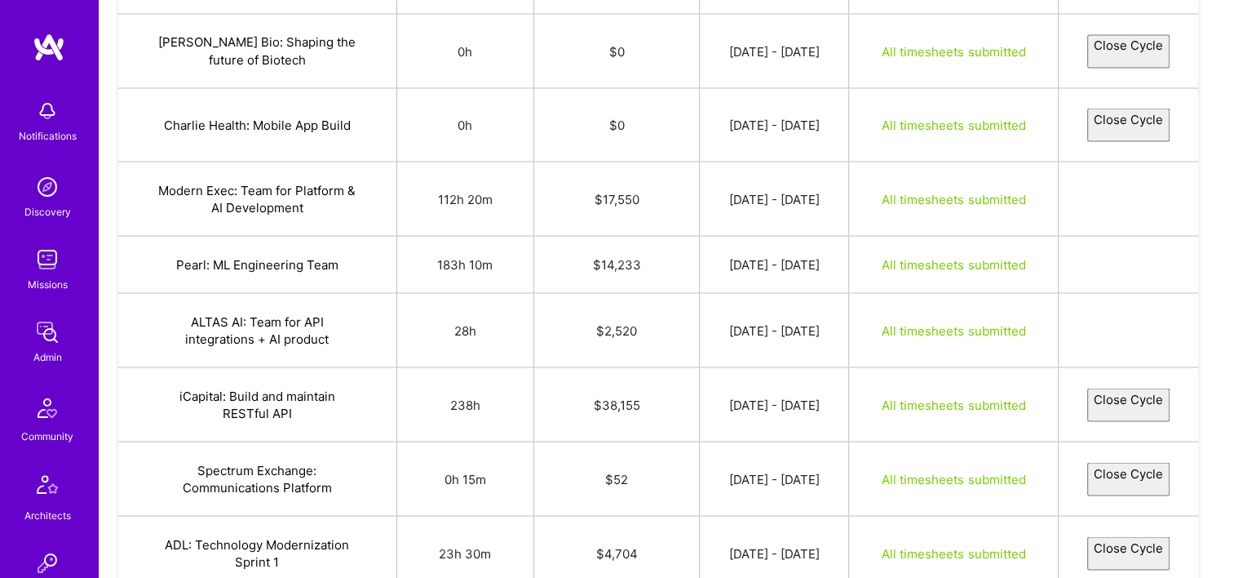
select select "689fc376d17a1907943a87ee"
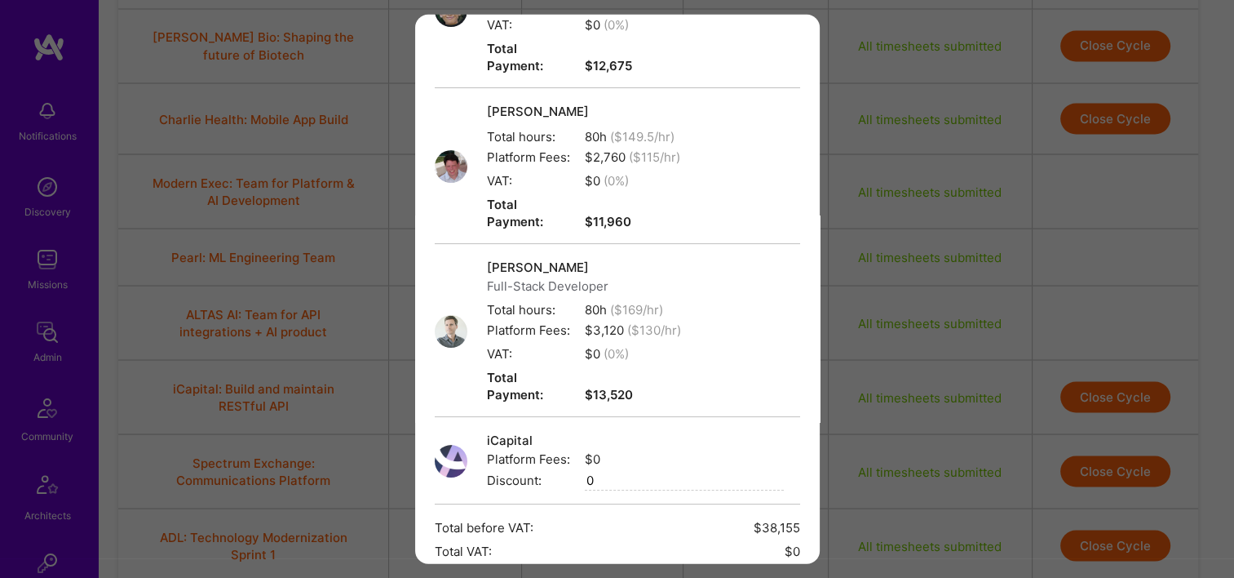
scroll to position [360, 0]
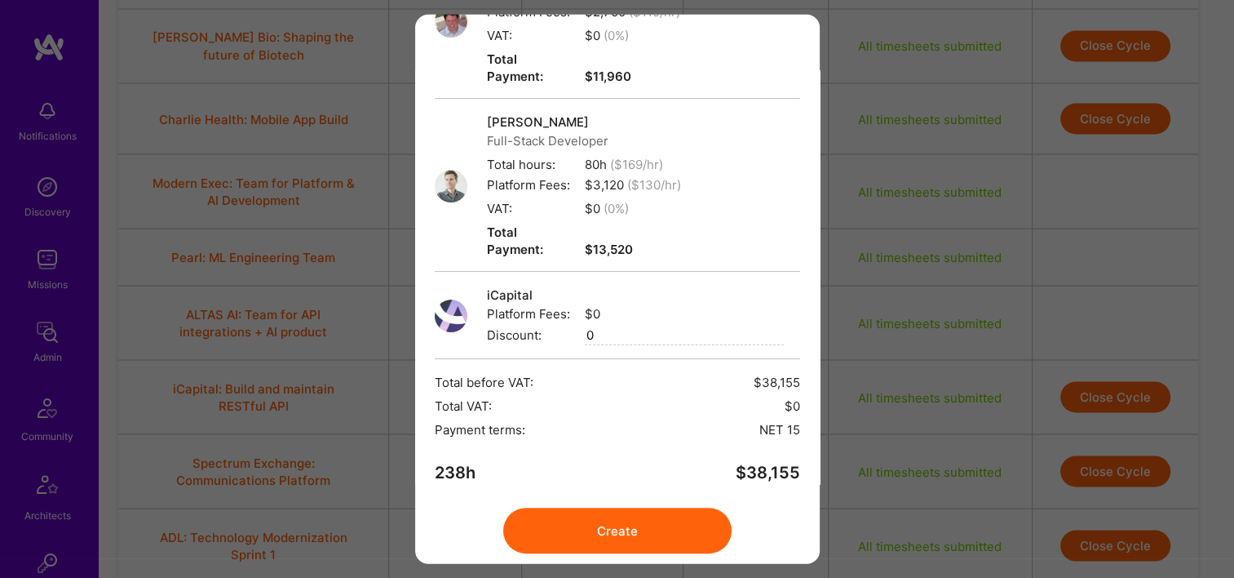
click at [656, 508] on button "Create" at bounding box center [617, 531] width 228 height 46
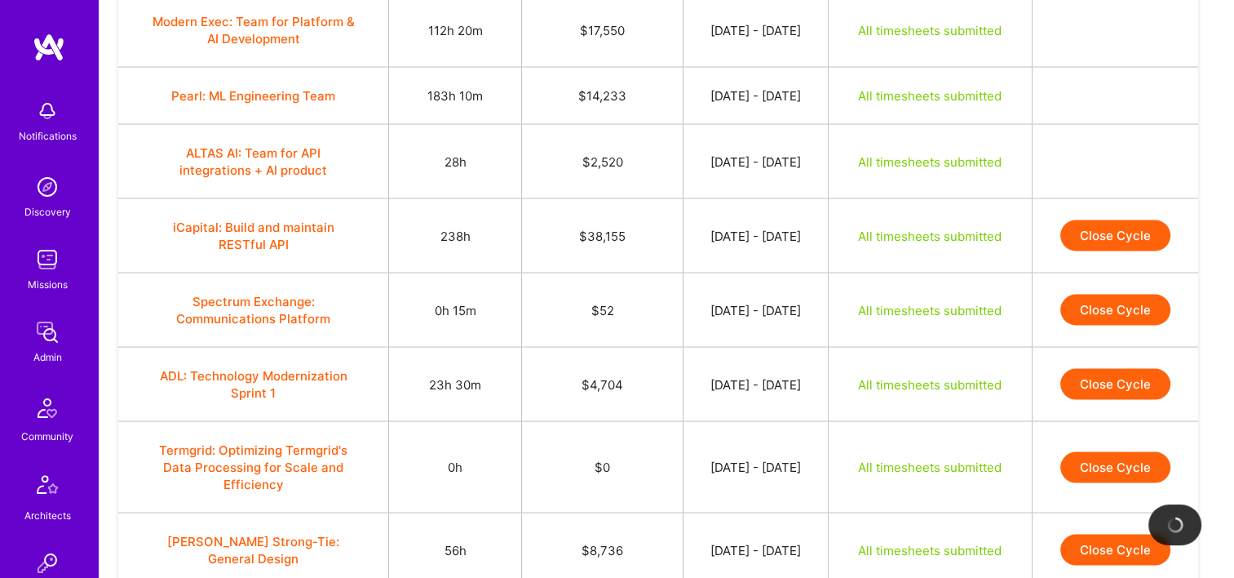
scroll to position [3195, 0]
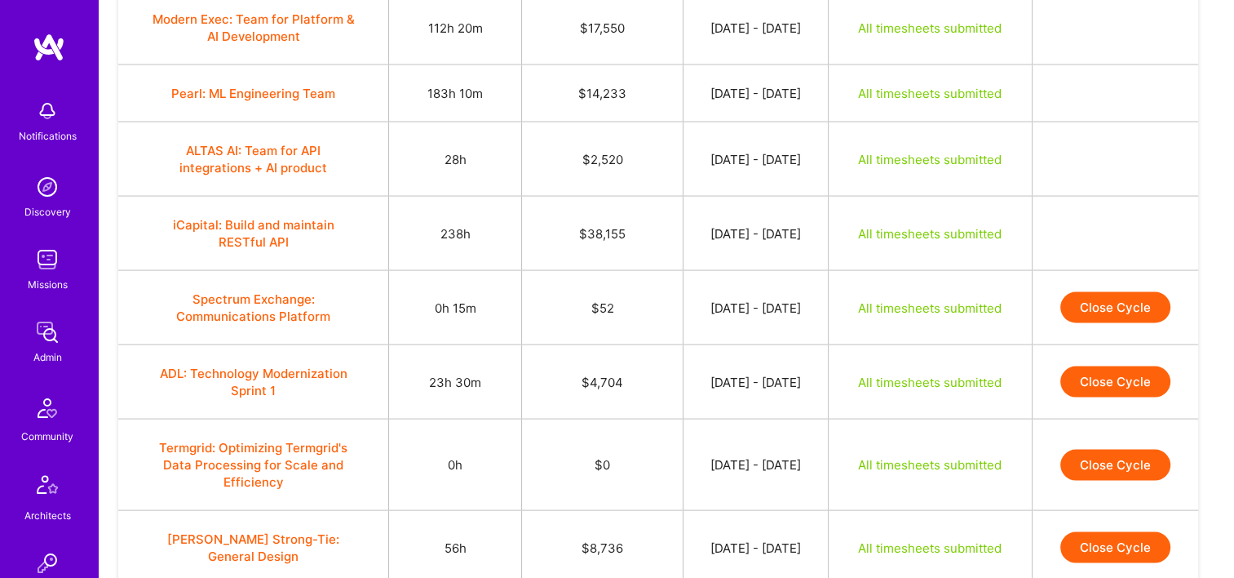
click at [1094, 308] on button "Close Cycle" at bounding box center [1116, 307] width 110 height 31
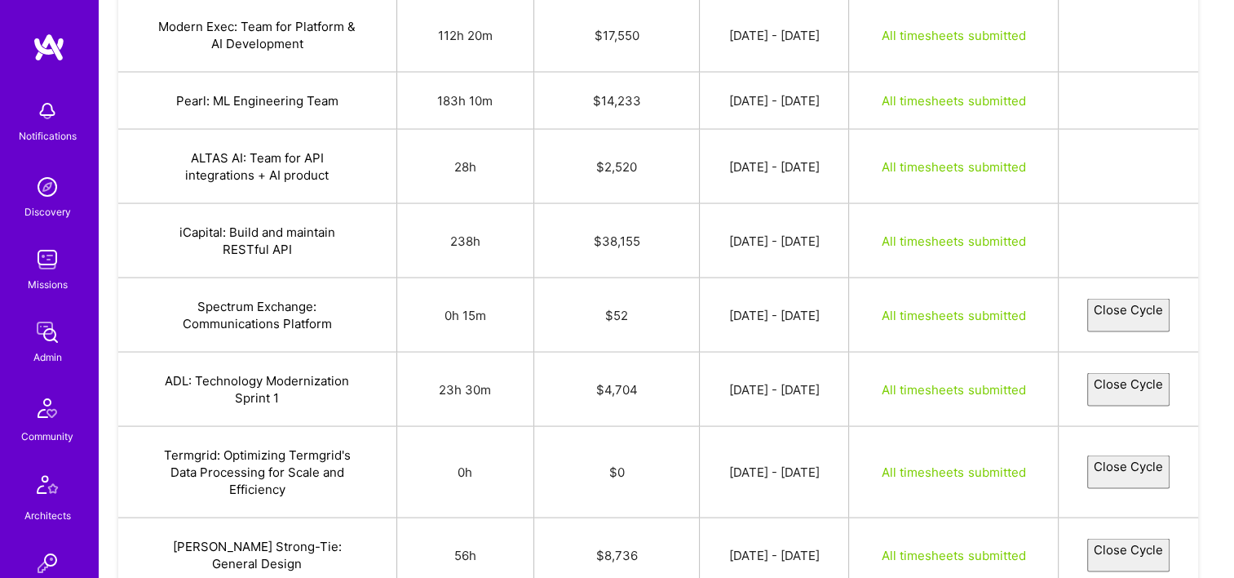
select select "68a00caf528a9736bf976dce"
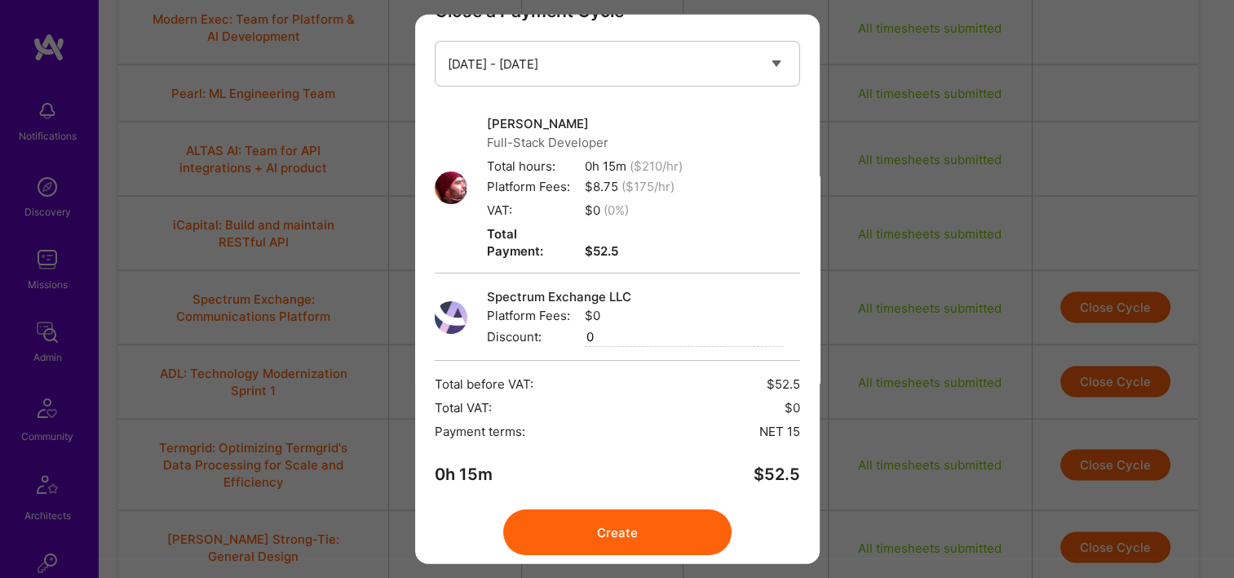
scroll to position [82, 0]
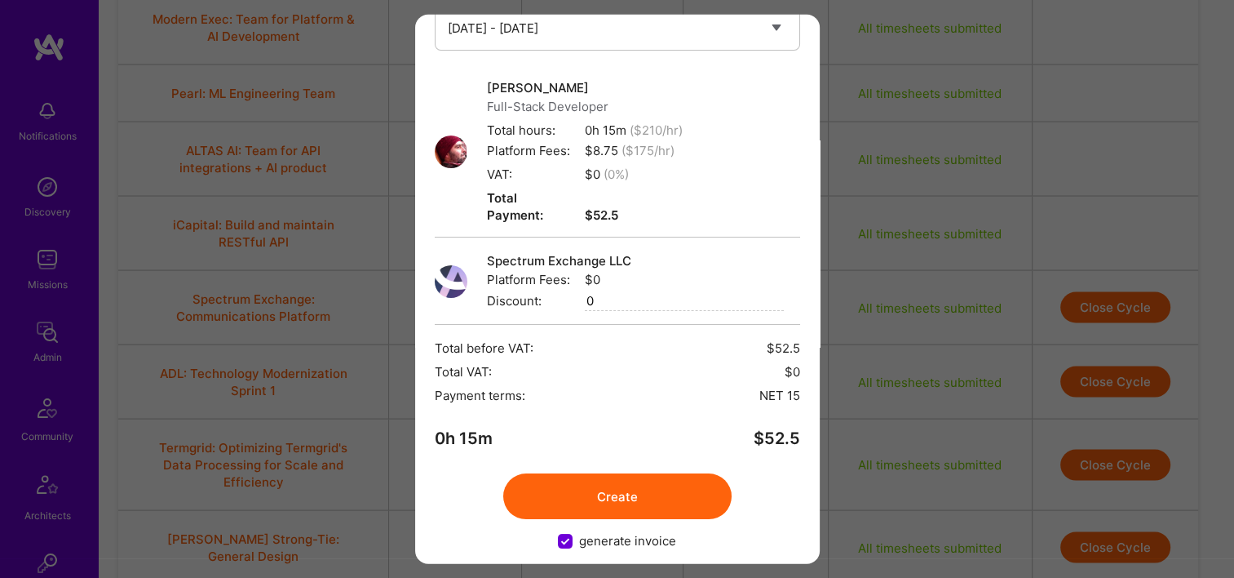
click at [630, 503] on div "Close a Payment Cycle Select a payment cycle Aug 16 - Aug 31 Paul Jungwirth Ful…" at bounding box center [617, 289] width 405 height 549
click at [626, 484] on button "Create" at bounding box center [617, 496] width 228 height 46
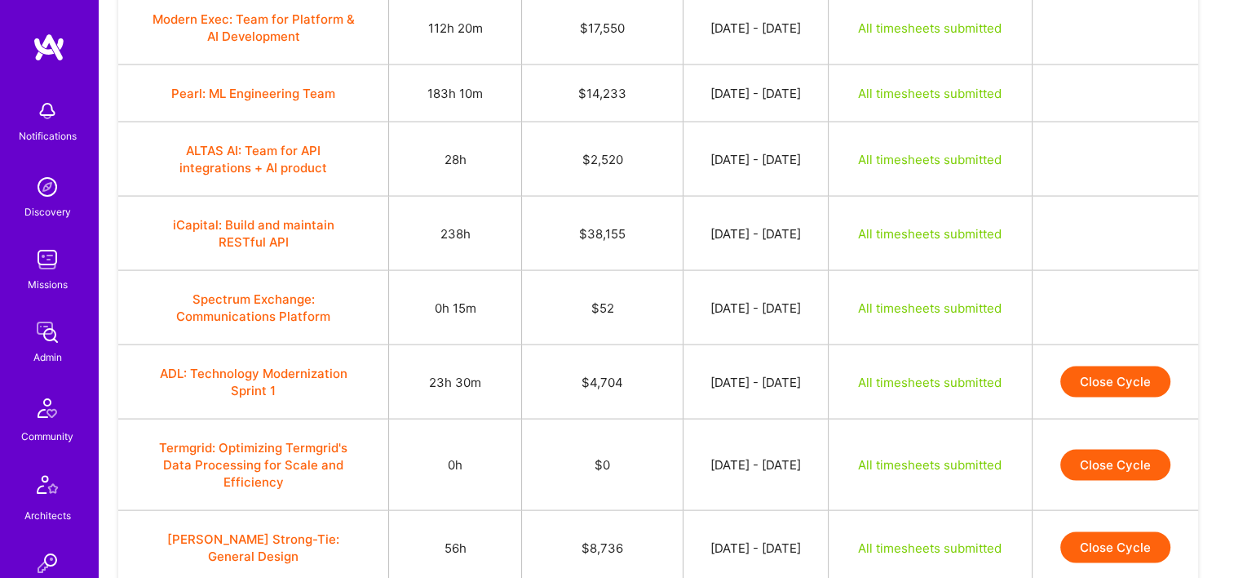
click at [1113, 366] on button "Close Cycle" at bounding box center [1116, 381] width 110 height 31
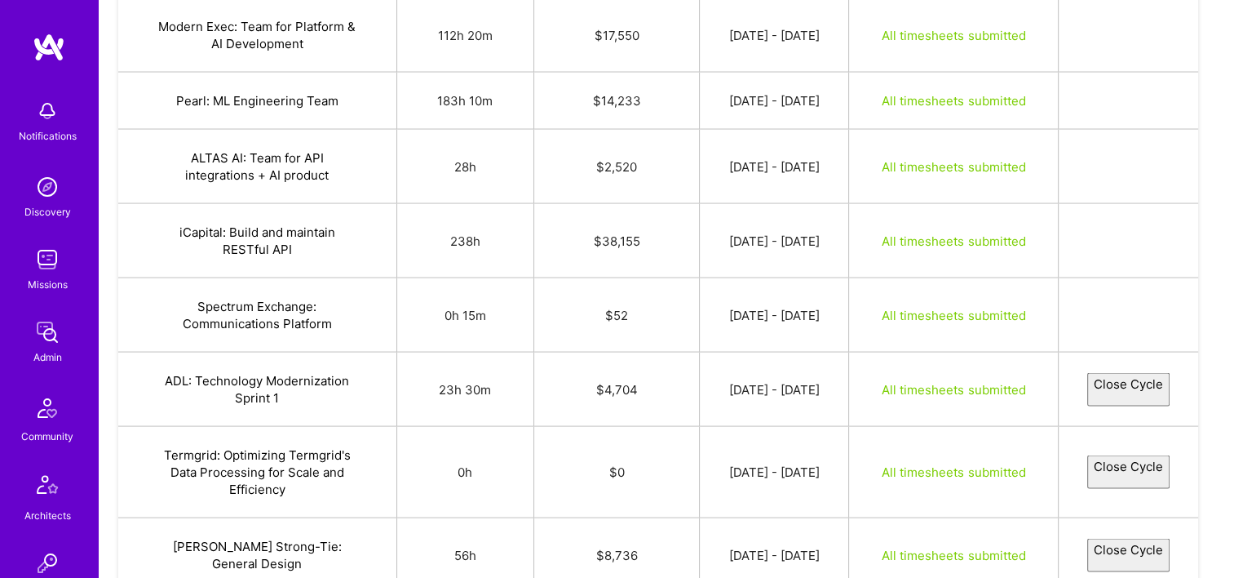
select select "68a2c6d0b2bab079b530443f"
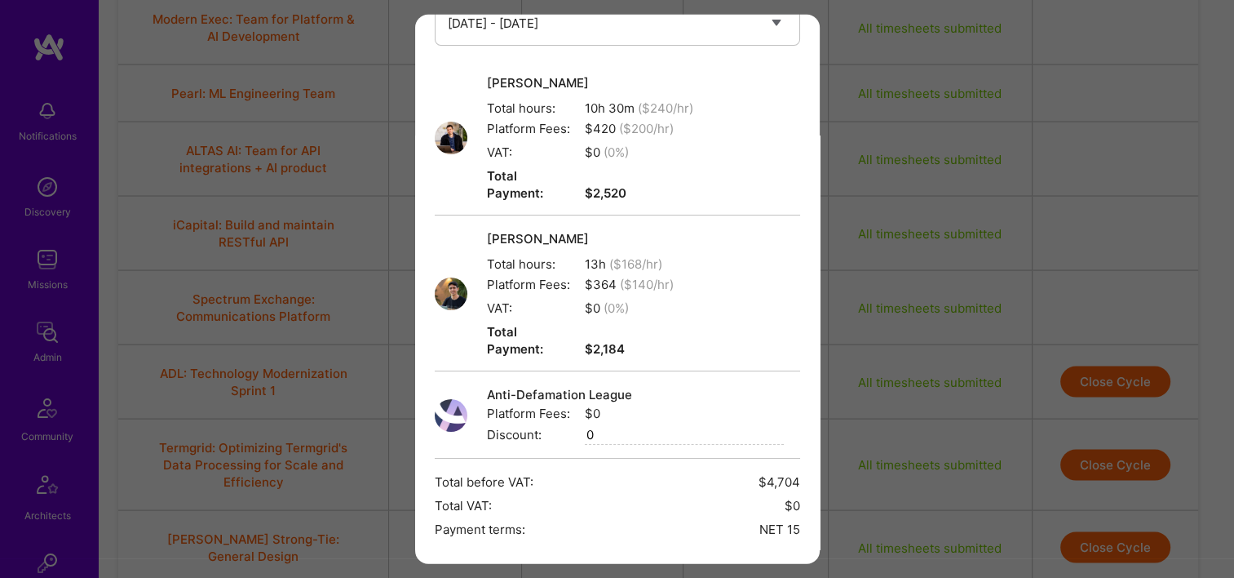
scroll to position [204, 0]
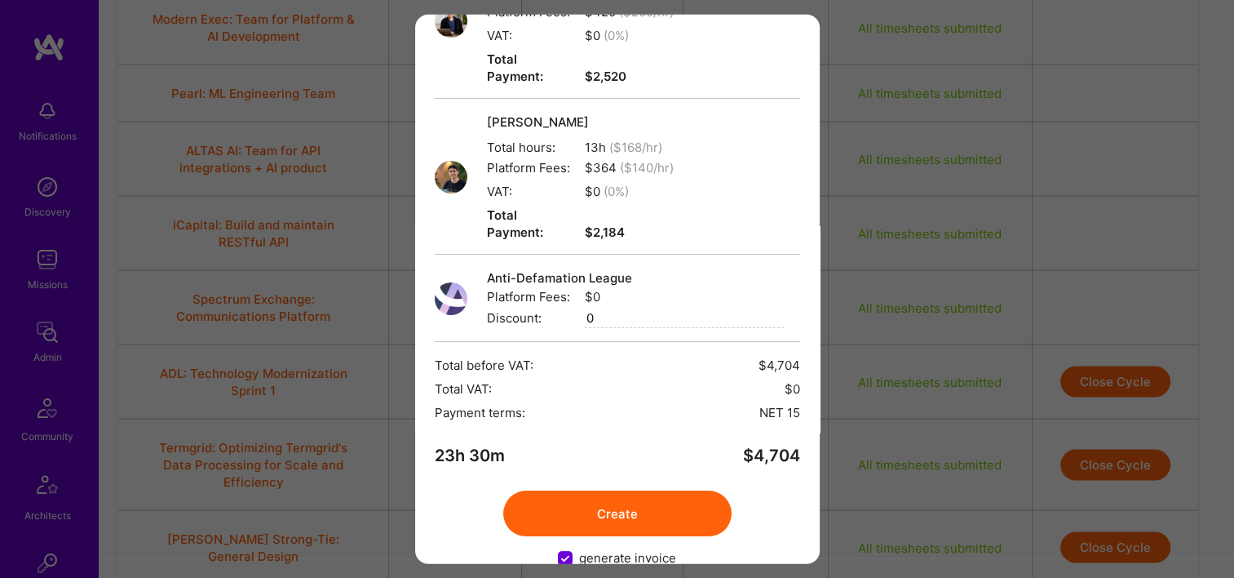
click at [633, 490] on button "Create" at bounding box center [617, 513] width 228 height 46
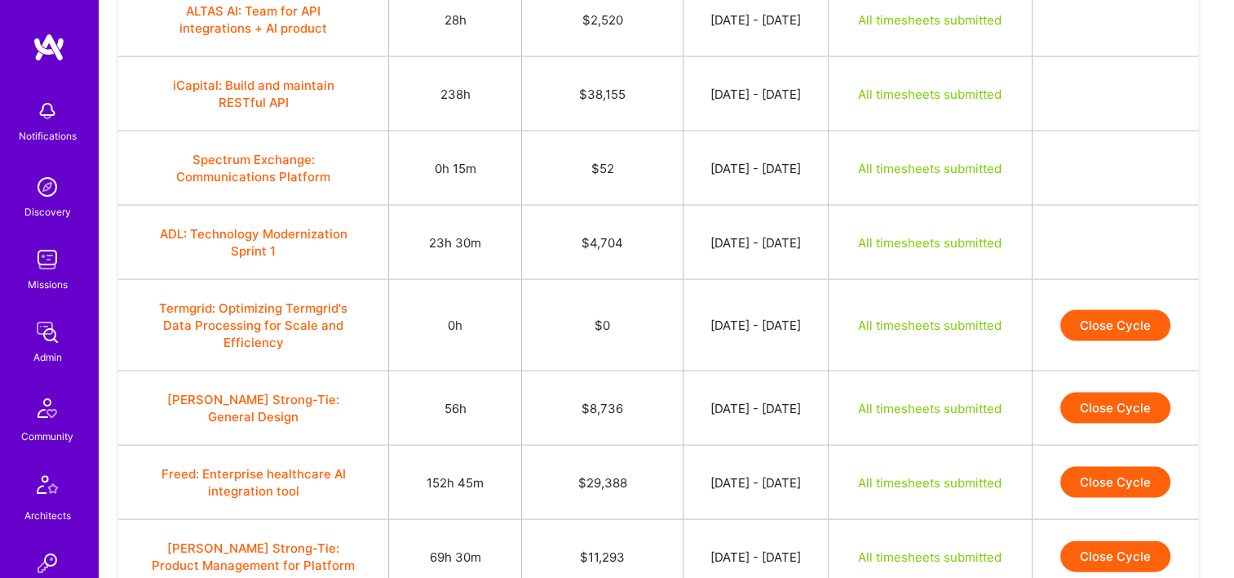
scroll to position [3440, 0]
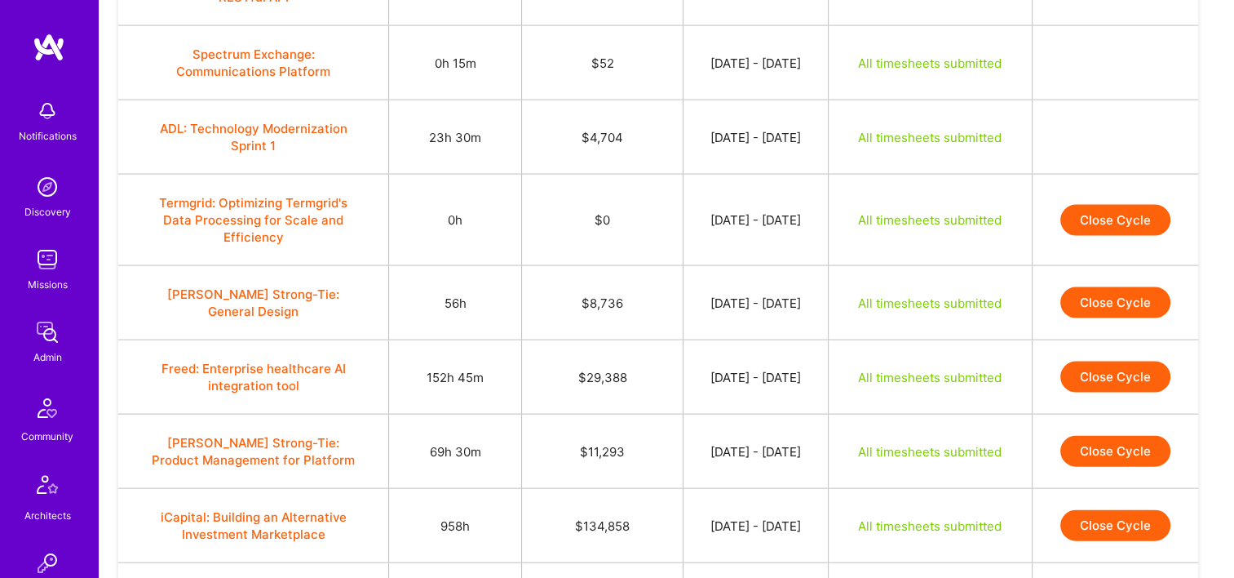
click at [1078, 295] on button "Close Cycle" at bounding box center [1116, 302] width 110 height 31
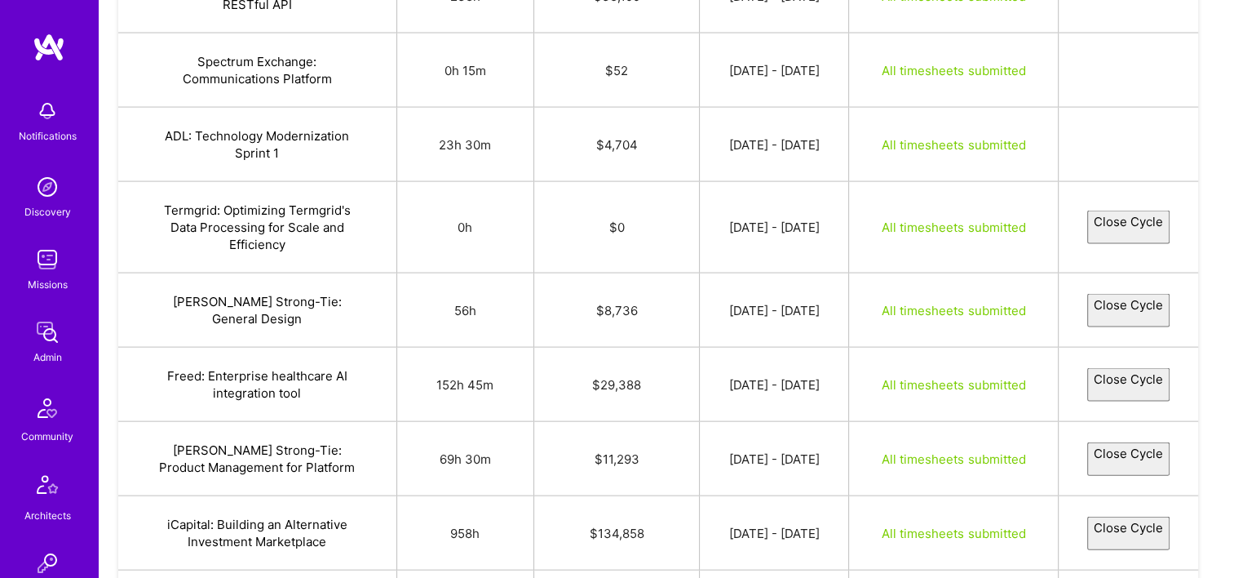
select select "689fbc59caf601831901e52e"
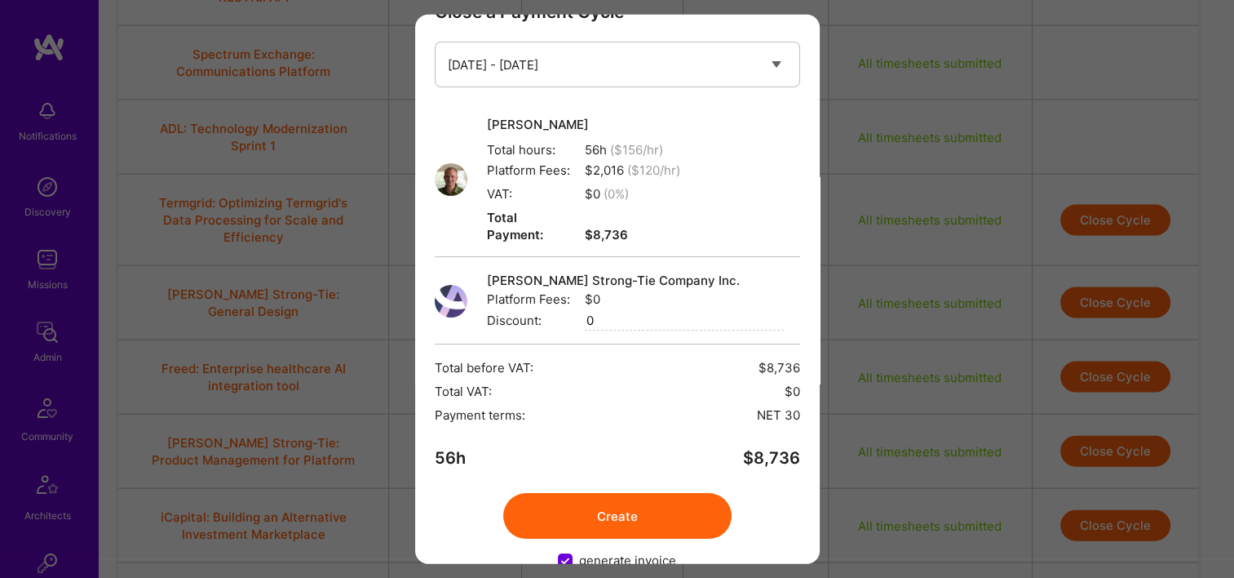
scroll to position [65, 0]
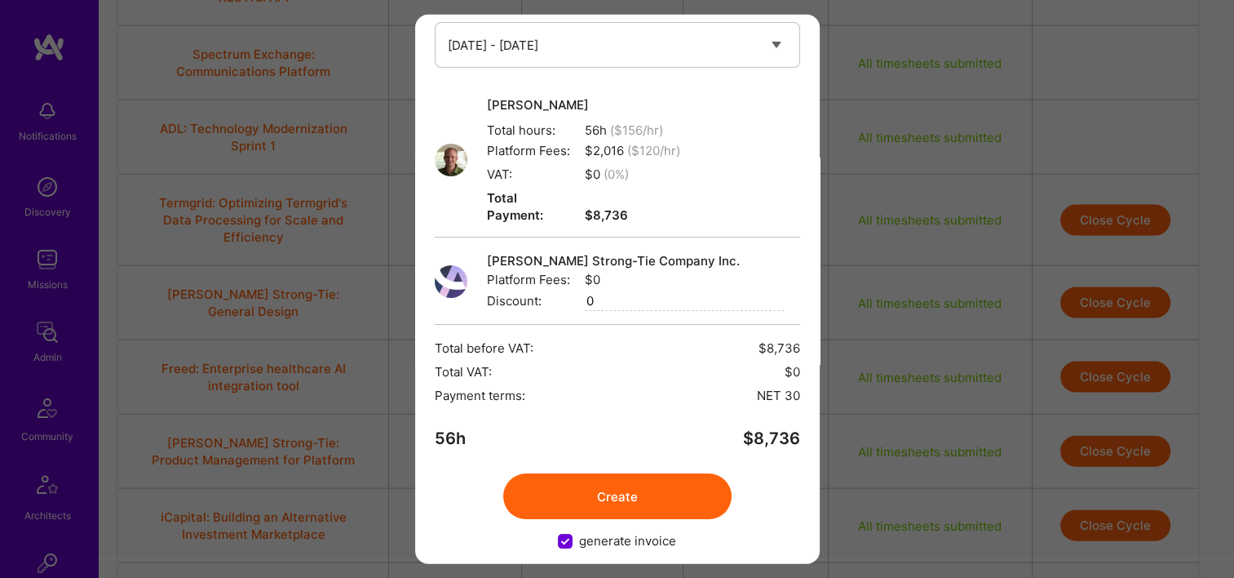
click at [649, 479] on button "Create" at bounding box center [617, 496] width 228 height 46
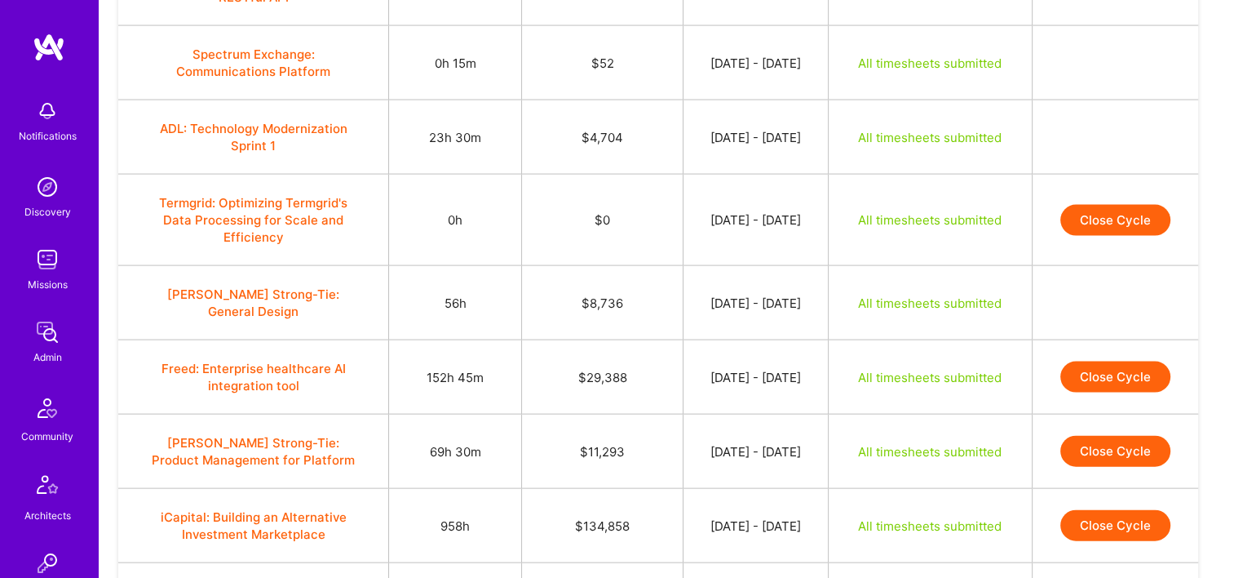
click at [1116, 372] on button "Close Cycle" at bounding box center [1116, 376] width 110 height 31
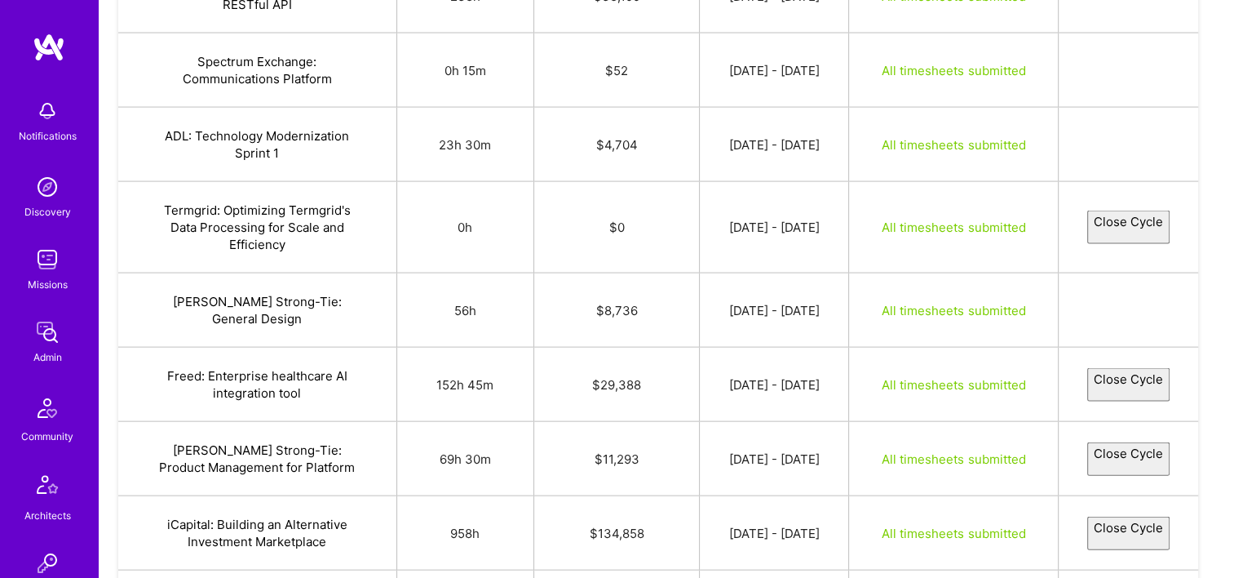
select select "68a35d93103e6e409f4ab287"
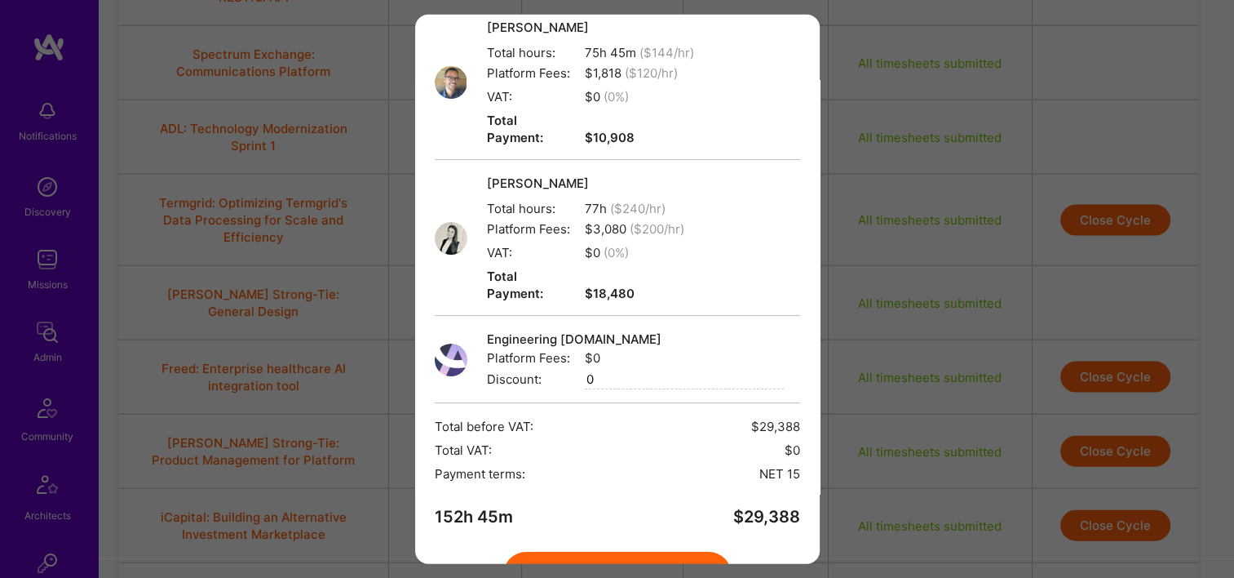
scroll to position [204, 0]
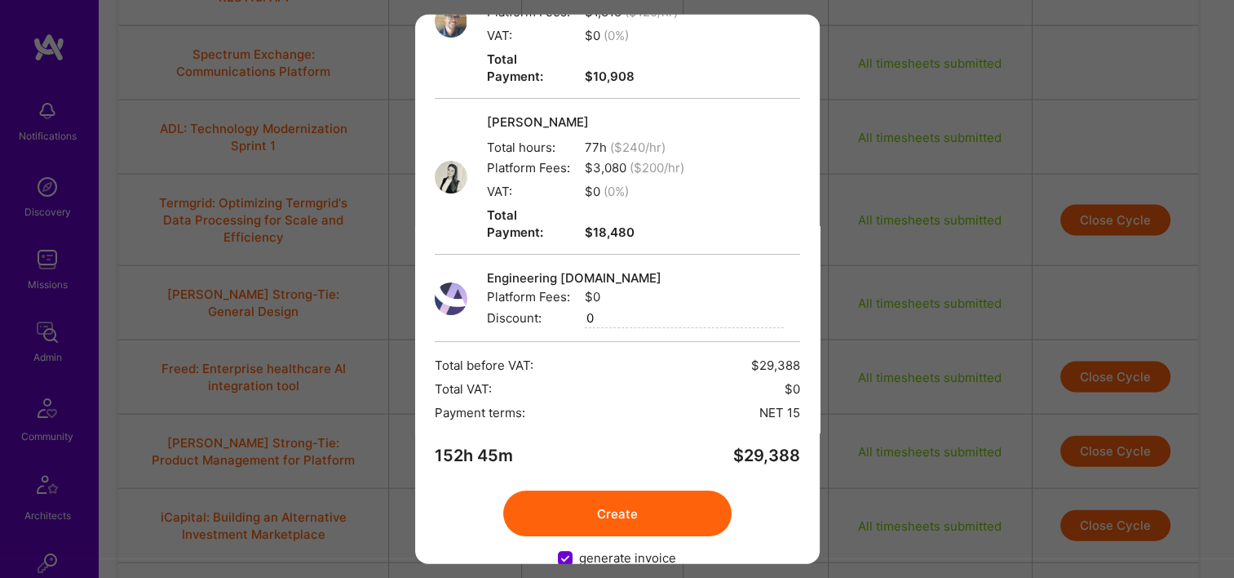
click at [658, 490] on button "Create" at bounding box center [617, 513] width 228 height 46
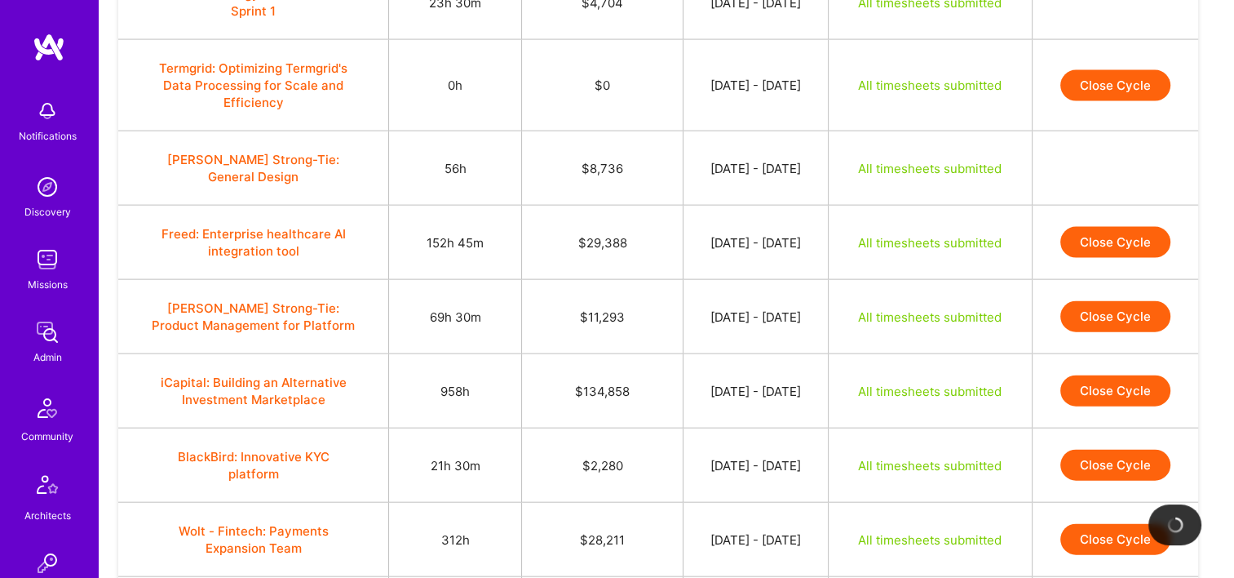
scroll to position [3603, 0]
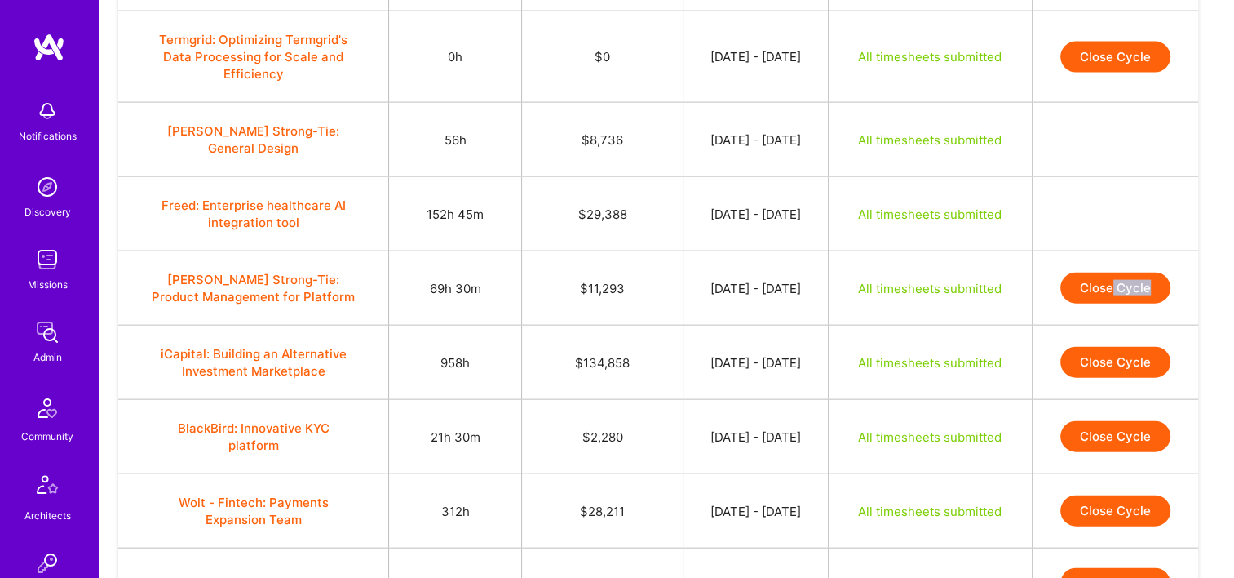
click at [1119, 294] on td "Close Cycle" at bounding box center [1115, 288] width 166 height 74
drag, startPoint x: 1119, startPoint y: 294, endPoint x: 1086, endPoint y: 286, distance: 33.6
click at [1086, 286] on button "Close Cycle" at bounding box center [1116, 288] width 110 height 31
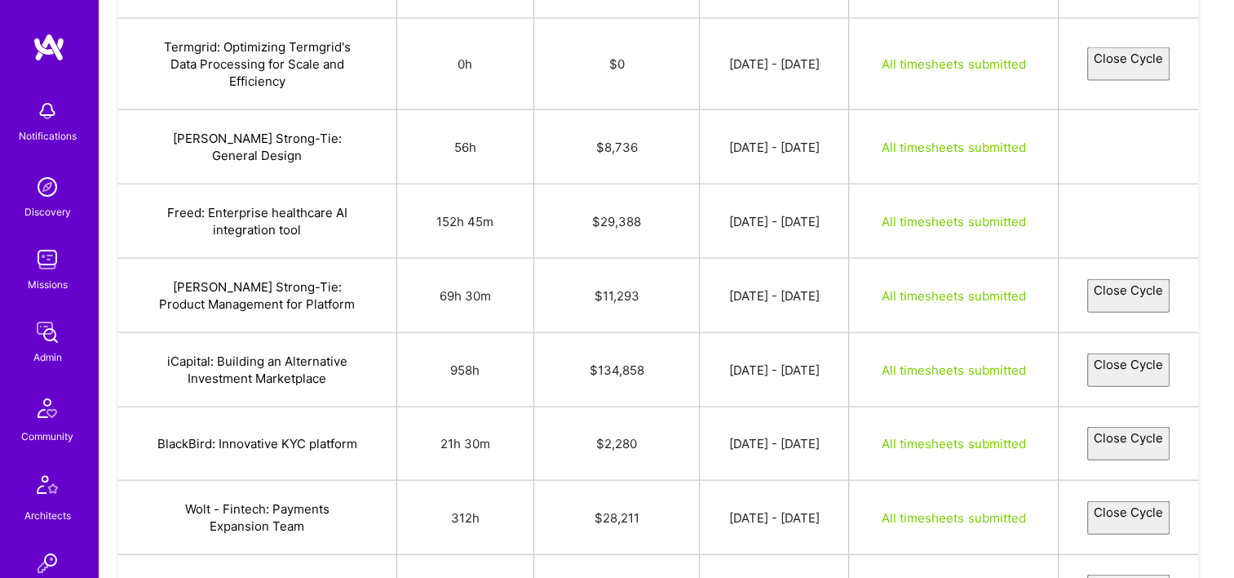
select select "68af42a563d41267caf2a561"
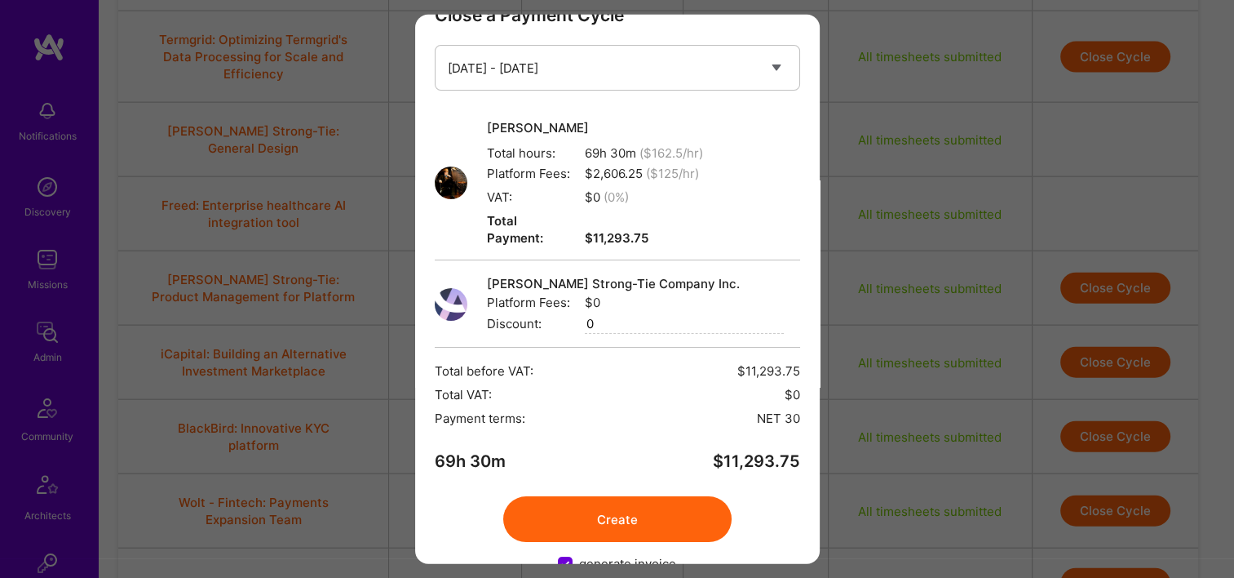
scroll to position [65, 0]
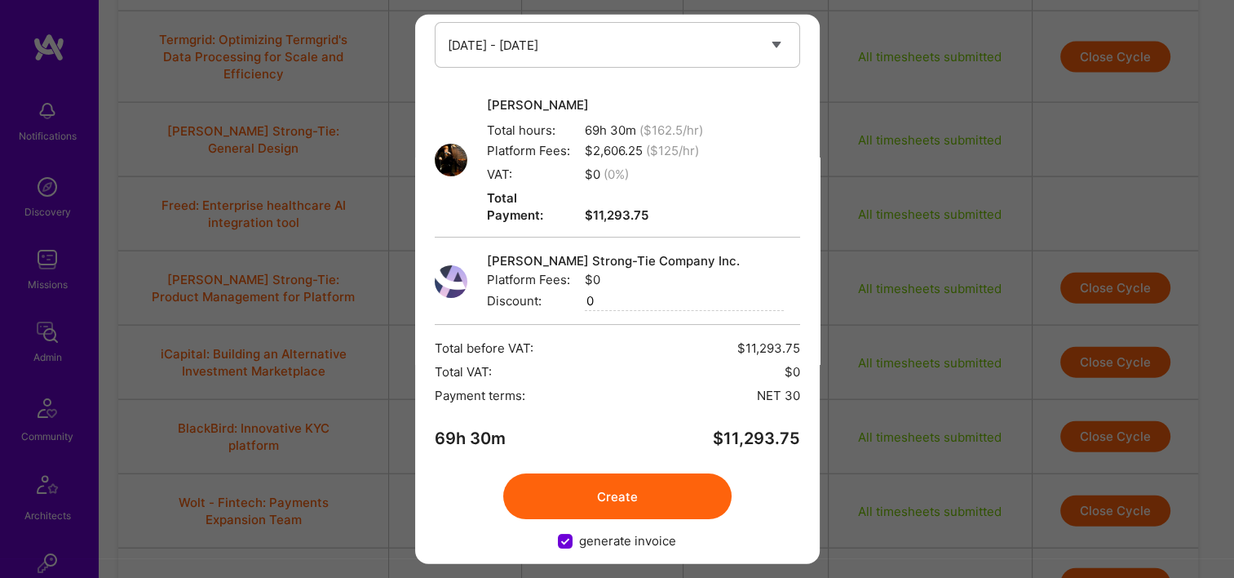
click at [636, 473] on button "Create" at bounding box center [617, 496] width 228 height 46
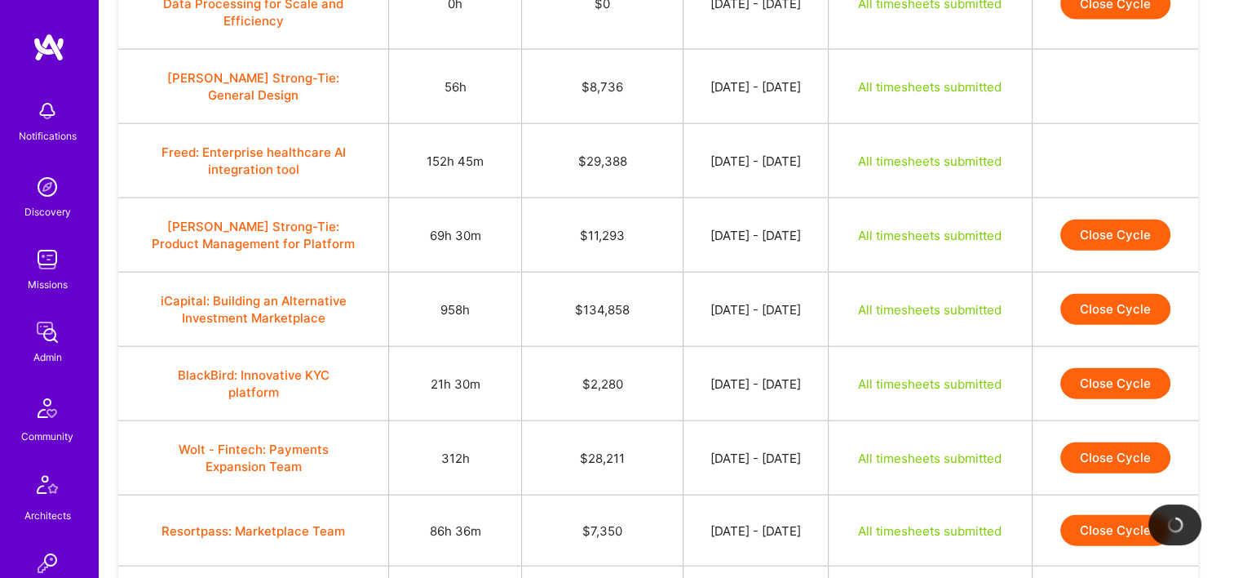
scroll to position [3685, 0]
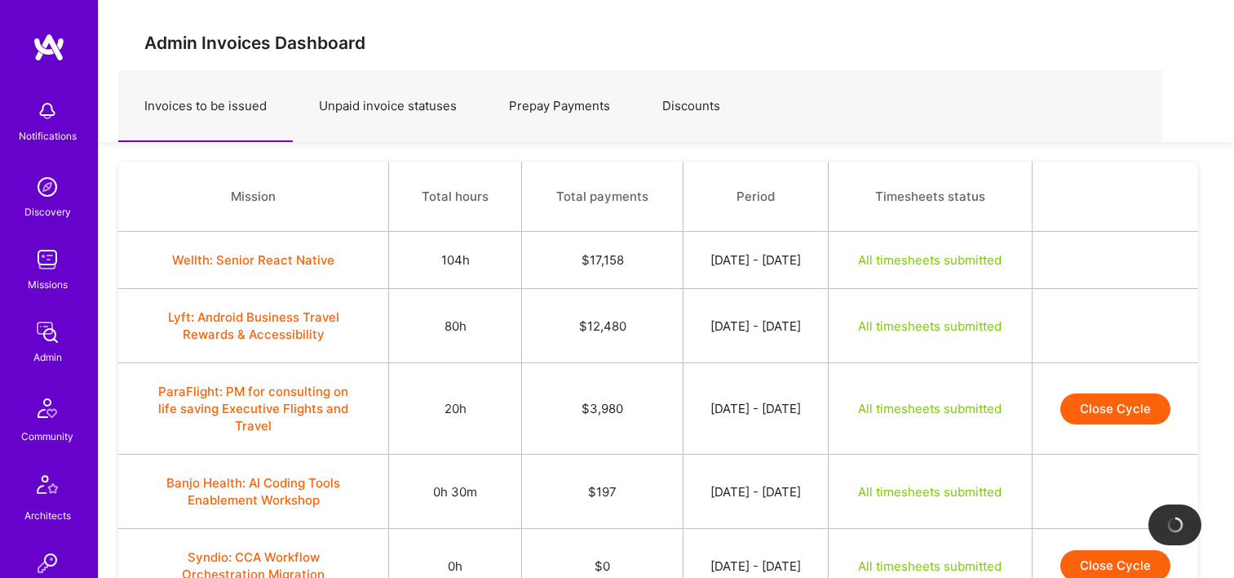
scroll to position [3685, 0]
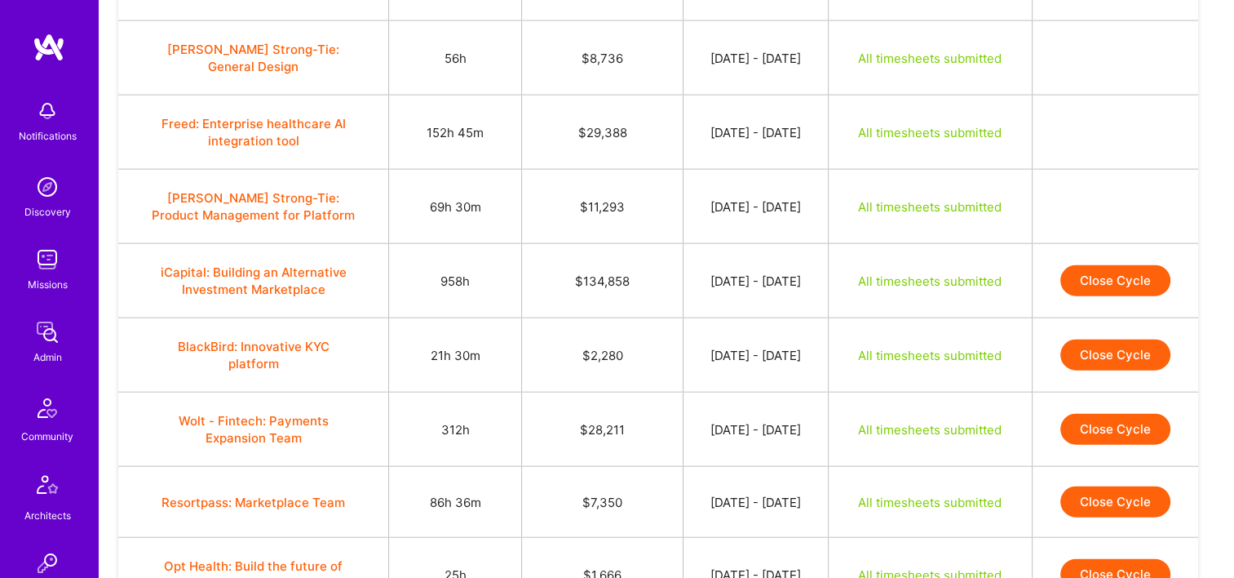
click at [1097, 281] on button "Close Cycle" at bounding box center [1116, 280] width 110 height 31
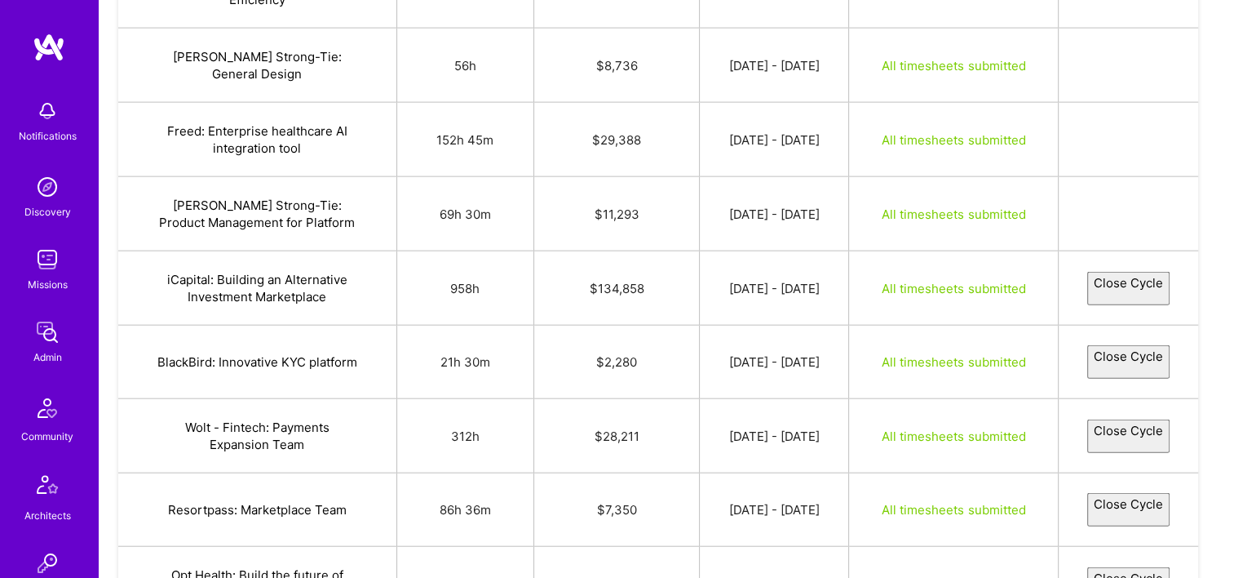
select select "689fed9c528a971d43976d77"
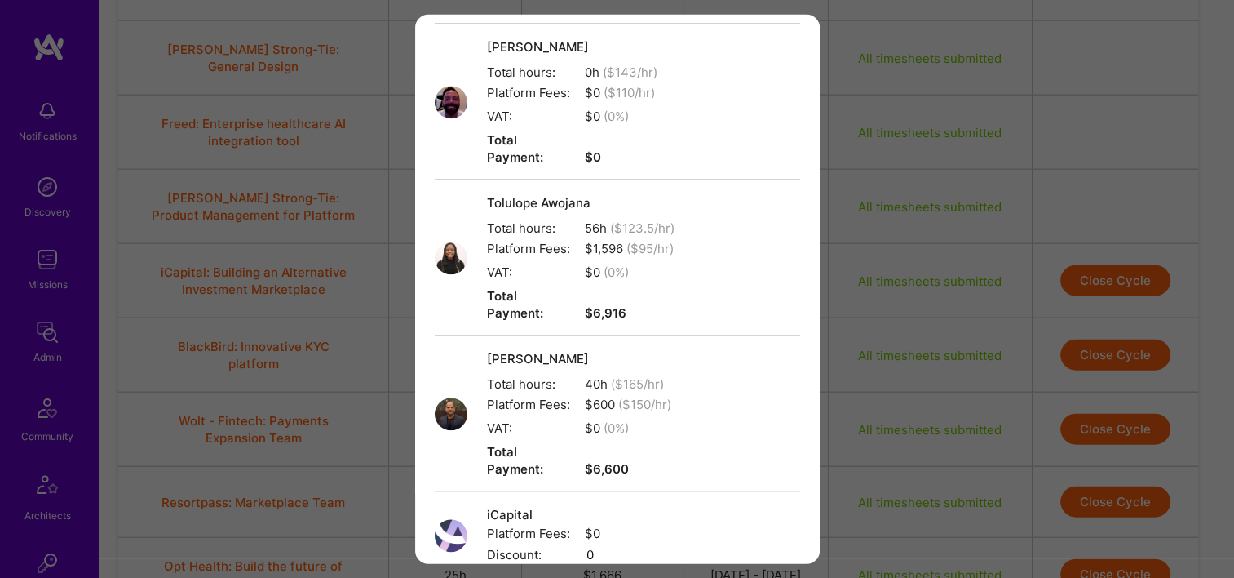
scroll to position [1848, 0]
